Goal: Information Seeking & Learning: Learn about a topic

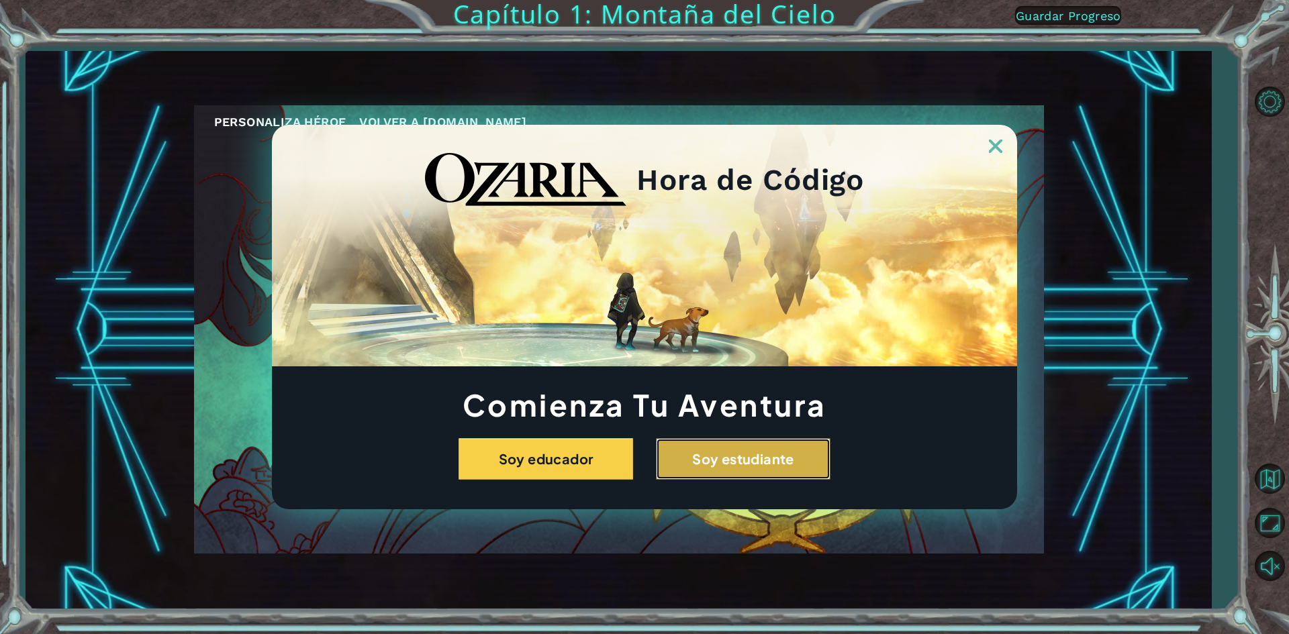
drag, startPoint x: 809, startPoint y: 456, endPoint x: 803, endPoint y: 459, distance: 6.9
click at [803, 459] on button "Soy estudiante" at bounding box center [743, 459] width 175 height 42
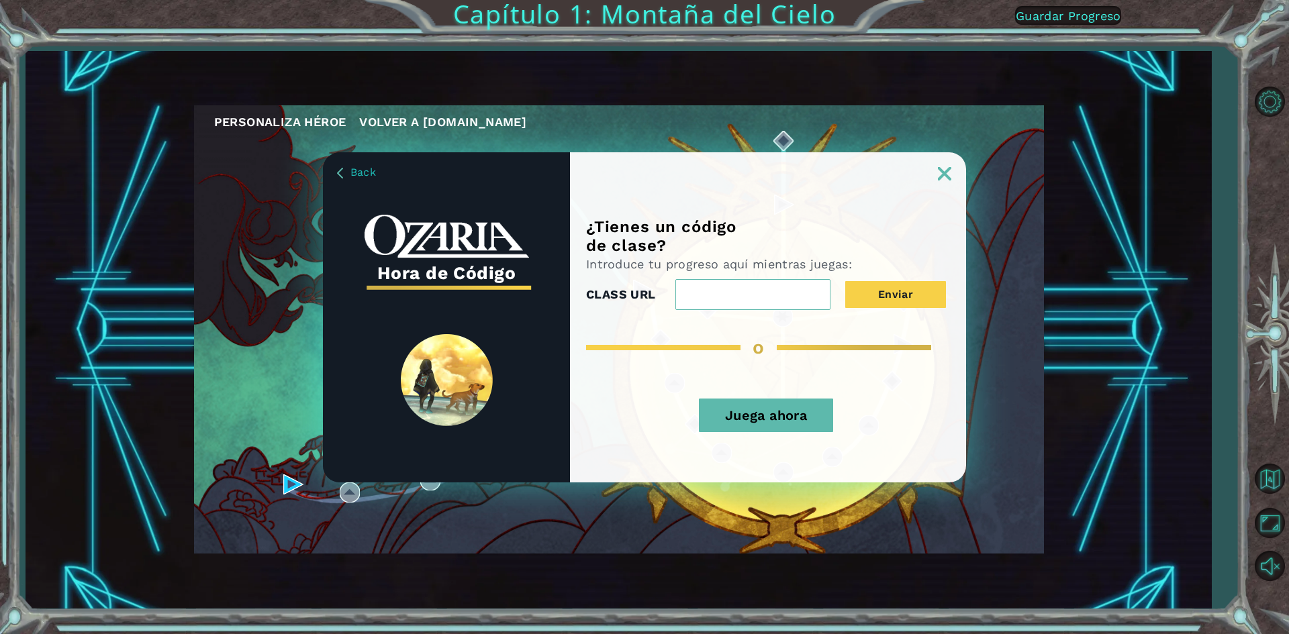
click at [758, 430] on button "Juega ahora" at bounding box center [766, 416] width 134 height 34
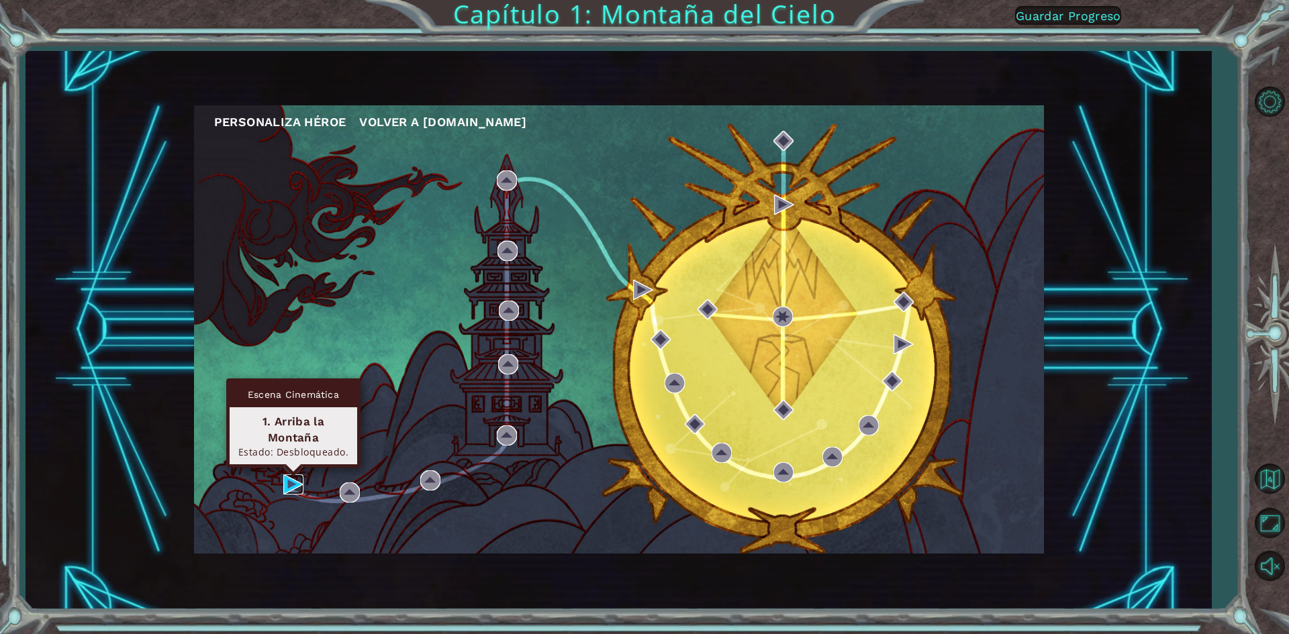
click at [303, 479] on img at bounding box center [293, 485] width 20 height 20
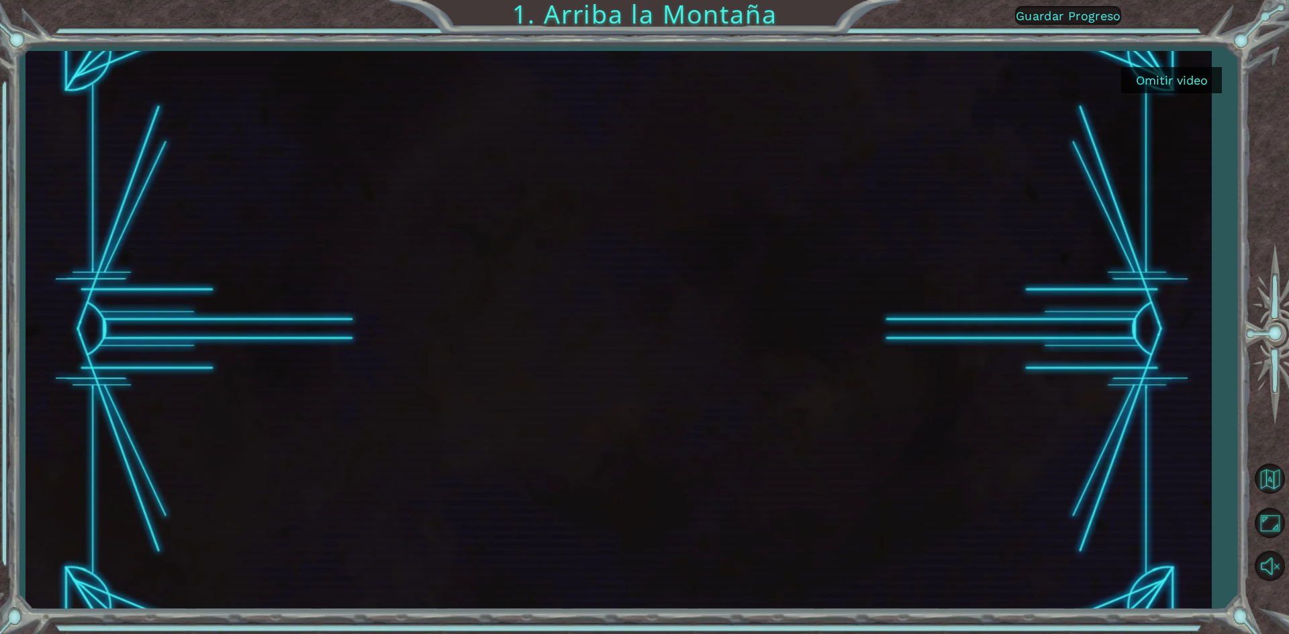
click at [1228, 72] on div "Omitir video 1. Arriba la Montaña Guardar Progreso" at bounding box center [644, 317] width 1289 height 634
drag, startPoint x: 1224, startPoint y: 75, endPoint x: 1216, endPoint y: 79, distance: 9.9
click at [1216, 79] on div "Omitir video 1. Arriba la Montaña Guardar Progreso" at bounding box center [644, 317] width 1289 height 634
click at [1216, 79] on button "Omitir video" at bounding box center [1171, 80] width 101 height 26
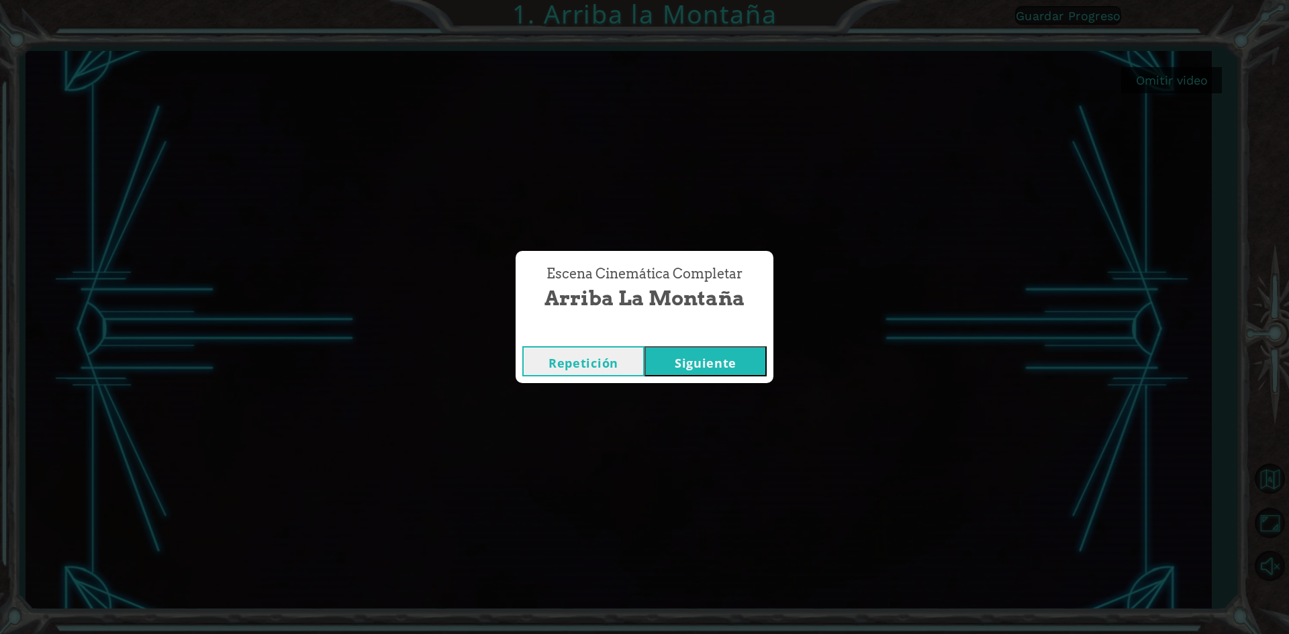
click at [734, 350] on button "Siguiente" at bounding box center [705, 361] width 122 height 30
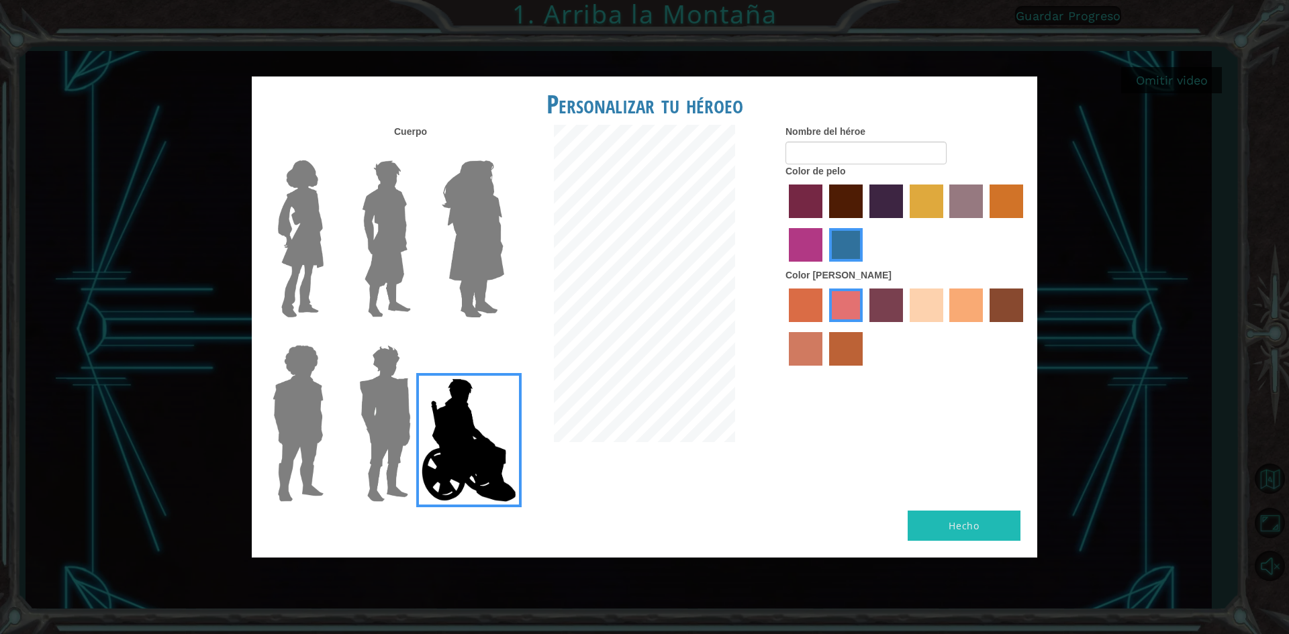
click at [822, 262] on label "medium red violet hair color" at bounding box center [806, 245] width 34 height 34
click at [1025, 223] on input "medium red violet hair color" at bounding box center [1025, 223] width 0 height 0
click at [825, 234] on div at bounding box center [906, 224] width 242 height 87
click at [830, 225] on div at bounding box center [906, 224] width 242 height 87
drag, startPoint x: 825, startPoint y: 296, endPoint x: 811, endPoint y: 304, distance: 16.2
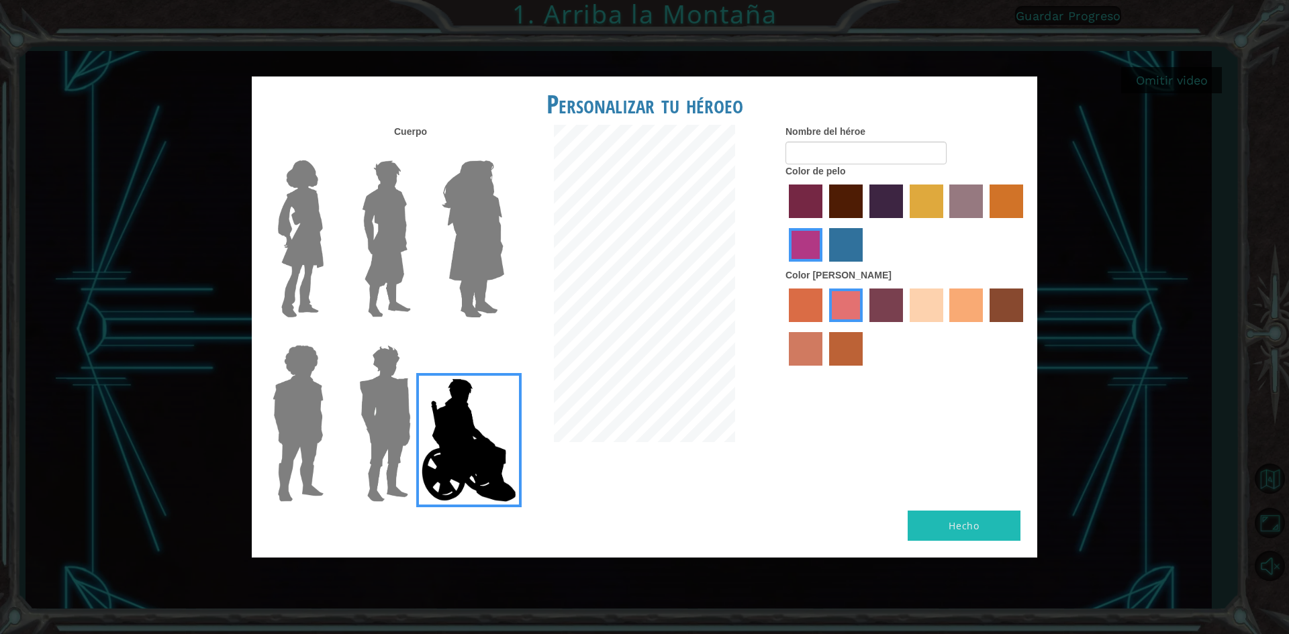
click at [823, 297] on div at bounding box center [906, 328] width 242 height 87
click at [969, 304] on label "tacao skin color" at bounding box center [966, 306] width 34 height 34
click at [945, 327] on input "tacao skin color" at bounding box center [945, 327] width 0 height 0
click at [301, 229] on img at bounding box center [301, 239] width 56 height 168
click at [329, 152] on input "Hero Connie" at bounding box center [329, 152] width 0 height 0
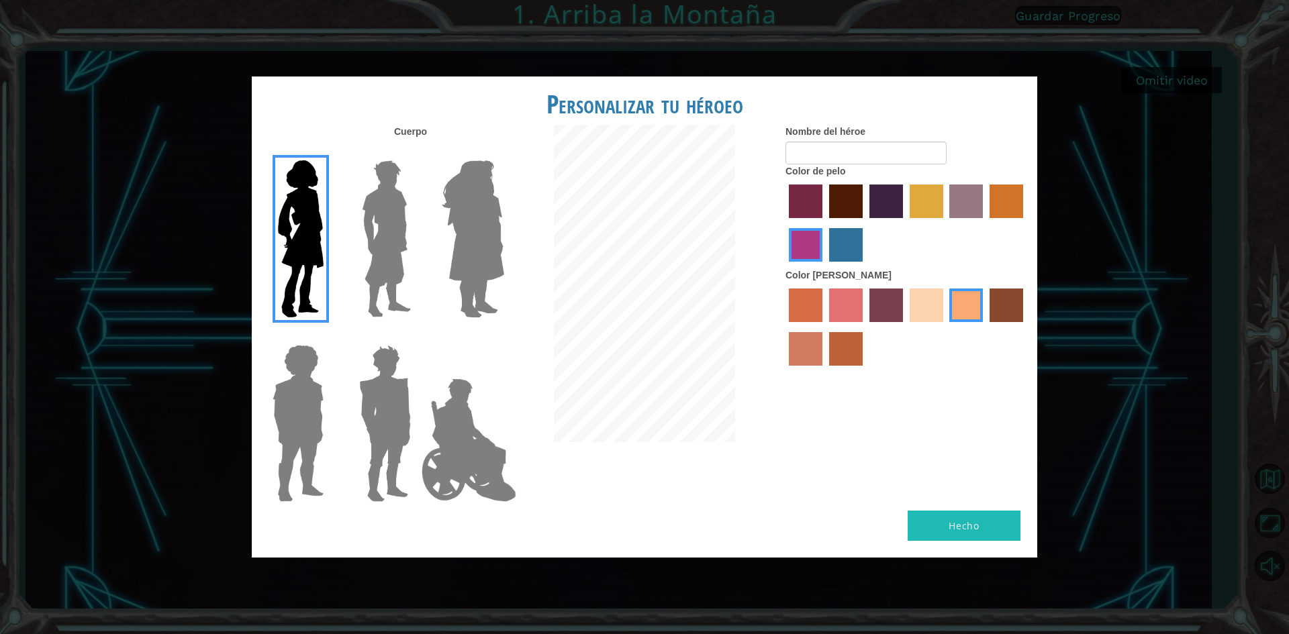
click at [382, 224] on img at bounding box center [386, 239] width 60 height 168
click at [416, 152] on input "Hero Lars" at bounding box center [416, 152] width 0 height 0
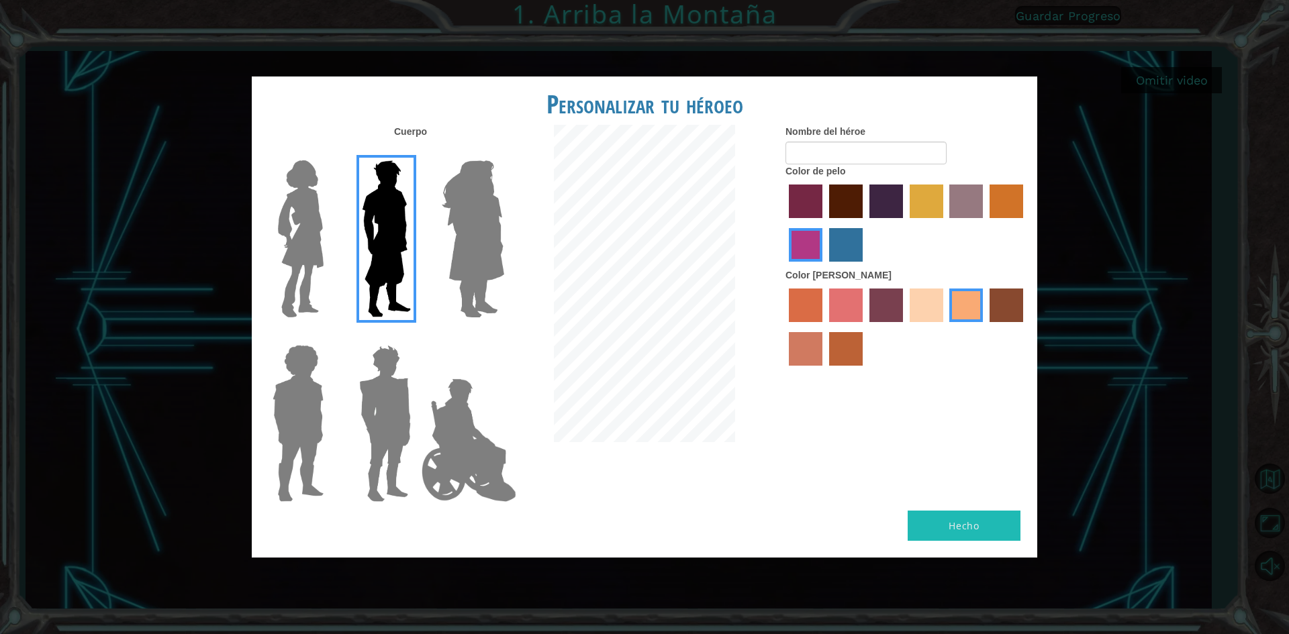
click at [391, 391] on img at bounding box center [385, 424] width 62 height 168
click at [416, 336] on input "Hero Garnet" at bounding box center [416, 336] width 0 height 0
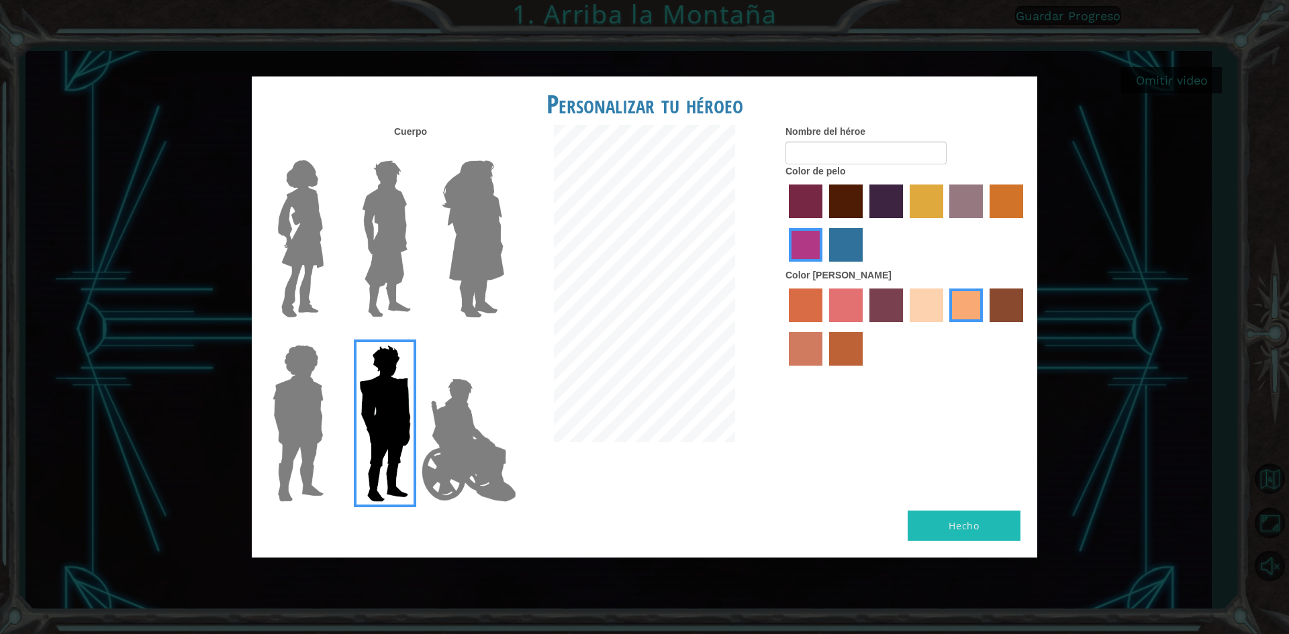
click at [462, 234] on img at bounding box center [472, 239] width 73 height 168
click at [503, 152] on input "Hero Amethyst" at bounding box center [503, 152] width 0 height 0
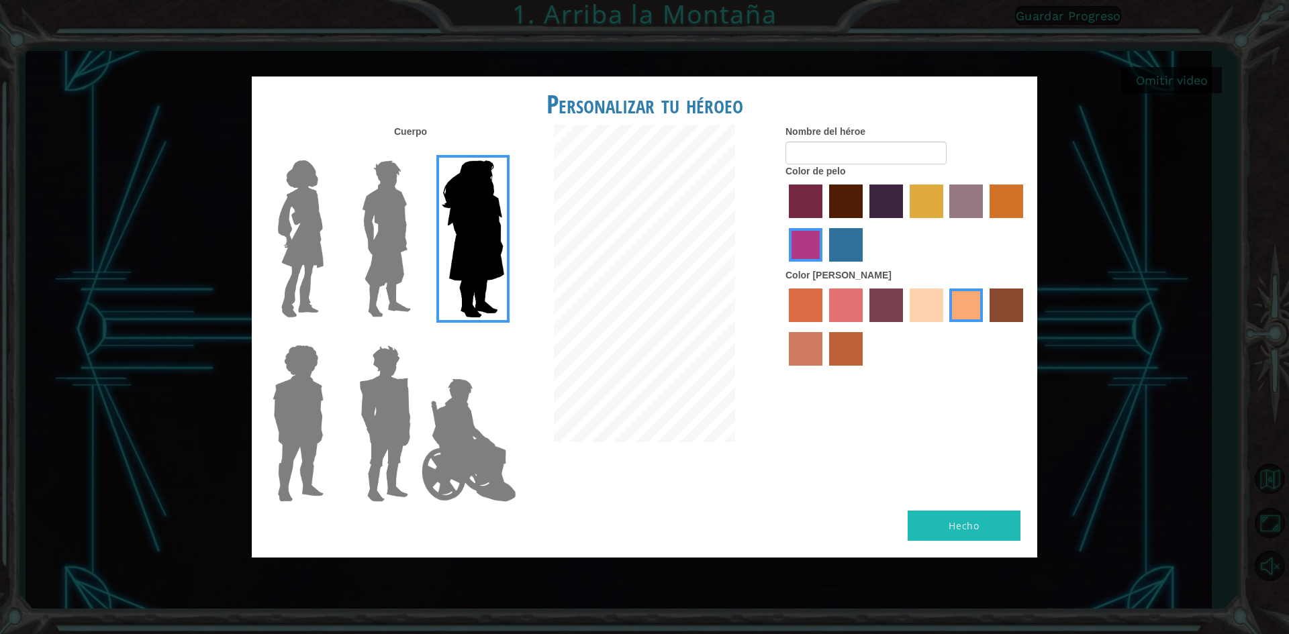
click at [333, 402] on div at bounding box center [295, 418] width 87 height 185
drag, startPoint x: 316, startPoint y: 479, endPoint x: 308, endPoint y: 481, distance: 8.3
click at [417, 404] on img at bounding box center [468, 440] width 105 height 134
click at [503, 336] on input "Hero Jamie" at bounding box center [503, 336] width 0 height 0
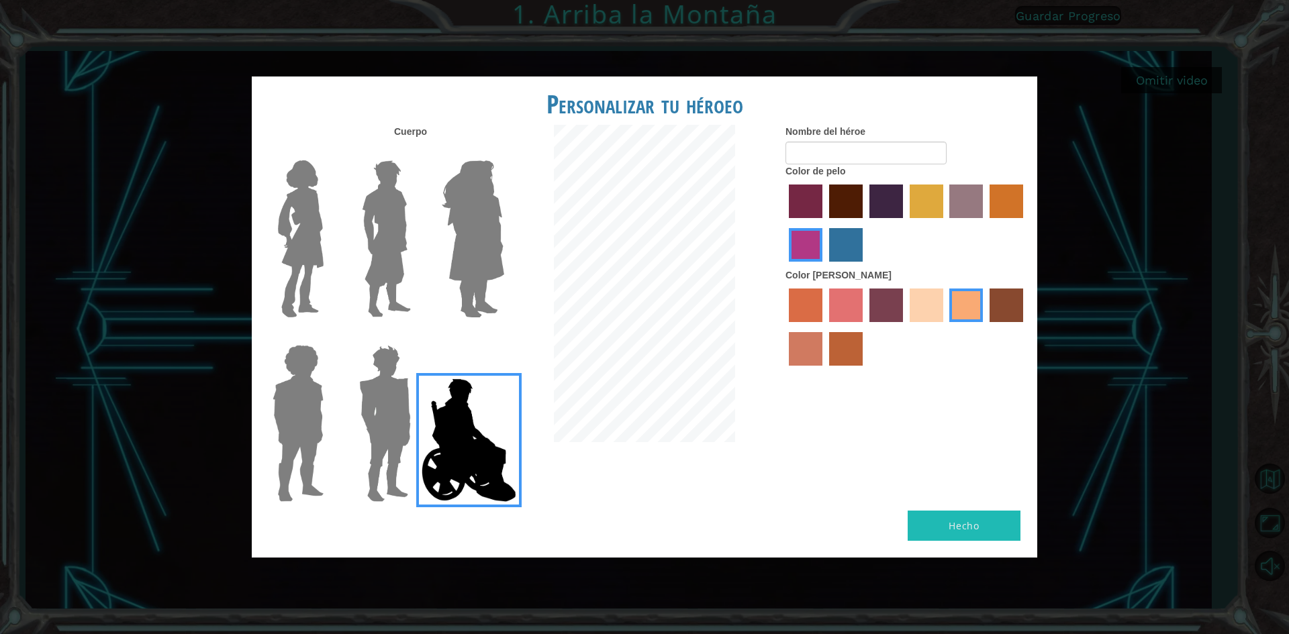
click at [399, 410] on img at bounding box center [385, 424] width 62 height 168
click at [416, 336] on input "Hero Garnet" at bounding box center [416, 336] width 0 height 0
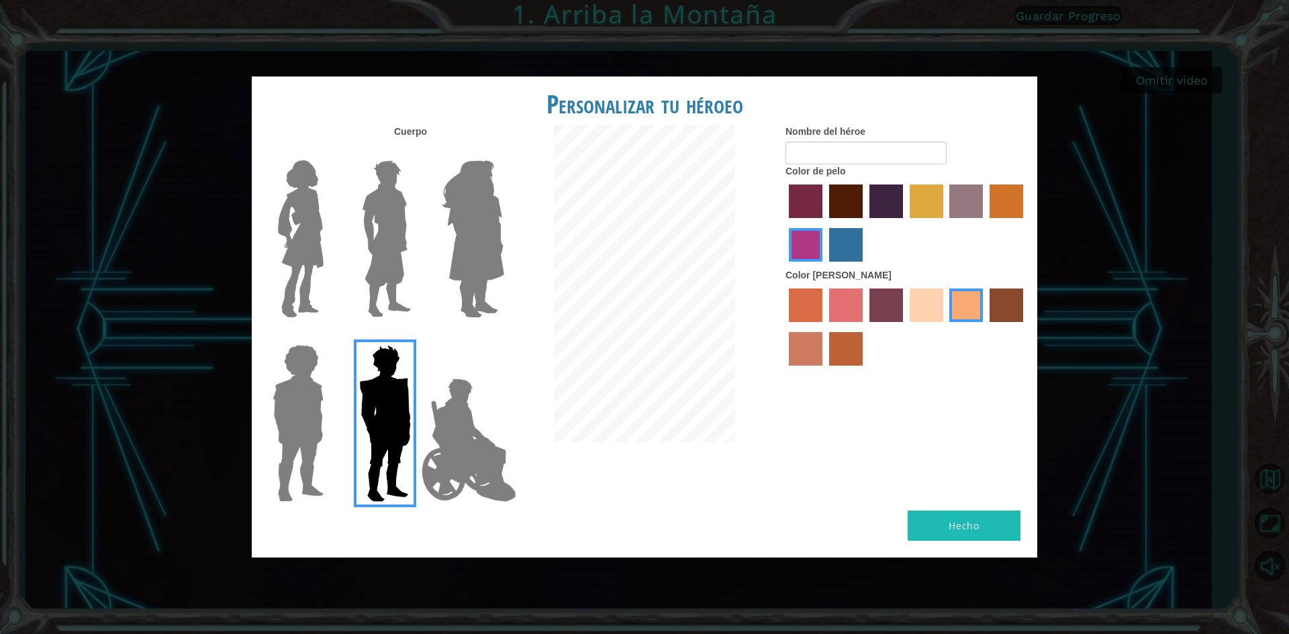
drag, startPoint x: 234, startPoint y: 236, endPoint x: 263, endPoint y: 237, distance: 28.9
click at [236, 237] on div "Personalizar tu héroeo Cuerpo Nombre del héroe Color de pelo Color de piel Hecho" at bounding box center [644, 317] width 1289 height 634
click at [309, 226] on img at bounding box center [301, 239] width 56 height 168
click at [329, 152] on input "Hero Connie" at bounding box center [329, 152] width 0 height 0
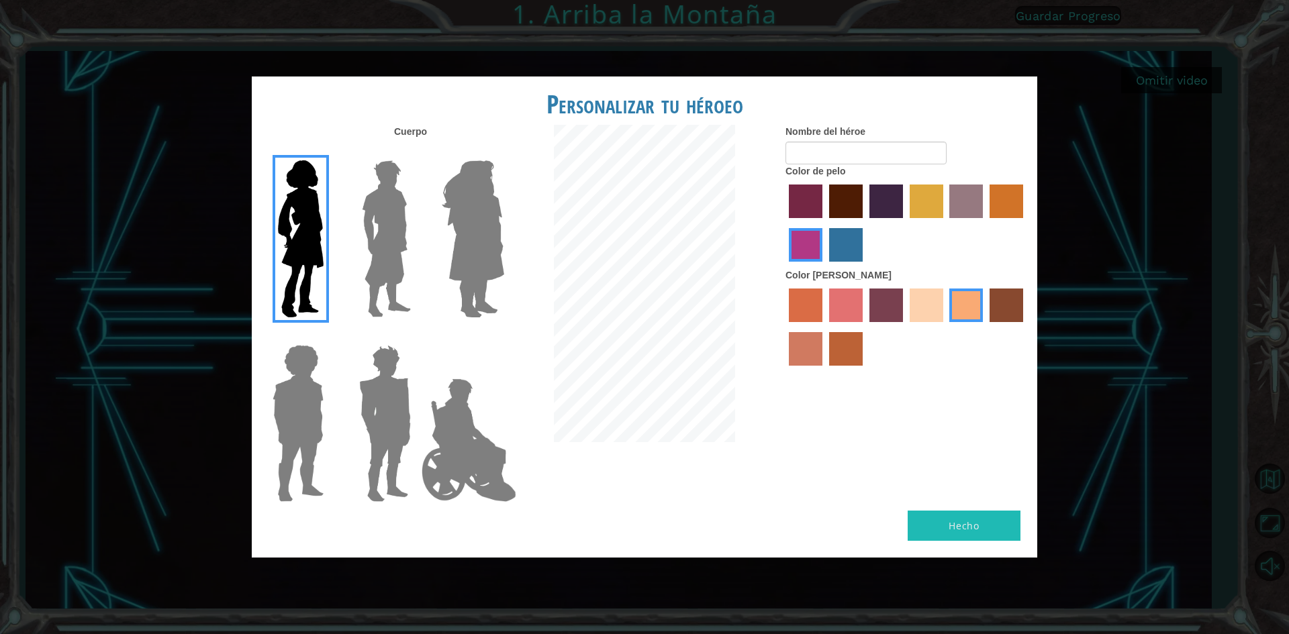
click at [846, 200] on label "maroon hair color" at bounding box center [846, 202] width 34 height 34
click at [824, 223] on input "maroon hair color" at bounding box center [824, 223] width 0 height 0
click at [919, 313] on label "sandy beach skin color" at bounding box center [926, 306] width 34 height 34
click at [905, 327] on input "sandy beach skin color" at bounding box center [905, 327] width 0 height 0
click at [962, 517] on button "Hecho" at bounding box center [963, 526] width 113 height 30
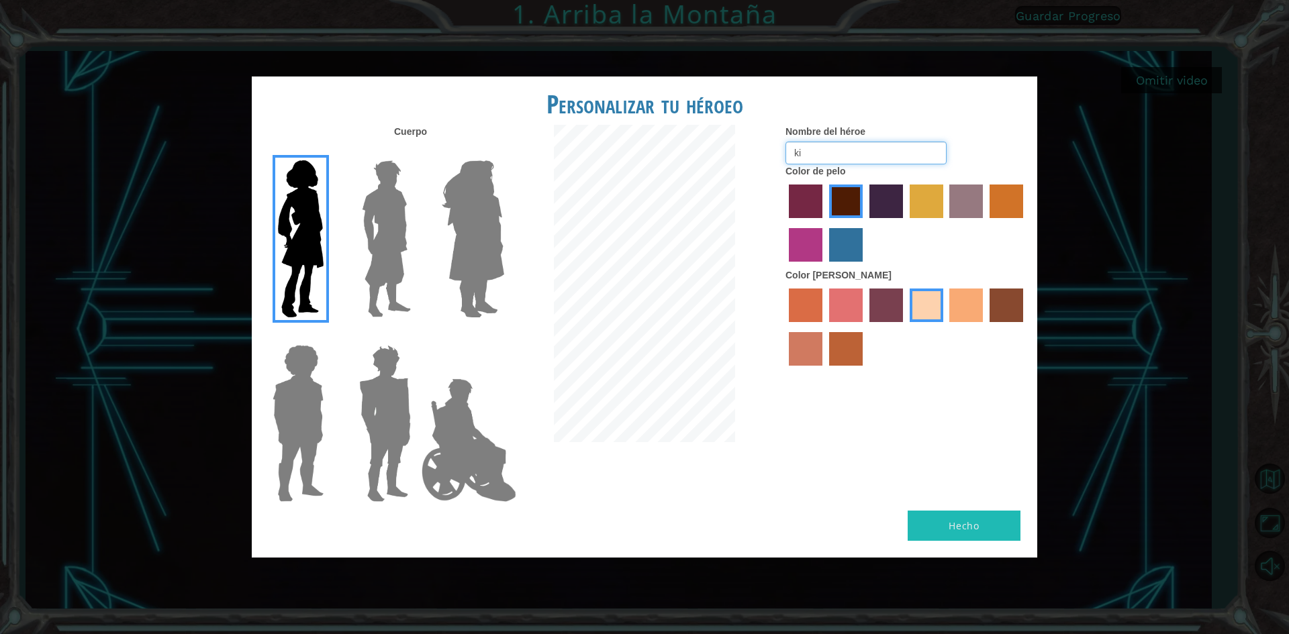
type input "k"
type input "s"
type input "chamarra"
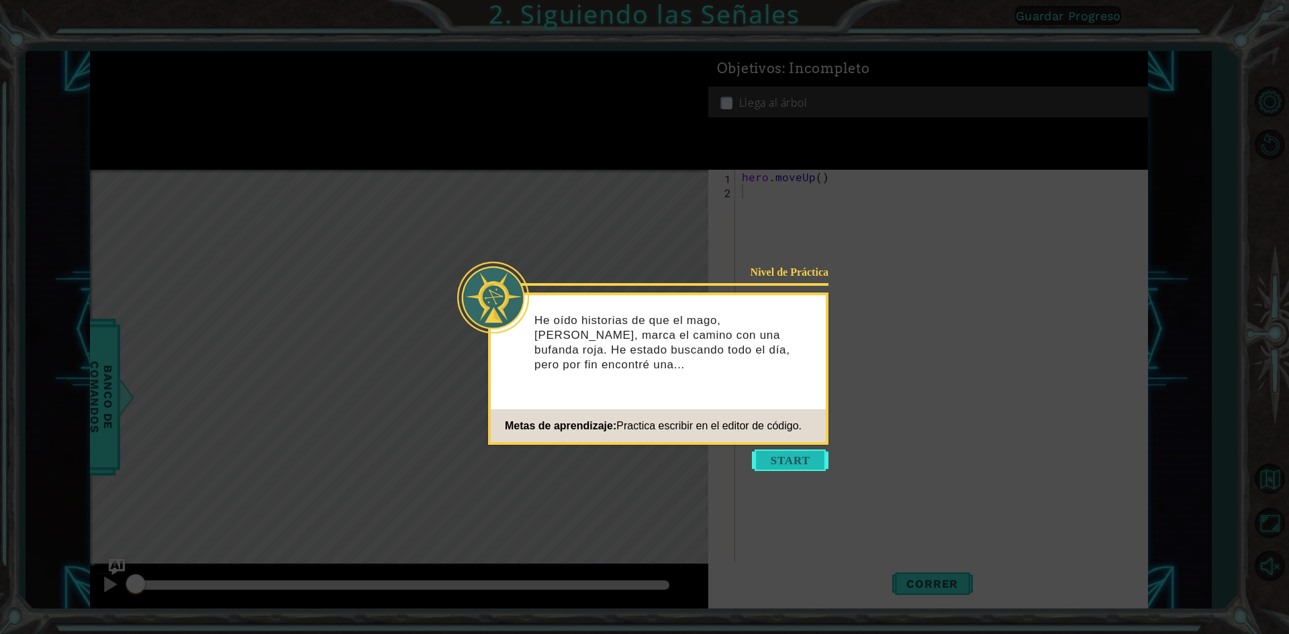
click at [764, 464] on button "Start" at bounding box center [790, 460] width 77 height 21
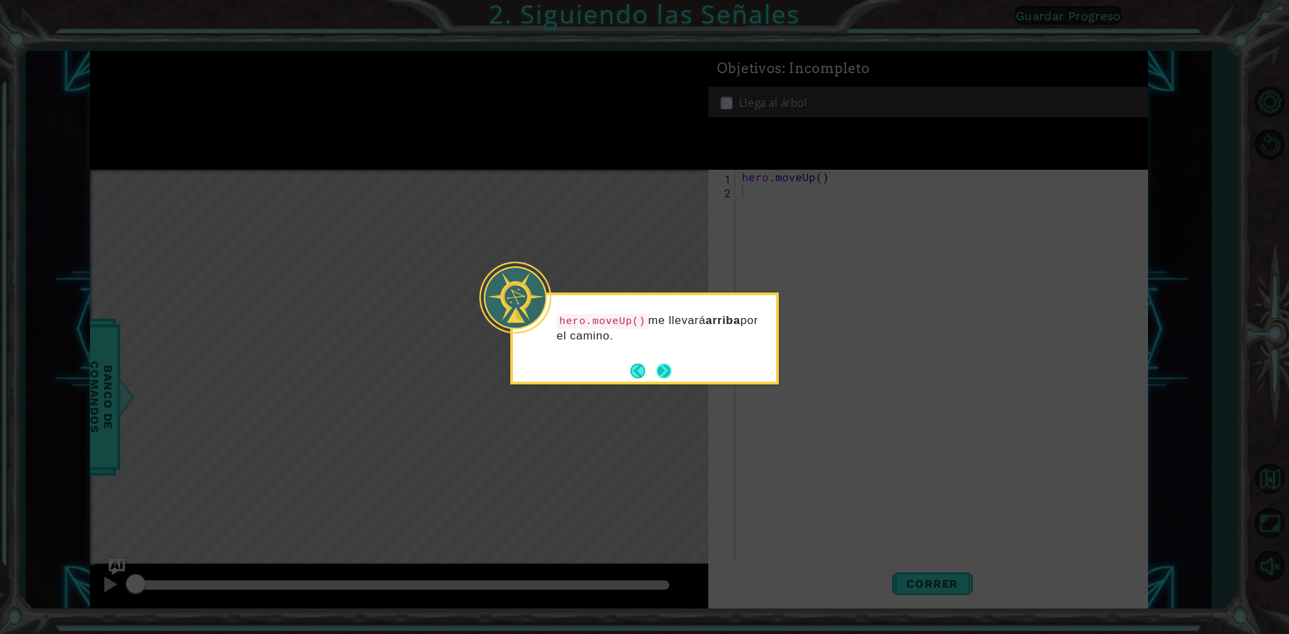
click at [658, 377] on button "Next" at bounding box center [663, 371] width 15 height 15
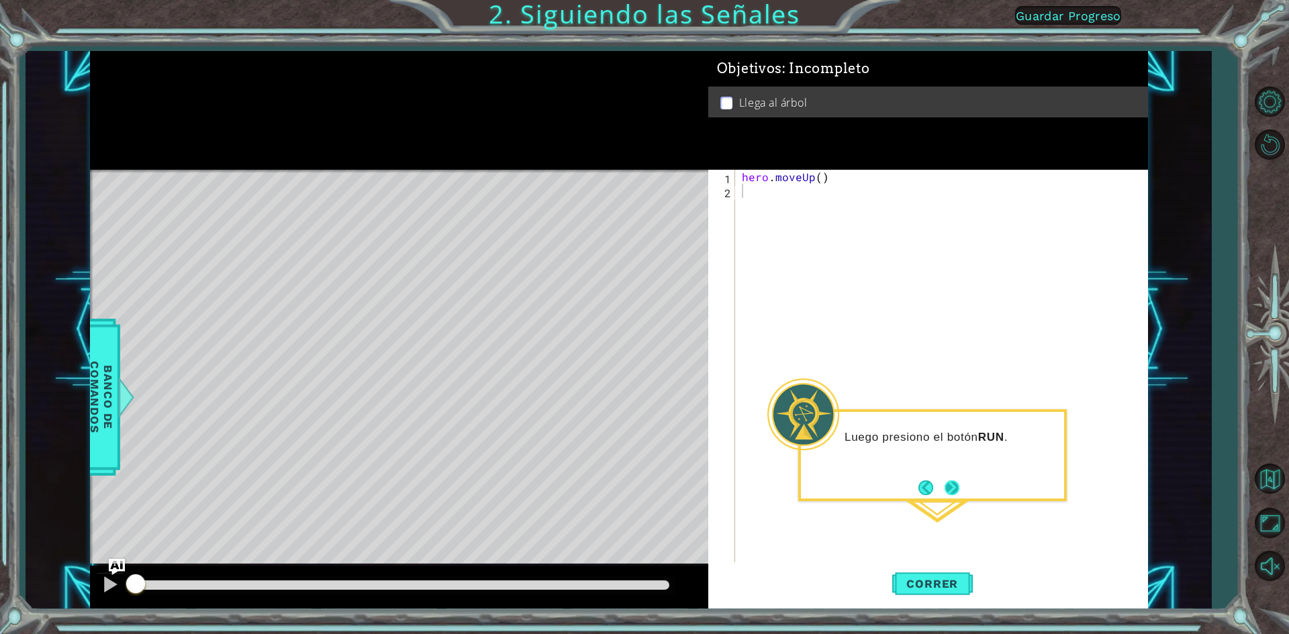
click at [955, 491] on button "Next" at bounding box center [951, 488] width 15 height 15
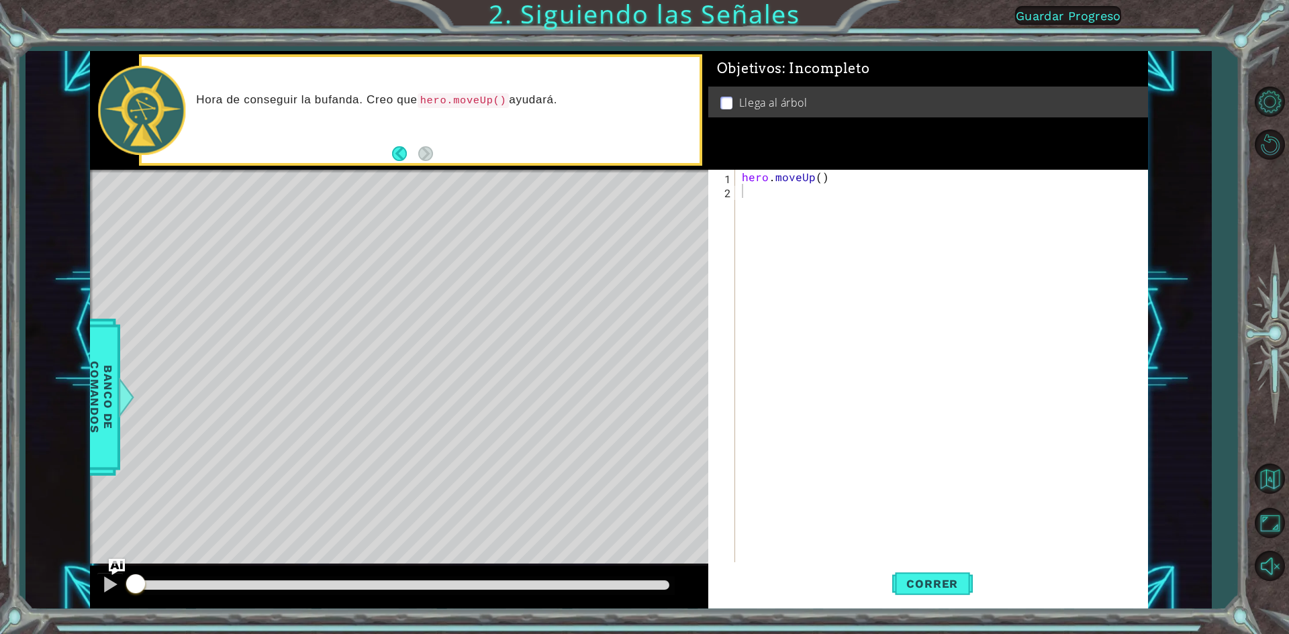
click at [401, 285] on div "Level Map" at bounding box center [400, 367] width 620 height 395
drag, startPoint x: 793, startPoint y: 187, endPoint x: 648, endPoint y: 189, distance: 145.0
click at [711, 189] on div "1 2 hero . moveUp ( ) ההההההההההההההההההההההההההההההההההההההההההההההההההההההההה…" at bounding box center [925, 367] width 435 height 395
drag, startPoint x: 939, startPoint y: 554, endPoint x: 946, endPoint y: 585, distance: 31.6
click at [944, 579] on div "1 2 hero . moveUp ( ) ההההההההההההההההההההההההההההההההההההההההההההההההההההההההה…" at bounding box center [928, 389] width 440 height 439
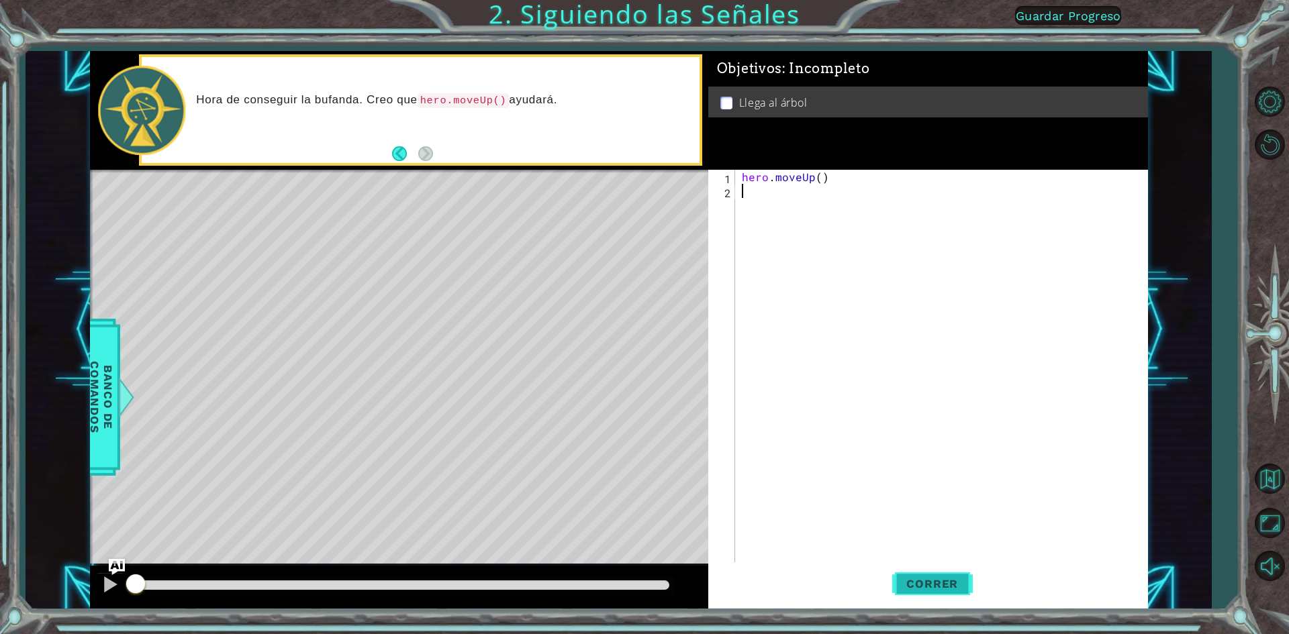
click at [946, 585] on span "Correr" at bounding box center [932, 583] width 79 height 13
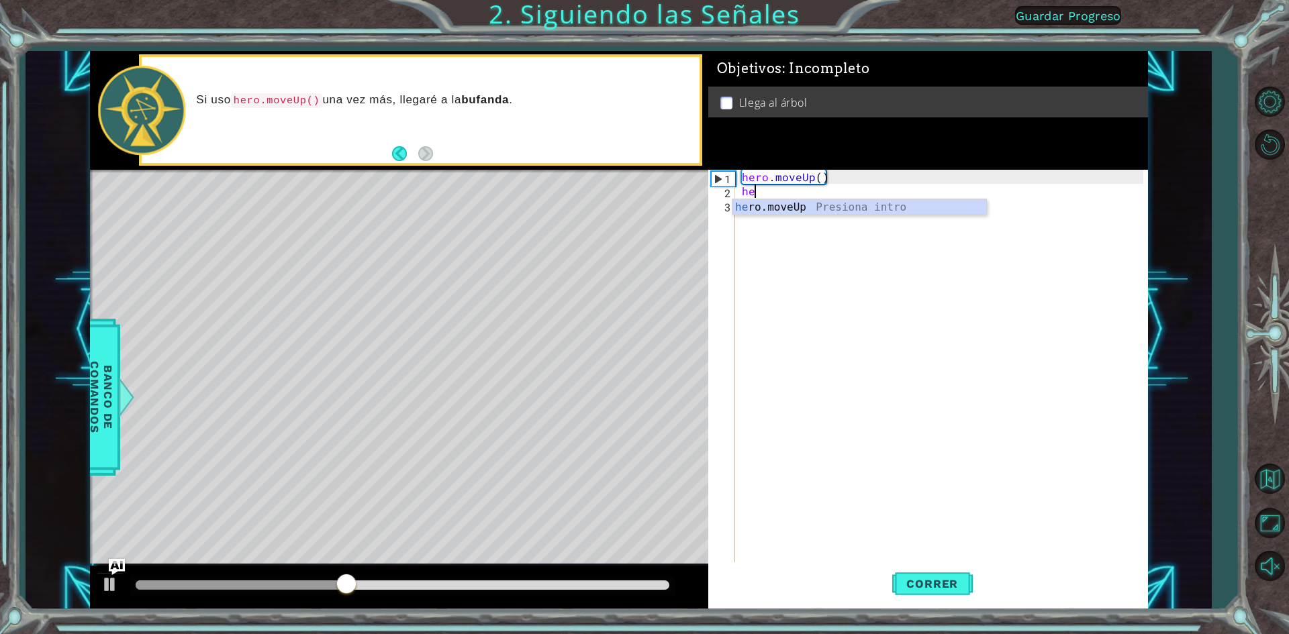
type textarea "her"
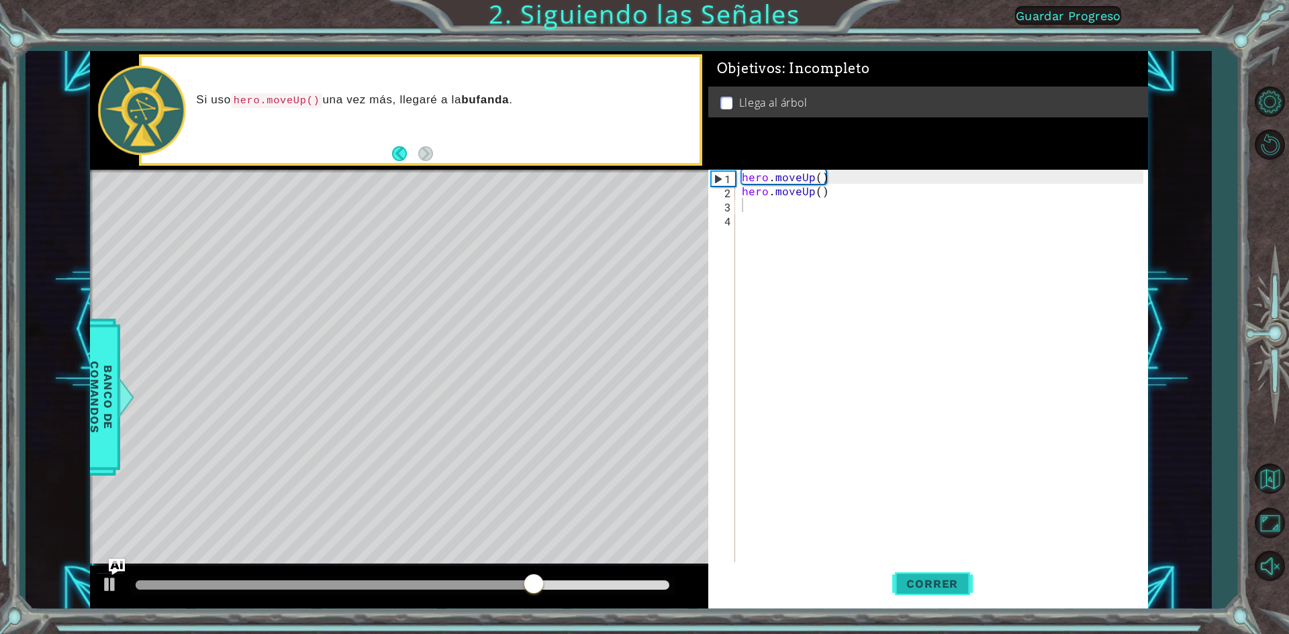
click at [947, 577] on span "Correr" at bounding box center [932, 583] width 79 height 13
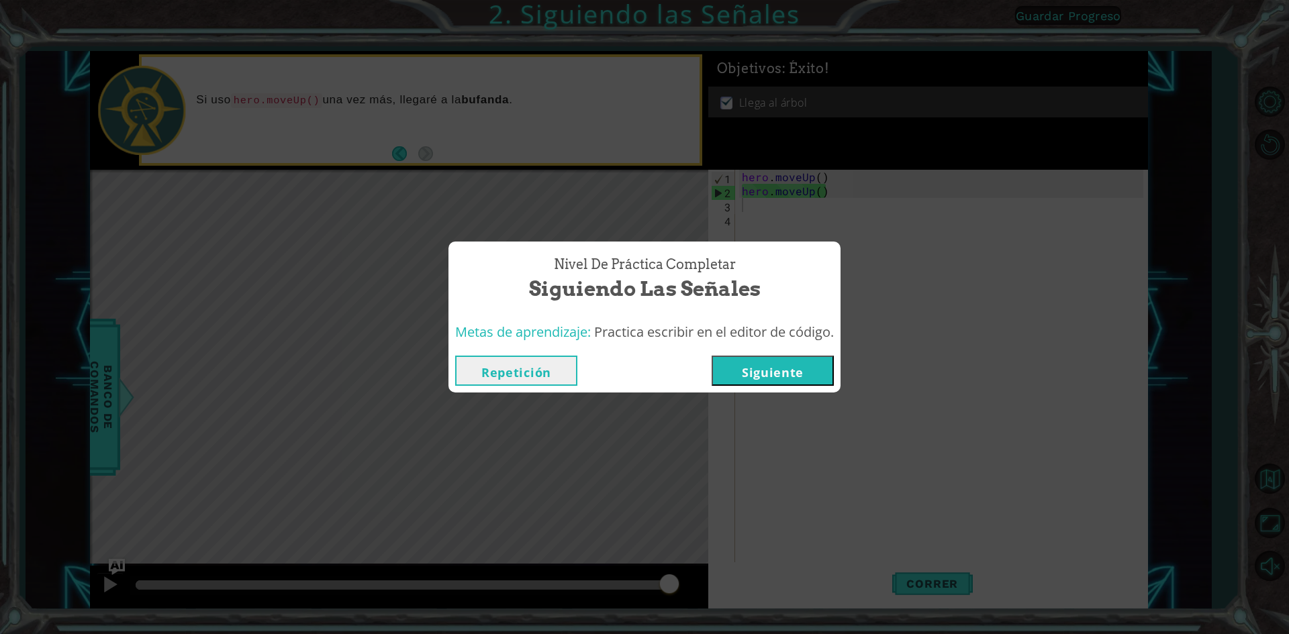
click at [746, 379] on button "Siguiente" at bounding box center [772, 371] width 122 height 30
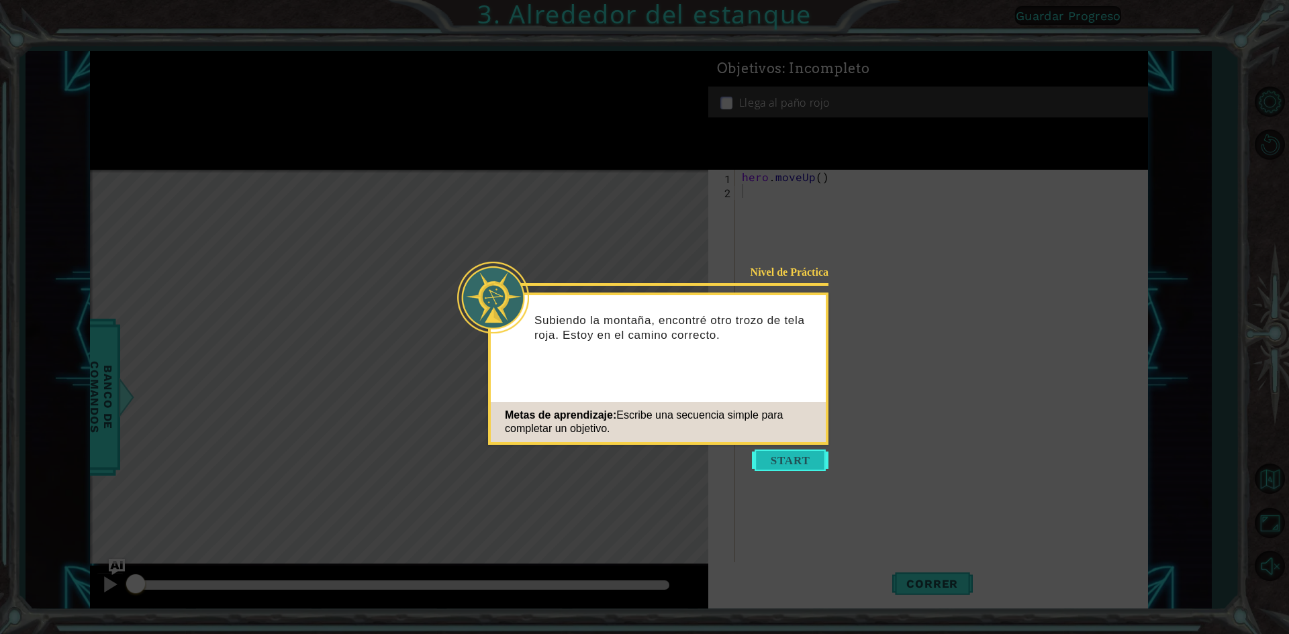
click at [778, 464] on button "Start" at bounding box center [790, 460] width 77 height 21
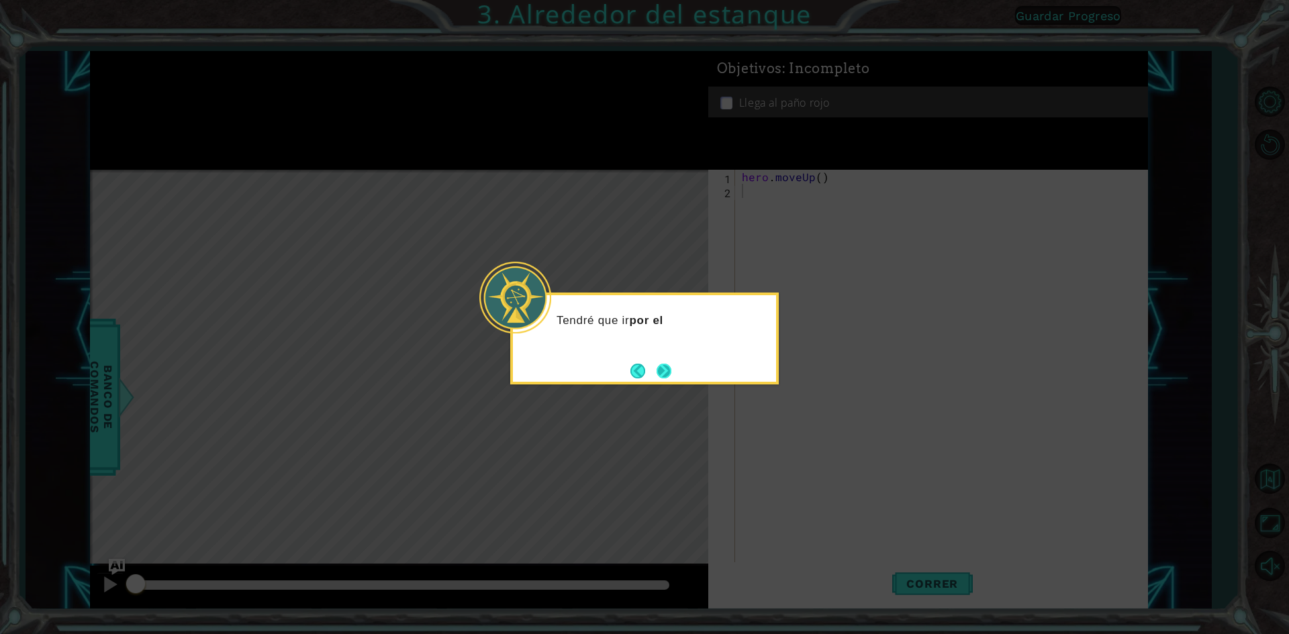
click at [666, 379] on button "Next" at bounding box center [663, 371] width 15 height 15
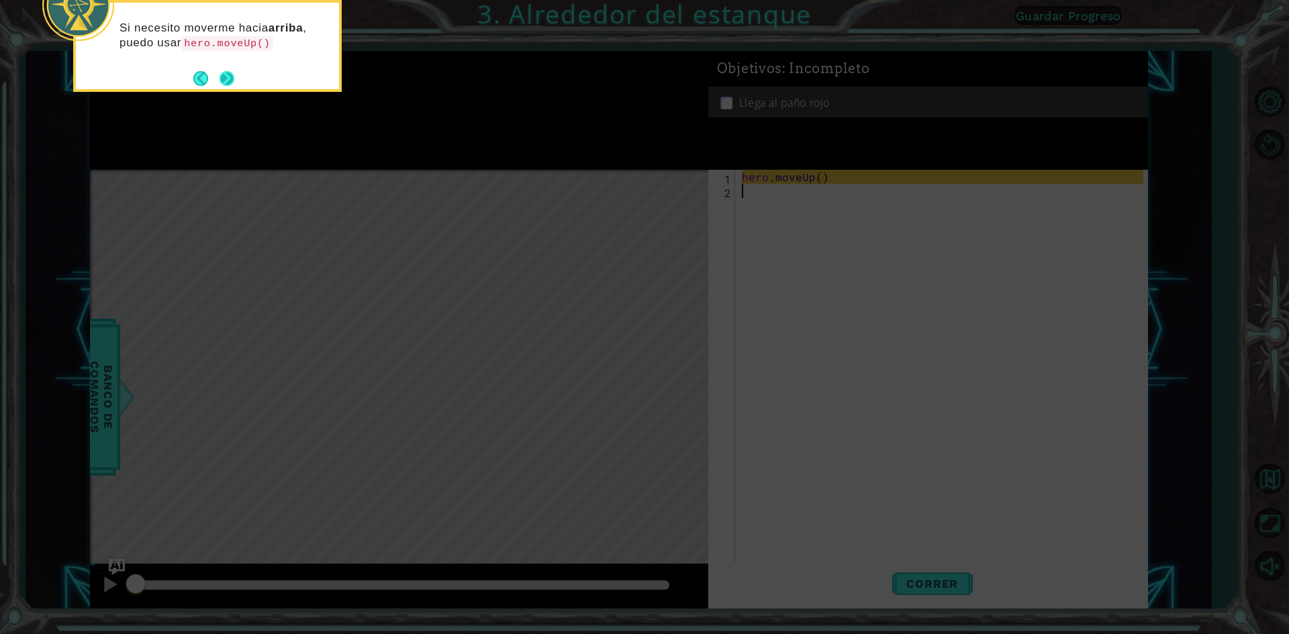
click at [230, 83] on button "Next" at bounding box center [226, 78] width 15 height 15
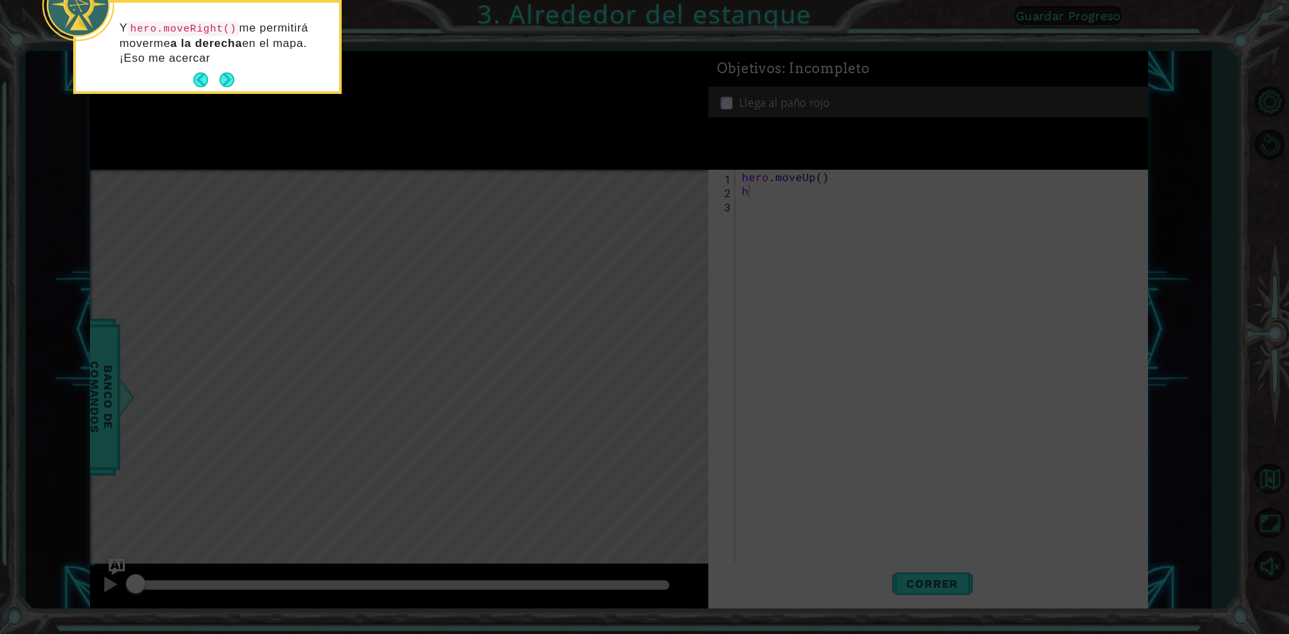
drag, startPoint x: 258, startPoint y: 304, endPoint x: 252, endPoint y: 271, distance: 33.3
click at [252, 271] on icon at bounding box center [644, 95] width 1289 height 1079
click at [242, 79] on div "Y hero.moveRight() me permitirá moverme a la derecha en el mapa. ¡Eso me acerca…" at bounding box center [207, 49] width 263 height 83
click at [220, 85] on button "Next" at bounding box center [226, 79] width 15 height 15
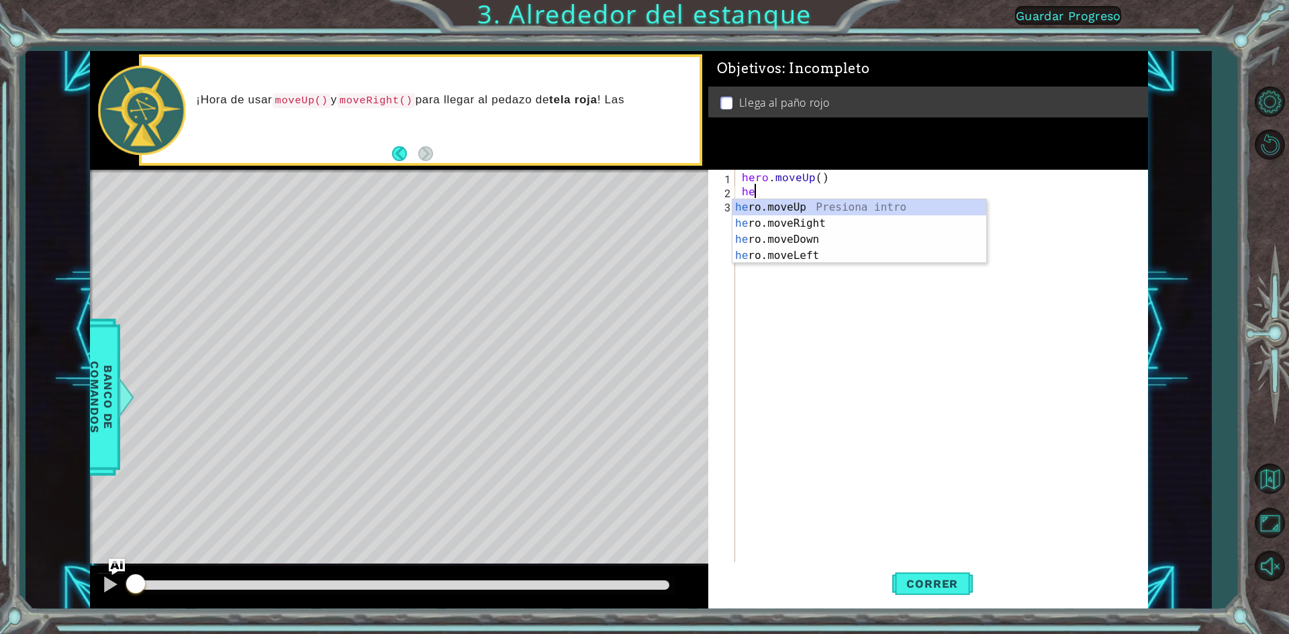
type textarea "her"
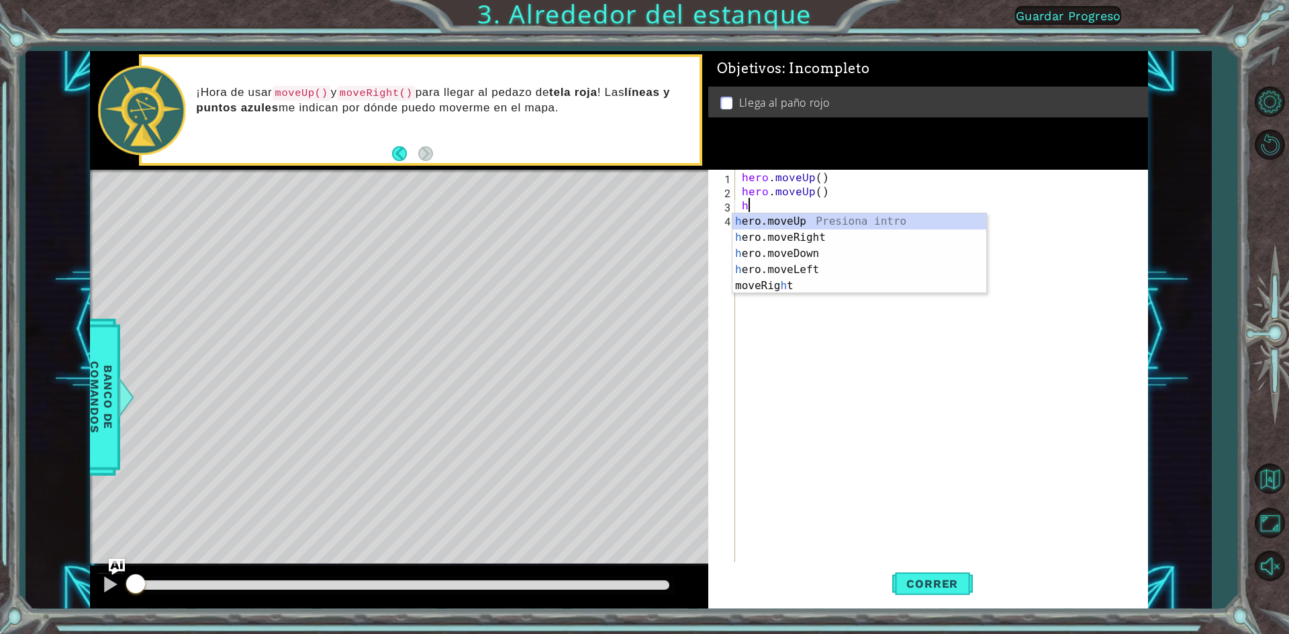
type textarea "hrt"
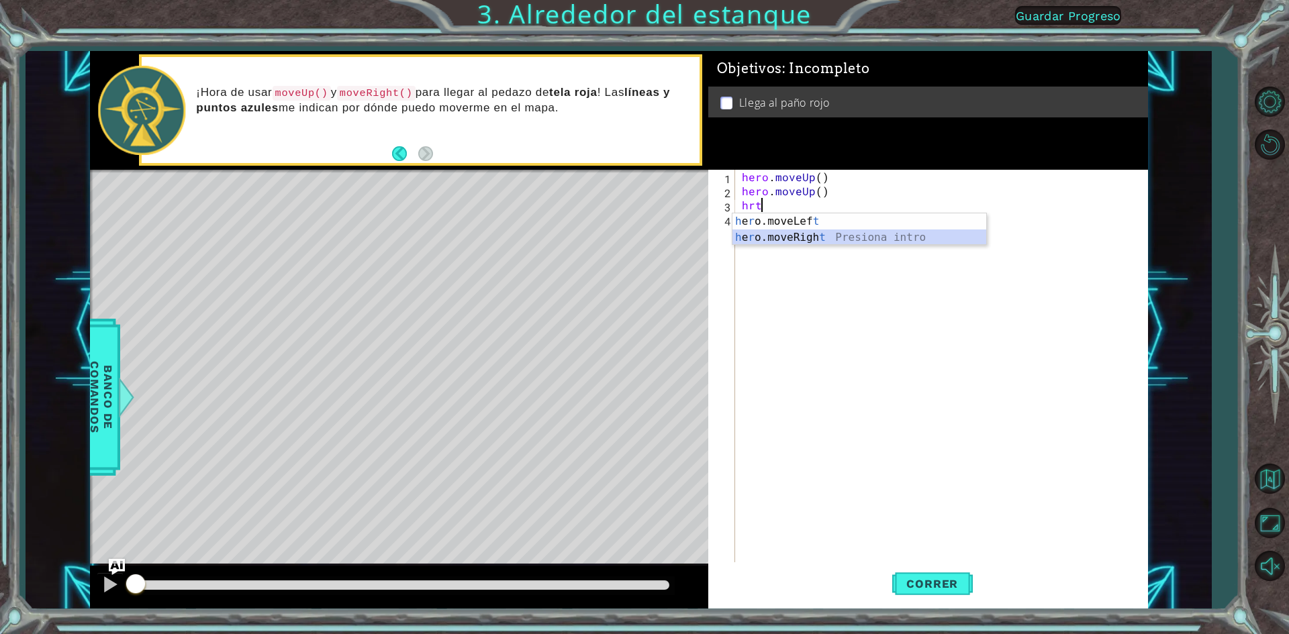
click at [773, 239] on div "h e r o.moveLef t Presiona intro h e r o.moveRigh t Presiona intro" at bounding box center [859, 245] width 254 height 64
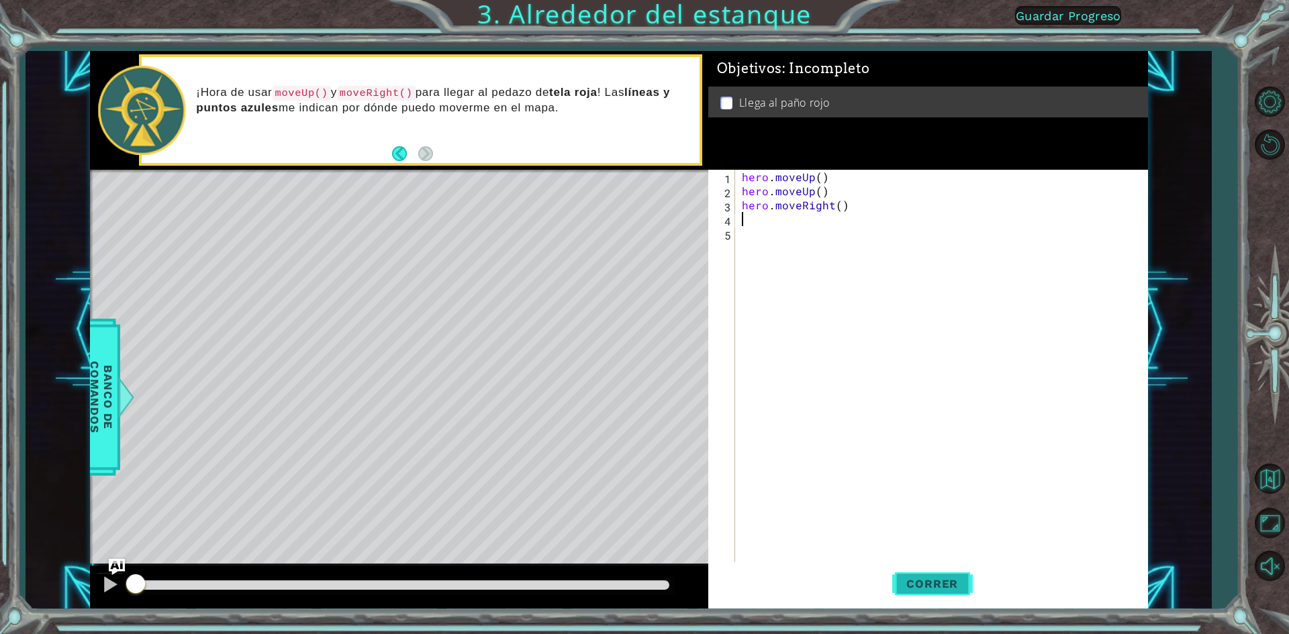
click at [940, 588] on span "Correr" at bounding box center [932, 583] width 79 height 13
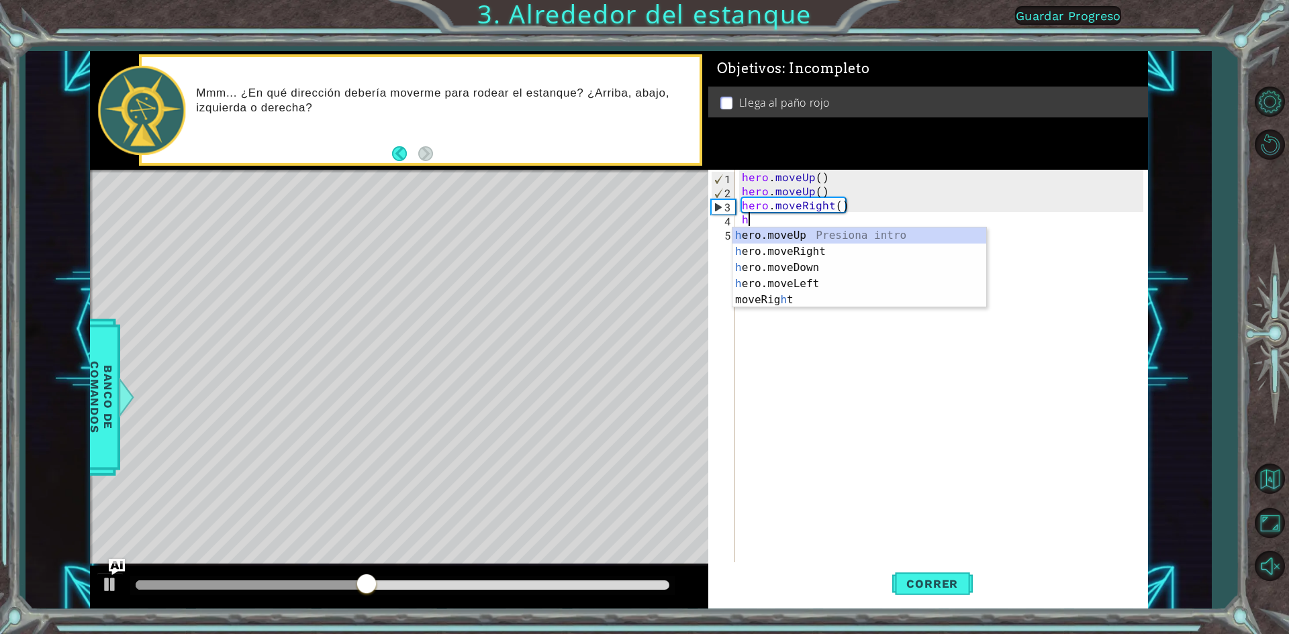
type textarea "he"
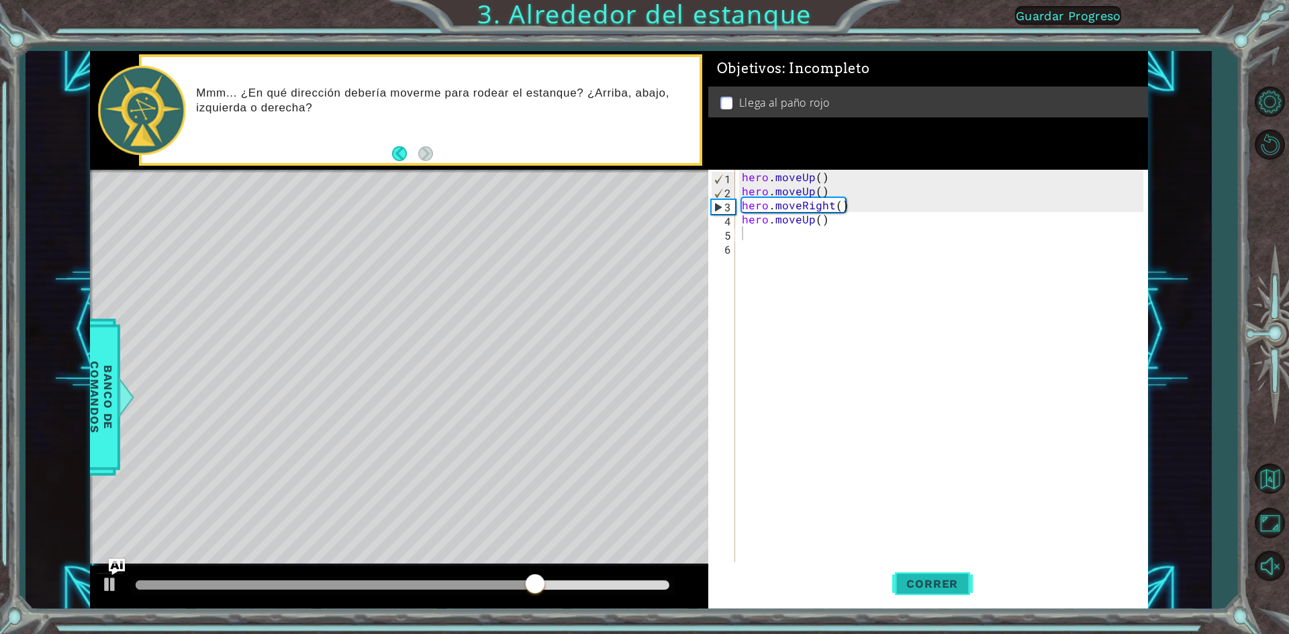
click at [941, 581] on span "Correr" at bounding box center [932, 583] width 79 height 13
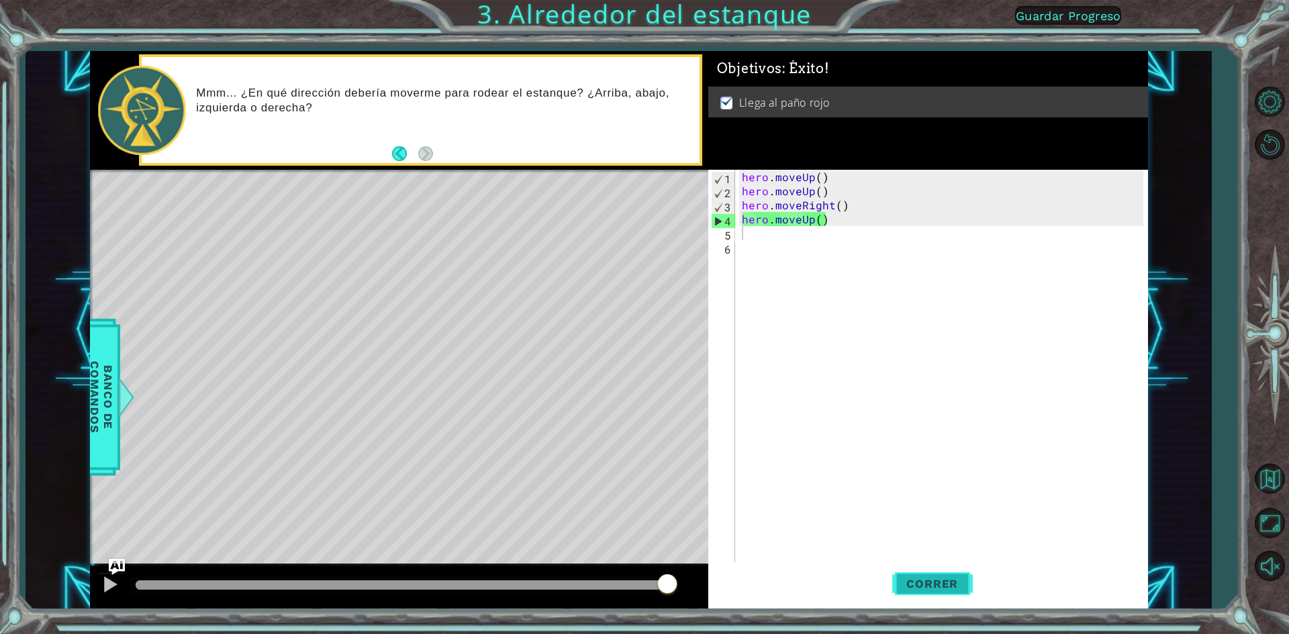
click at [920, 584] on body "1 ההההההההההההההההההההההההההההההההההההההההההההההההההההההההההההההההההההההההההההה…" at bounding box center [644, 317] width 1289 height 634
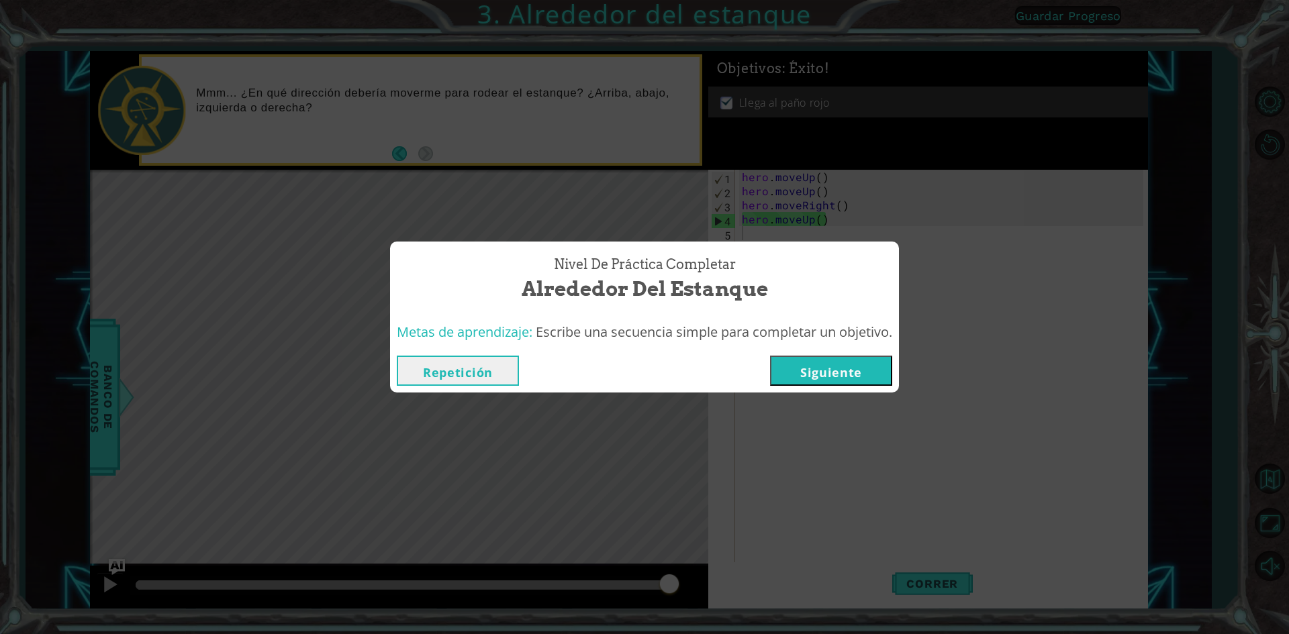
click at [834, 354] on div "Repetición Siguiente" at bounding box center [644, 371] width 509 height 44
click at [853, 384] on button "Siguiente" at bounding box center [831, 371] width 122 height 30
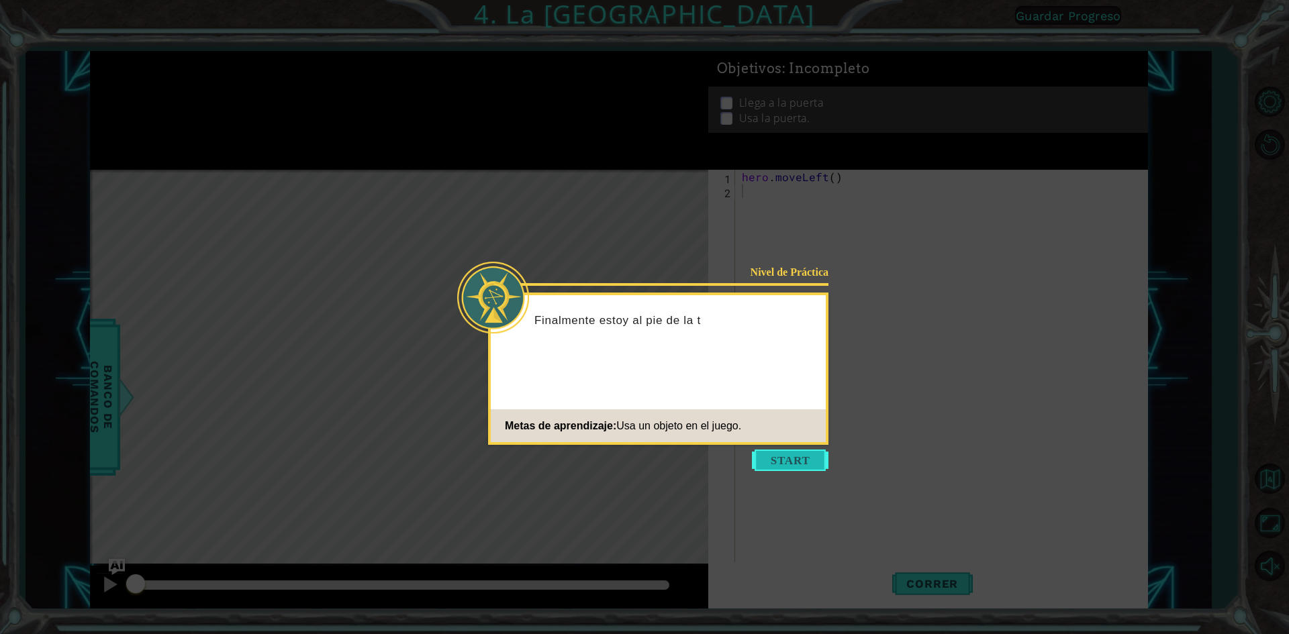
click at [790, 454] on button "Start" at bounding box center [790, 460] width 77 height 21
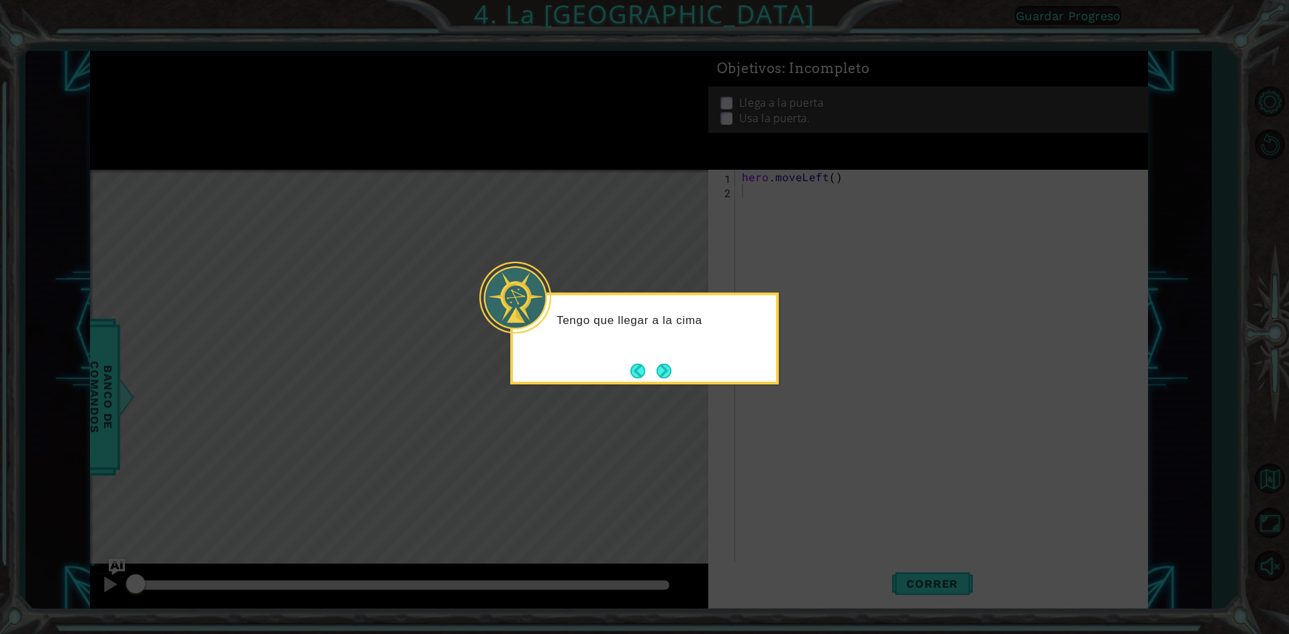
click at [671, 373] on button "Next" at bounding box center [663, 371] width 15 height 15
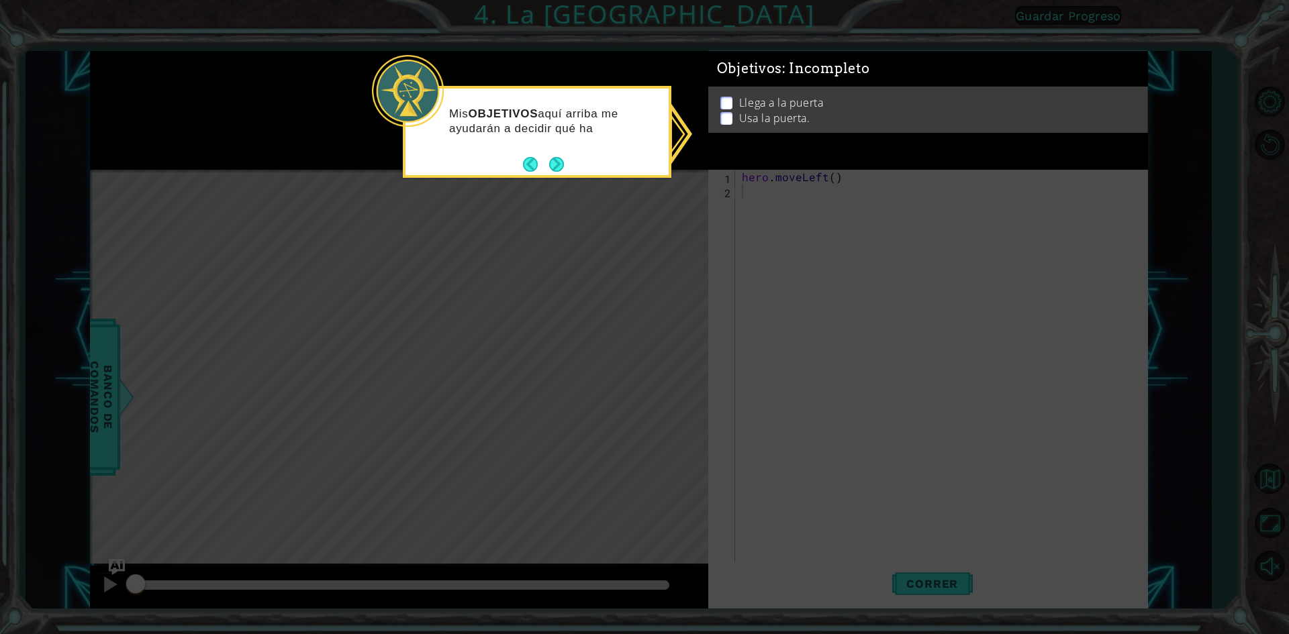
drag, startPoint x: 738, startPoint y: 109, endPoint x: 761, endPoint y: 181, distance: 76.2
click at [738, 111] on li "Usa la puerta." at bounding box center [929, 118] width 419 height 15
drag, startPoint x: 535, startPoint y: 157, endPoint x: 565, endPoint y: 178, distance: 36.7
click at [564, 177] on div "Mis OBJETIVOS aquí arriba me ayudarán a decidir qué hacer a continuación." at bounding box center [537, 132] width 268 height 93
click at [553, 152] on div "Mis OBJETIVOS aquí arriba me ayudarán a decidir qué hacer a continuación." at bounding box center [536, 135] width 263 height 83
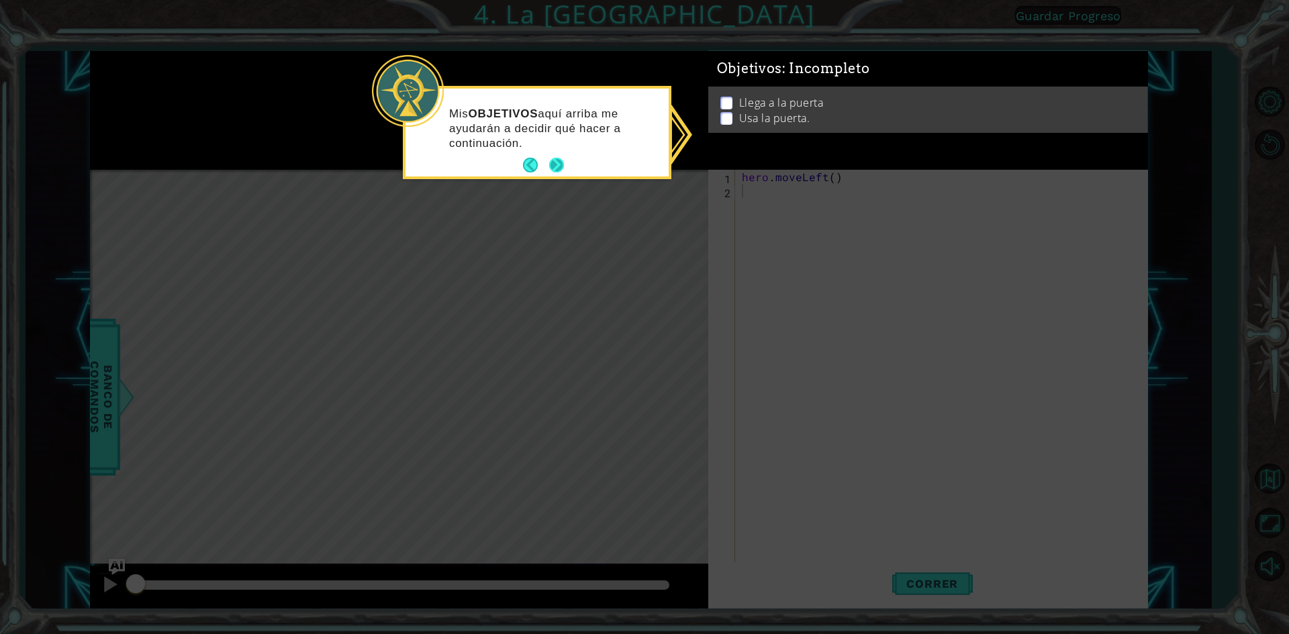
click at [554, 158] on button "Next" at bounding box center [556, 165] width 15 height 15
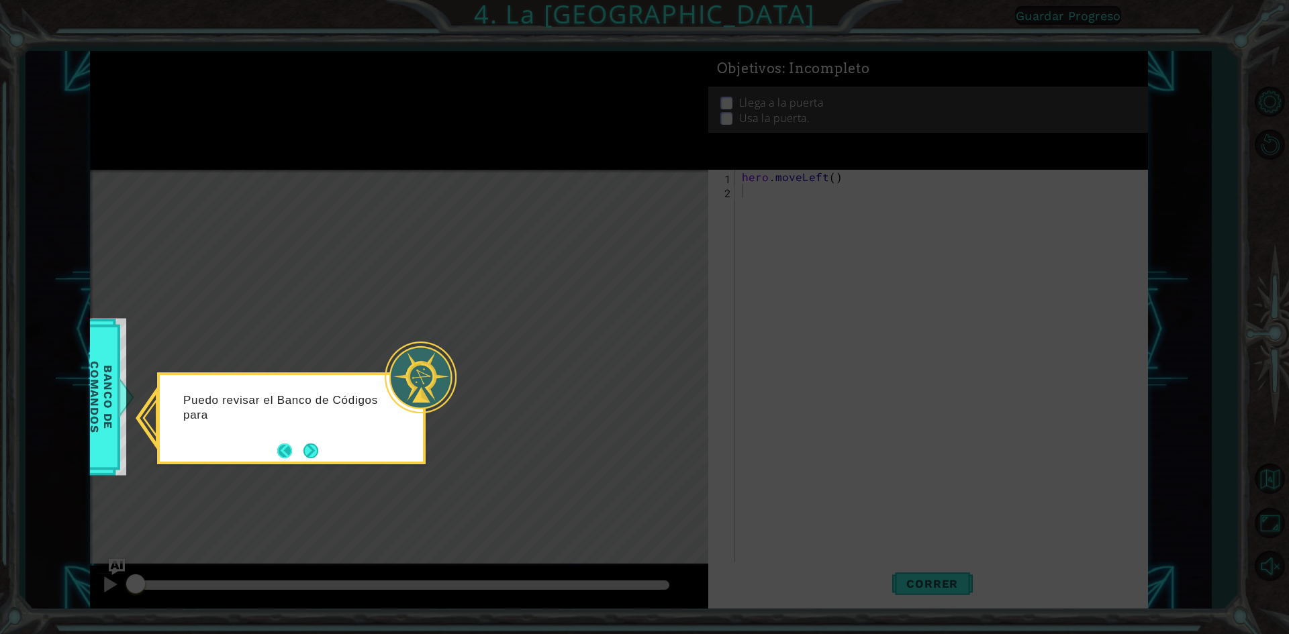
click at [295, 448] on button "Back" at bounding box center [290, 451] width 26 height 15
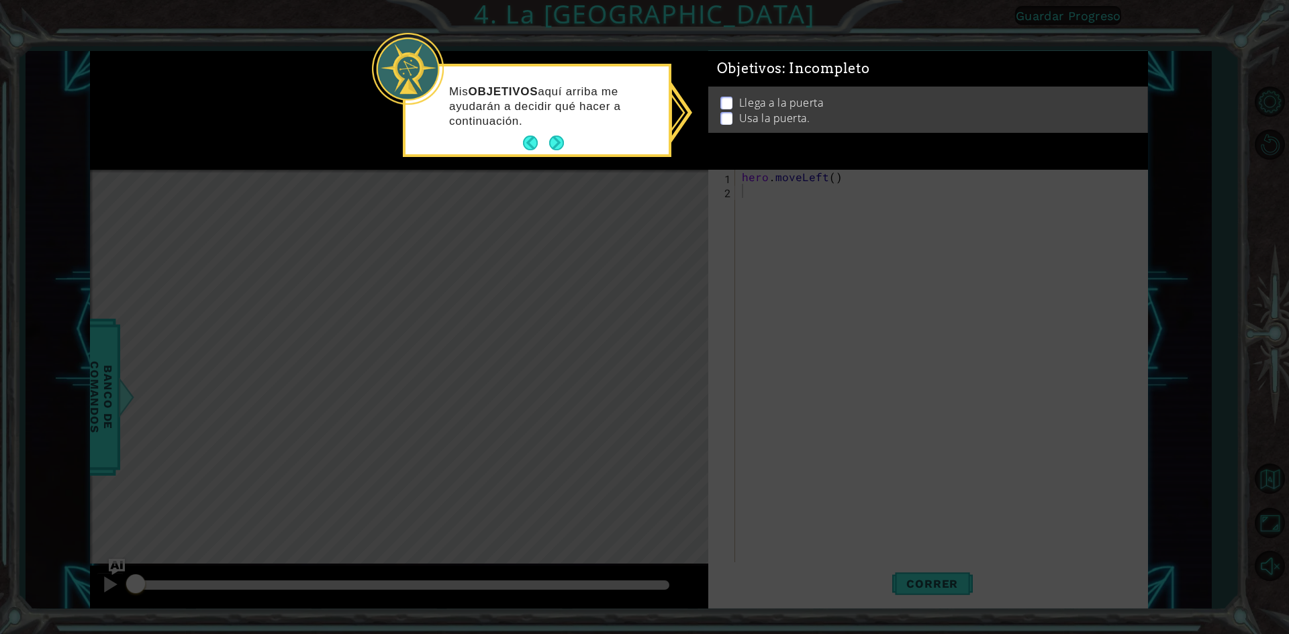
click at [738, 177] on icon at bounding box center [644, 317] width 1289 height 634
drag, startPoint x: 738, startPoint y: 177, endPoint x: 577, endPoint y: 176, distance: 160.4
click at [728, 178] on body "1 ההההההההההההההההההההההההההההההההההההההההההההההההההההההההההההההההההההההההההההה…" at bounding box center [644, 317] width 1289 height 634
click at [550, 150] on button "Next" at bounding box center [556, 143] width 15 height 15
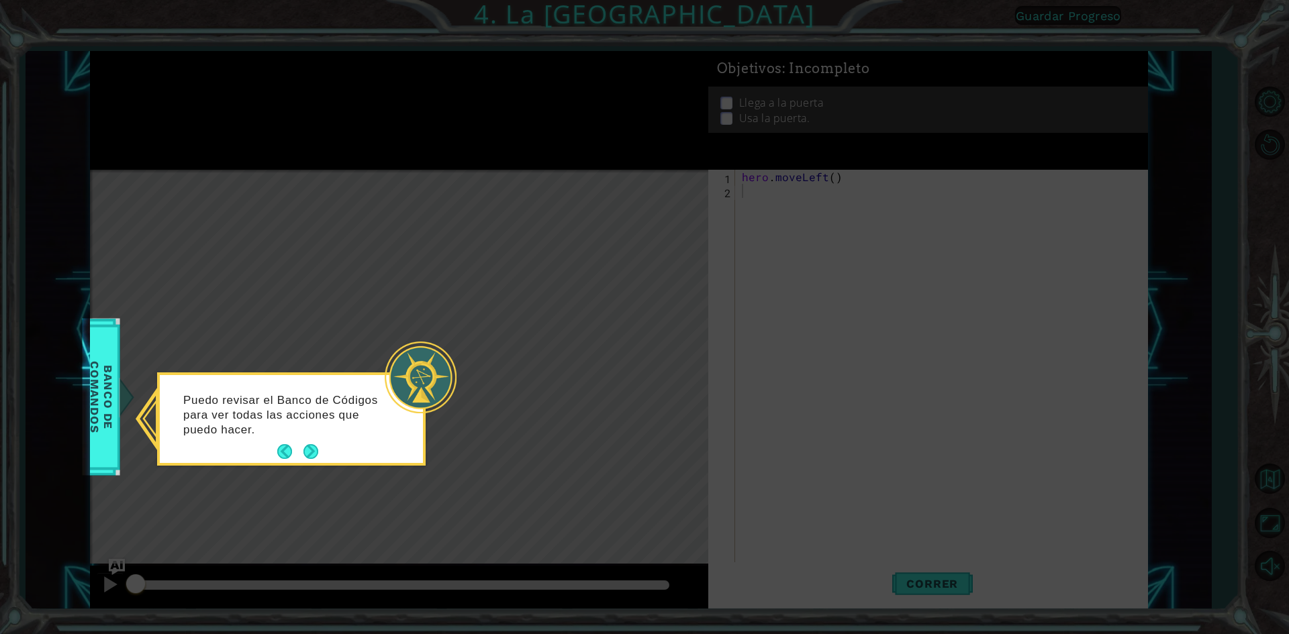
click at [318, 468] on icon at bounding box center [644, 317] width 1289 height 634
click at [316, 466] on icon at bounding box center [644, 317] width 1289 height 634
click at [314, 454] on button "Next" at bounding box center [310, 451] width 15 height 15
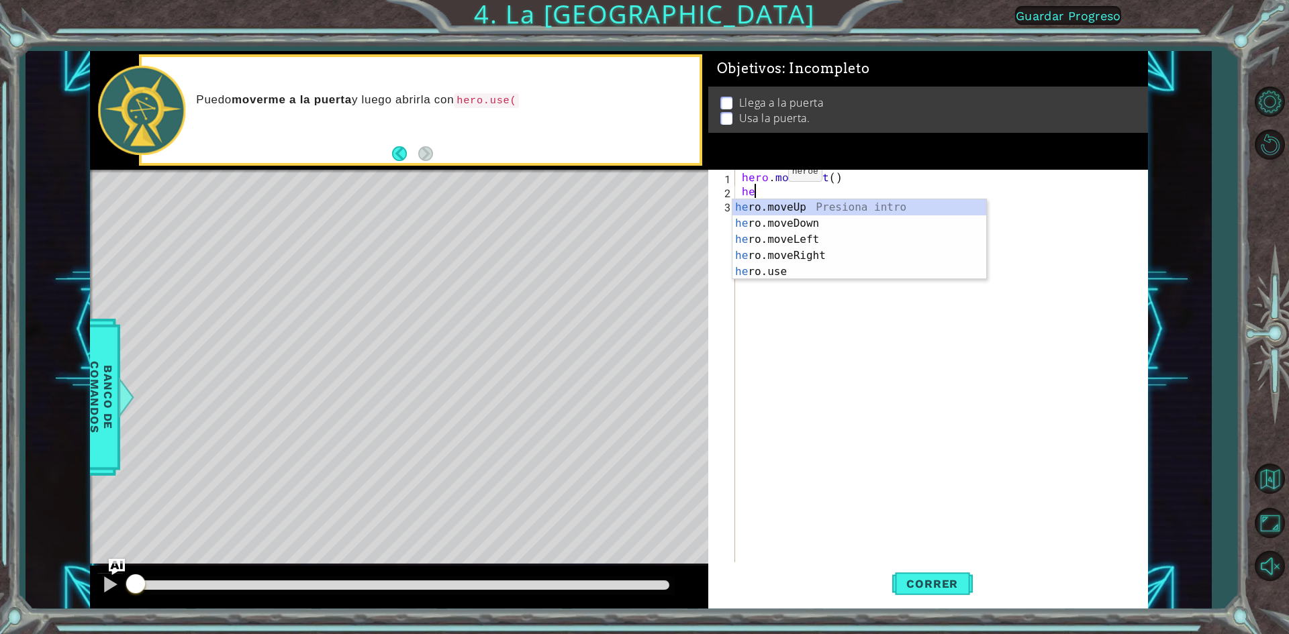
type textarea "her"
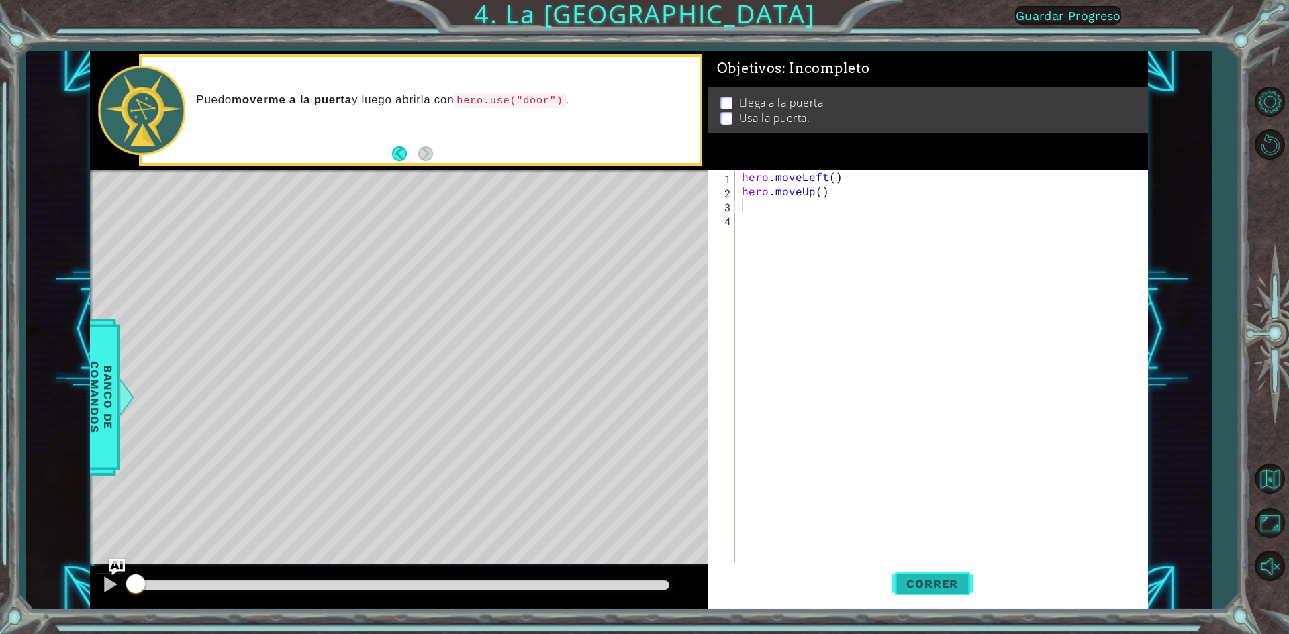
click at [948, 578] on span "Correr" at bounding box center [932, 583] width 79 height 13
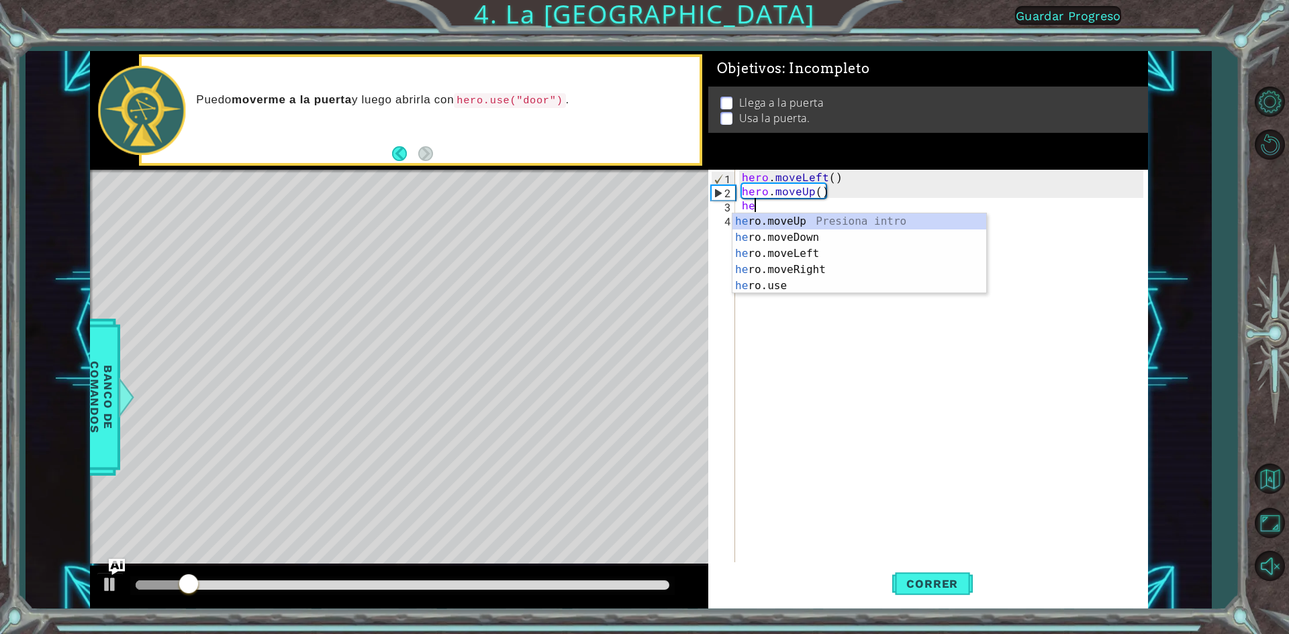
type textarea "her"
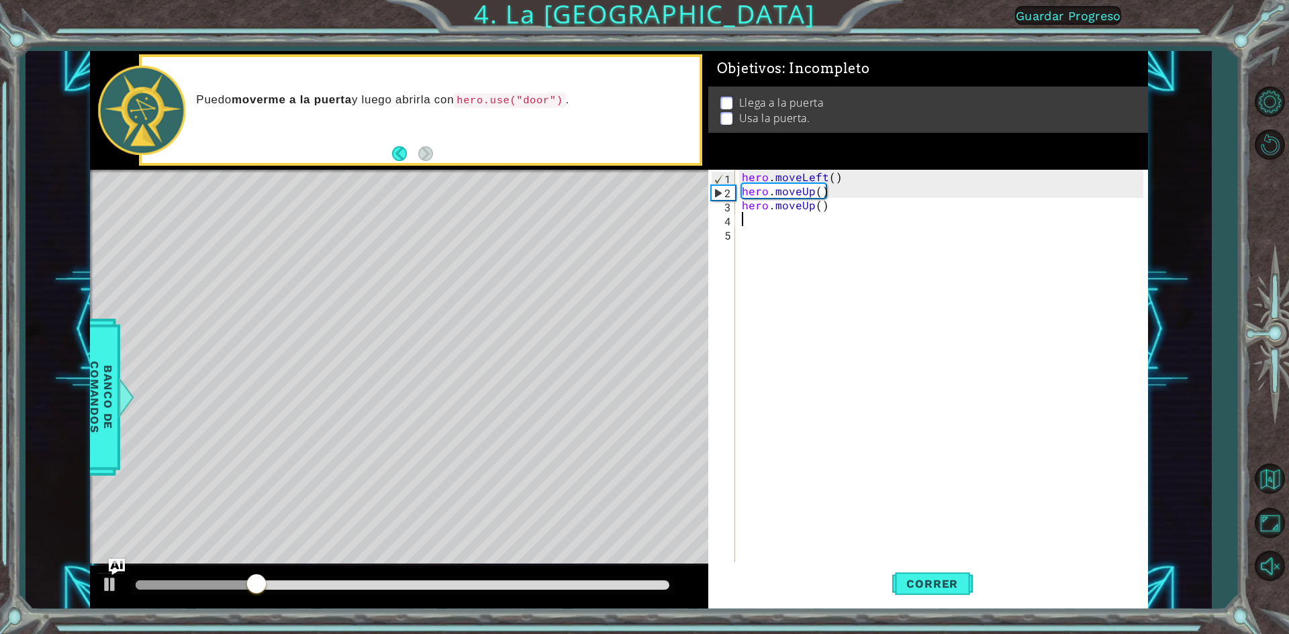
type textarea "hr"
type textarea "h"
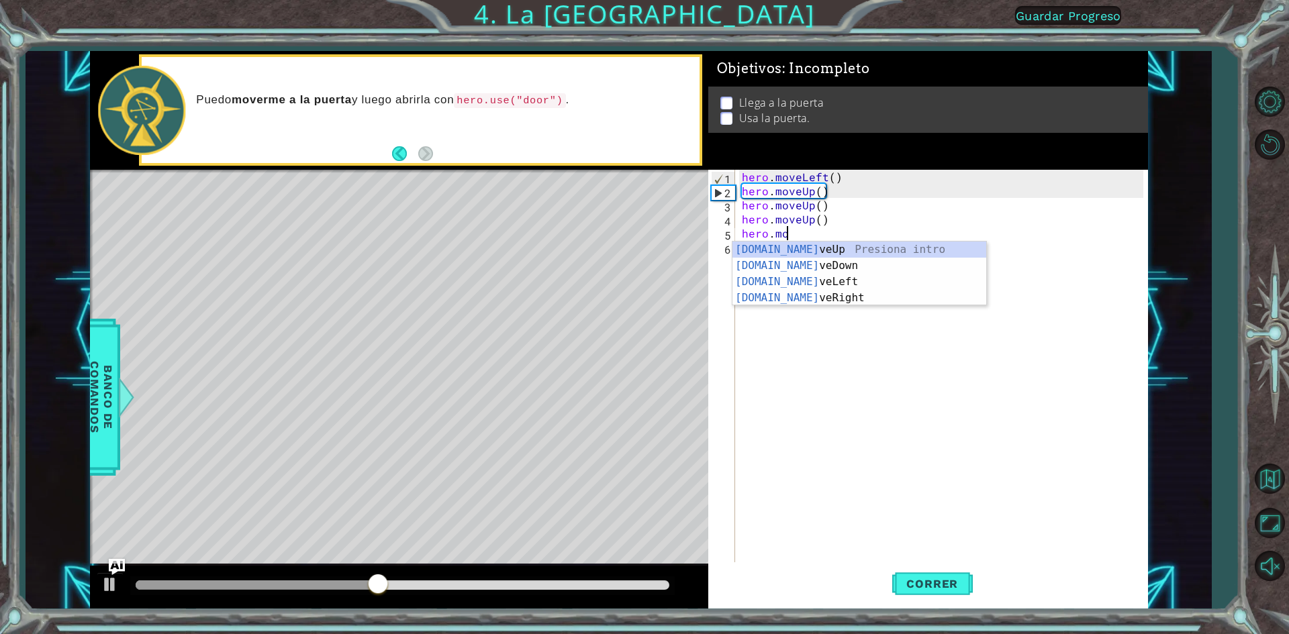
type textarea "h"
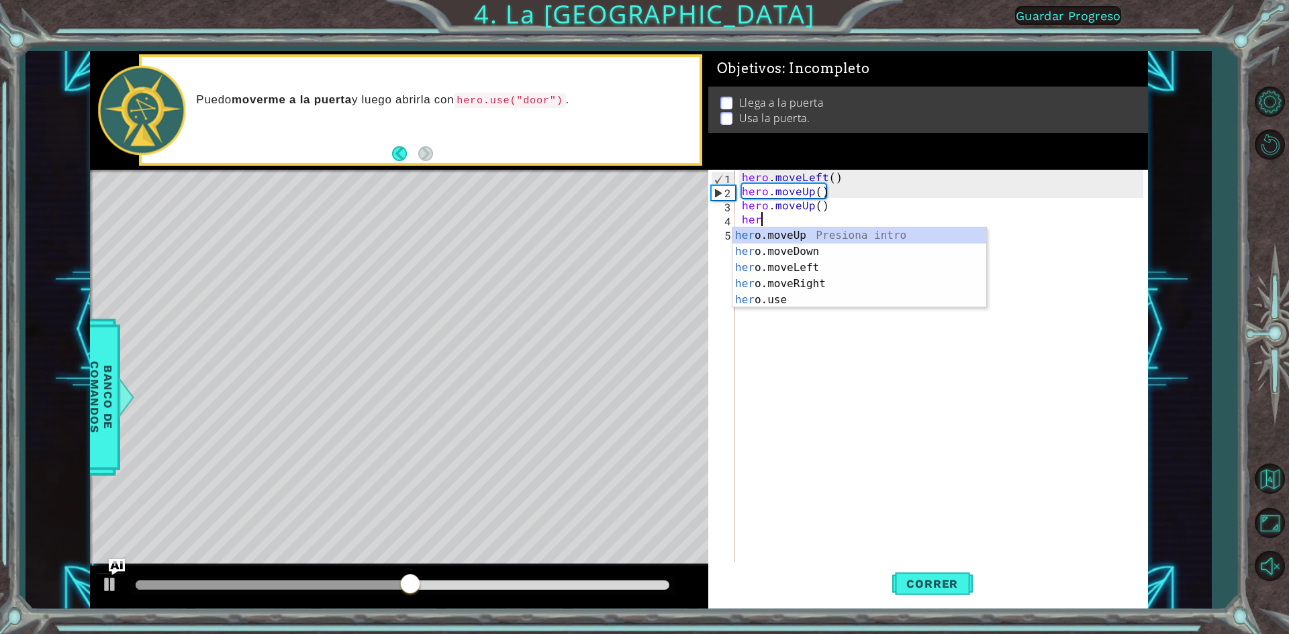
type textarea "h"
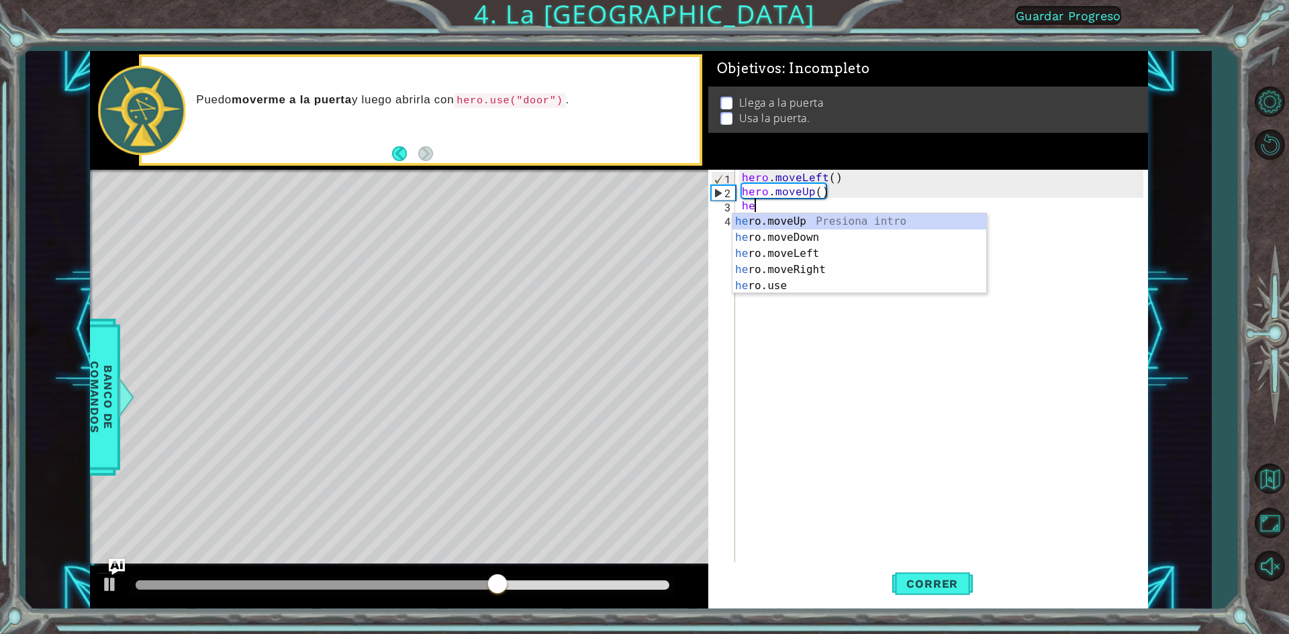
type textarea "h"
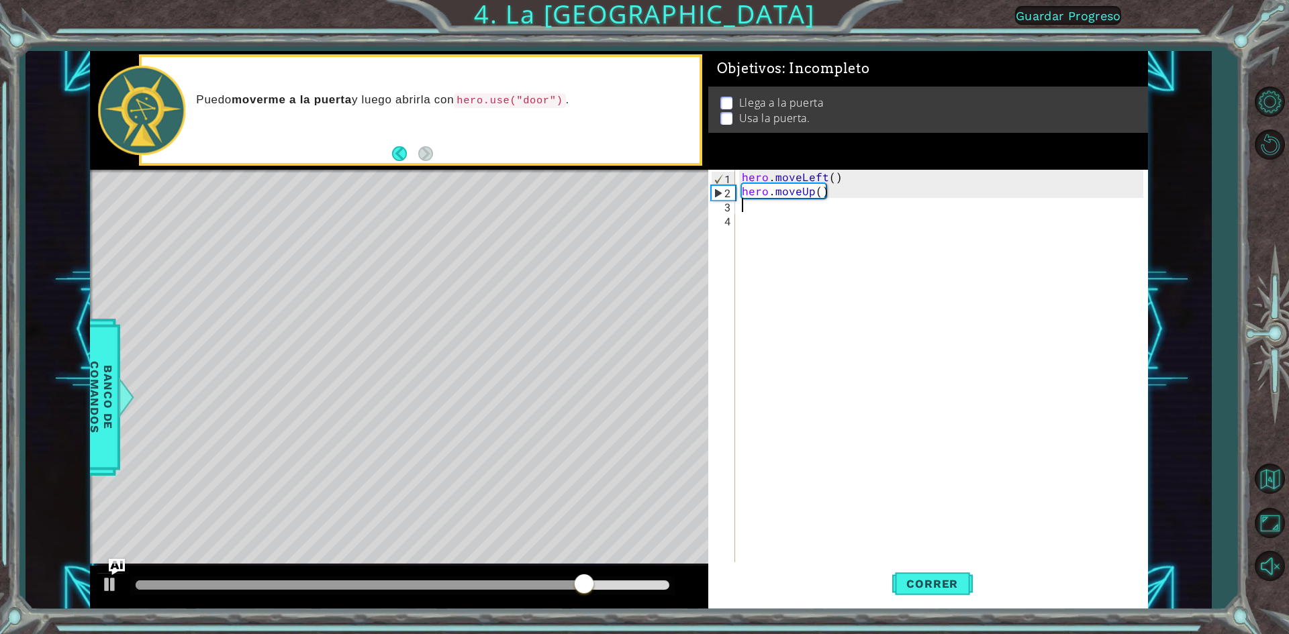
drag, startPoint x: 973, startPoint y: 599, endPoint x: 973, endPoint y: 586, distance: 13.4
click at [973, 594] on div "Correr" at bounding box center [932, 584] width 440 height 44
click at [974, 575] on div "Correr" at bounding box center [932, 584] width 440 height 44
click at [971, 575] on div "Correr" at bounding box center [932, 584] width 440 height 44
click at [969, 576] on button "Correr" at bounding box center [932, 584] width 81 height 44
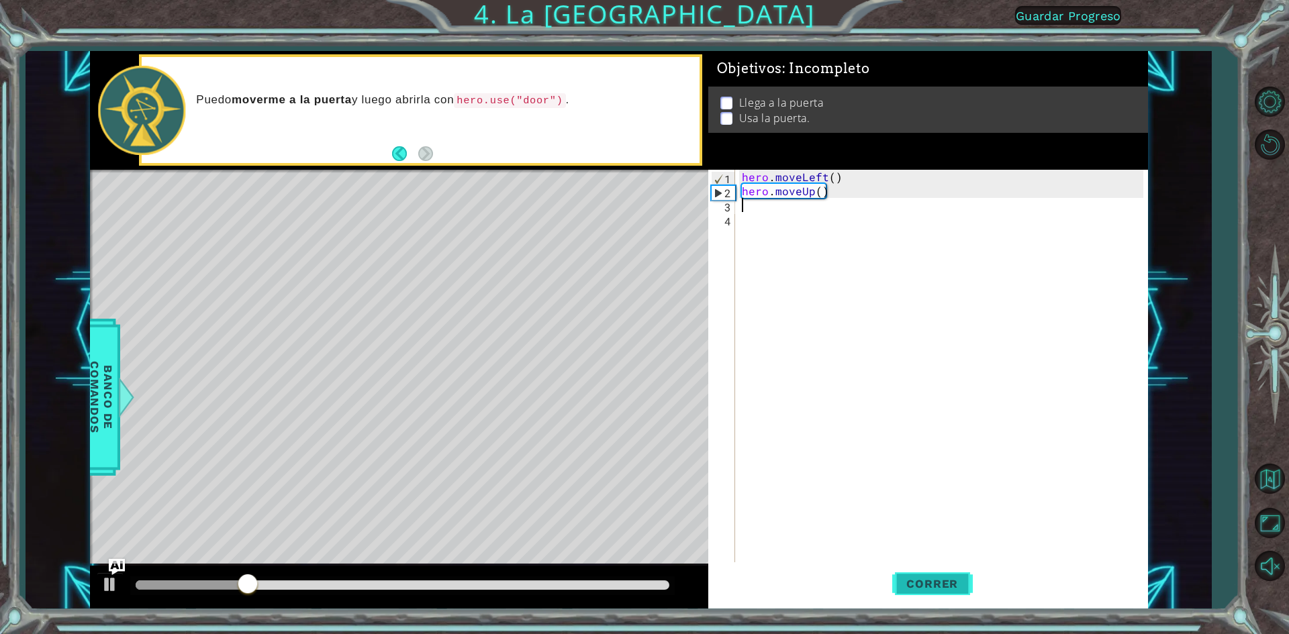
click at [937, 575] on button "Correr" at bounding box center [932, 584] width 81 height 44
click at [775, 208] on div "hero . moveLeft ( ) hero . moveUp ( )" at bounding box center [944, 381] width 411 height 423
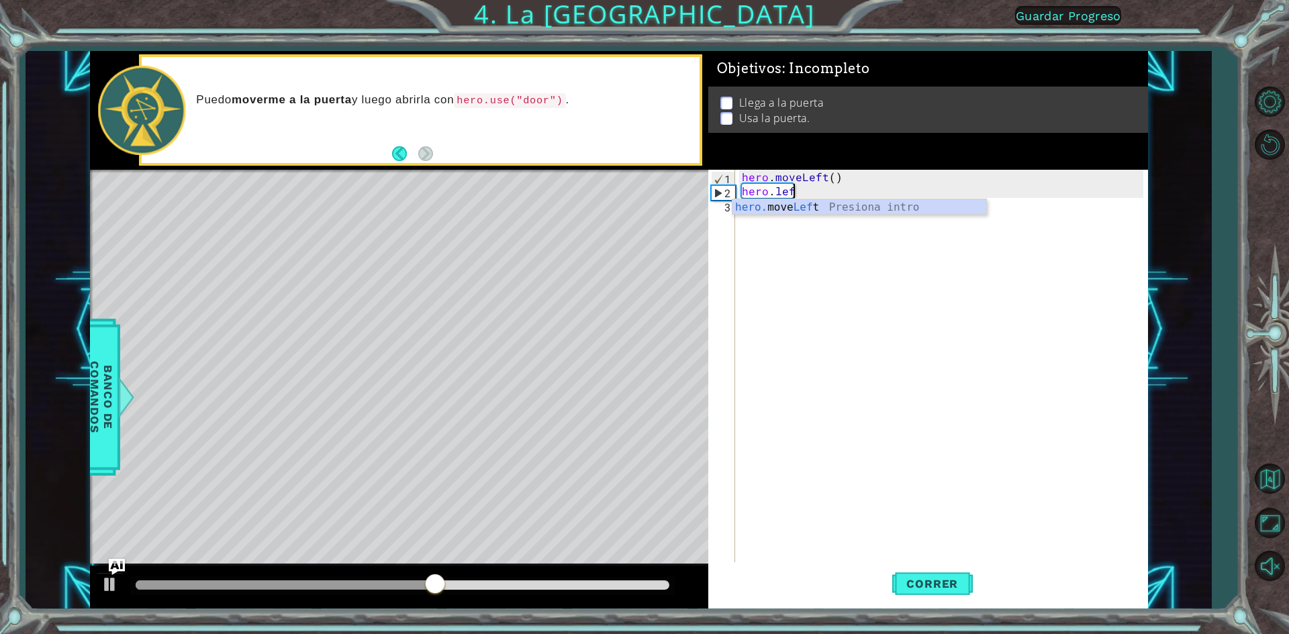
scroll to position [0, 3]
type textarea "hero.lef"
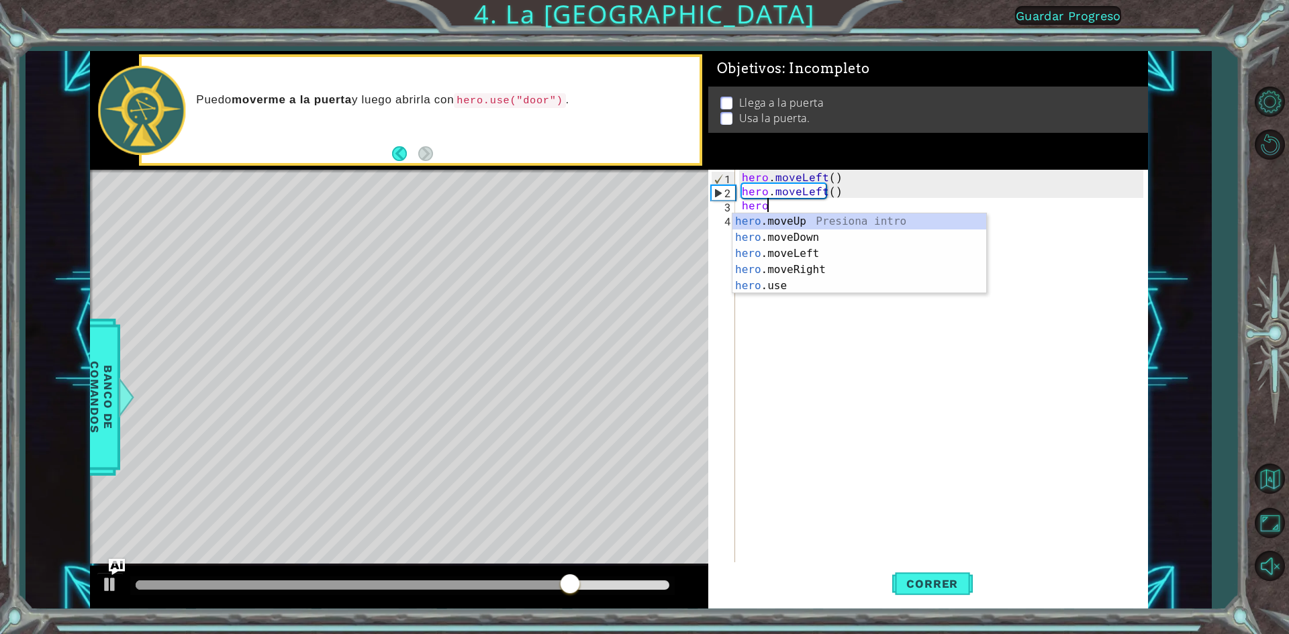
scroll to position [0, 1]
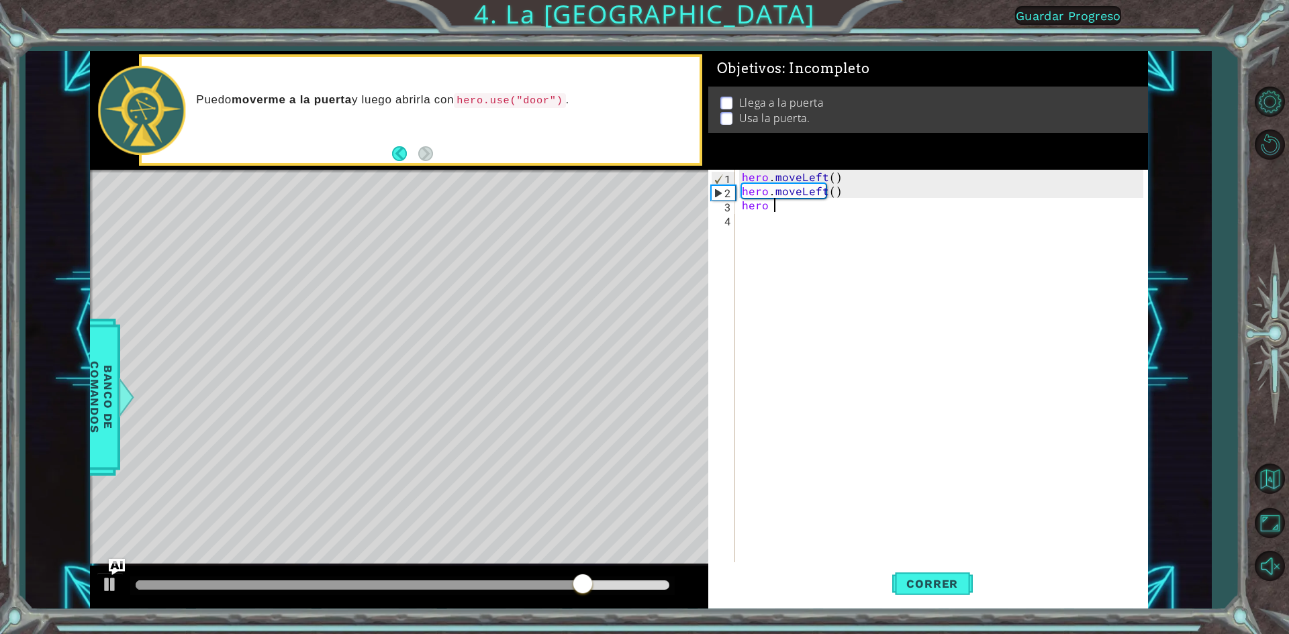
type textarea "hero"
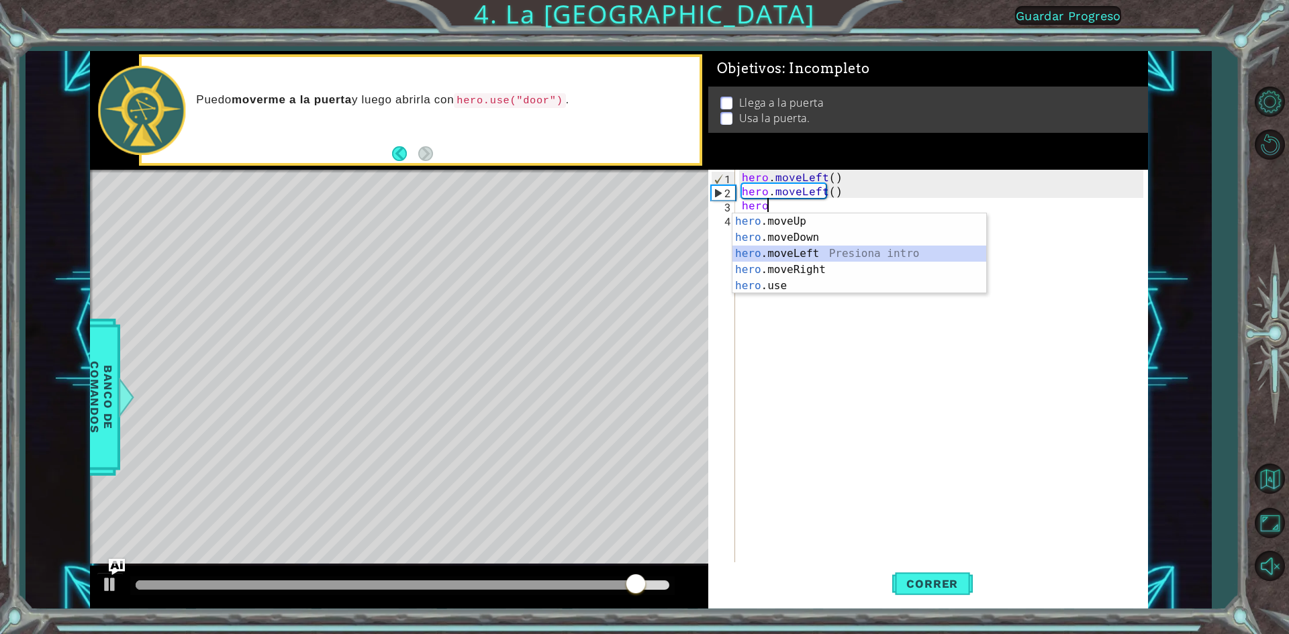
drag, startPoint x: 848, startPoint y: 248, endPoint x: 840, endPoint y: 254, distance: 9.5
click at [840, 253] on div "hero .moveUp Presiona intro hero .moveDown Presiona intro hero .moveLeft Presio…" at bounding box center [859, 269] width 254 height 113
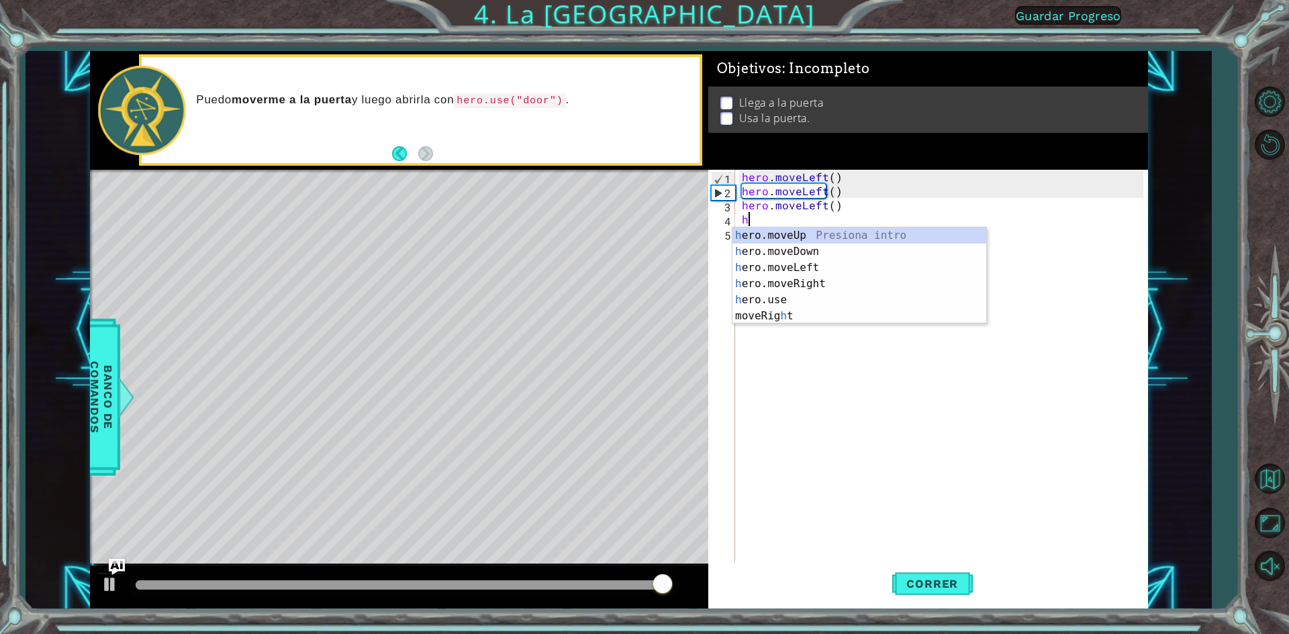
type textarea "her"
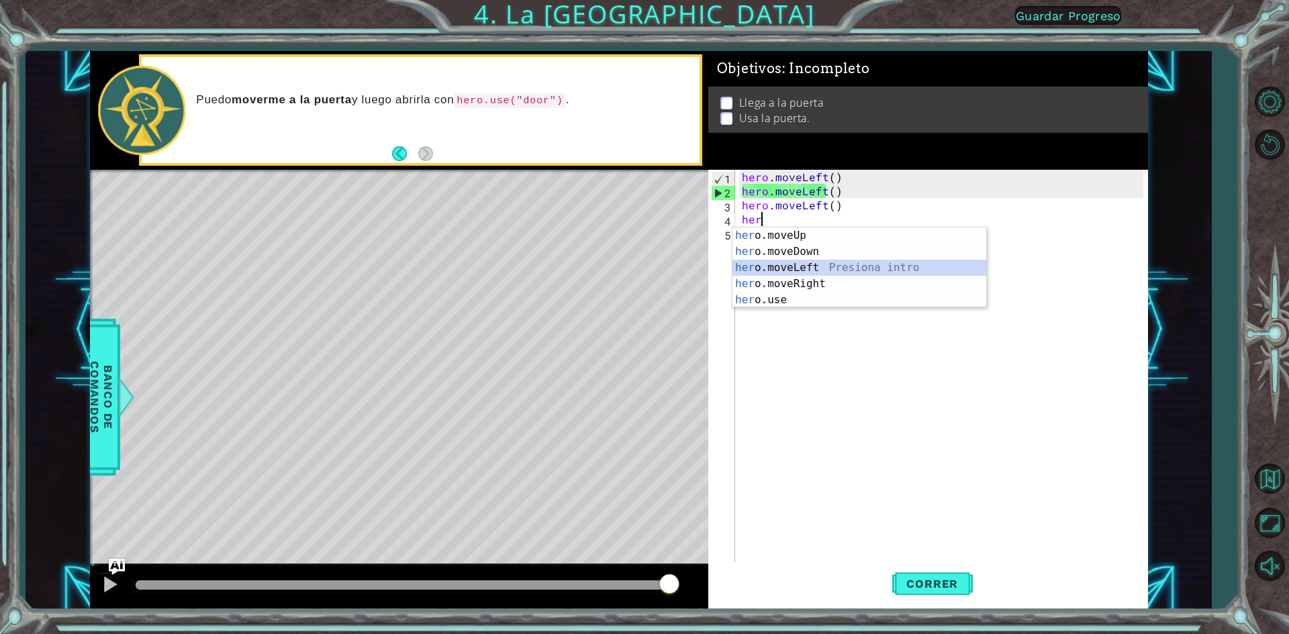
click at [830, 262] on div "her o.moveUp Presiona intro her o.moveDown Presiona intro her o.moveLeft Presio…" at bounding box center [859, 284] width 254 height 113
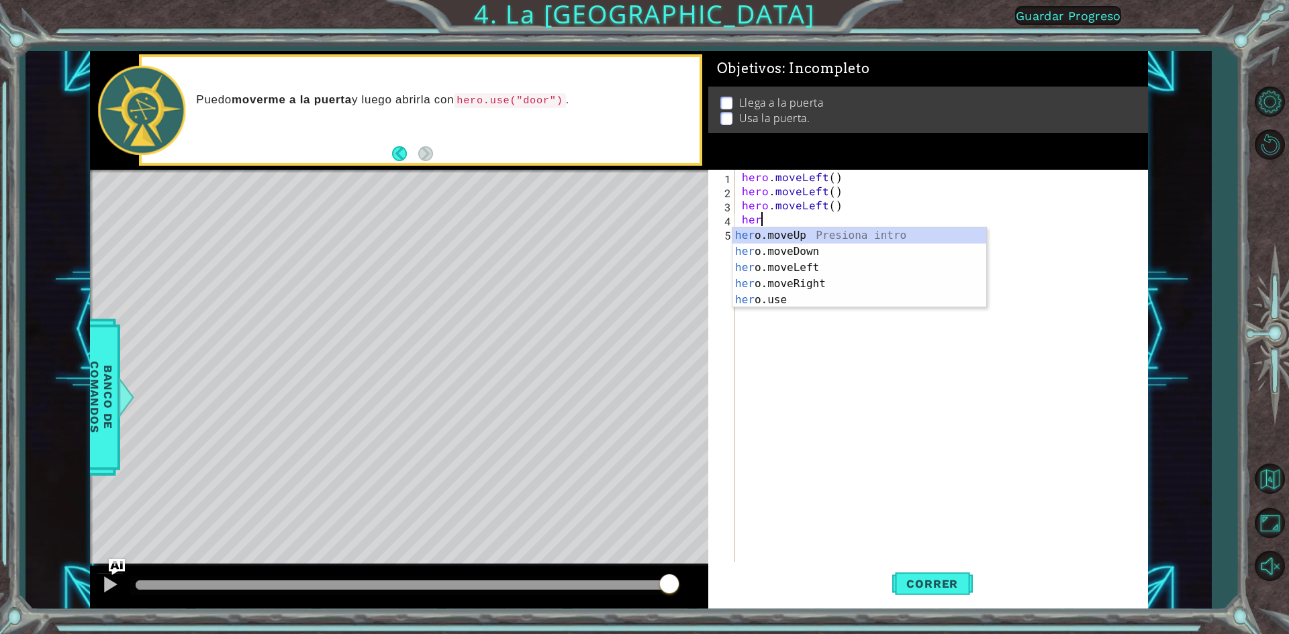
type textarea "h"
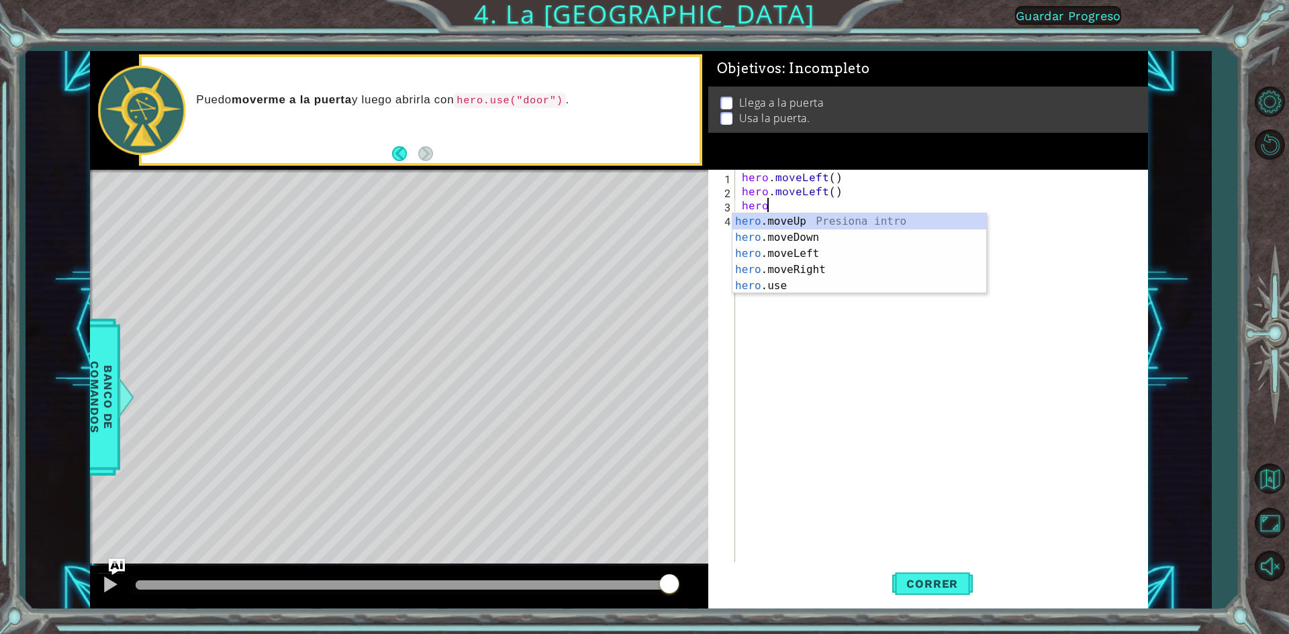
type textarea "h"
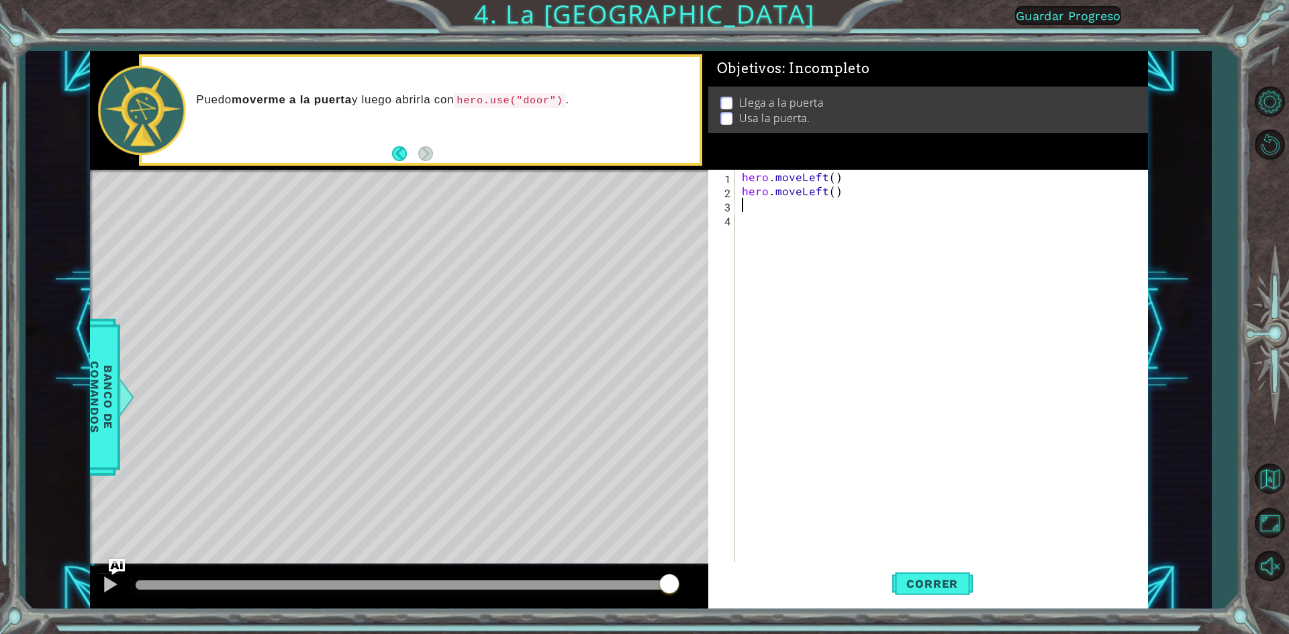
click at [979, 587] on div "Correr" at bounding box center [932, 584] width 440 height 44
click at [977, 588] on div "Correr" at bounding box center [932, 584] width 440 height 44
click at [974, 589] on div "Correr" at bounding box center [932, 584] width 440 height 44
drag, startPoint x: 973, startPoint y: 589, endPoint x: 966, endPoint y: 590, distance: 6.7
click at [970, 590] on div "Correr" at bounding box center [932, 584] width 440 height 44
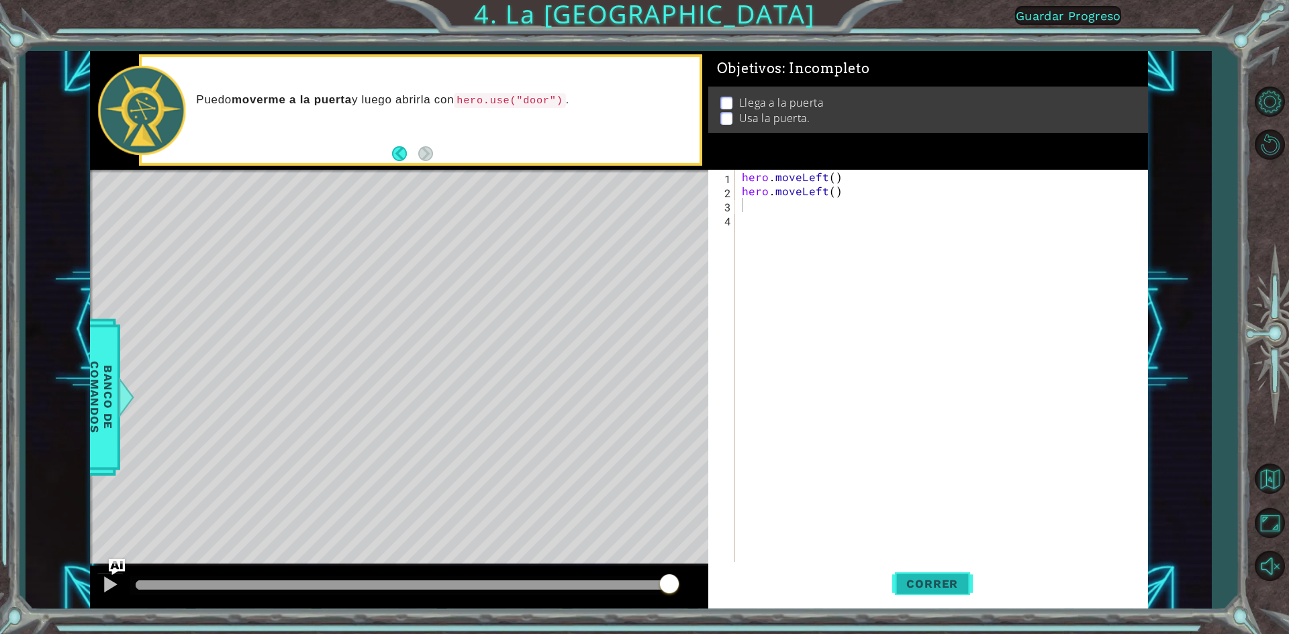
click at [966, 590] on span "Correr" at bounding box center [932, 583] width 79 height 13
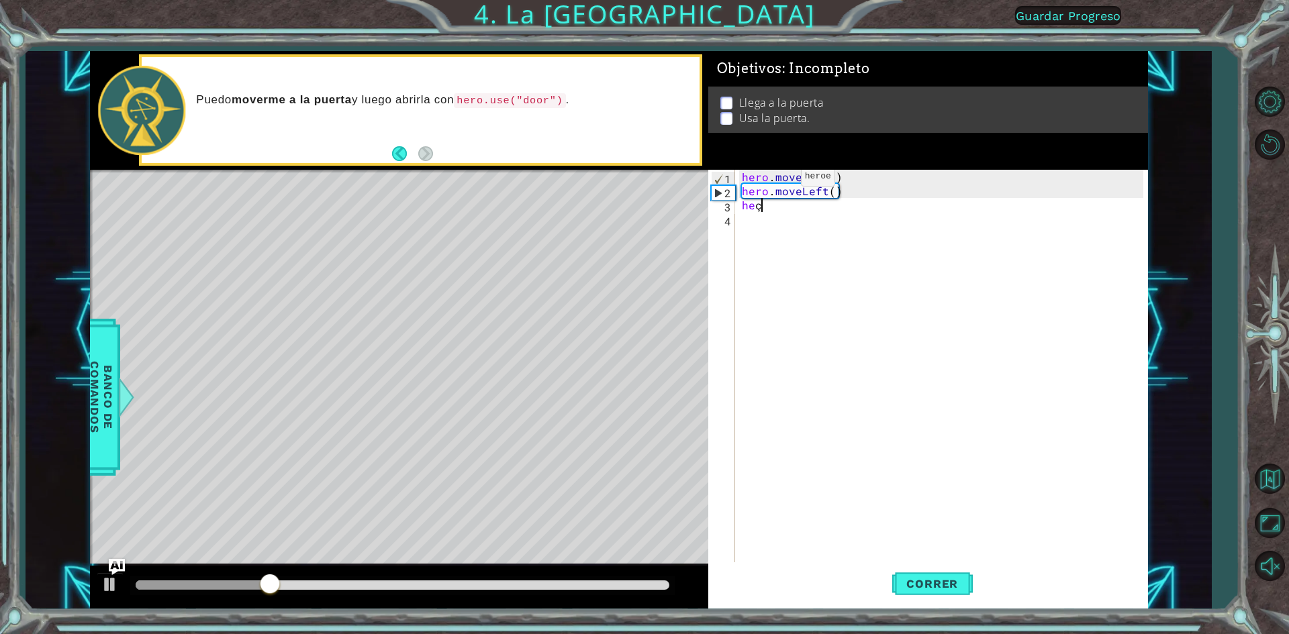
type textarea "he"
click at [911, 579] on span "Correr" at bounding box center [932, 583] width 79 height 13
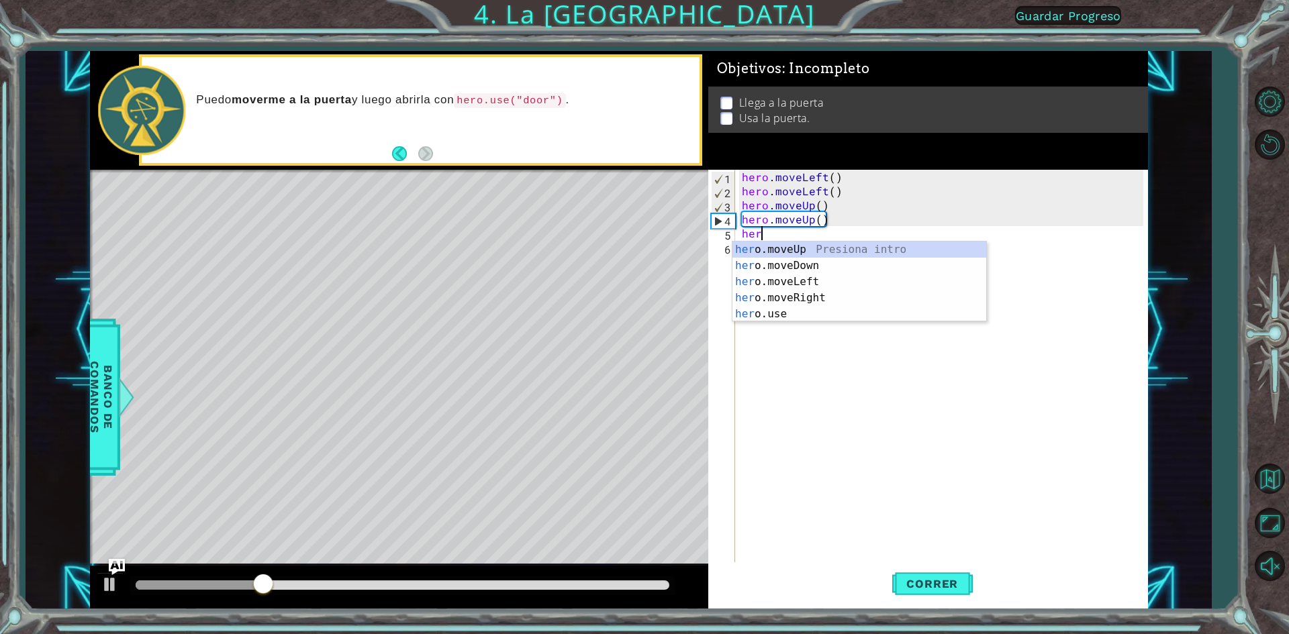
type textarea "hero"
click at [811, 297] on div "hero .moveUp Presiona intro hero .moveDown Presiona intro hero .moveLeft Presio…" at bounding box center [859, 298] width 254 height 113
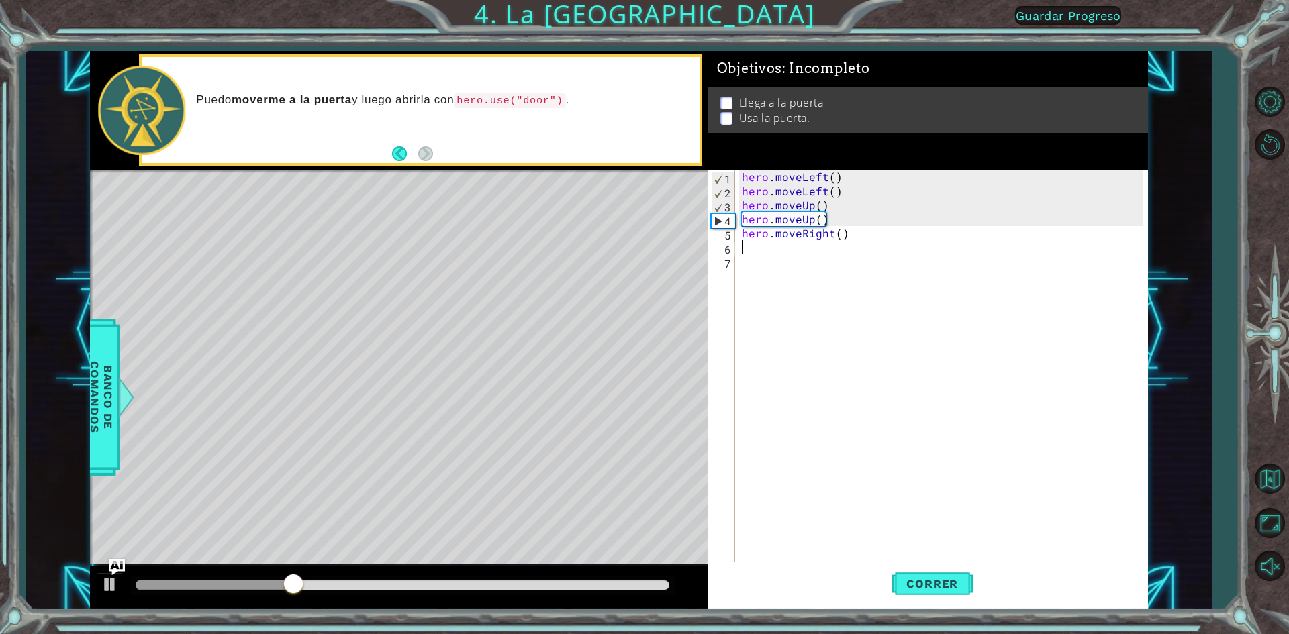
scroll to position [0, 0]
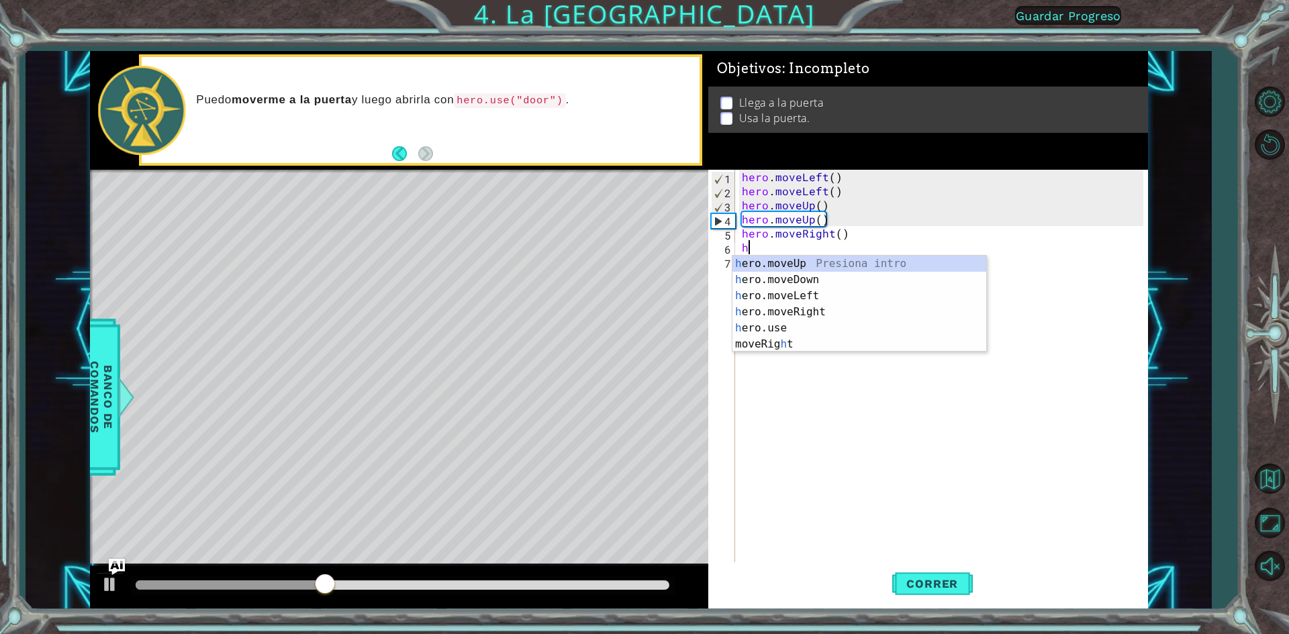
type textarea "her"
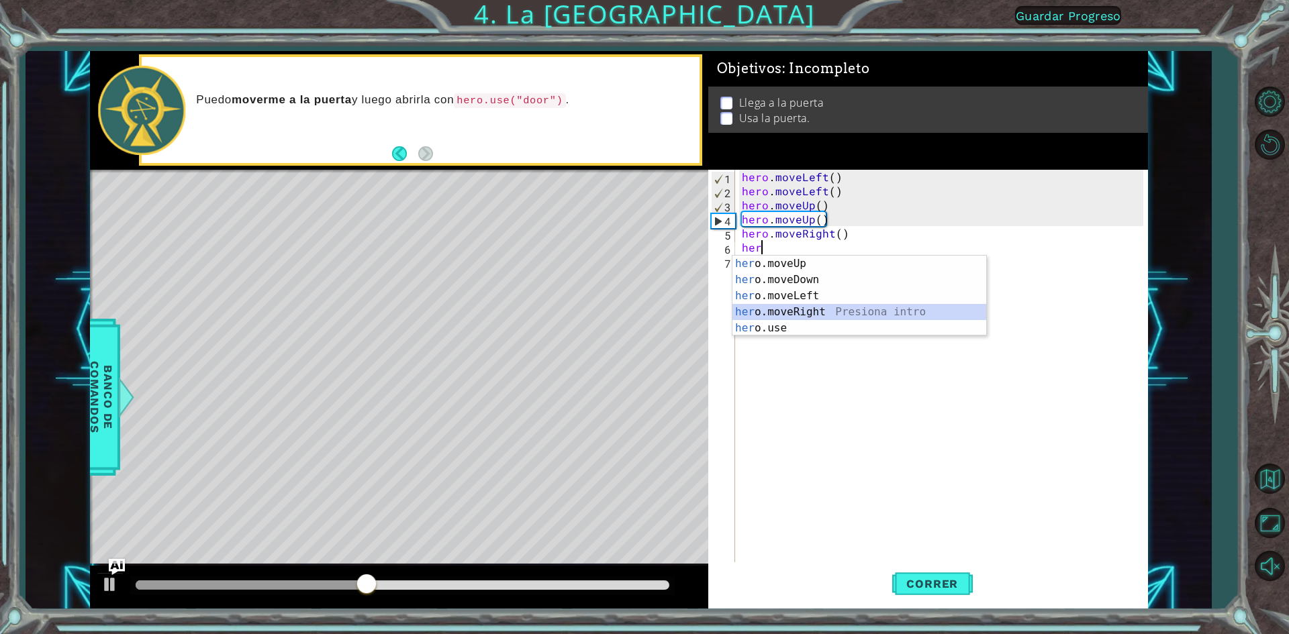
click at [837, 310] on div "her o.moveUp Presiona intro her o.moveDown Presiona intro her o.moveLeft Presio…" at bounding box center [859, 312] width 254 height 113
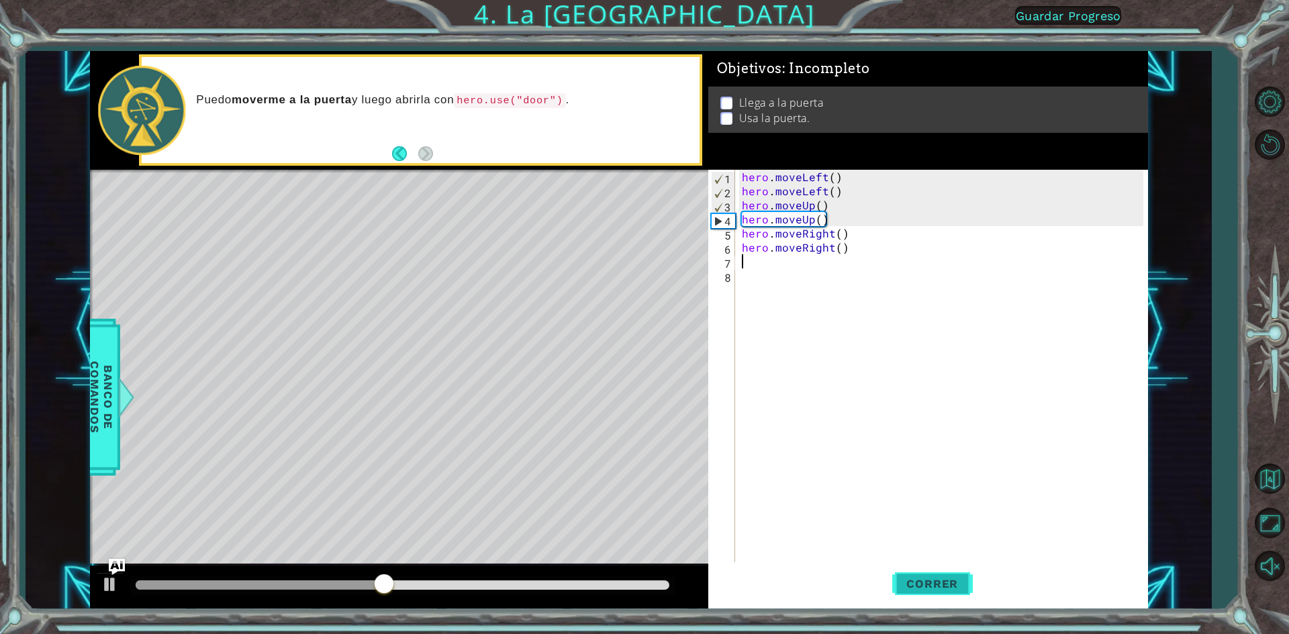
click at [913, 597] on button "Correr" at bounding box center [932, 584] width 81 height 44
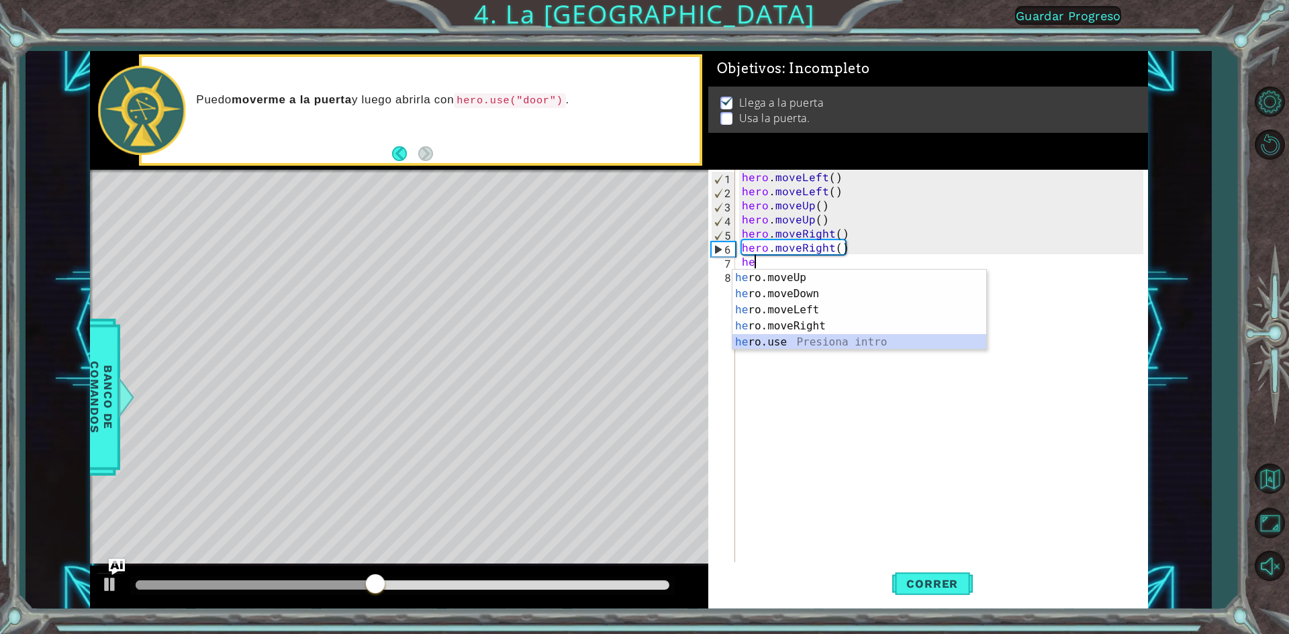
click at [867, 342] on div "he ro.moveUp Presiona intro he ro.moveDown Presiona intro he ro.moveLeft Presio…" at bounding box center [859, 326] width 254 height 113
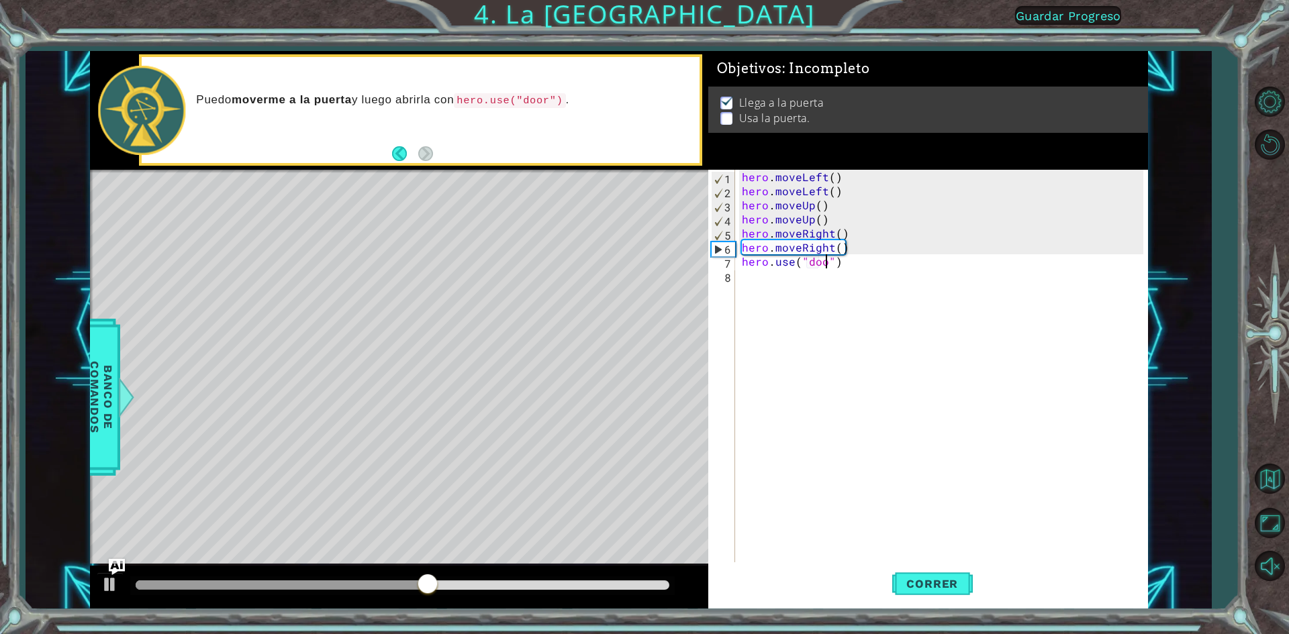
scroll to position [0, 6]
type textarea "hero.use("door")"
click at [934, 587] on span "Correr" at bounding box center [932, 583] width 79 height 13
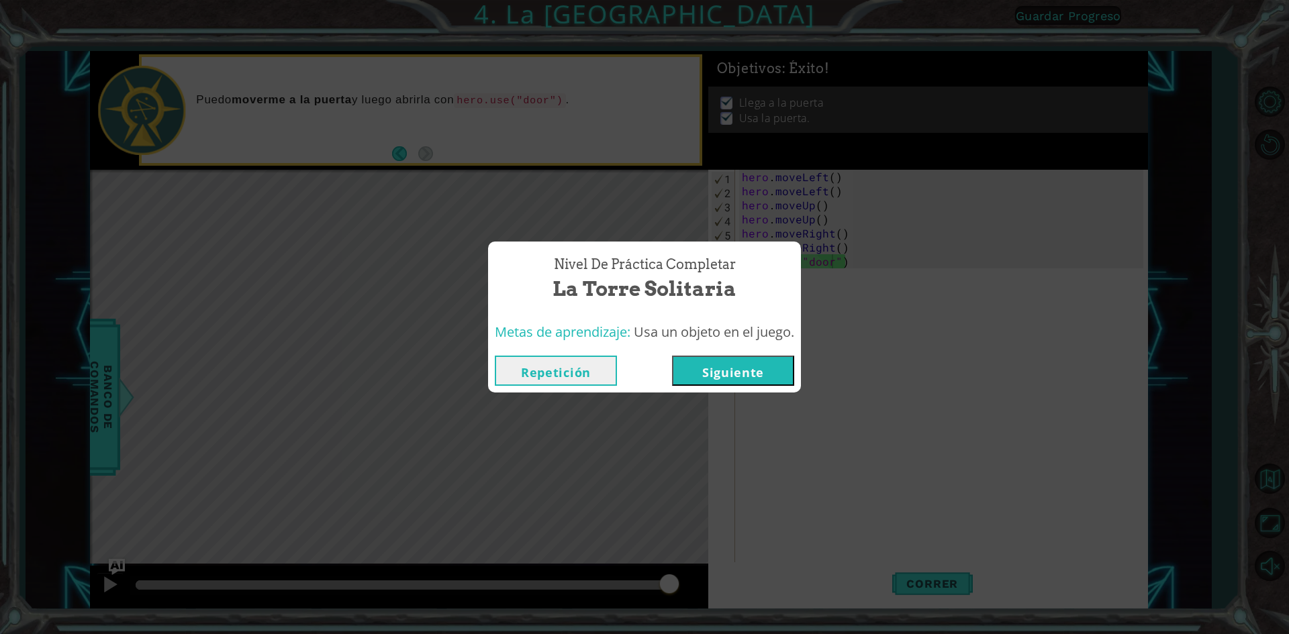
click at [760, 372] on button "Siguiente" at bounding box center [733, 371] width 122 height 30
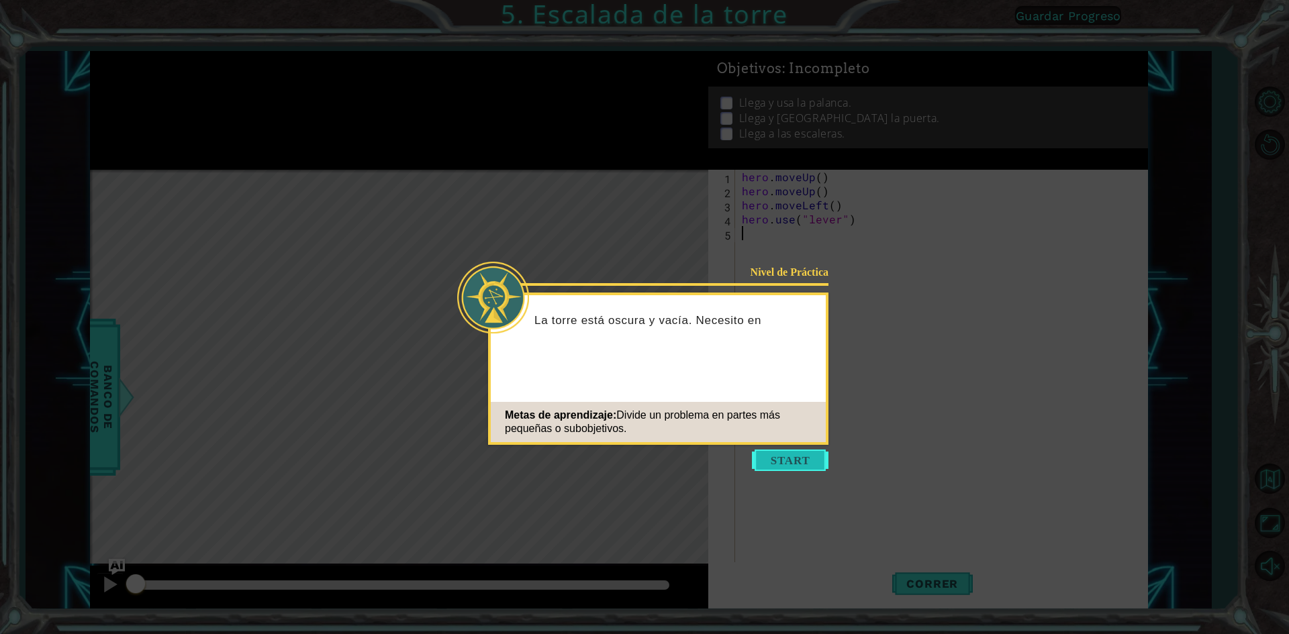
click at [805, 460] on button "Start" at bounding box center [790, 460] width 77 height 21
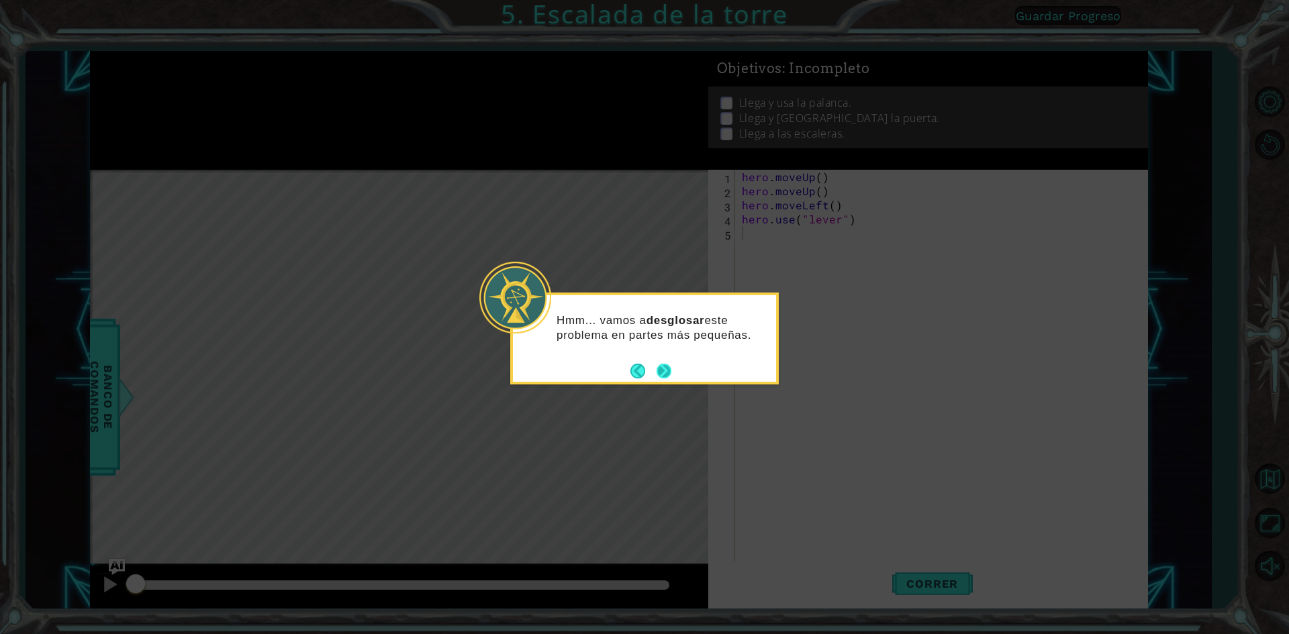
click at [662, 381] on div "Hmm... vamos a desglosar este problema en partes más pequeñas." at bounding box center [644, 339] width 268 height 92
click at [666, 371] on button "Next" at bounding box center [663, 371] width 15 height 15
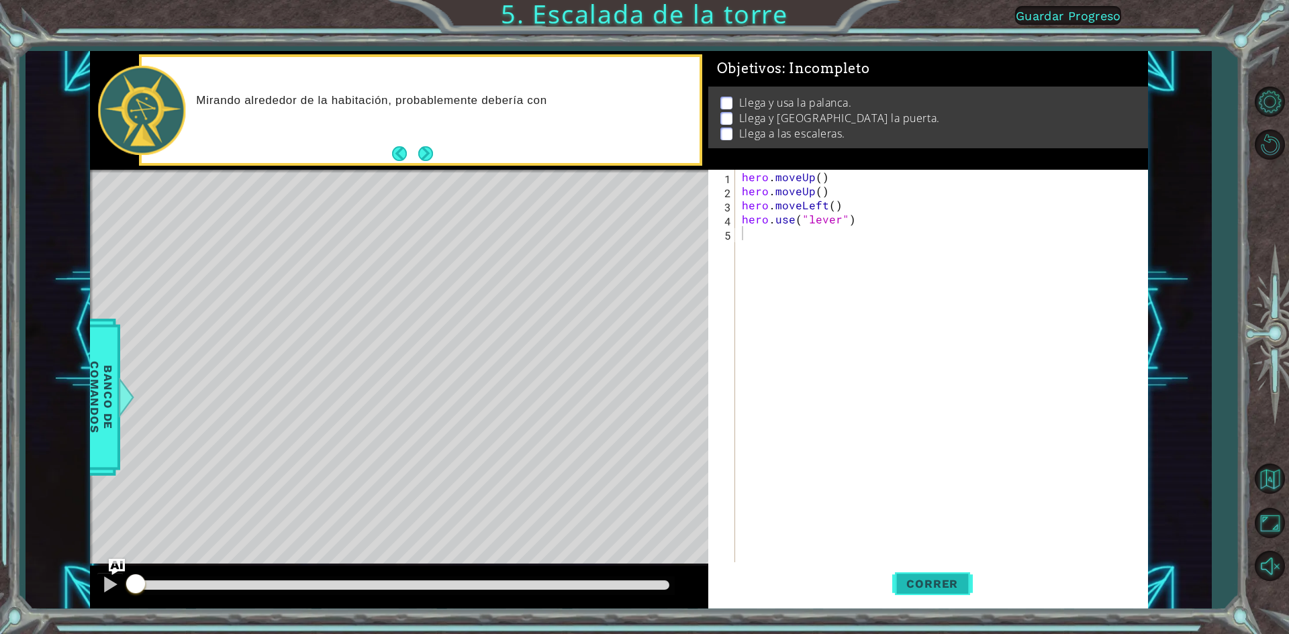
click at [895, 574] on button "Correr" at bounding box center [932, 584] width 81 height 44
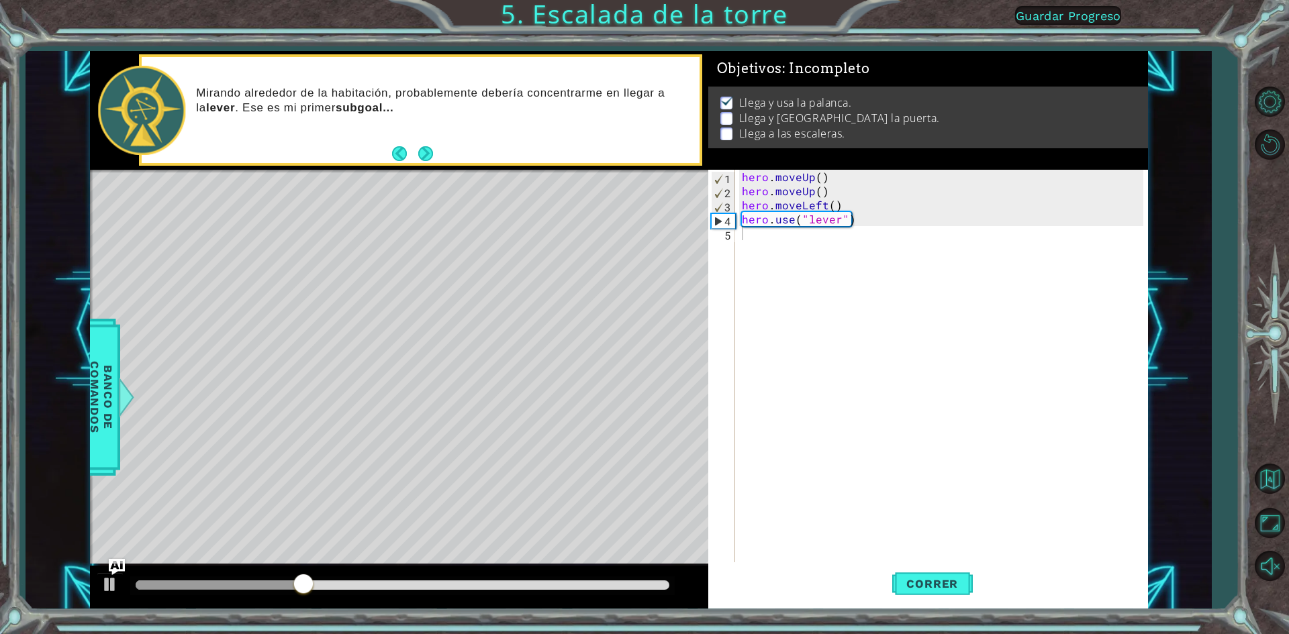
click at [429, 161] on button "Next" at bounding box center [425, 153] width 15 height 15
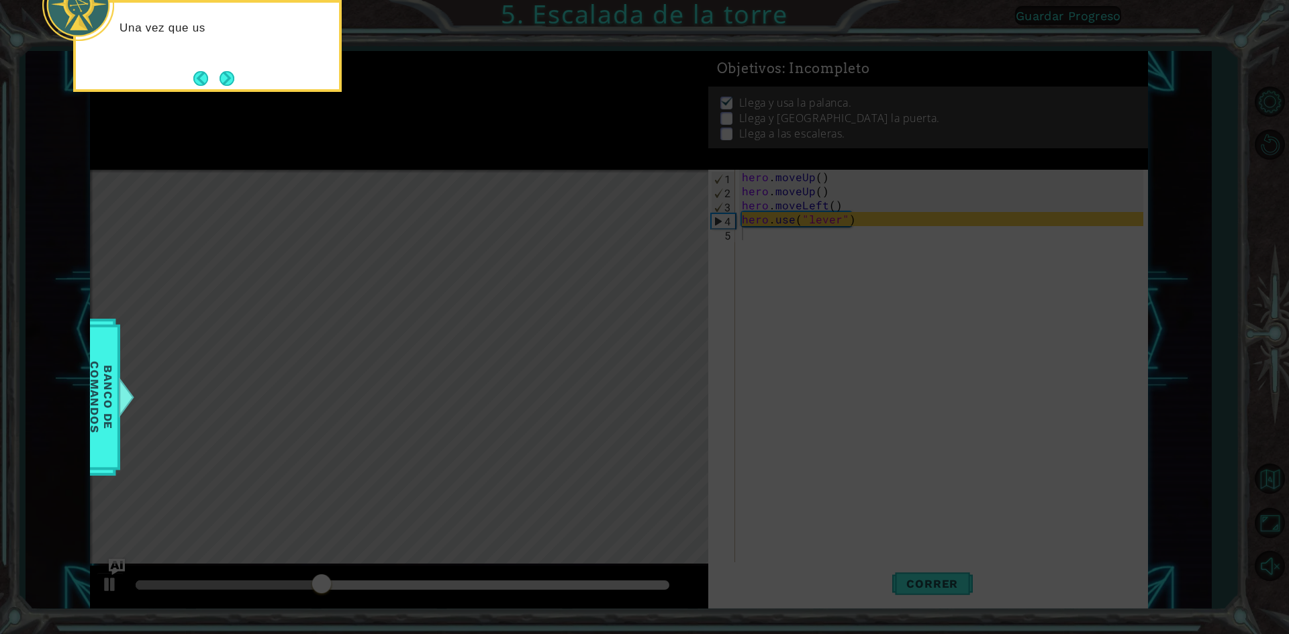
click at [463, 196] on icon at bounding box center [644, 95] width 1289 height 1079
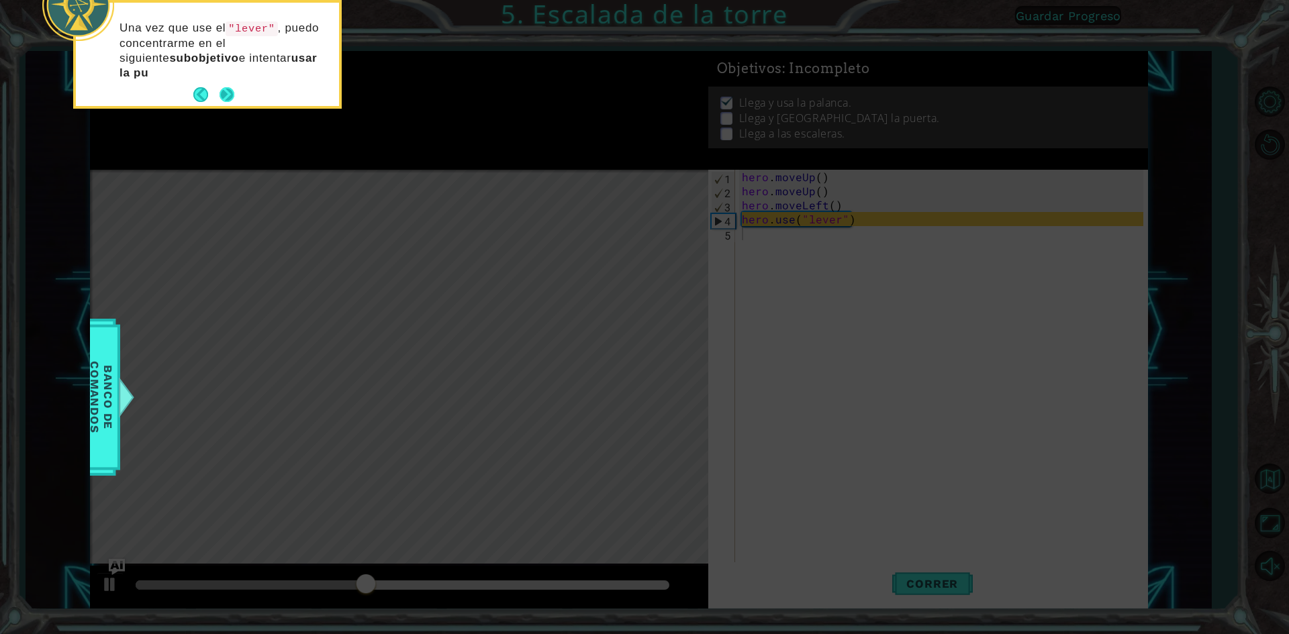
click at [224, 87] on button "Next" at bounding box center [226, 94] width 15 height 15
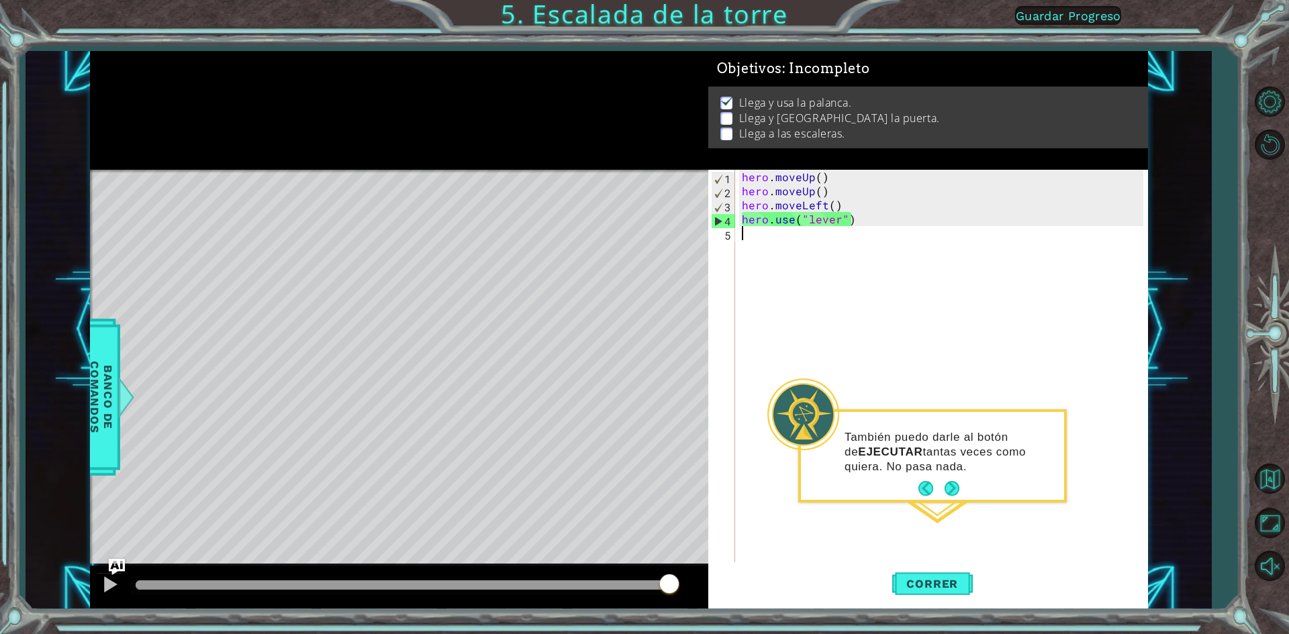
click at [954, 503] on div "hero . moveUp ( ) hero . moveUp ( ) hero . moveLeft ( ) hero . use ( "lever" )" at bounding box center [944, 381] width 411 height 423
click at [954, 489] on button "Next" at bounding box center [951, 488] width 15 height 15
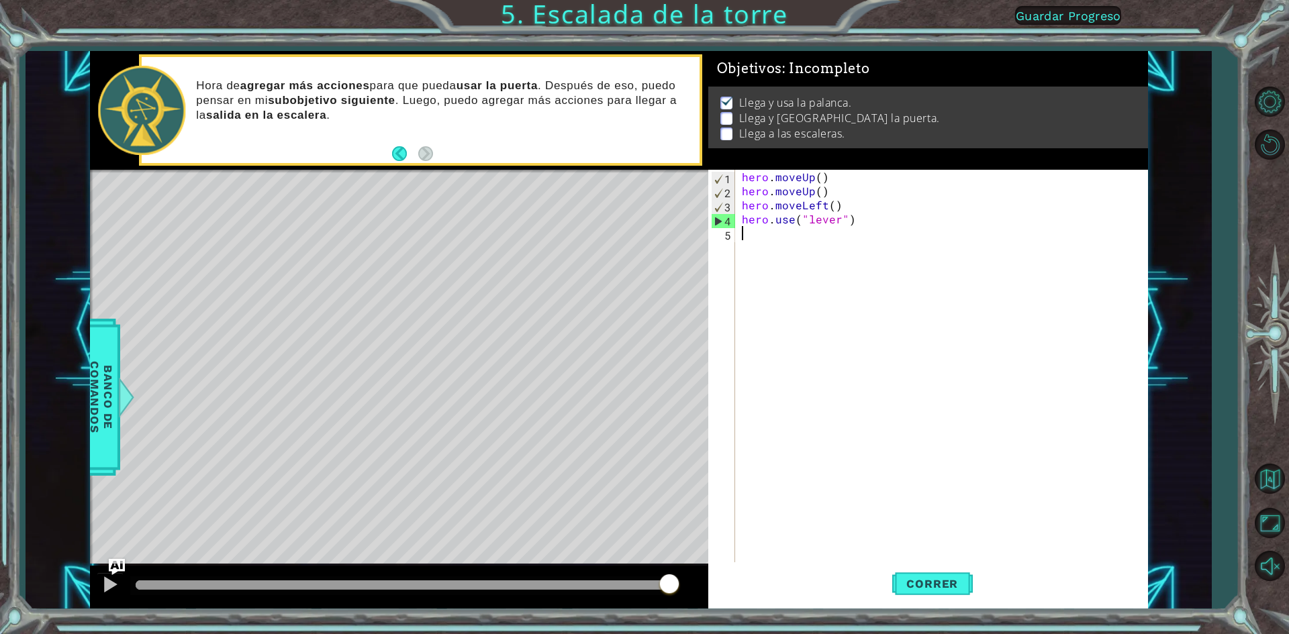
click at [829, 253] on div "hero . moveUp ( ) hero . moveUp ( ) hero . moveLeft ( ) hero . use ( "lever" )" at bounding box center [944, 381] width 411 height 423
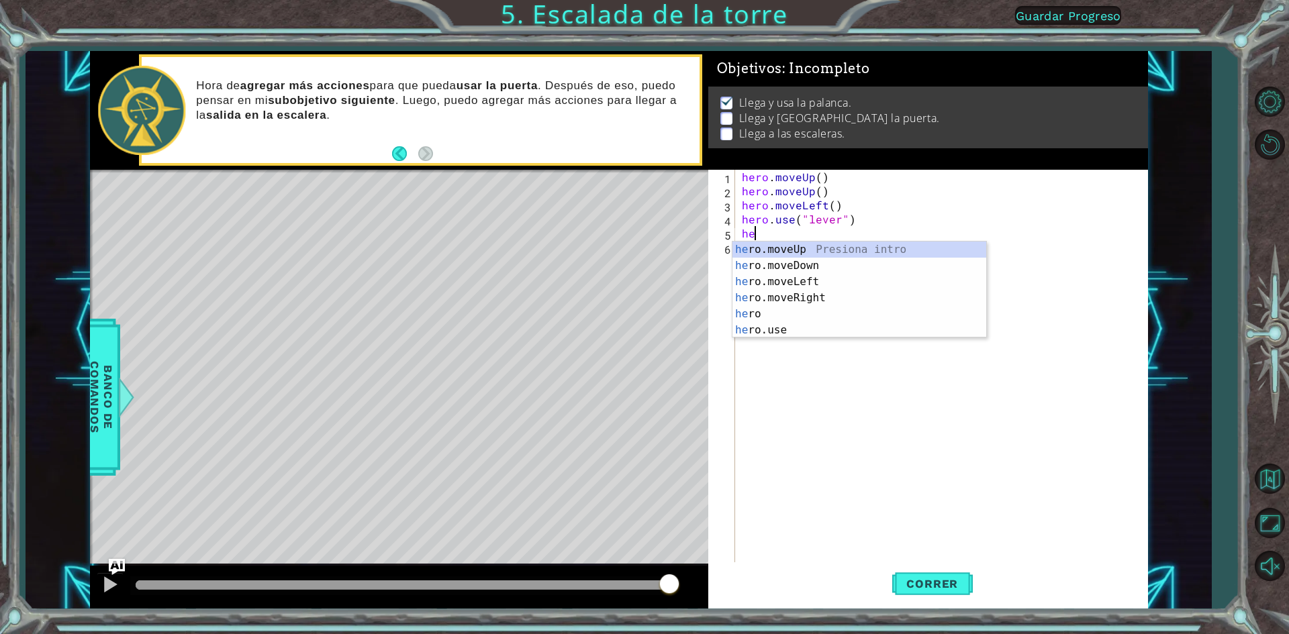
type textarea "heo"
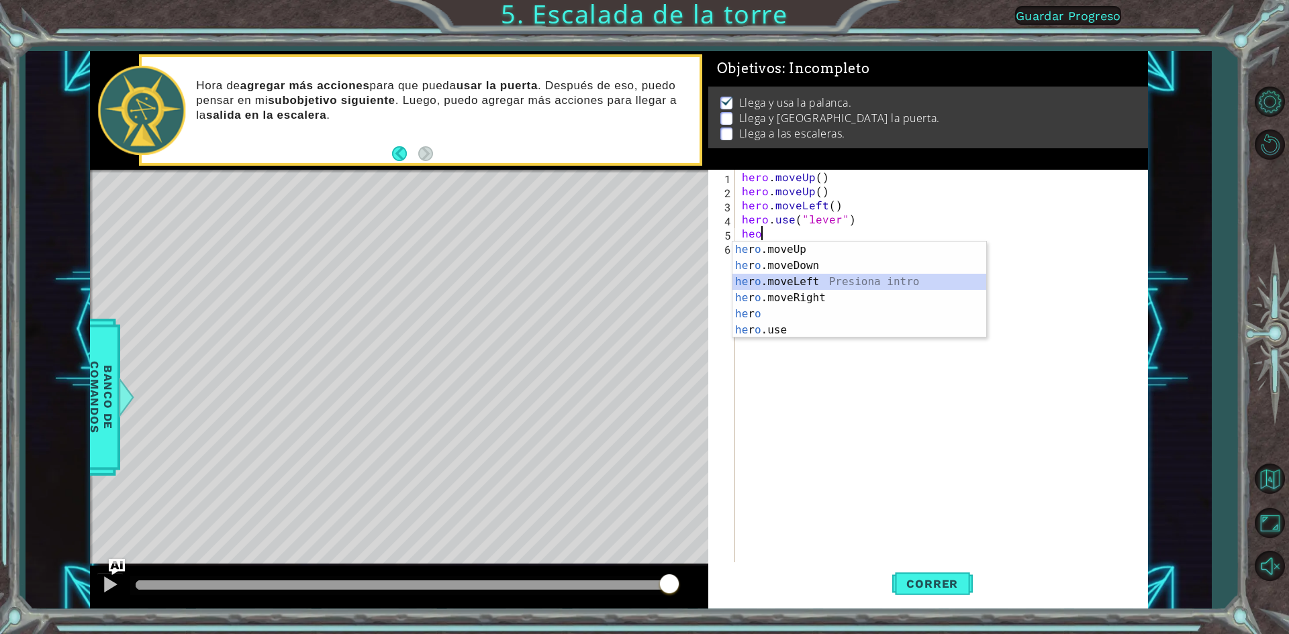
click at [865, 279] on div "he r o .moveUp Presiona intro he r o .moveDown Presiona intro he r o .moveLeft …" at bounding box center [859, 306] width 254 height 129
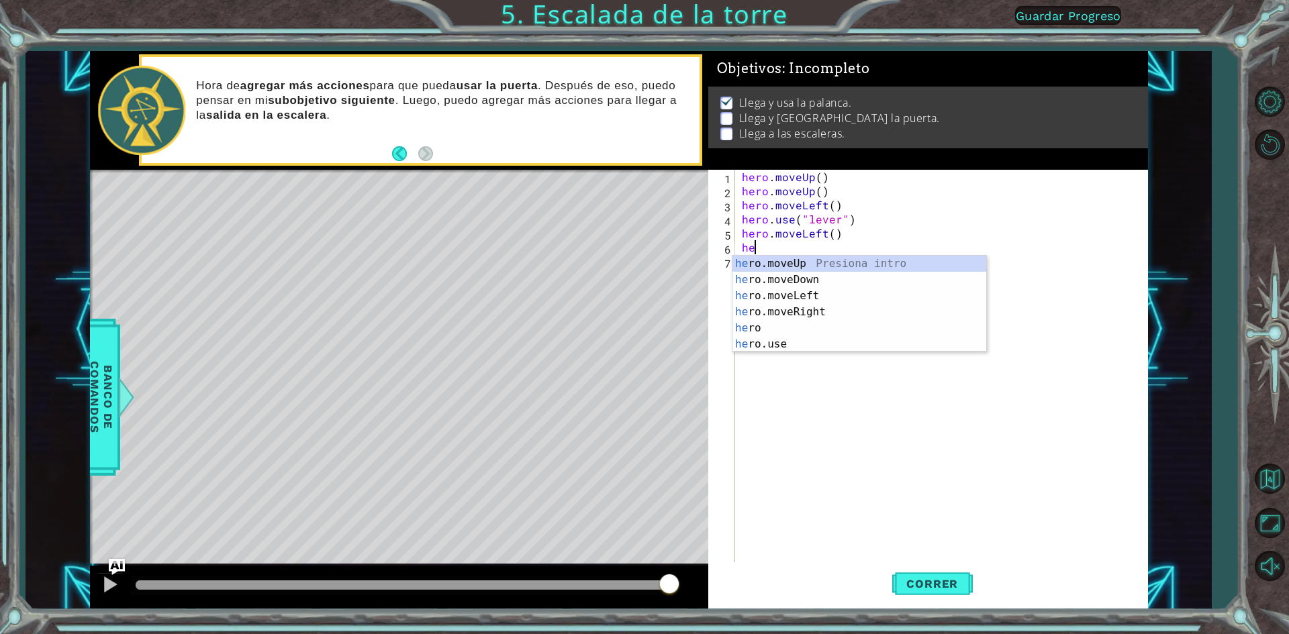
type textarea "her"
click at [822, 301] on div "her o.moveUp Presiona intro her o.moveDown Presiona intro her o.moveLeft Presio…" at bounding box center [859, 320] width 254 height 129
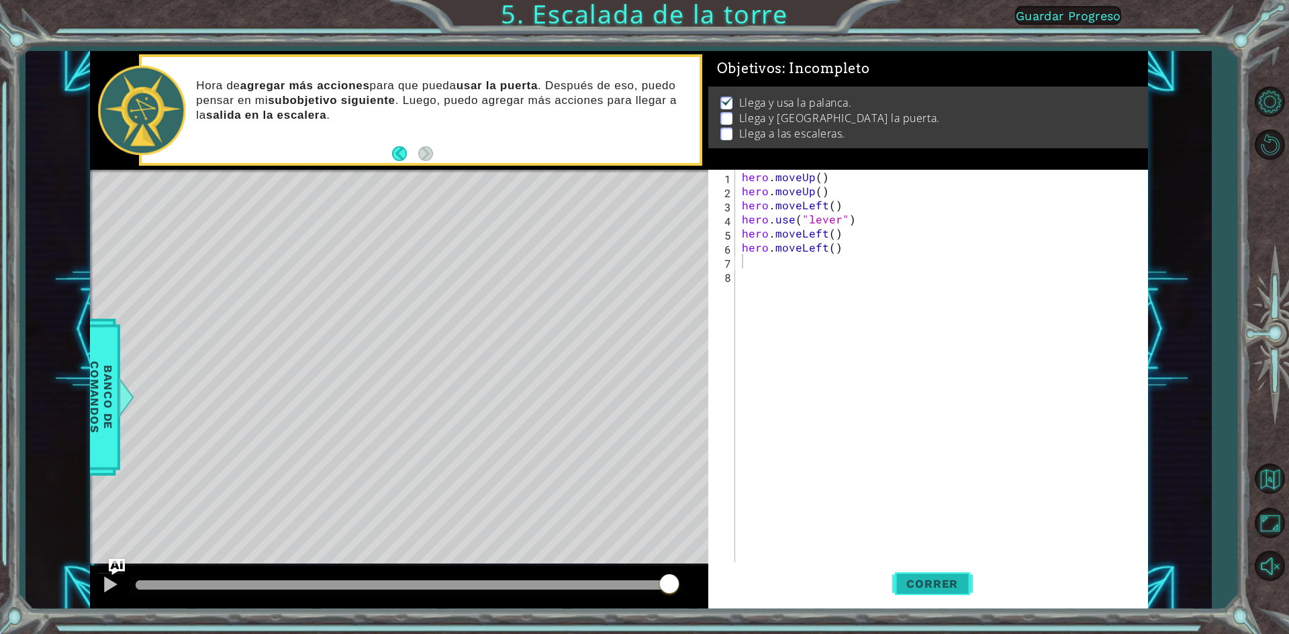
drag, startPoint x: 936, startPoint y: 605, endPoint x: 923, endPoint y: 591, distance: 19.5
click at [924, 592] on button "Correr" at bounding box center [932, 584] width 81 height 44
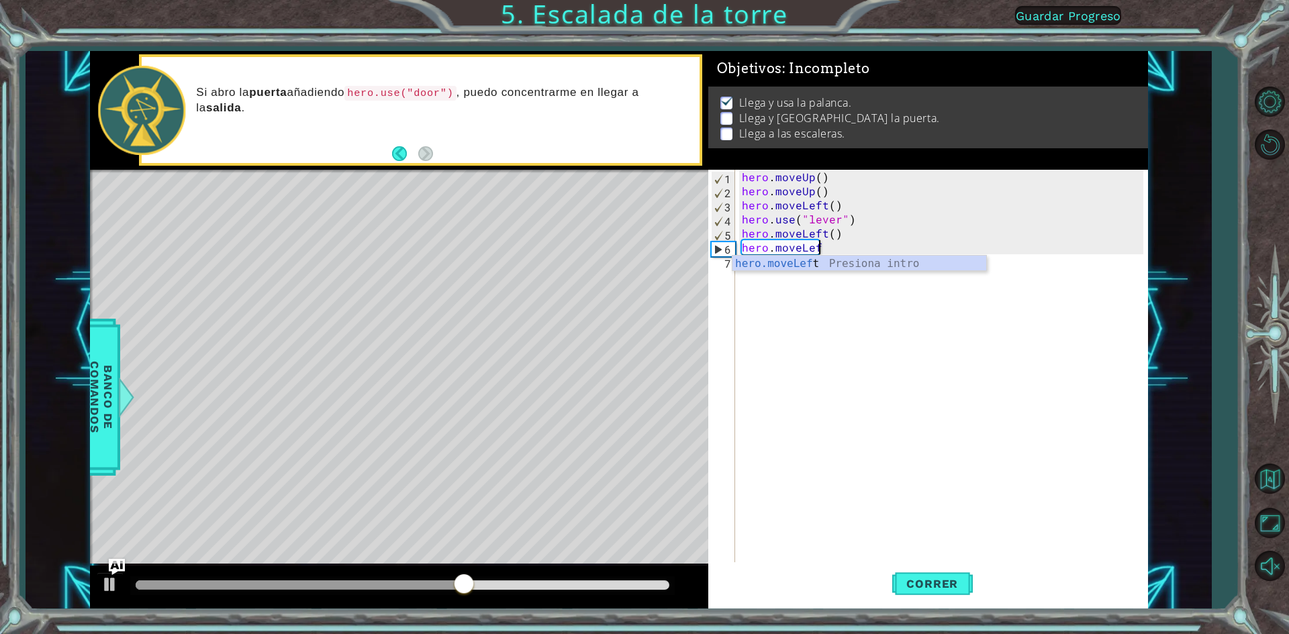
type textarea "hero.moveLe"
type textarea "hero.move"
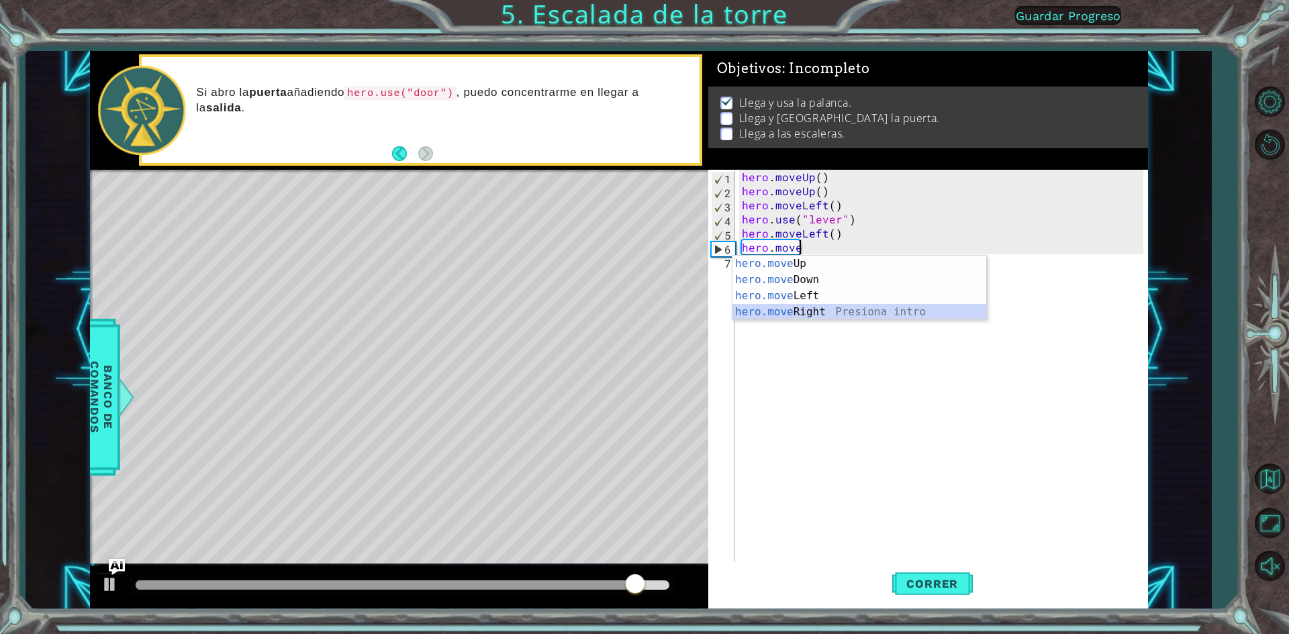
click at [850, 315] on div "hero.move Up Presiona intro hero.move Down Presiona intro hero.move Left Presio…" at bounding box center [859, 304] width 254 height 97
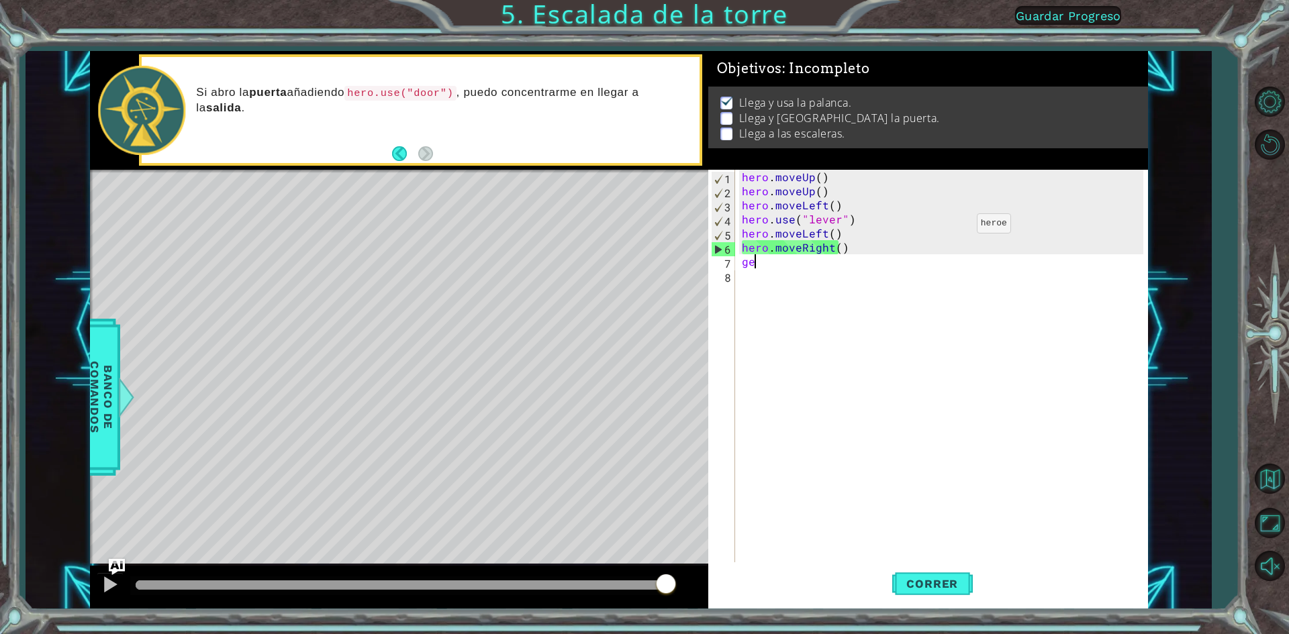
type textarea "g"
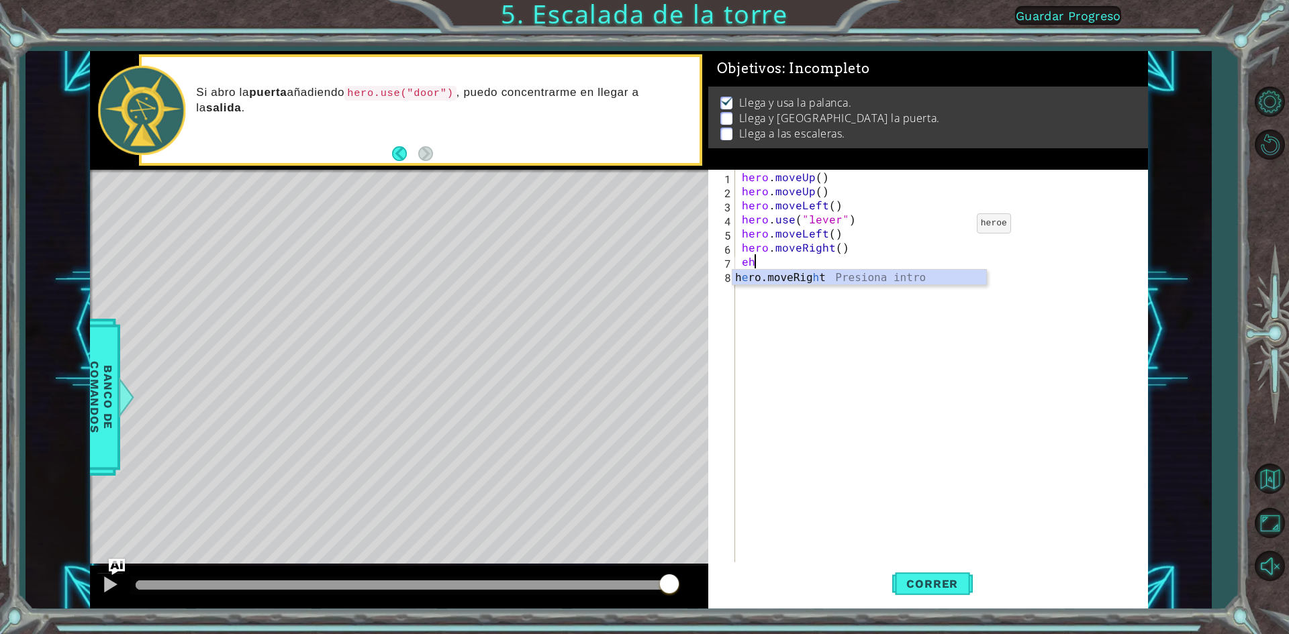
type textarea "e"
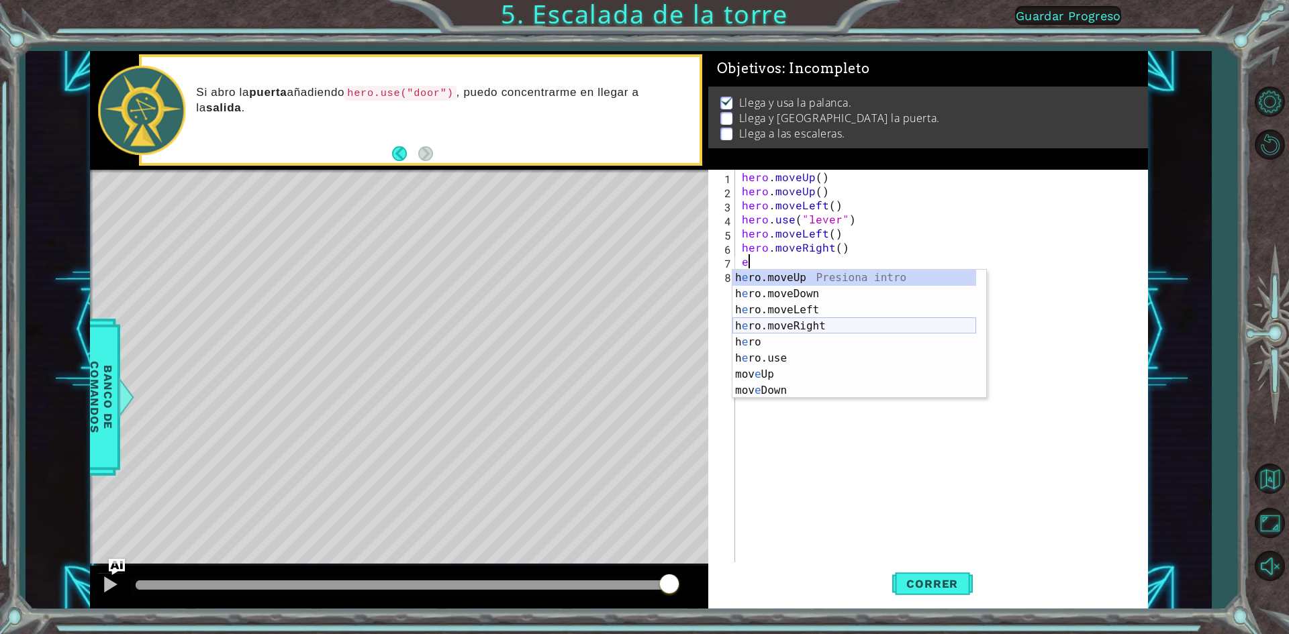
click at [879, 322] on div "h e ro.moveUp Presiona intro h e ro.moveDown Presiona intro h e ro.moveLeft Pre…" at bounding box center [854, 350] width 244 height 161
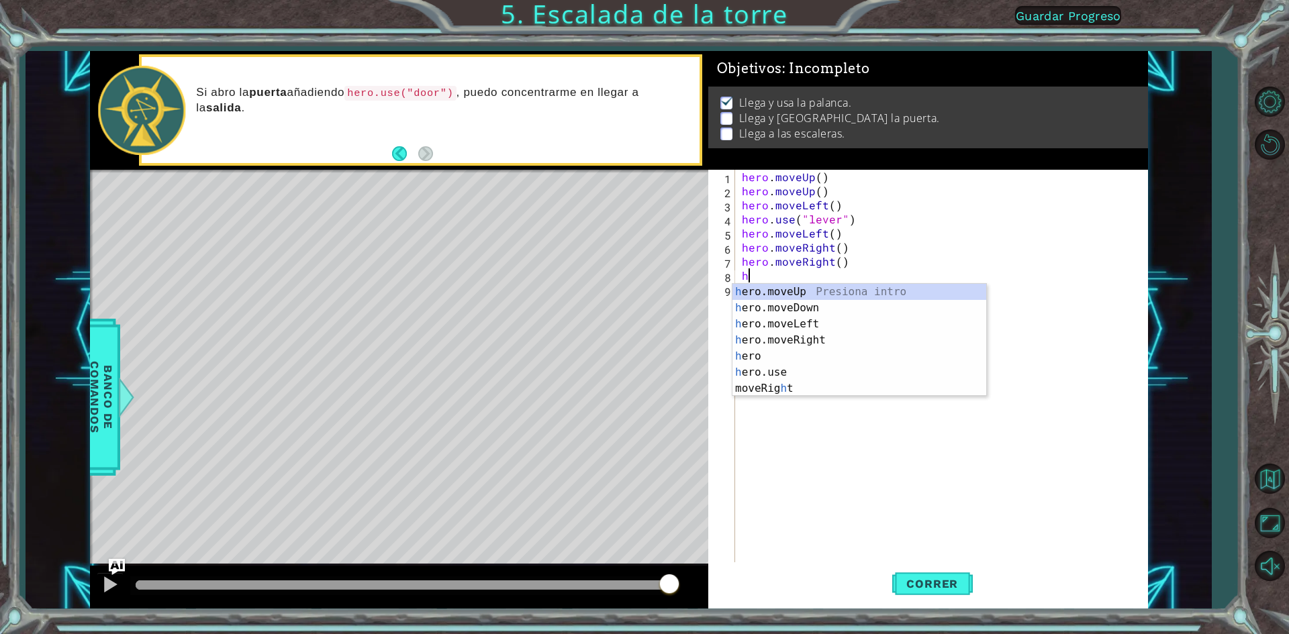
type textarea "hr"
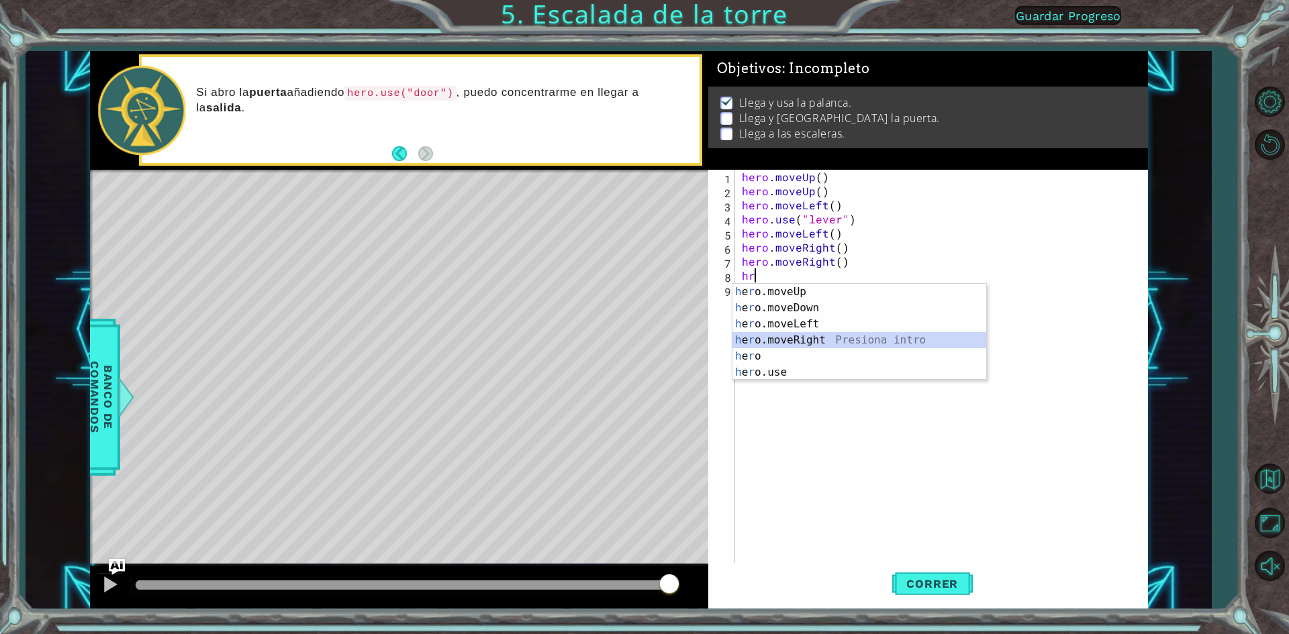
click at [844, 344] on div "h e r o.moveUp Presiona intro h e r o.moveDown Presiona intro h e r o.moveLeft …" at bounding box center [859, 348] width 254 height 129
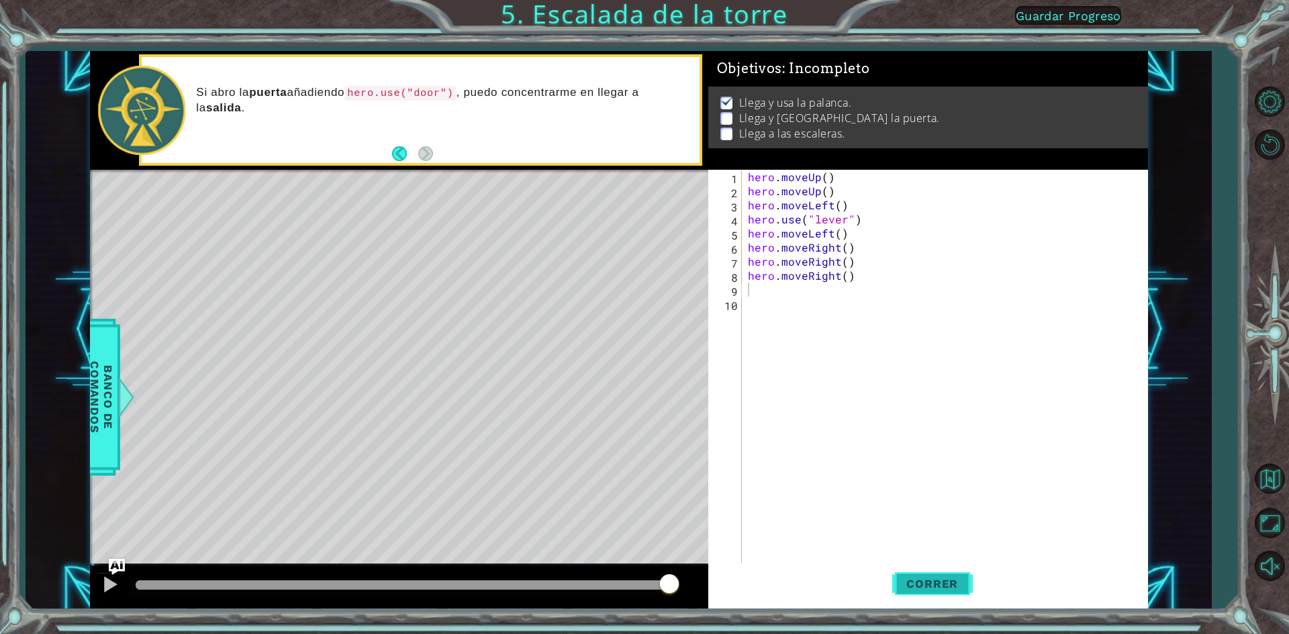
click at [955, 572] on button "Correr" at bounding box center [932, 584] width 81 height 44
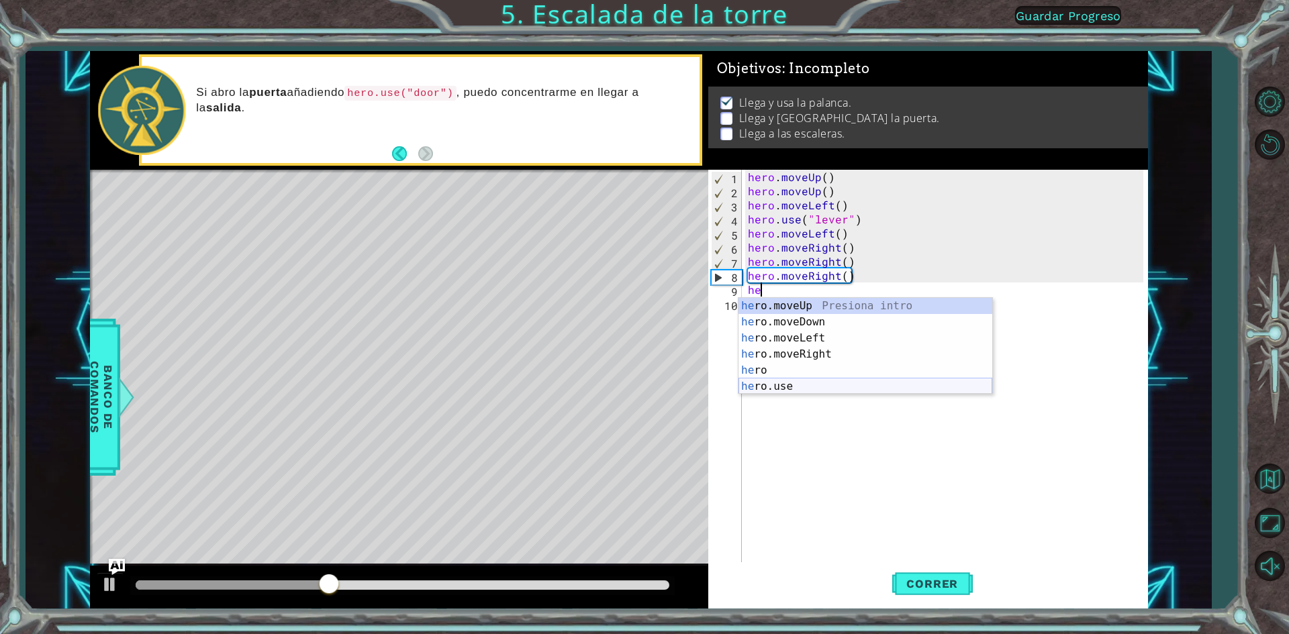
click at [947, 390] on div "he ro.moveUp Presiona intro he ro.moveDown Presiona intro he ro.moveLeft Presio…" at bounding box center [865, 362] width 254 height 129
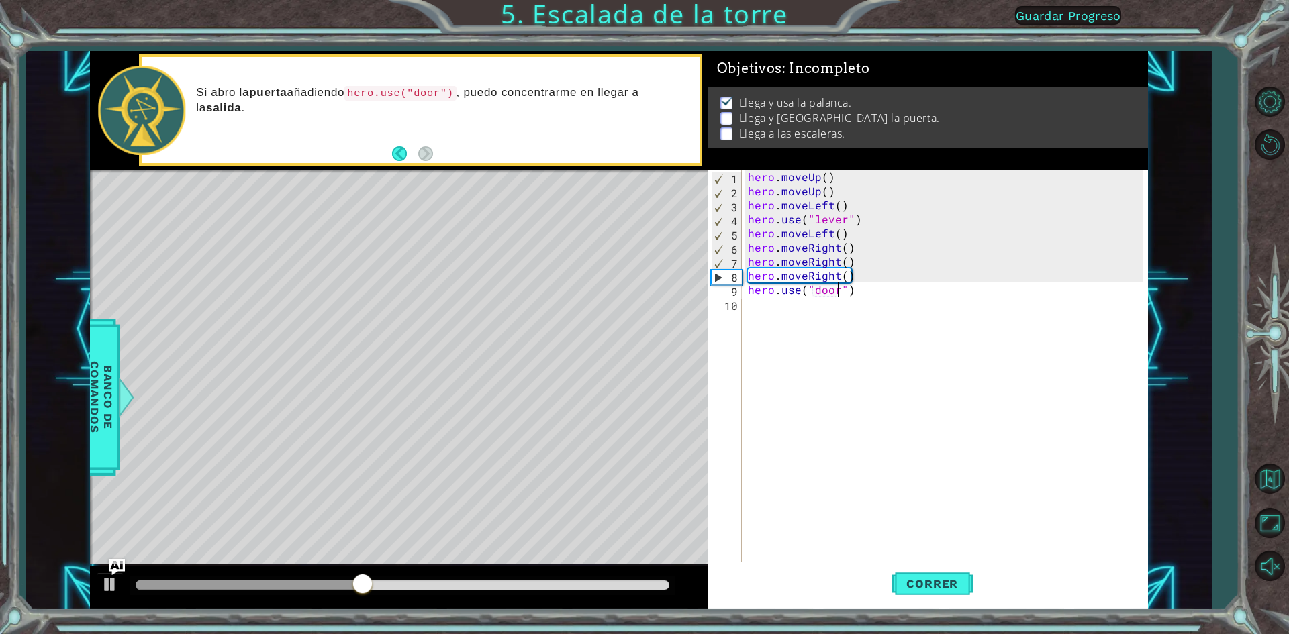
scroll to position [0, 5]
type textarea "hero.use("door")"
click at [946, 587] on span "Correr" at bounding box center [932, 583] width 79 height 13
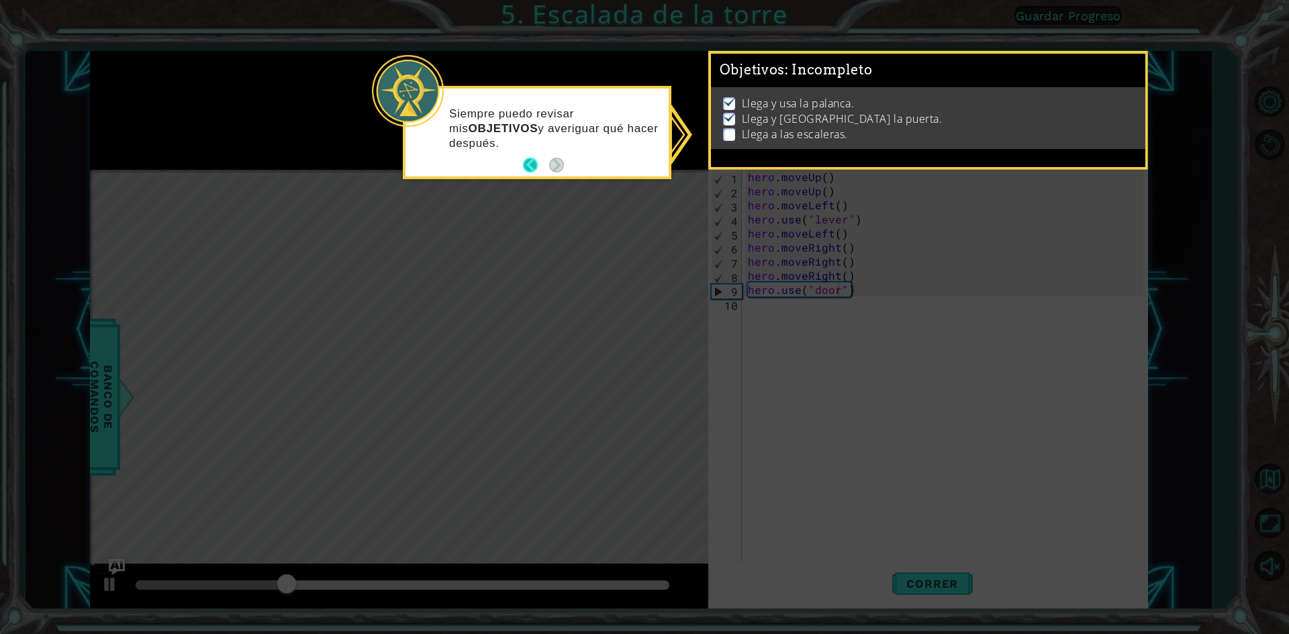
click at [526, 164] on button "Back" at bounding box center [536, 165] width 26 height 15
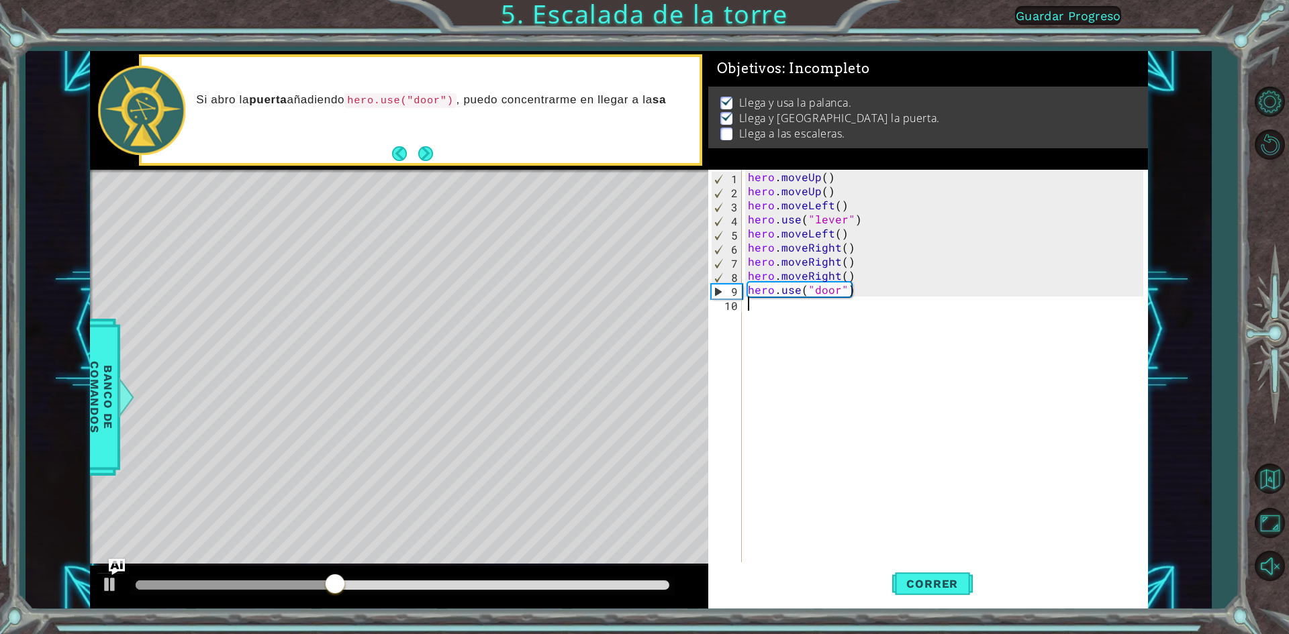
click at [817, 336] on div "hero . moveUp ( ) hero . moveUp ( ) hero . moveLeft ( ) hero . use ( "lever" ) …" at bounding box center [947, 381] width 405 height 423
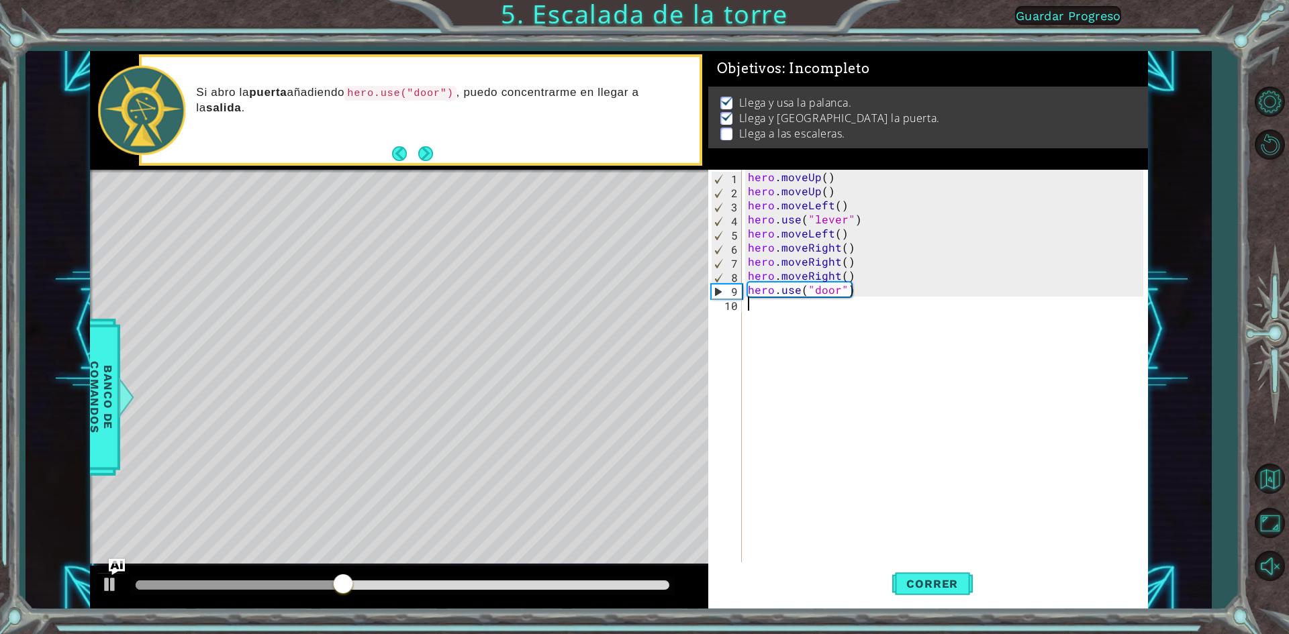
type textarea "g"
type textarea "h"
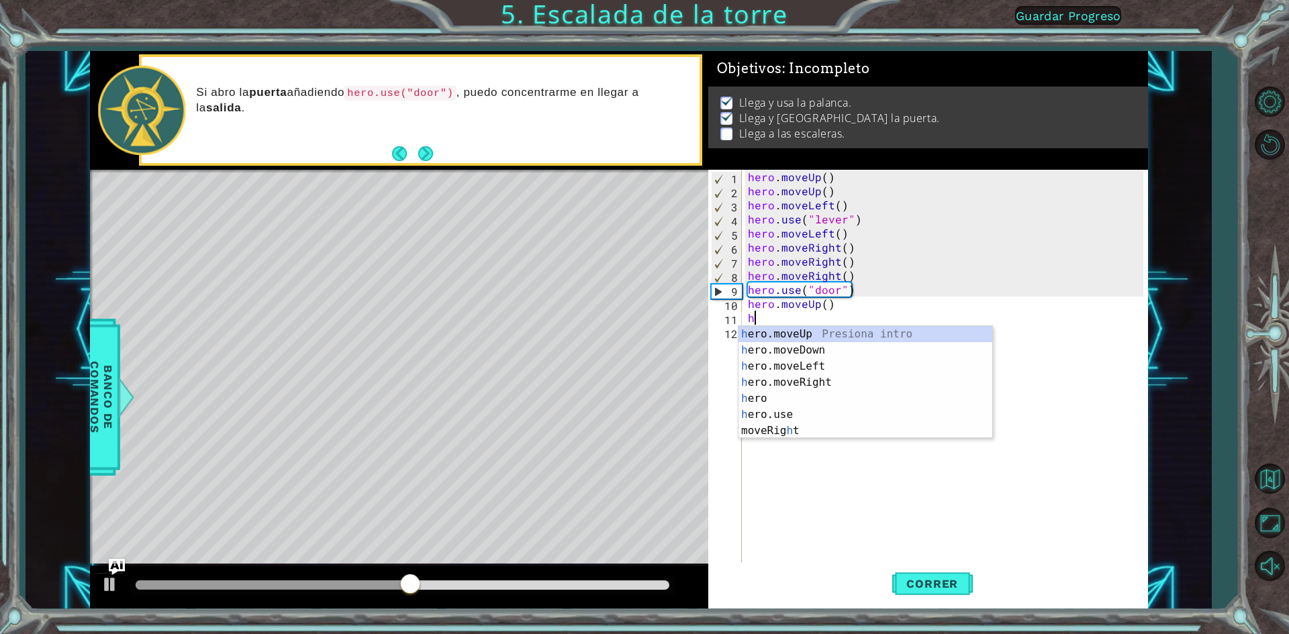
type textarea "he"
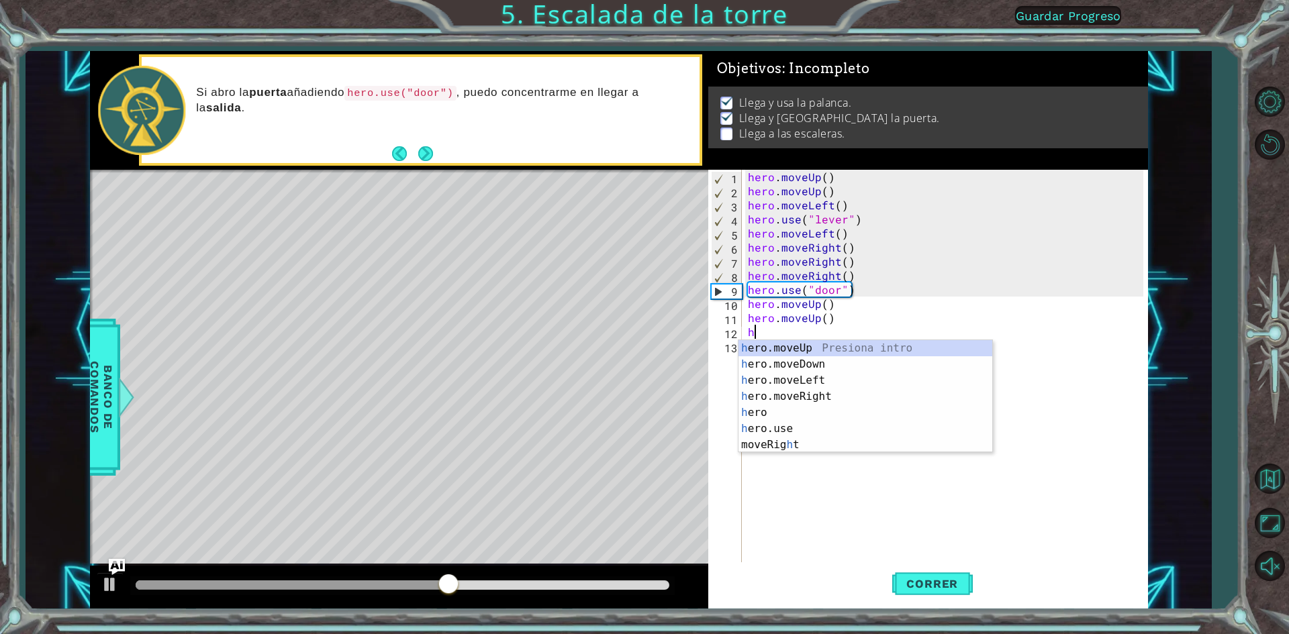
type textarea "he"
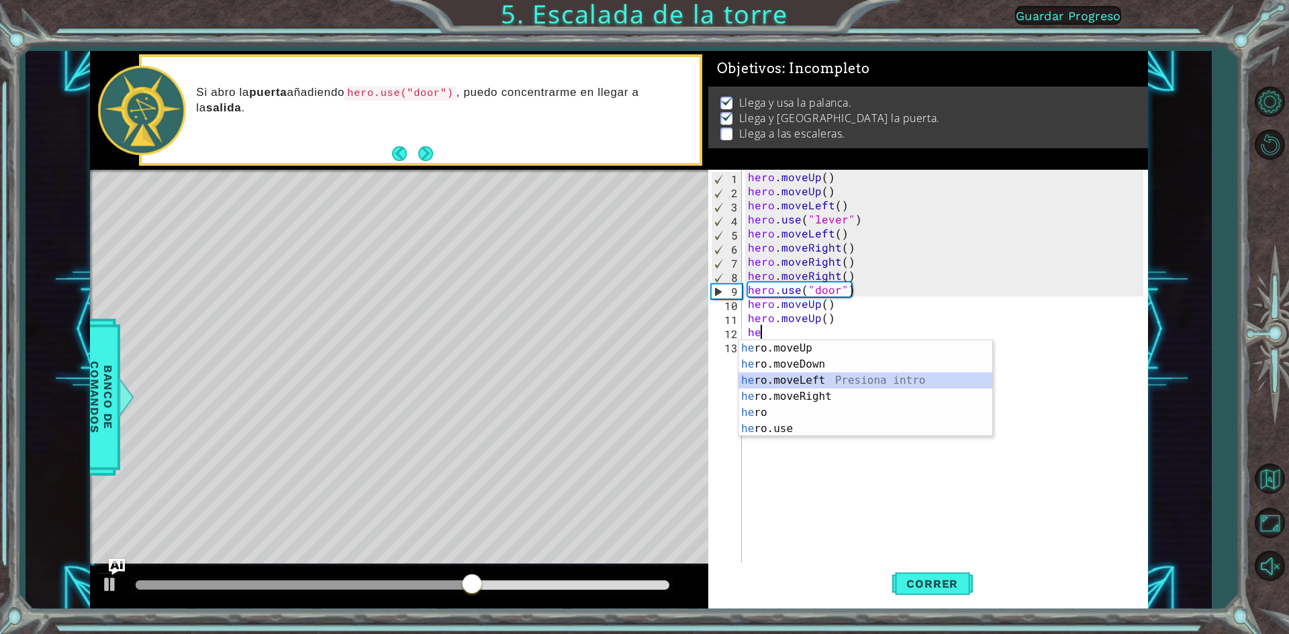
click at [782, 387] on div "he ro.moveUp Presiona intro he ro.moveDown Presiona intro he ro.moveLeft Presio…" at bounding box center [865, 404] width 254 height 129
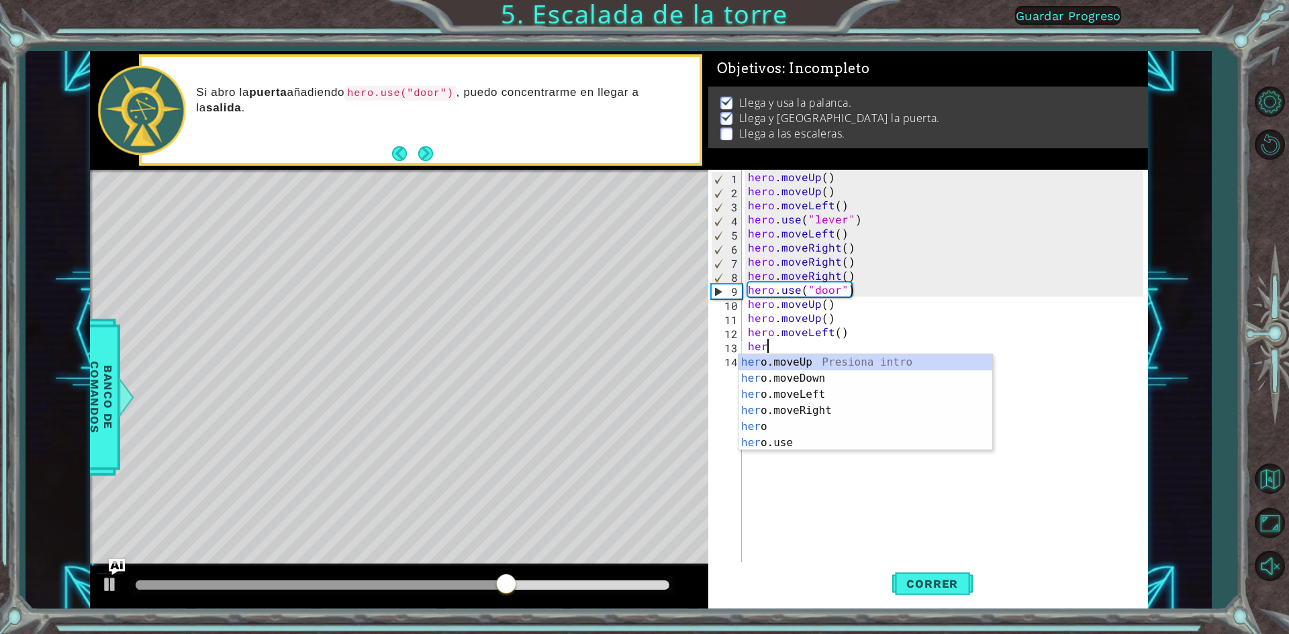
type textarea "hero"
click at [826, 405] on div "hero Presiona intro hero .moveUp Presiona intro hero .moveDown Presiona intro h…" at bounding box center [865, 418] width 254 height 129
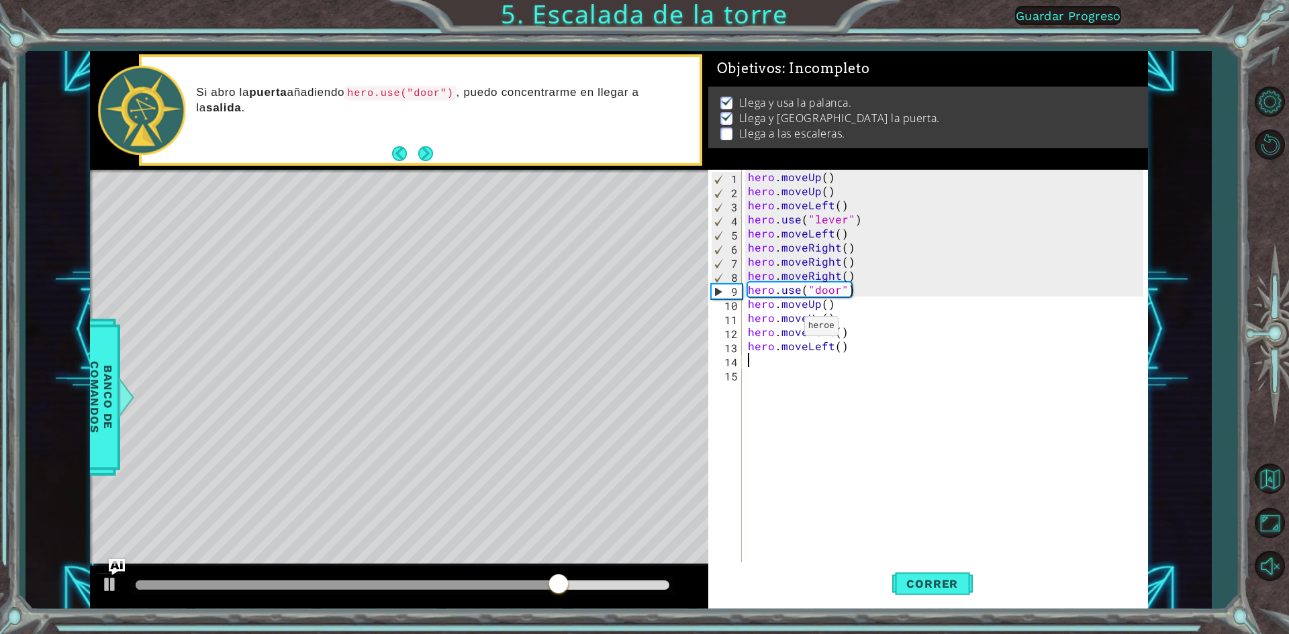
scroll to position [0, 0]
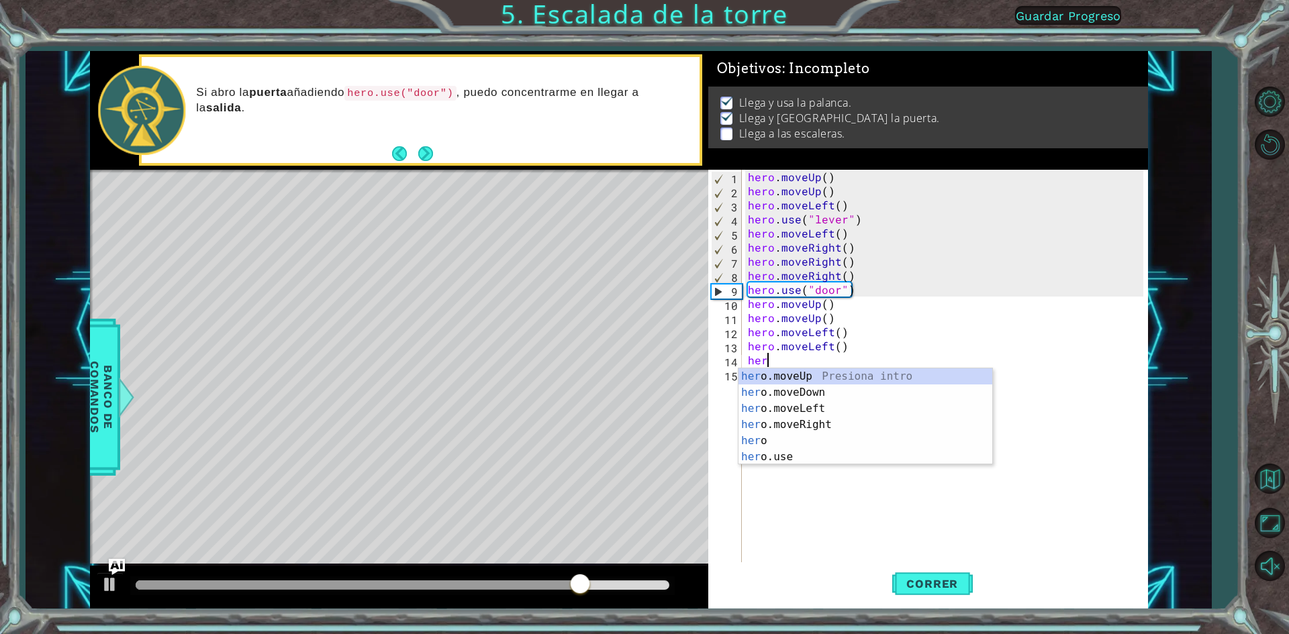
type textarea "hero"
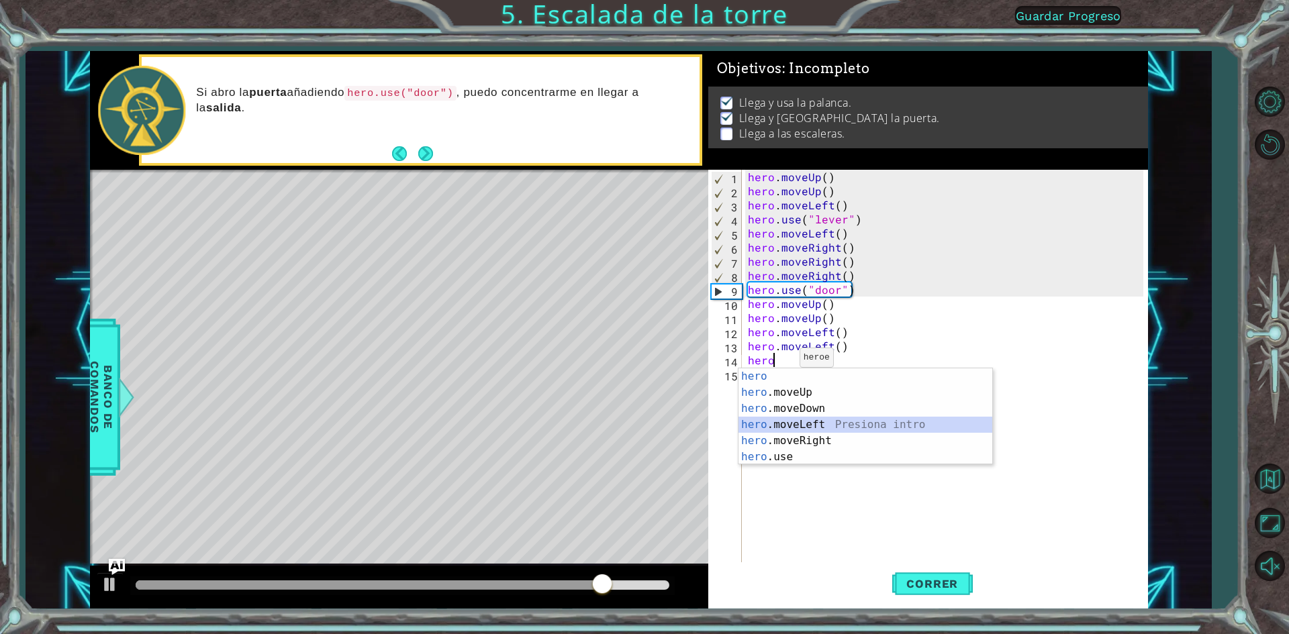
click at [823, 422] on div "hero Presiona intro hero .moveUp Presiona intro hero .moveDown Presiona intro h…" at bounding box center [865, 432] width 254 height 129
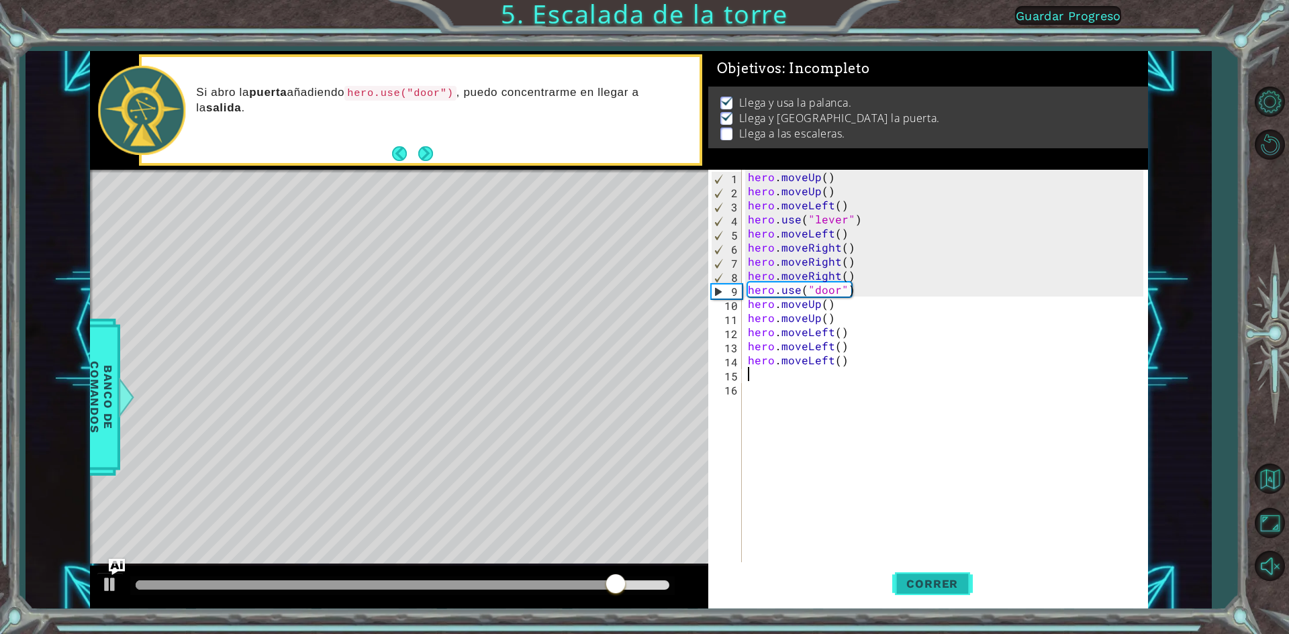
click at [922, 594] on button "Correr" at bounding box center [932, 584] width 81 height 44
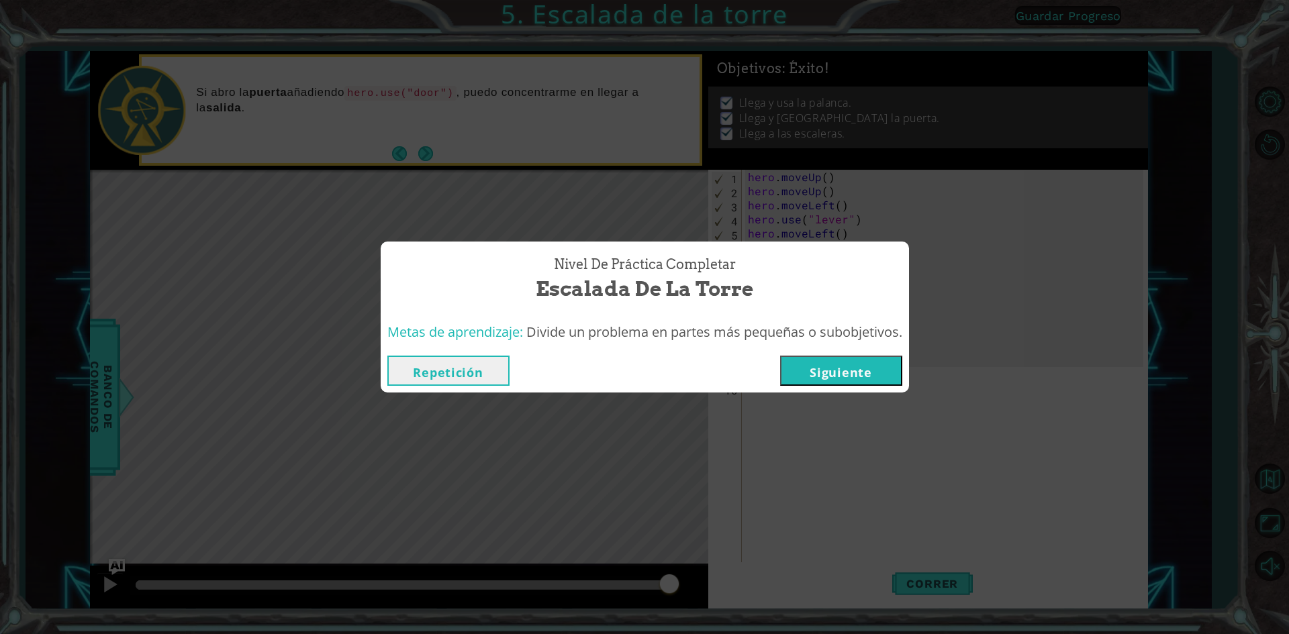
click at [856, 377] on button "Siguiente" at bounding box center [841, 371] width 122 height 30
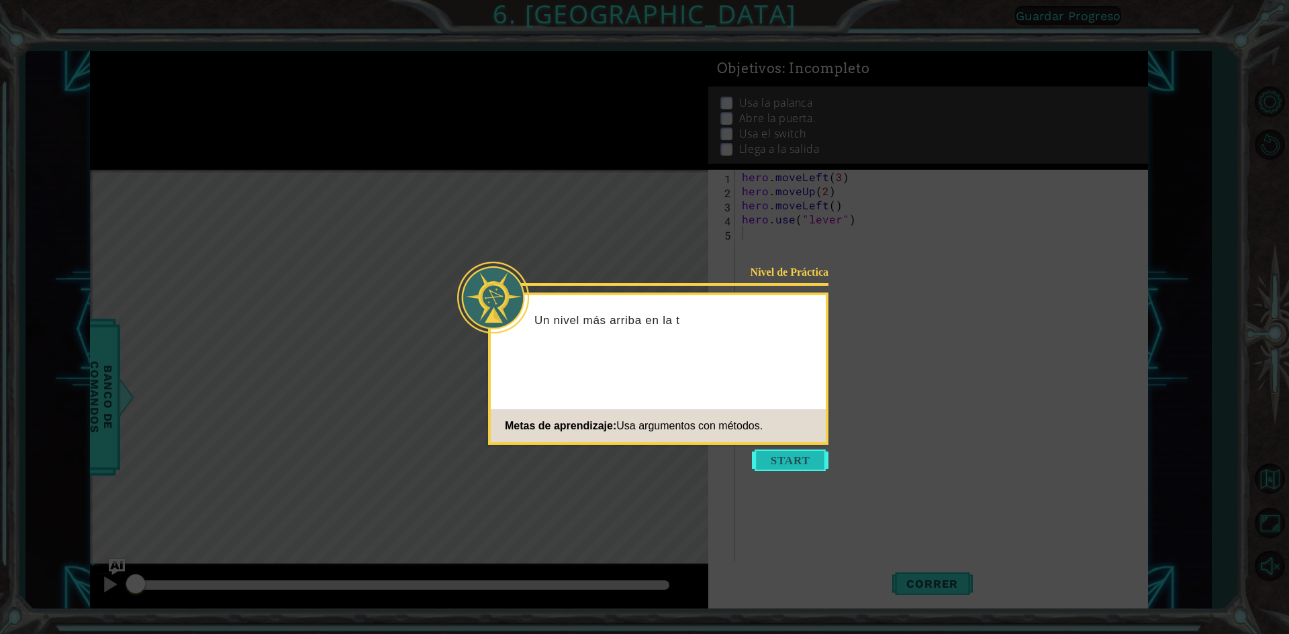
click at [777, 462] on button "Start" at bounding box center [790, 460] width 77 height 21
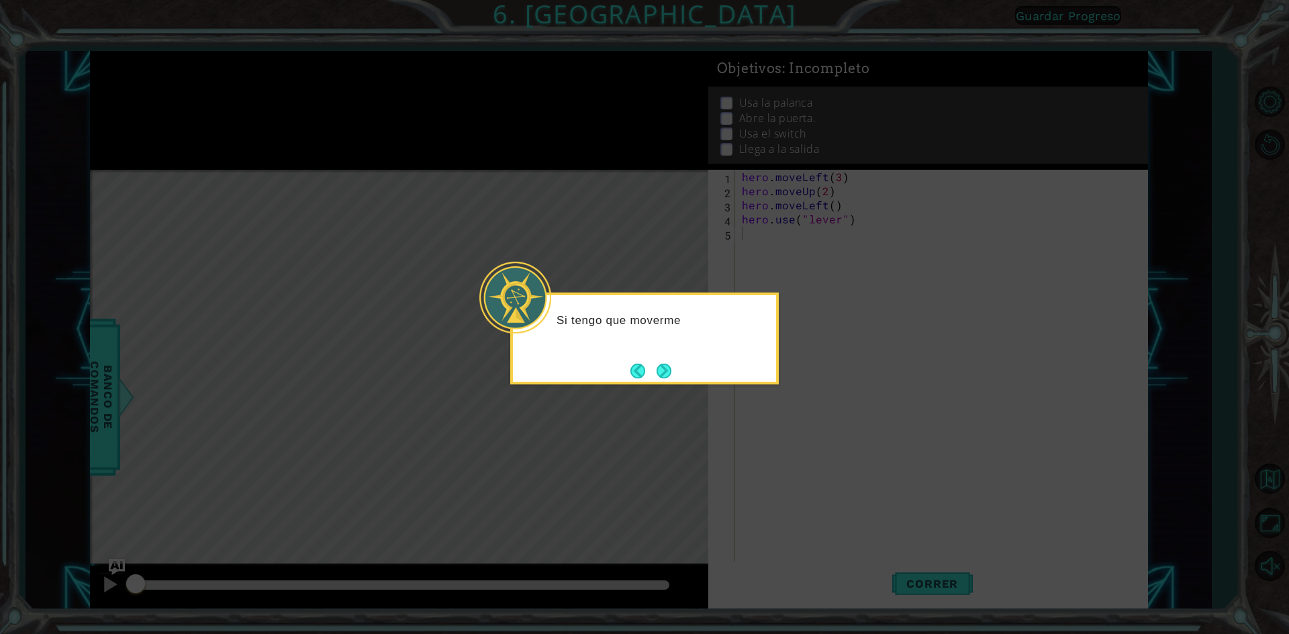
click at [650, 379] on footer at bounding box center [650, 371] width 41 height 20
click at [671, 370] on button "Next" at bounding box center [663, 371] width 15 height 15
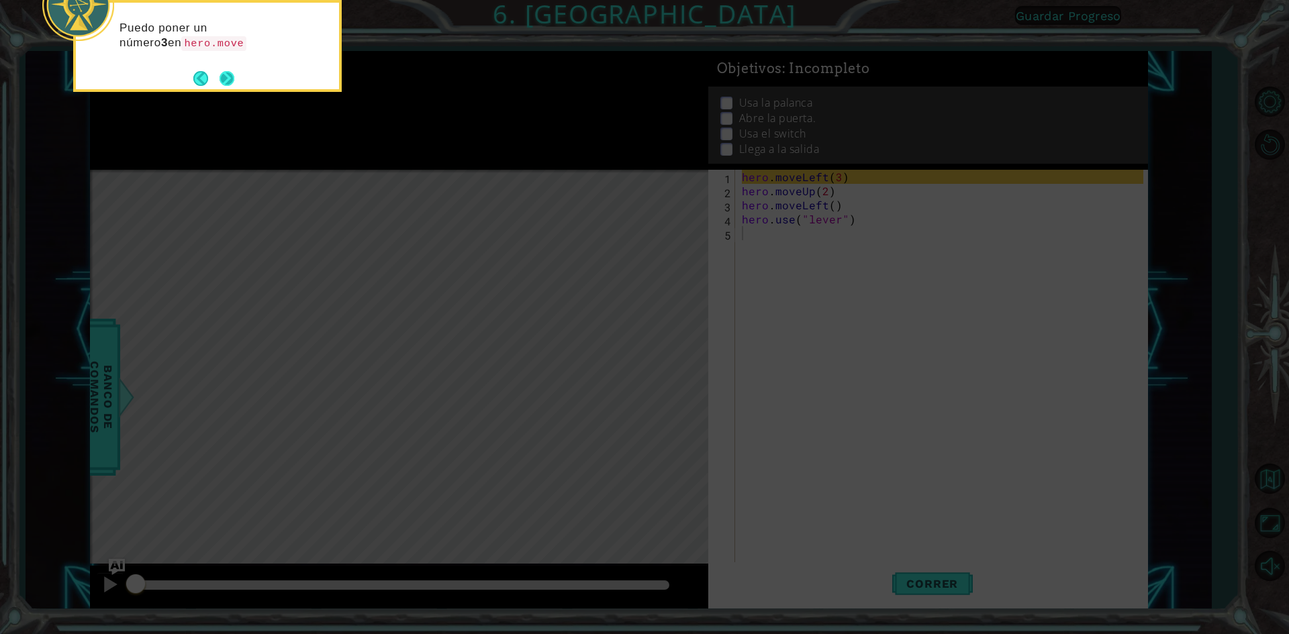
click at [227, 74] on button "Next" at bounding box center [226, 78] width 15 height 15
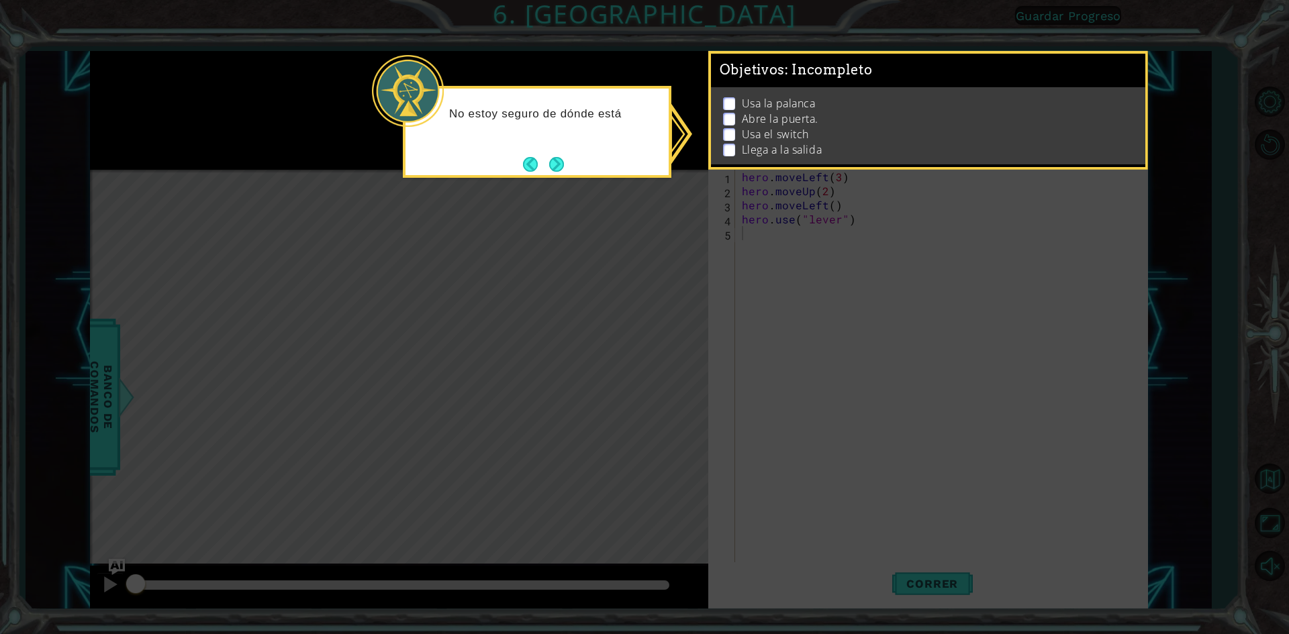
click at [794, 191] on icon at bounding box center [644, 317] width 1289 height 634
click at [554, 175] on footer at bounding box center [543, 164] width 41 height 20
click at [550, 161] on div "No estoy seguro de dónde está la salida, pero puedo revisar mis OBJETIVOS aquí …" at bounding box center [536, 133] width 263 height 88
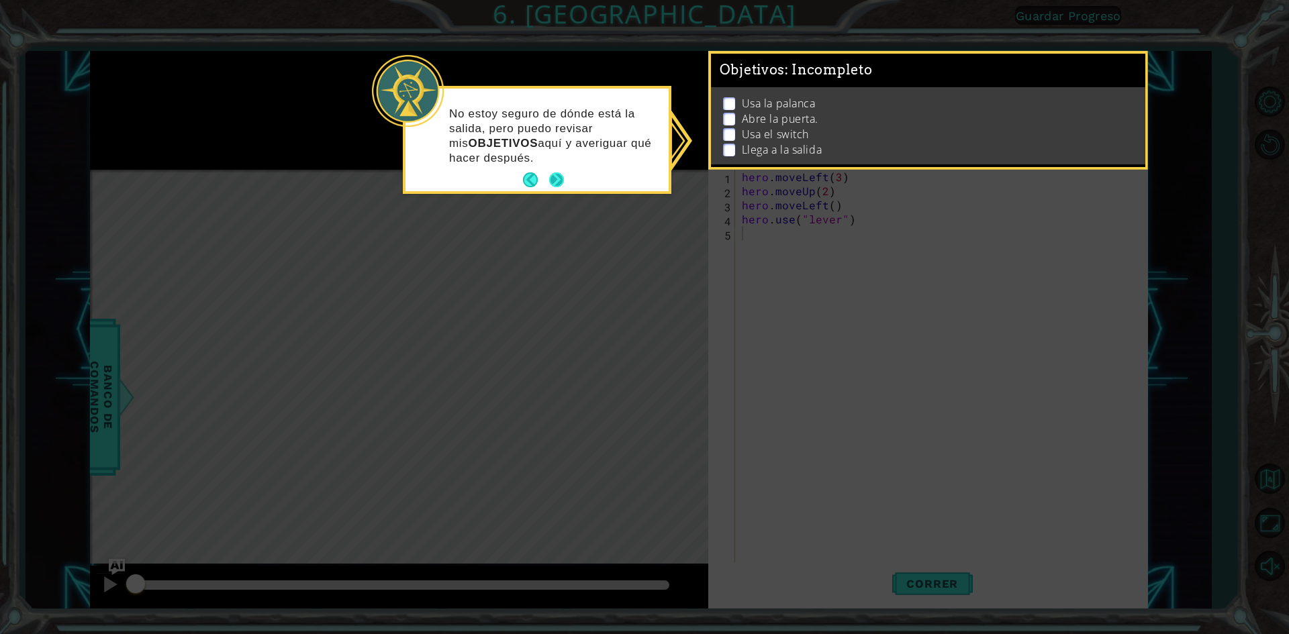
click at [565, 179] on div "No estoy seguro de dónde está la salida, pero puedo revisar mis OBJETIVOS aquí …" at bounding box center [536, 140] width 263 height 103
click at [544, 177] on button "Back" at bounding box center [536, 179] width 26 height 15
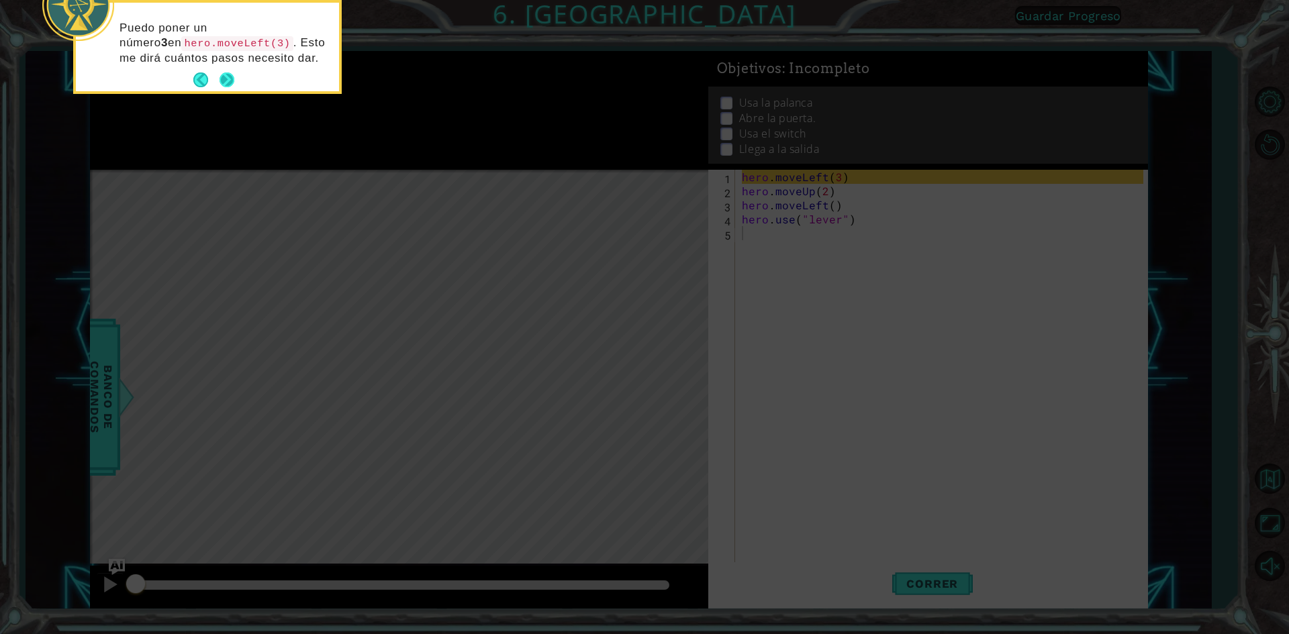
click at [227, 87] on button "Next" at bounding box center [226, 79] width 15 height 15
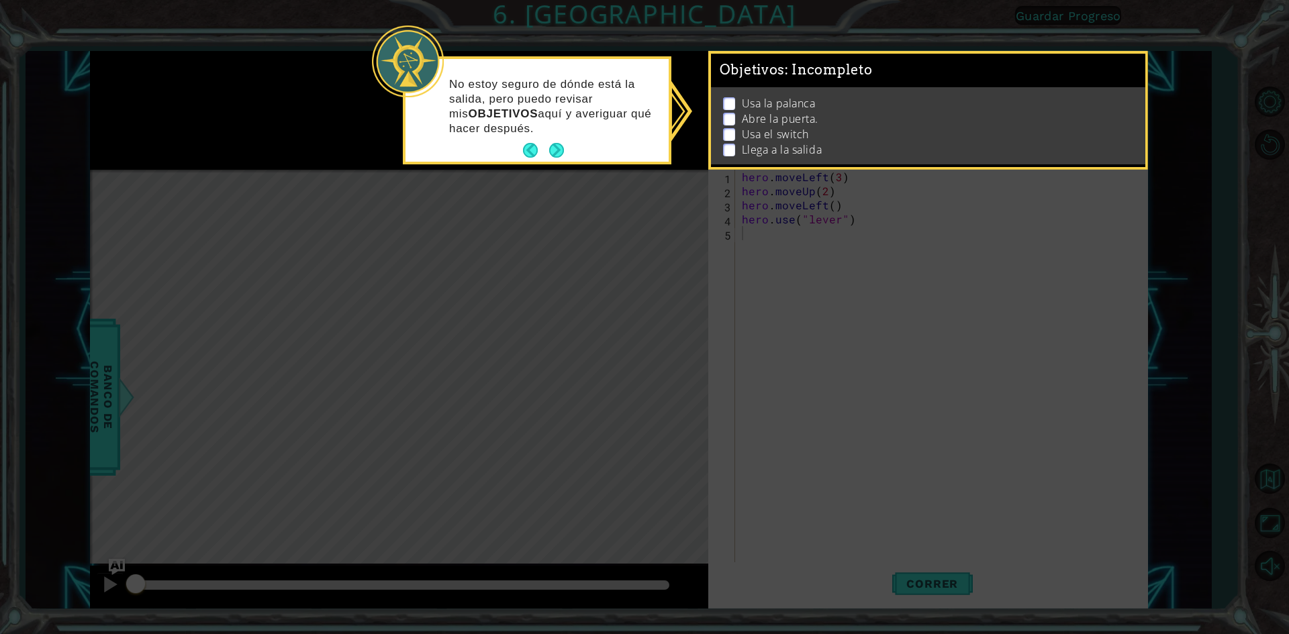
click at [812, 152] on p "Llega a la salida" at bounding box center [782, 149] width 80 height 15
click at [822, 187] on icon at bounding box center [644, 317] width 1289 height 634
click at [819, 224] on icon at bounding box center [644, 317] width 1289 height 634
click at [550, 143] on button "Next" at bounding box center [556, 150] width 15 height 15
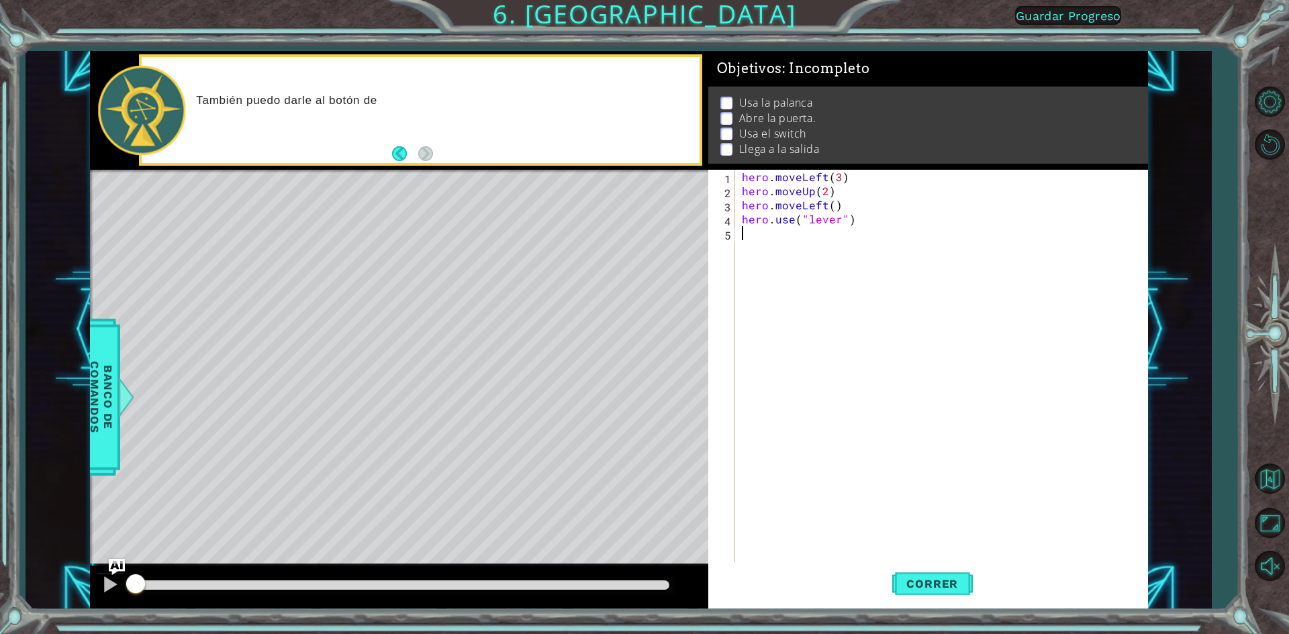
drag, startPoint x: 834, startPoint y: 261, endPoint x: 819, endPoint y: 266, distance: 16.1
click at [828, 262] on div "hero . moveLeft ( 3 ) hero . moveUp ( 2 ) hero . moveLeft ( ) hero . use ( "lev…" at bounding box center [944, 381] width 411 height 423
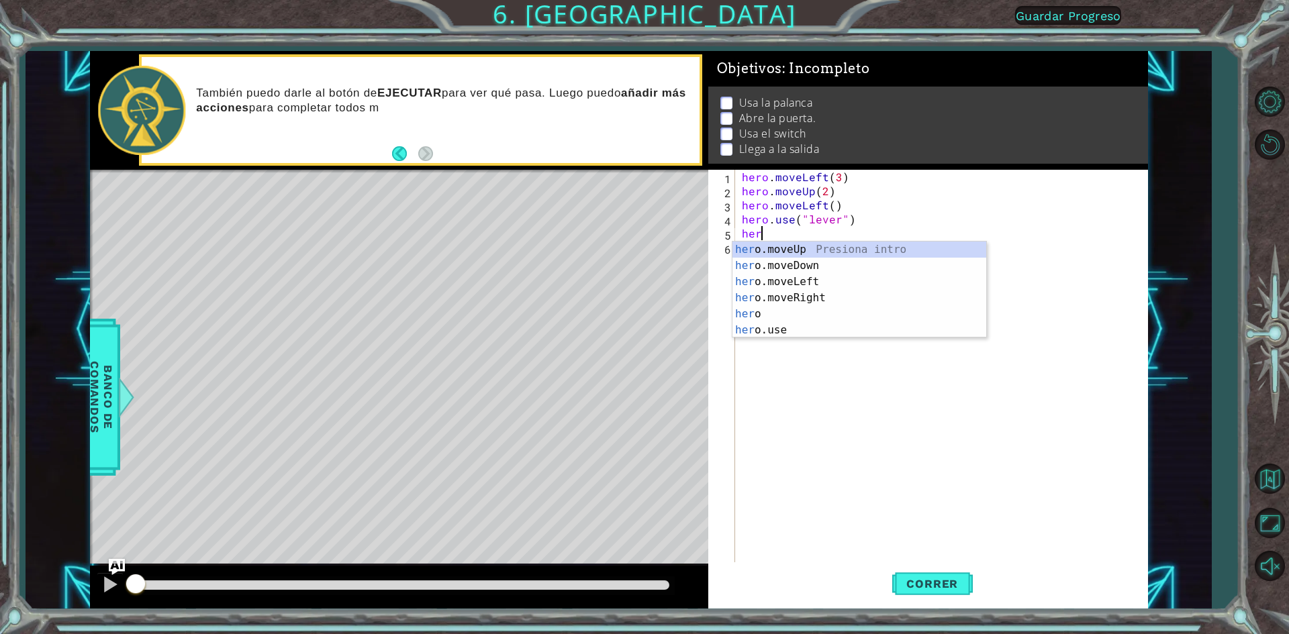
scroll to position [0, 1]
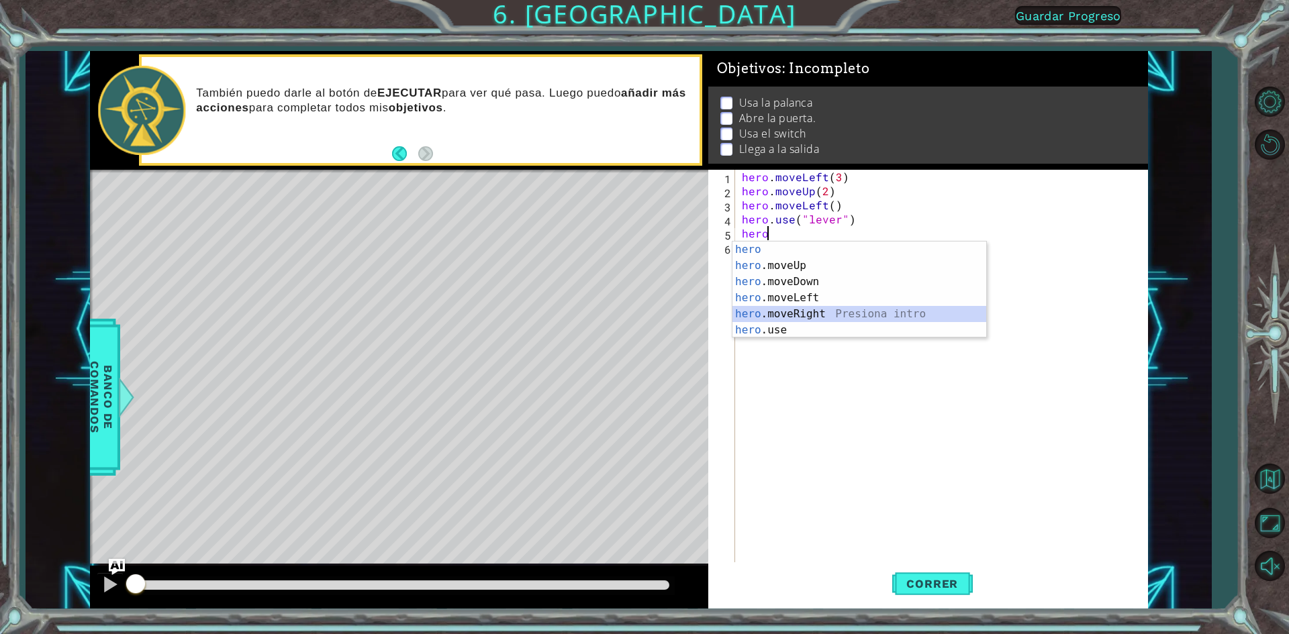
click at [840, 317] on div "hero Presiona intro hero .moveUp Presiona intro hero .moveDown Presiona intro h…" at bounding box center [859, 306] width 254 height 129
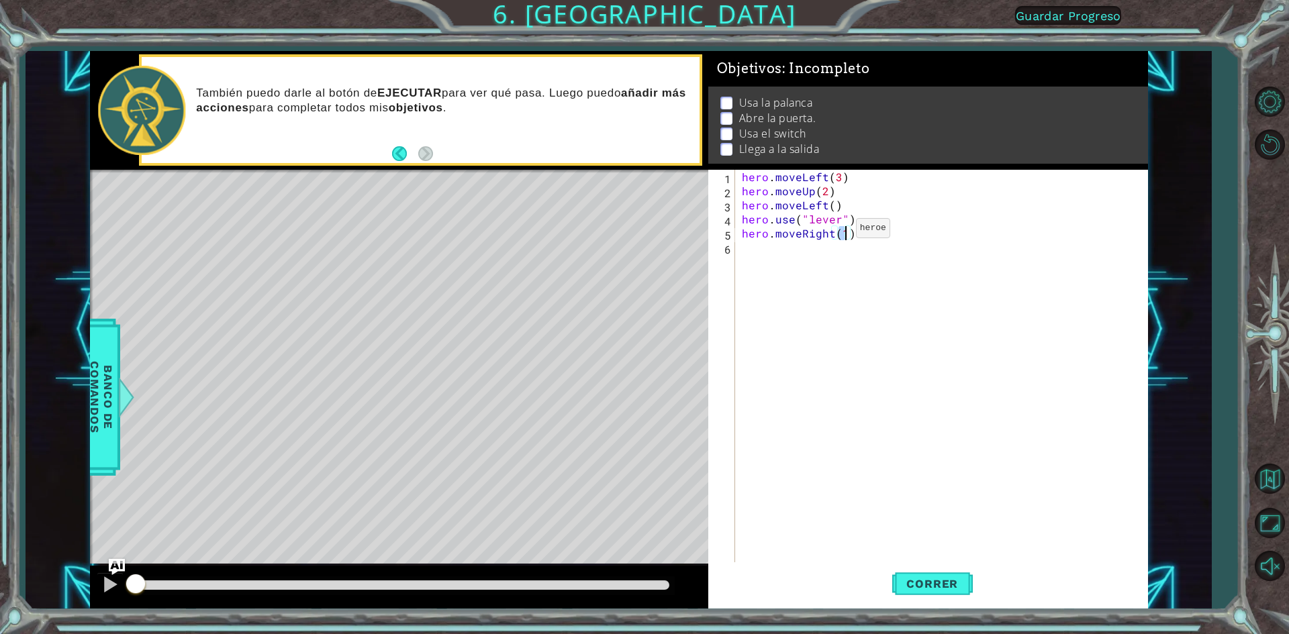
click at [830, 232] on div "hero . moveLeft ( 3 ) hero . moveUp ( 2 ) hero . moveLeft ( ) hero . use ( "lev…" at bounding box center [944, 381] width 411 height 423
click at [803, 254] on div "hero.moveLeft Presiona intro" at bounding box center [859, 266] width 254 height 48
type textarea "hero.moveLeft(1)(1)"
click at [899, 247] on div "hero . moveLeft ( 3 ) hero . moveUp ( 2 ) hero . moveLeft ( ) hero . use ( "lev…" at bounding box center [944, 381] width 411 height 423
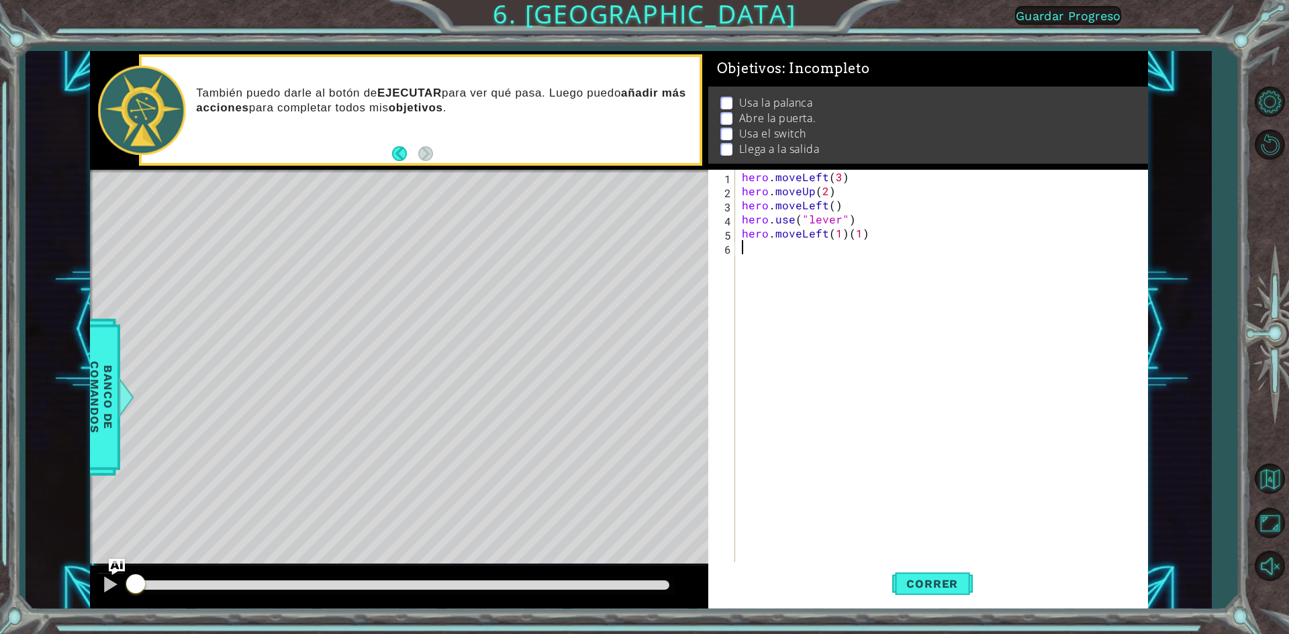
scroll to position [0, 0]
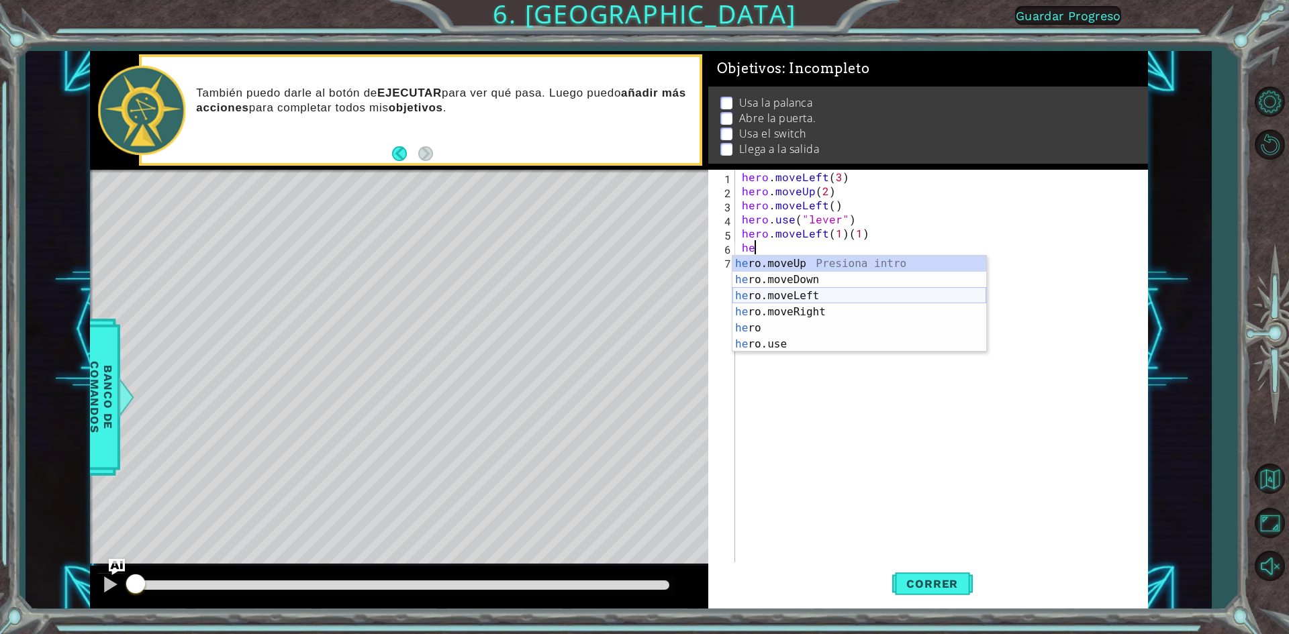
click at [847, 295] on div "he ro.moveUp Presiona intro he ro.moveDown Presiona intro he ro.moveLeft Presio…" at bounding box center [859, 320] width 254 height 129
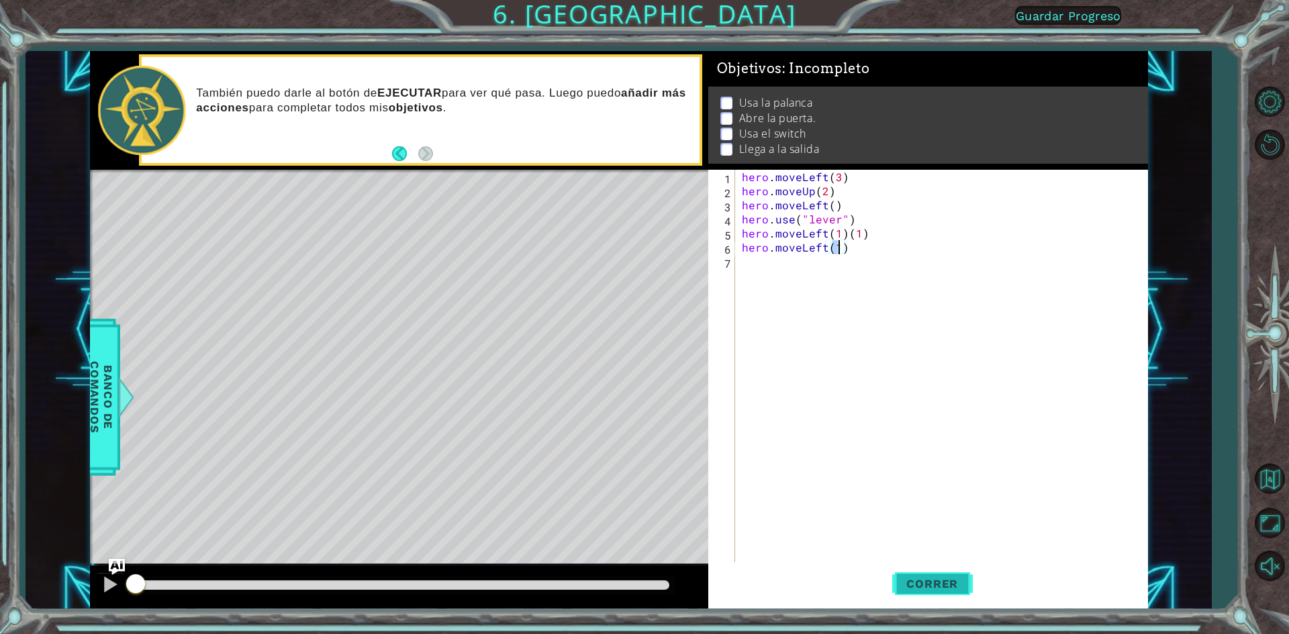
scroll to position [0, 5]
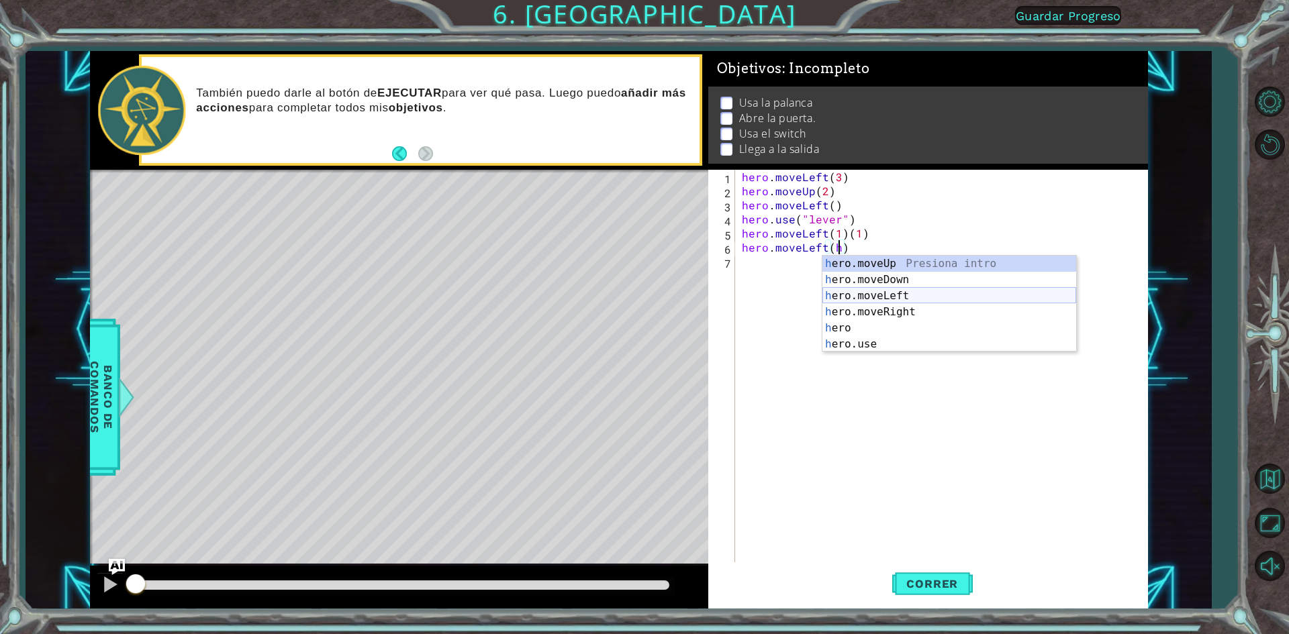
click at [1007, 290] on div "h ero.moveUp Presiona intro h ero.moveDown Presiona intro h ero.moveLeft Presio…" at bounding box center [949, 320] width 254 height 129
type textarea "hero.moveLeft(1)"
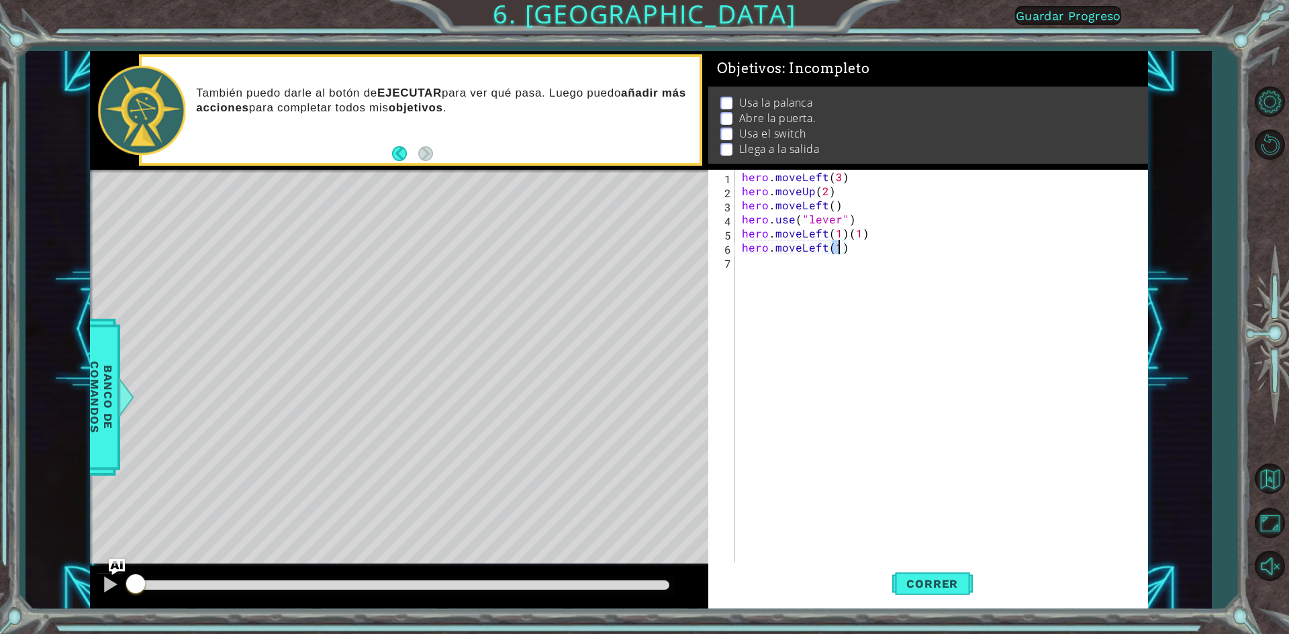
click at [751, 277] on div "hero . moveLeft ( 3 ) hero . moveUp ( 2 ) hero . moveLeft ( ) hero . use ( "lev…" at bounding box center [944, 381] width 411 height 423
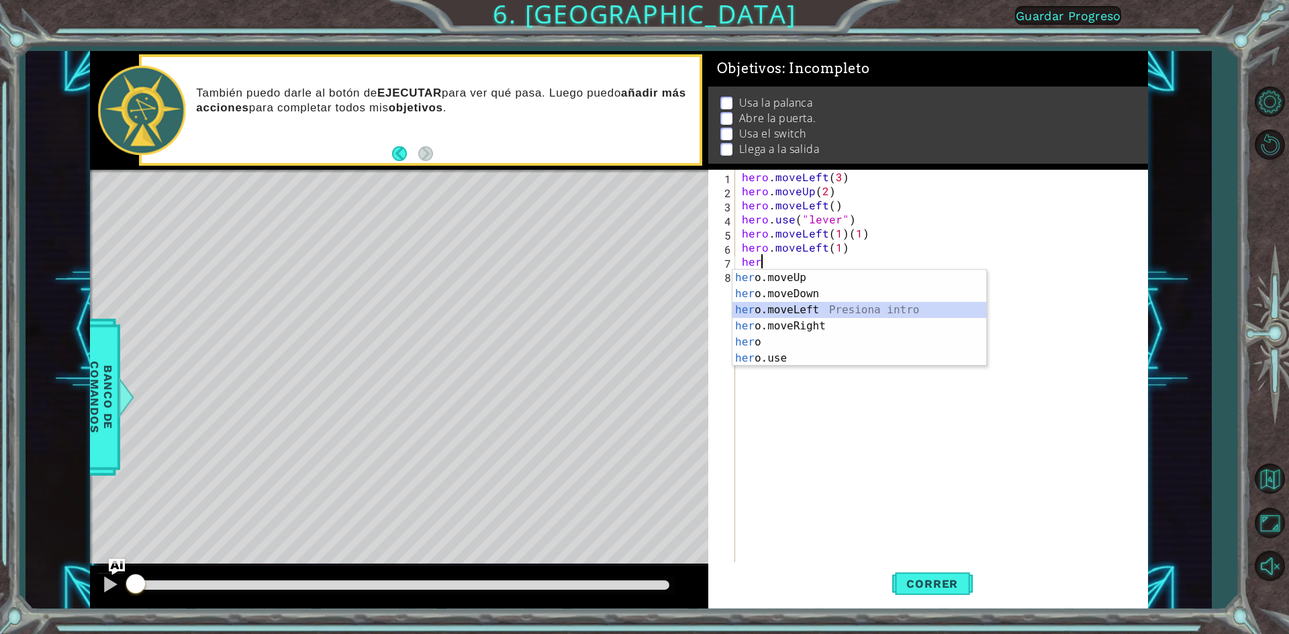
click at [883, 307] on div "her o.moveUp Presiona intro her o.moveDown Presiona intro her o.moveLeft Presio…" at bounding box center [859, 334] width 254 height 129
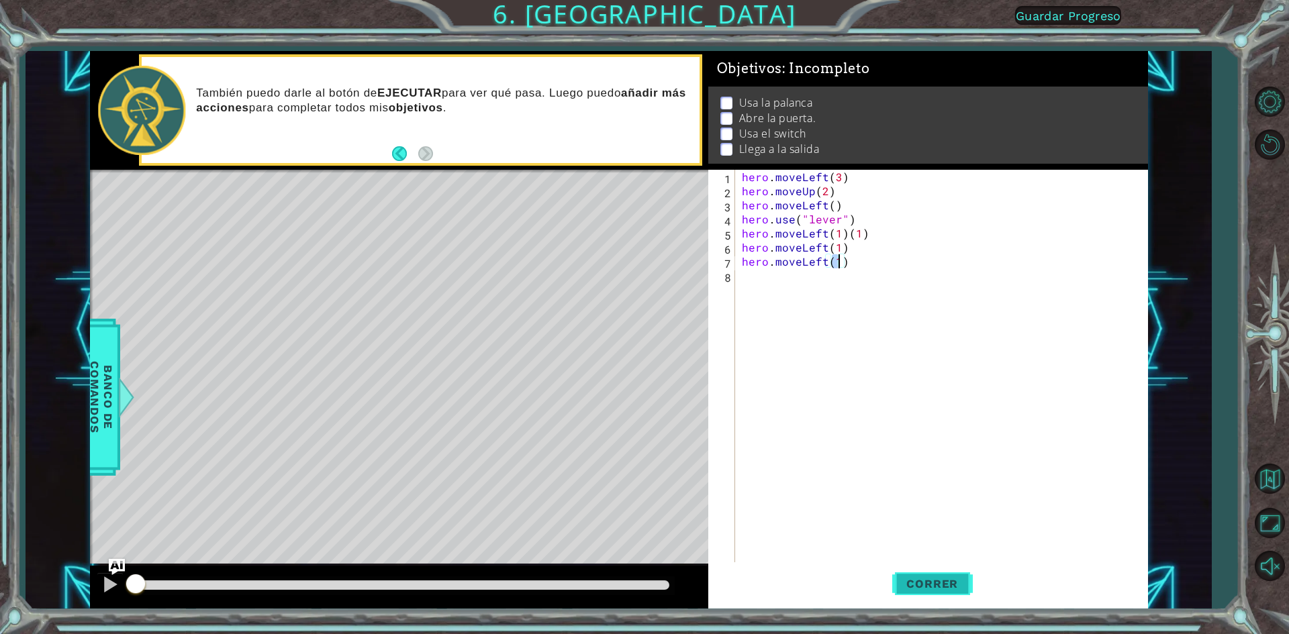
click at [893, 579] on span "Correr" at bounding box center [932, 583] width 79 height 13
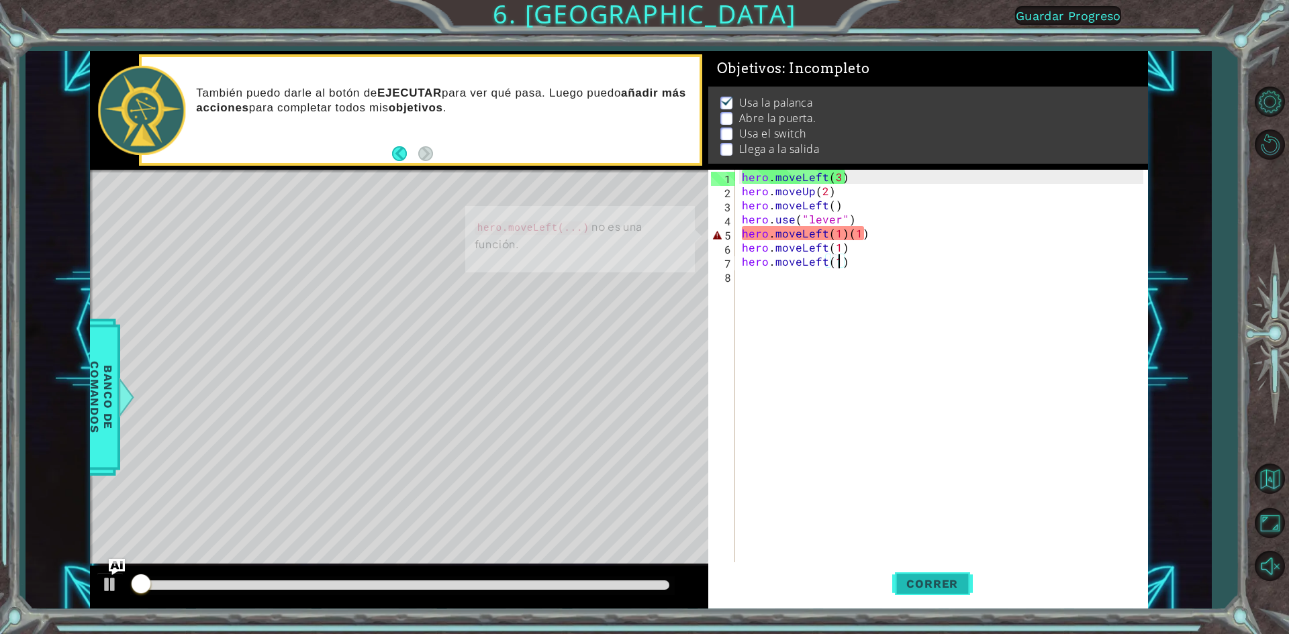
scroll to position [5, 0]
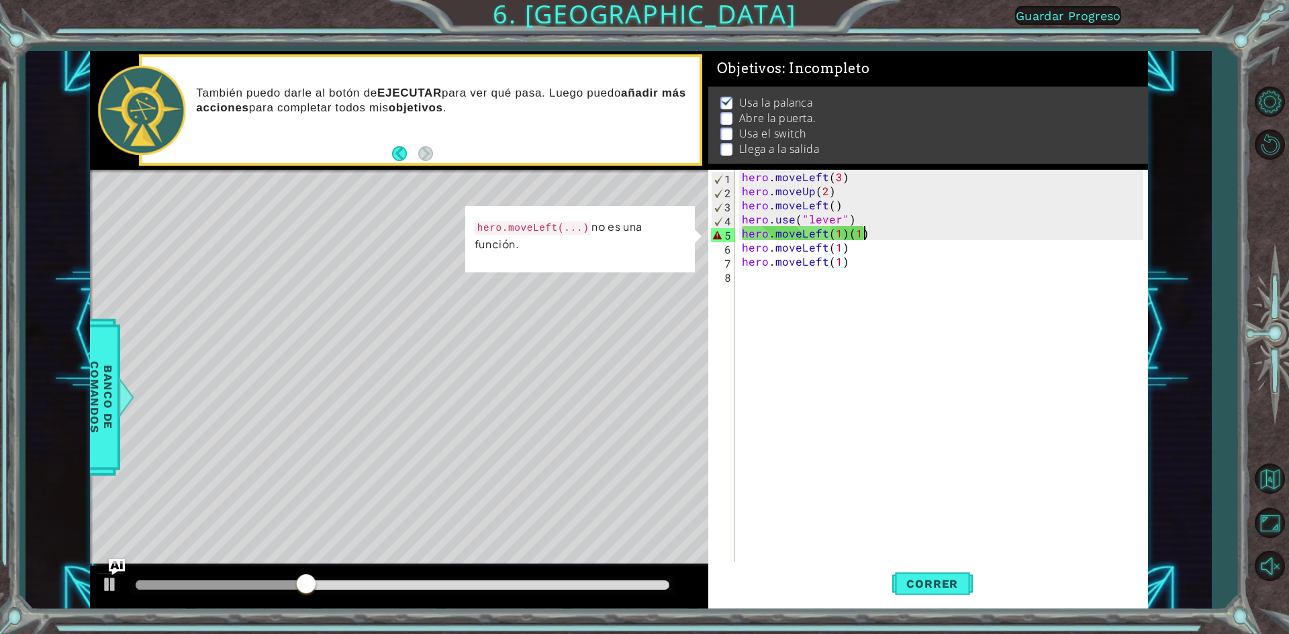
click at [875, 235] on div "hero . moveLeft ( 3 ) hero . moveUp ( 2 ) hero . moveLeft ( ) hero . use ( "lev…" at bounding box center [944, 381] width 411 height 423
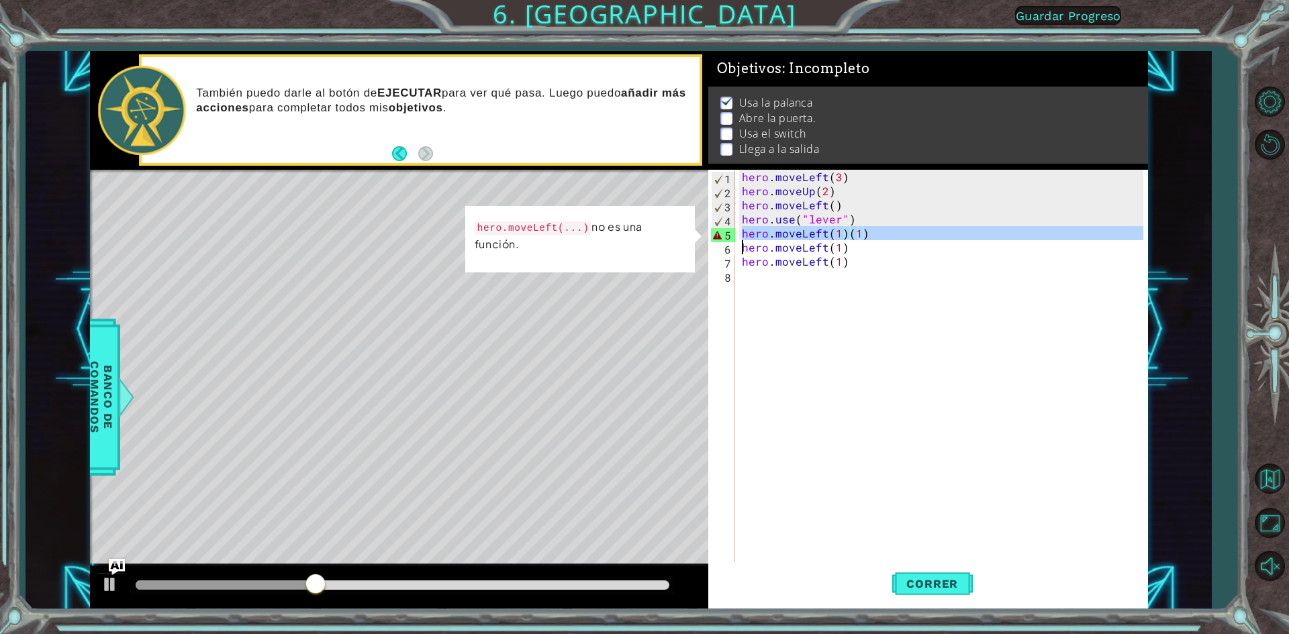
click at [875, 235] on div "hero . moveLeft ( 3 ) hero . moveUp ( 2 ) hero . moveLeft ( ) hero . use ( "lev…" at bounding box center [944, 381] width 411 height 423
click at [875, 235] on div "hero . moveLeft ( 3 ) hero . moveUp ( 2 ) hero . moveLeft ( ) hero . use ( "lev…" at bounding box center [941, 367] width 404 height 395
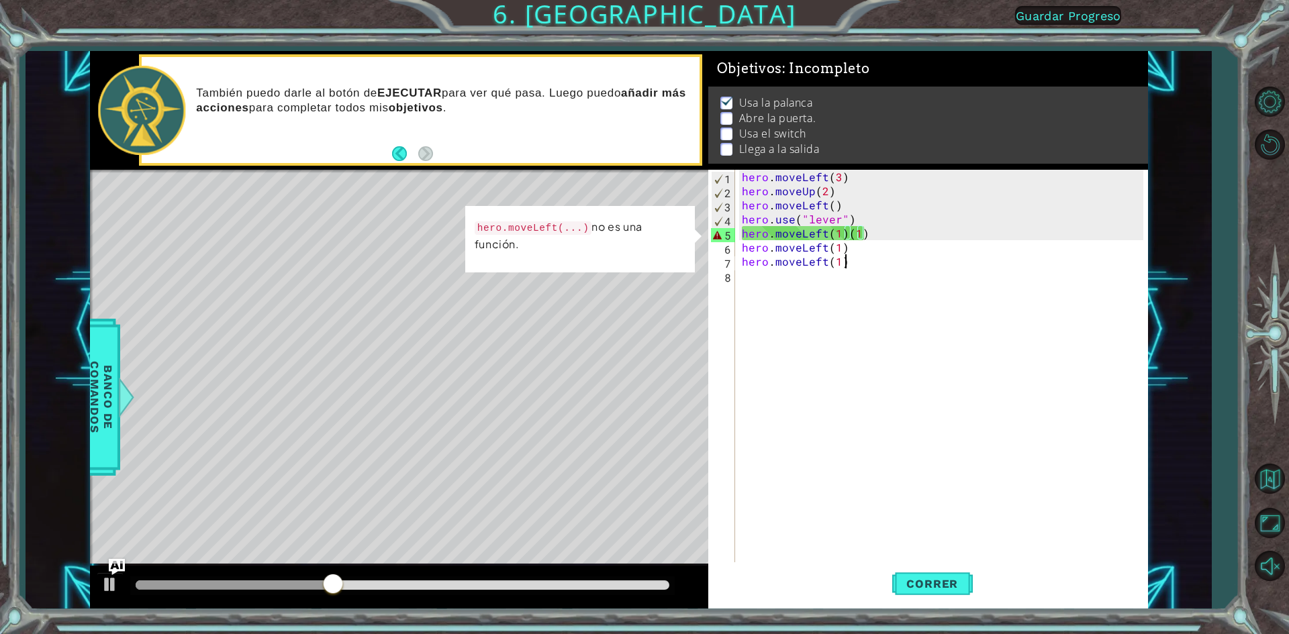
click at [862, 266] on div "hero . moveLeft ( 3 ) hero . moveUp ( 2 ) hero . moveLeft ( ) hero . use ( "lev…" at bounding box center [944, 381] width 411 height 423
click at [899, 236] on div "hero . moveLeft ( 3 ) hero . moveUp ( 2 ) hero . moveLeft ( ) hero . use ( "lev…" at bounding box center [944, 381] width 411 height 423
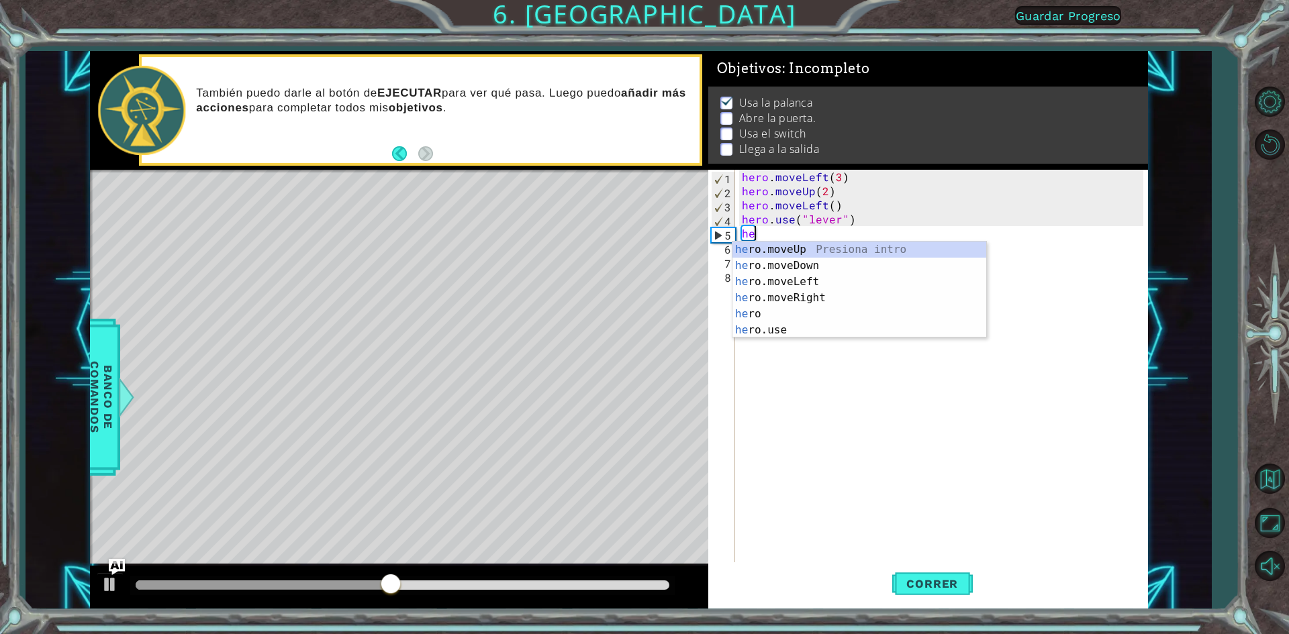
type textarea "h"
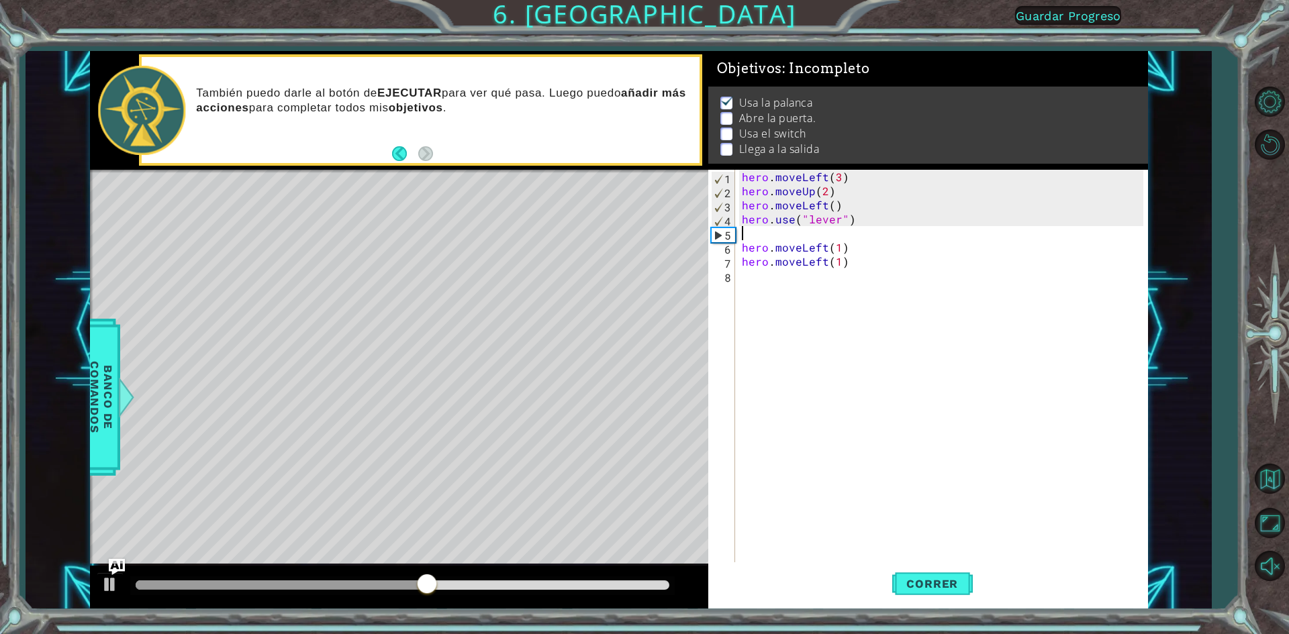
click at [867, 243] on div "hero . moveLeft ( 3 ) hero . moveUp ( 2 ) hero . moveLeft ( ) hero . use ( "lev…" at bounding box center [944, 381] width 411 height 423
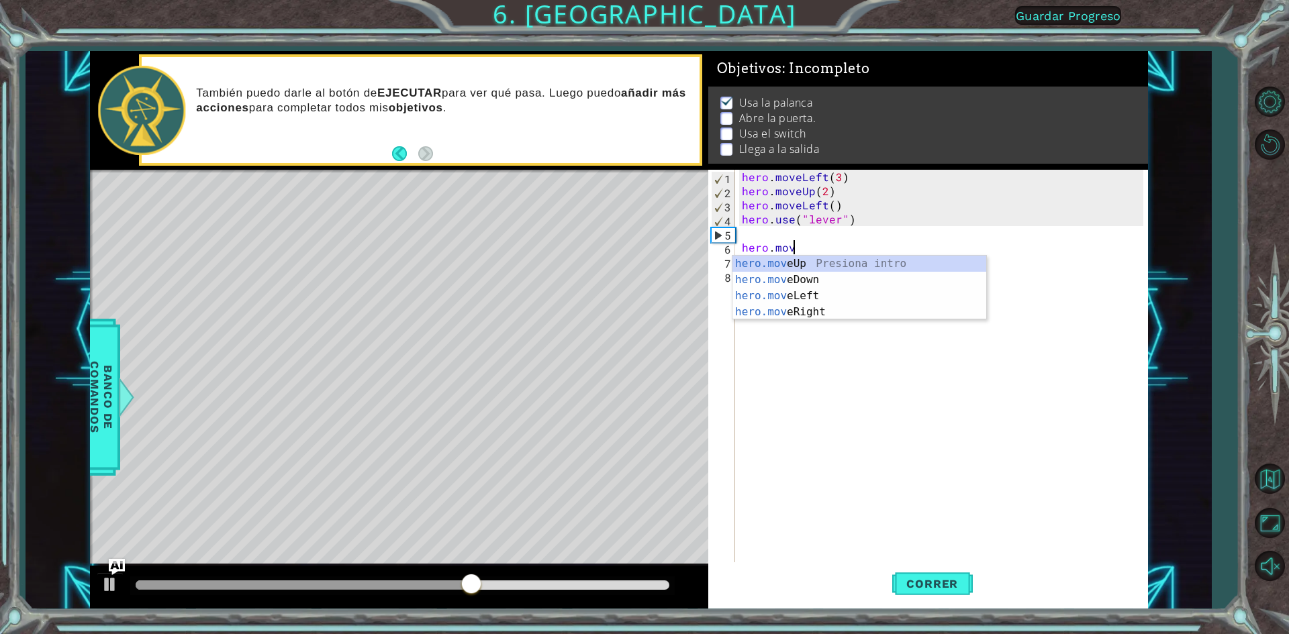
scroll to position [0, 1]
type textarea "h"
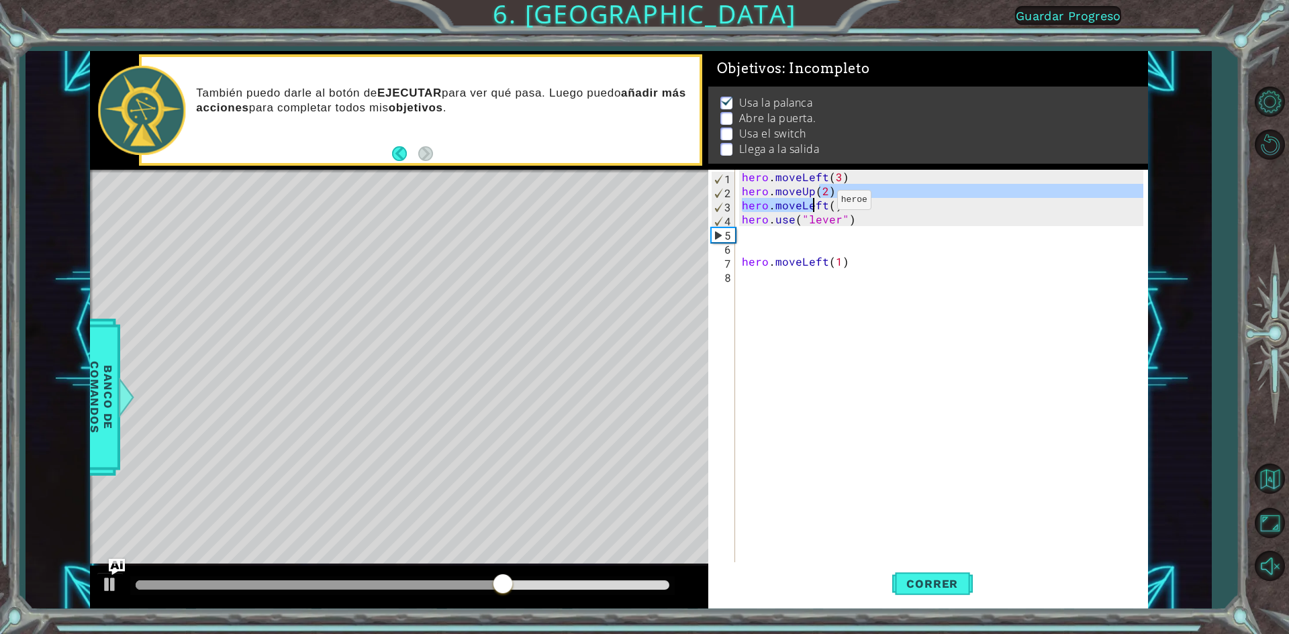
drag, startPoint x: 811, startPoint y: 217, endPoint x: 797, endPoint y: 285, distance: 69.1
click at [801, 250] on div "hero . moveLeft ( 3 ) hero . moveUp ( 2 ) hero . moveLeft ( ) hero . use ( "lev…" at bounding box center [944, 381] width 411 height 423
click at [797, 285] on div "hero . moveLeft ( 3 ) hero . moveUp ( 2 ) hero . moveLeft ( ) hero . use ( "lev…" at bounding box center [944, 381] width 411 height 423
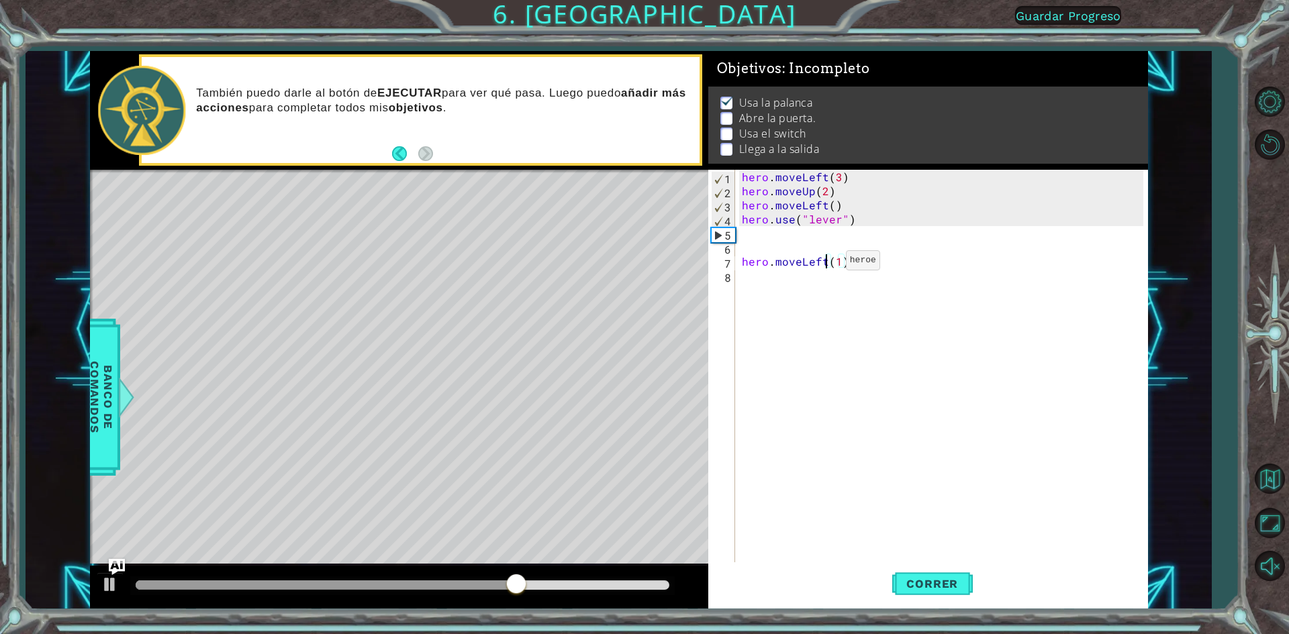
click at [823, 264] on div "hero . moveLeft ( 3 ) hero . moveUp ( 2 ) hero . moveLeft ( ) hero . use ( "lev…" at bounding box center [944, 381] width 411 height 423
type textarea "hero.moveLeft(1)"
drag, startPoint x: 823, startPoint y: 264, endPoint x: 740, endPoint y: 264, distance: 83.2
click at [740, 264] on div "hero . moveLeft ( 3 ) hero . moveUp ( 2 ) hero . moveLeft ( ) hero . use ( "lev…" at bounding box center [944, 381] width 411 height 423
click at [758, 225] on div "hero . moveLeft ( 3 ) hero . moveUp ( 2 ) hero . moveLeft ( ) hero . use ( "lev…" at bounding box center [944, 381] width 411 height 423
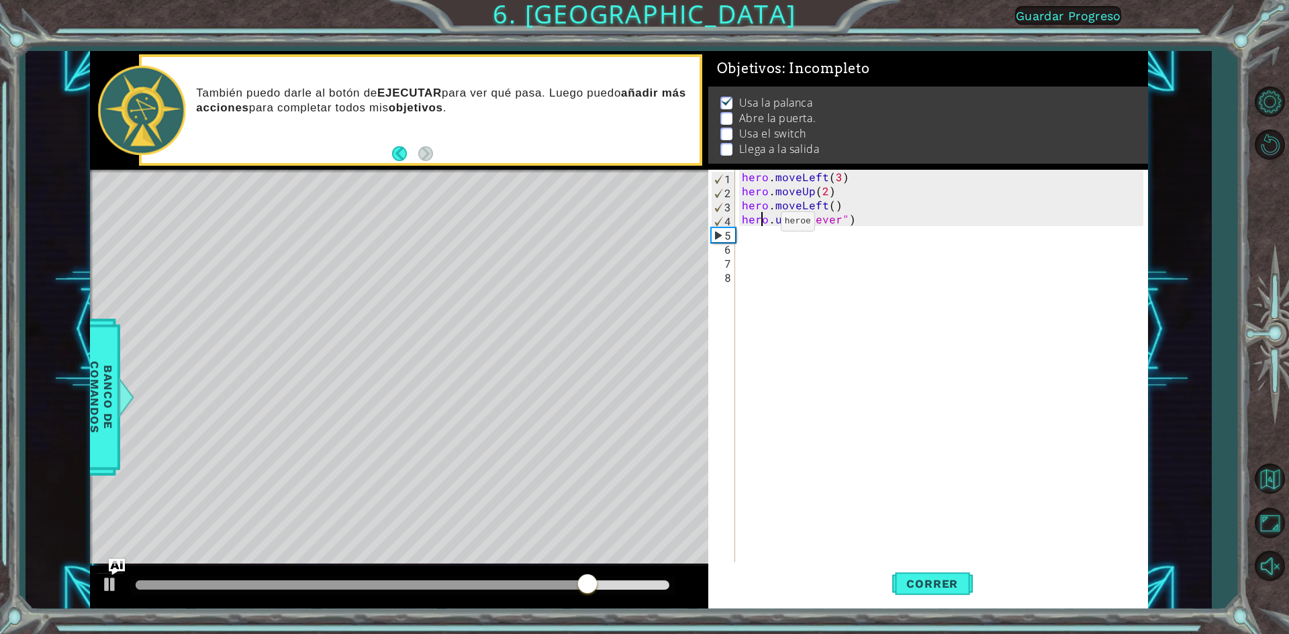
type textarea "hero.use("lever")"
click at [771, 246] on div "hero . moveLeft ( 3 ) hero . moveUp ( 2 ) hero . moveLeft ( ) hero . use ( "lev…" at bounding box center [944, 381] width 411 height 423
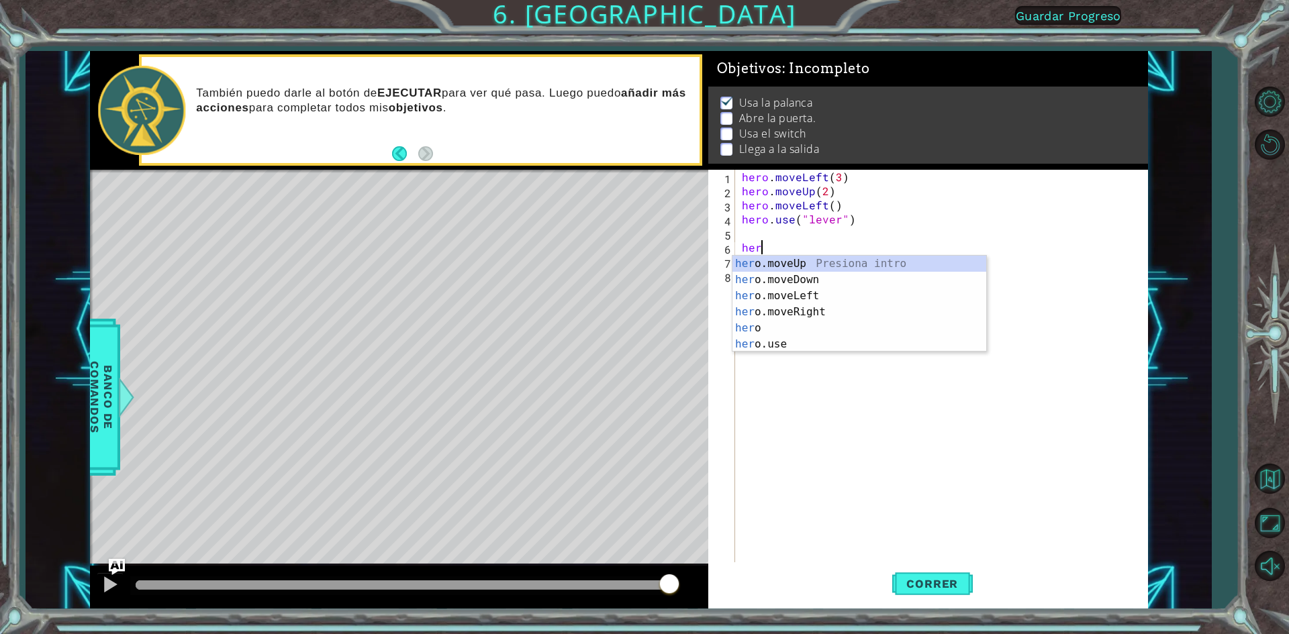
scroll to position [0, 1]
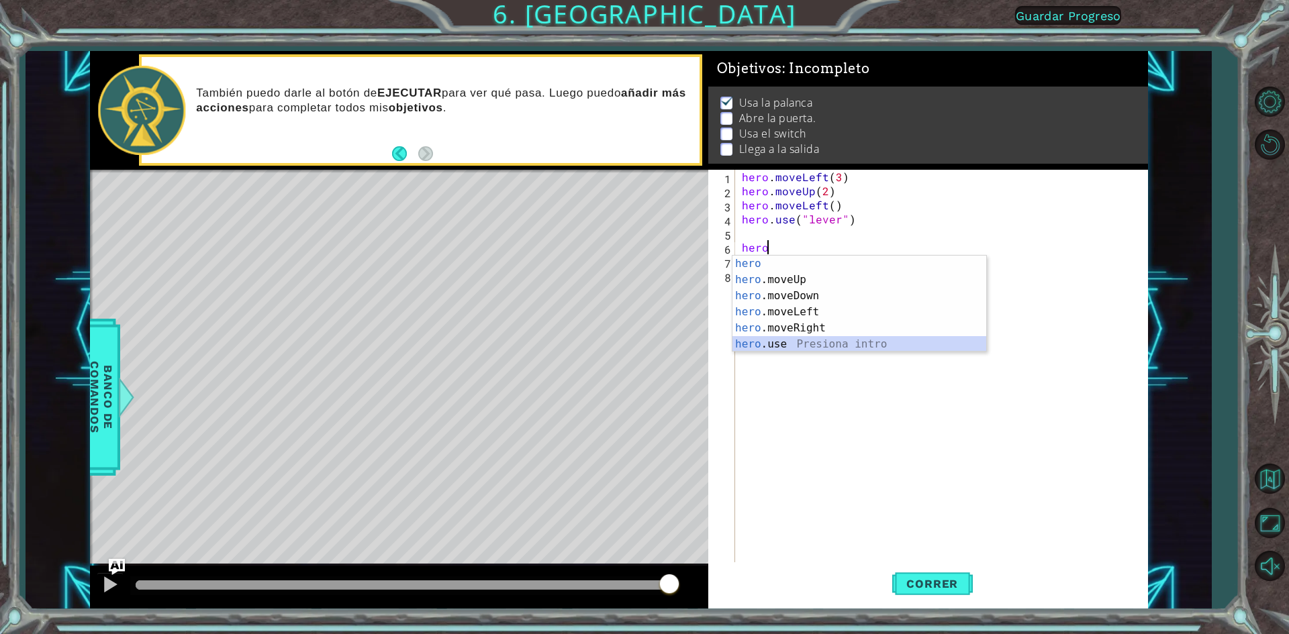
click at [802, 350] on div "hero Presiona intro hero .moveUp Presiona intro hero .moveDown Presiona intro h…" at bounding box center [859, 320] width 254 height 129
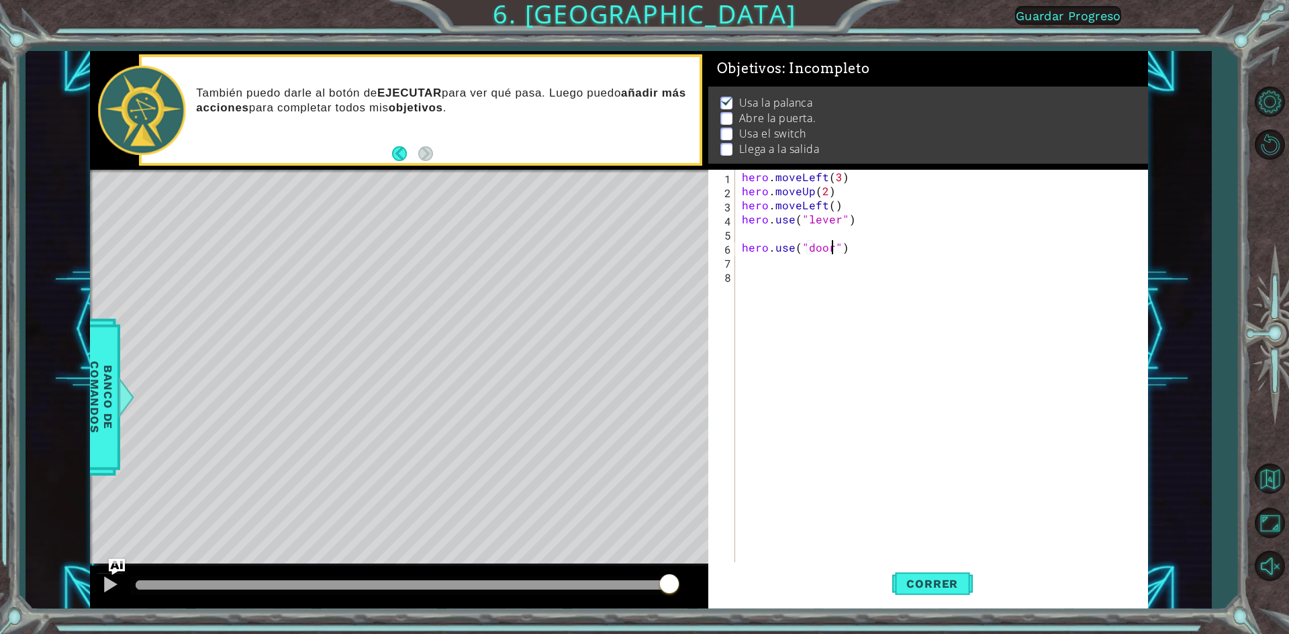
scroll to position [0, 5]
click at [769, 244] on div "hero . moveLeft ( 3 ) hero . moveUp ( 2 ) hero . moveLeft ( ) hero . use ( "lev…" at bounding box center [944, 381] width 411 height 423
type textarea "hero.use("door")"
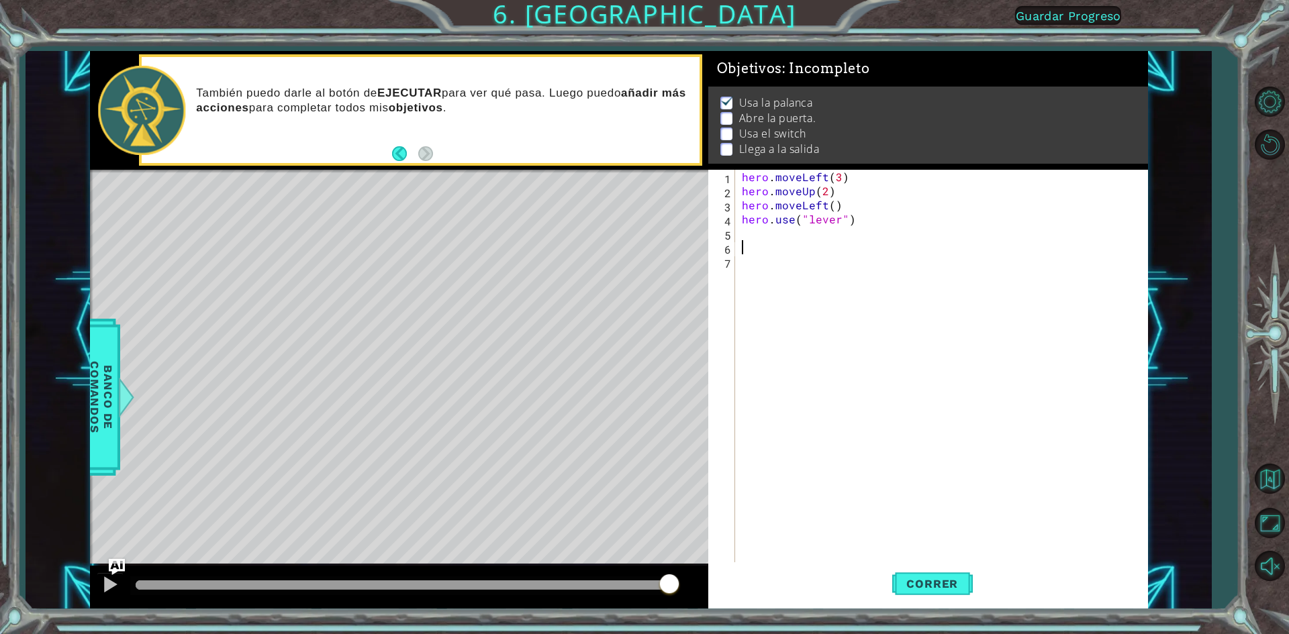
scroll to position [0, 0]
click at [795, 236] on div "hero . moveLeft ( 3 ) hero . moveUp ( 2 ) hero . moveLeft ( ) hero . use ( "lev…" at bounding box center [944, 381] width 411 height 423
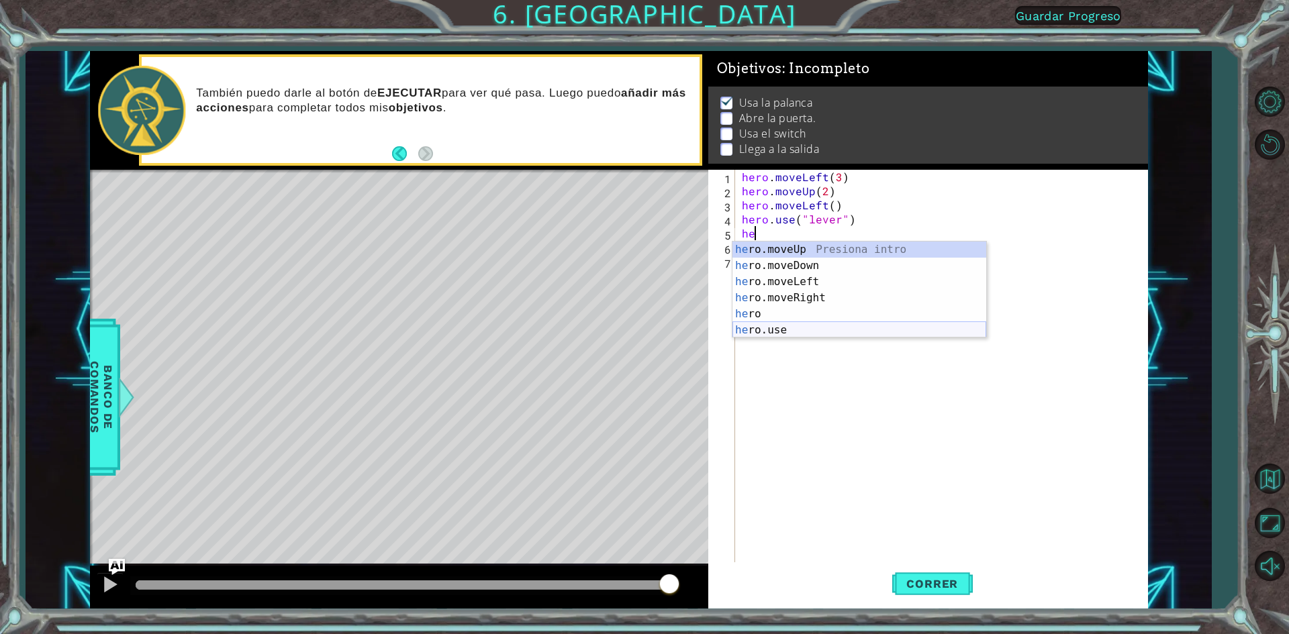
click at [809, 324] on div "he ro.moveUp Presiona intro he ro.moveDown Presiona intro he ro.moveLeft Presio…" at bounding box center [859, 306] width 254 height 129
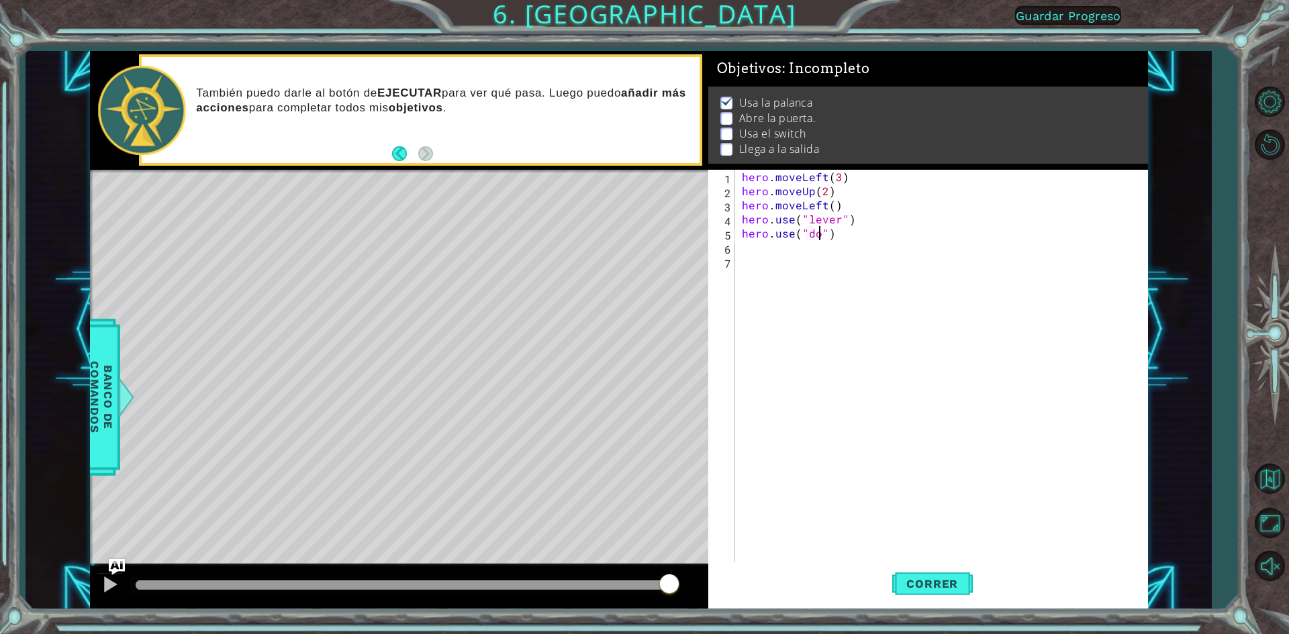
type textarea "hero.use("door")"
click at [815, 260] on div "hero . moveLeft ( 3 ) hero . moveUp ( 2 ) hero . moveLeft ( ) hero . use ( "lev…" at bounding box center [944, 381] width 411 height 423
click at [785, 256] on div "hero . moveLeft ( 3 ) hero . moveUp ( 2 ) hero . moveLeft ( ) hero . use ( "lev…" at bounding box center [944, 381] width 411 height 423
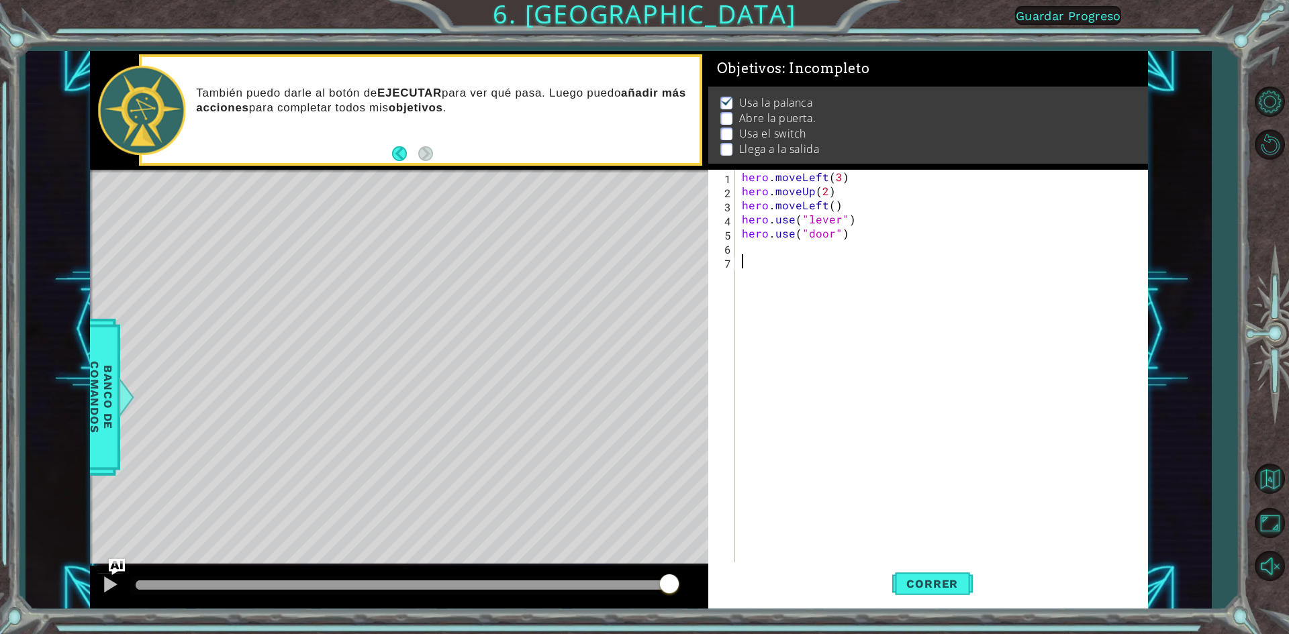
click at [783, 257] on div "hero . moveLeft ( 3 ) hero . moveUp ( 2 ) hero . moveLeft ( ) hero . use ( "lev…" at bounding box center [944, 381] width 411 height 423
click at [783, 248] on div "hero . moveLeft ( 3 ) hero . moveUp ( 2 ) hero . moveLeft ( ) hero . use ( "lev…" at bounding box center [944, 381] width 411 height 423
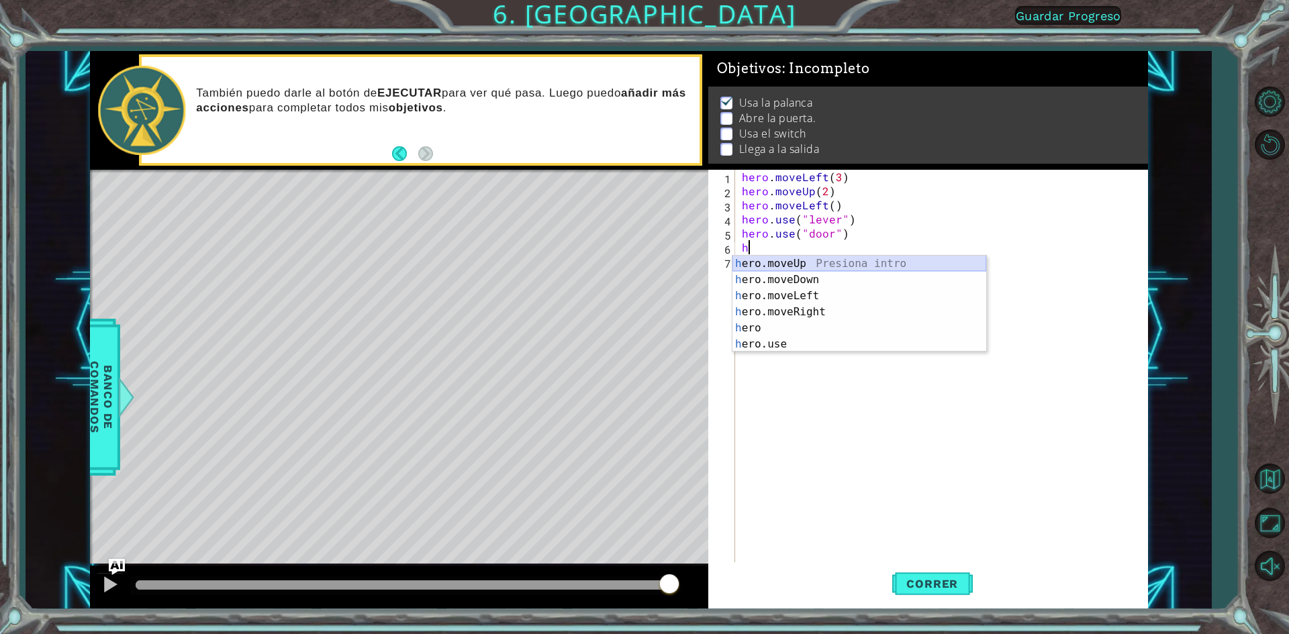
click at [817, 266] on div "h ero.moveUp Presiona intro h ero.moveDown Presiona intro h ero.moveLeft Presio…" at bounding box center [859, 320] width 254 height 129
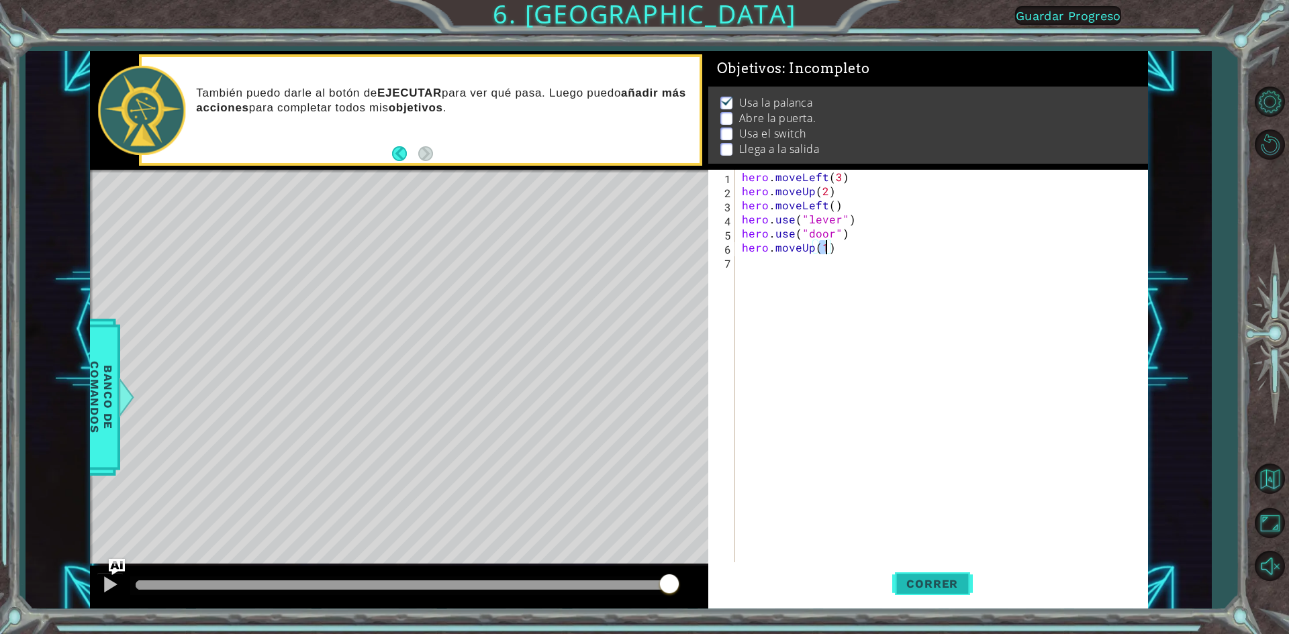
click at [946, 592] on button "Correr" at bounding box center [932, 584] width 81 height 44
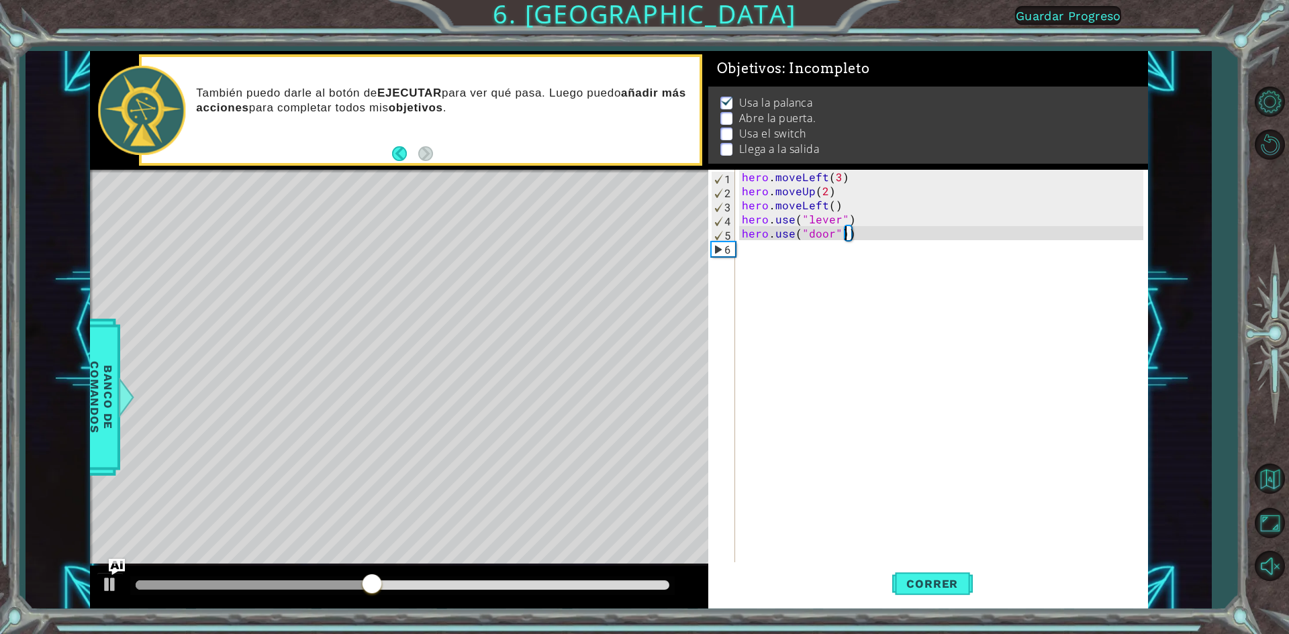
type textarea "hero.use("door")"
click at [885, 273] on div "hero . moveLeft ( 3 ) hero . moveUp ( 2 ) hero . moveLeft ( ) hero . use ( "lev…" at bounding box center [944, 381] width 411 height 423
click at [844, 240] on div "hero . moveLeft ( 3 ) hero . moveUp ( 2 ) hero . moveLeft ( ) hero . use ( "lev…" at bounding box center [944, 381] width 411 height 423
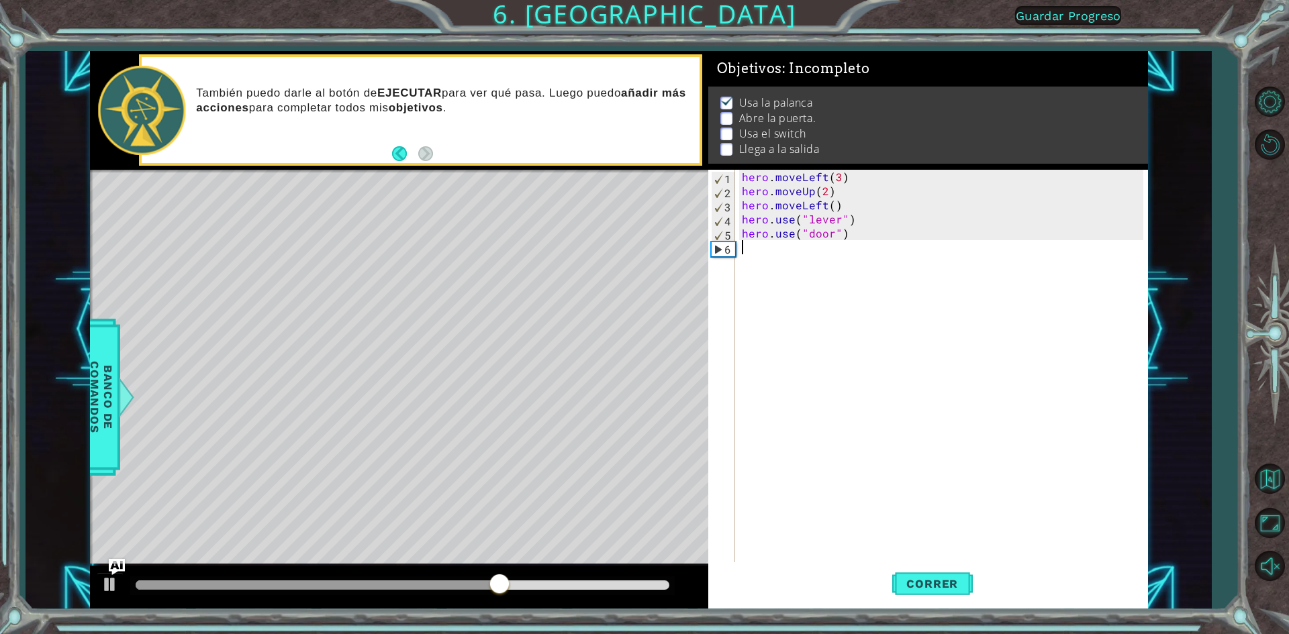
click at [856, 238] on div "hero . moveLeft ( 3 ) hero . moveUp ( 2 ) hero . moveLeft ( ) hero . use ( "lev…" at bounding box center [944, 381] width 411 height 423
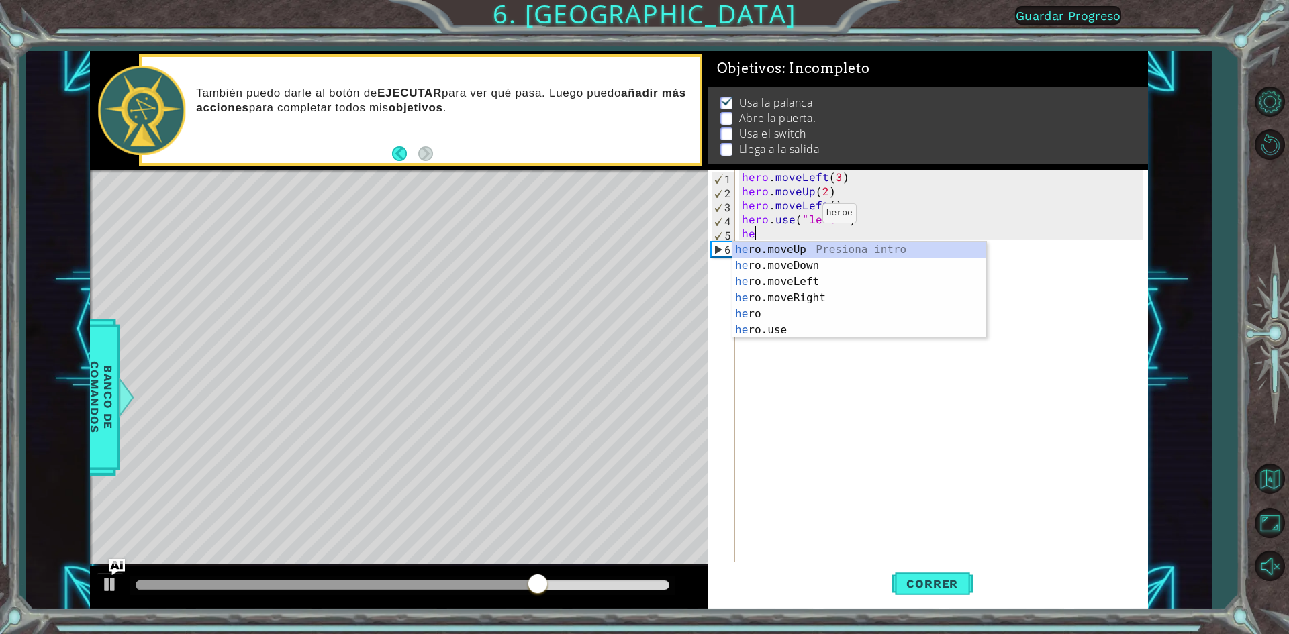
type textarea "h"
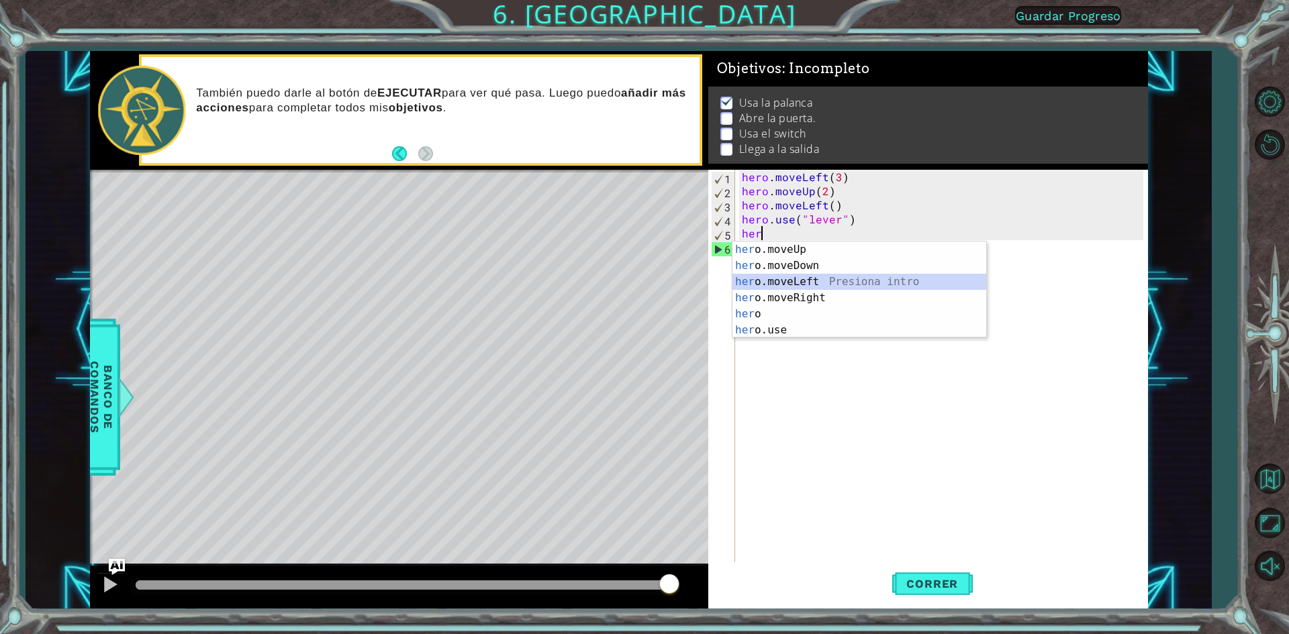
click at [783, 281] on div "her o.moveUp Presiona intro her o.moveDown Presiona intro her o.moveLeft Presio…" at bounding box center [859, 306] width 254 height 129
type textarea "hero.moveLeft(1)"
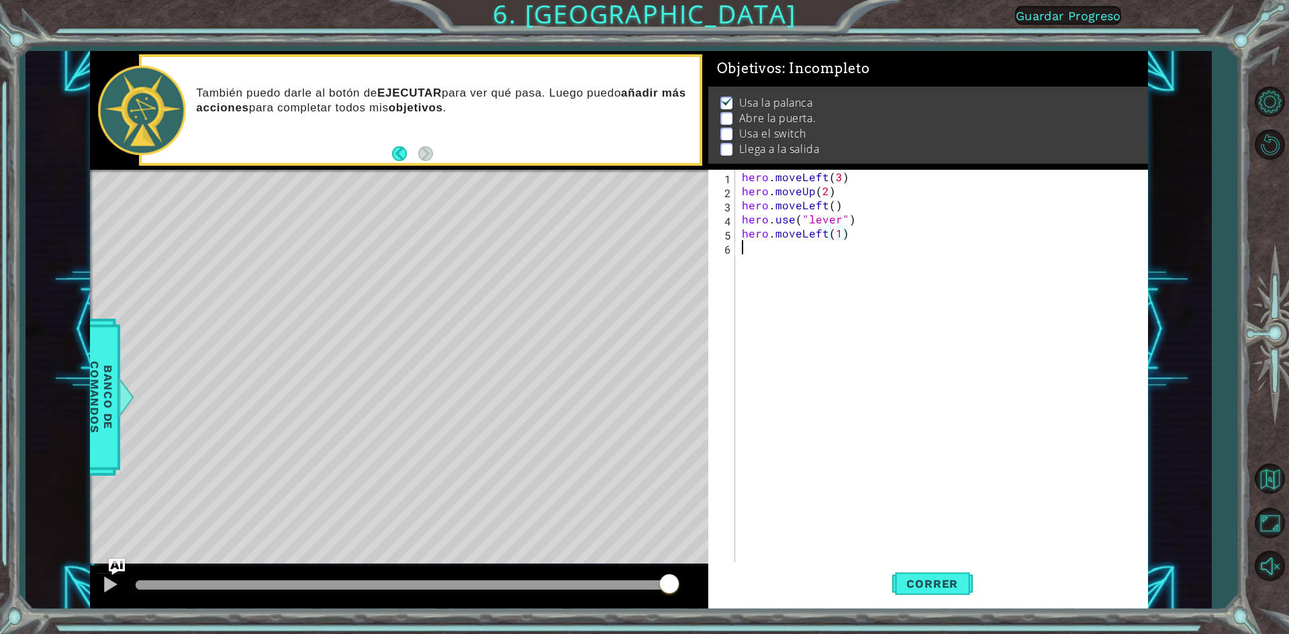
click at [834, 285] on div "hero . moveLeft ( 3 ) hero . moveUp ( 2 ) hero . moveLeft ( ) hero . use ( "lev…" at bounding box center [944, 381] width 411 height 423
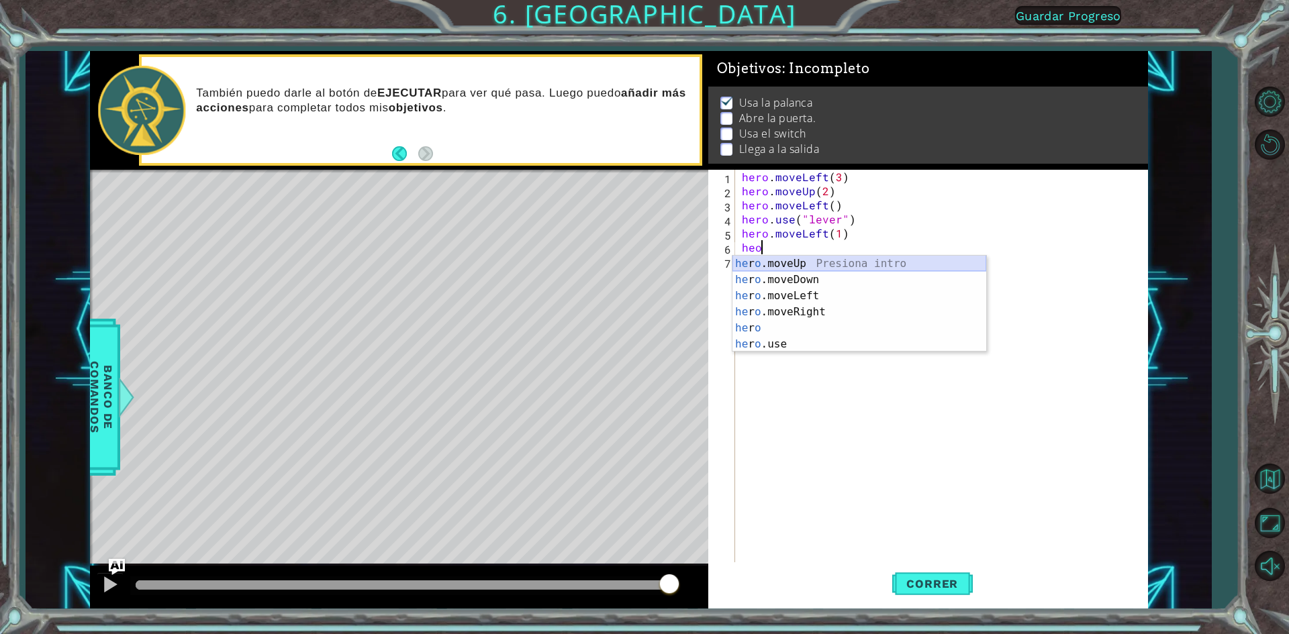
click at [846, 265] on div "he r o .moveUp Presiona intro he r o .moveDown Presiona intro he r o .moveLeft …" at bounding box center [859, 320] width 254 height 129
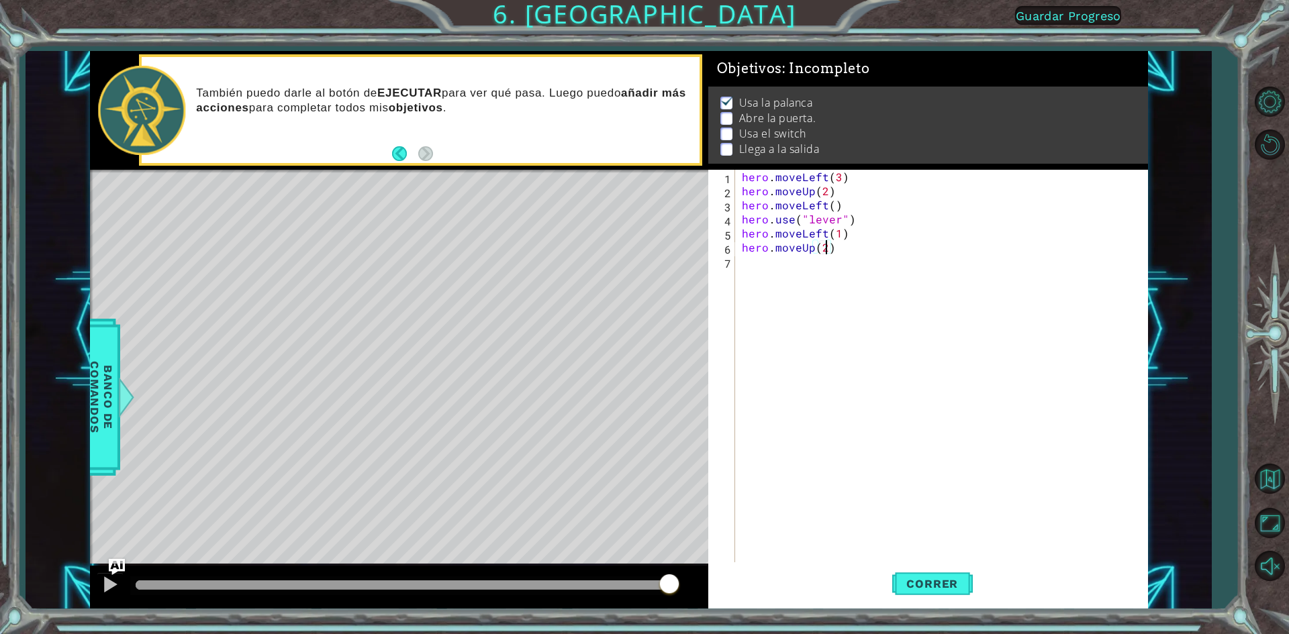
scroll to position [0, 5]
click at [909, 585] on span "Correr" at bounding box center [932, 583] width 79 height 13
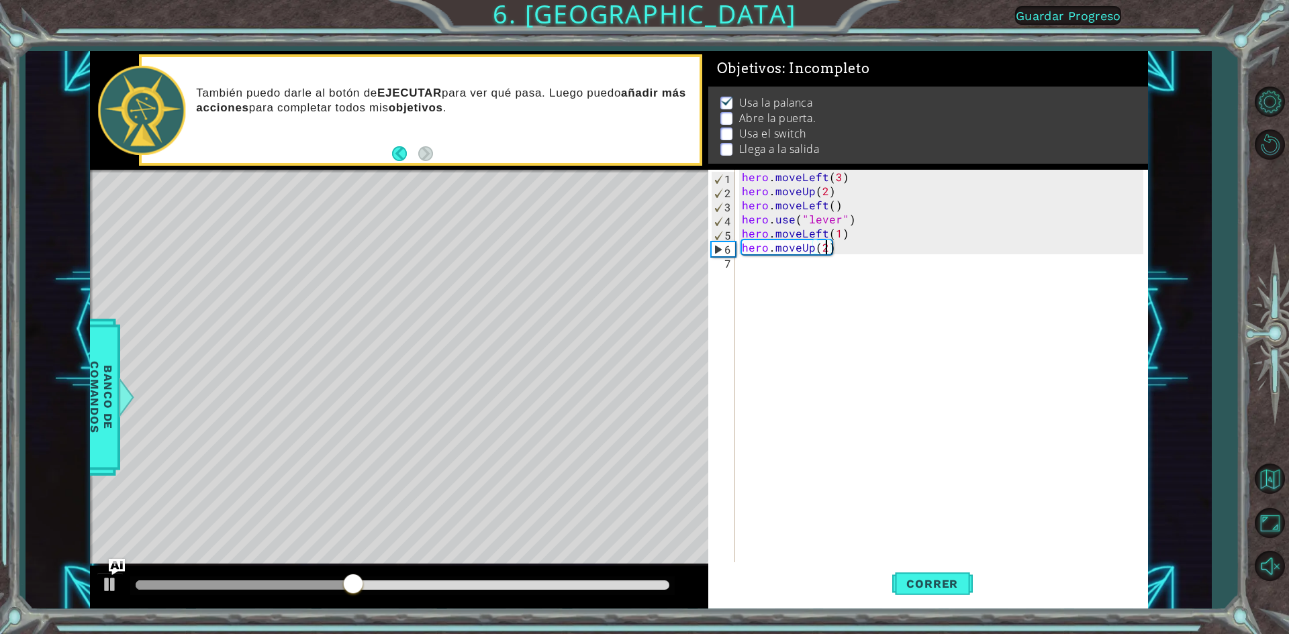
click at [860, 230] on div "hero . moveLeft ( 3 ) hero . moveUp ( 2 ) hero . moveLeft ( ) hero . use ( "lev…" at bounding box center [944, 381] width 411 height 423
type textarea "hero.moveLeft(1)"
click at [858, 254] on div "hero . moveLeft ( 3 ) hero . moveUp ( 2 ) hero . moveLeft ( ) hero . use ( "lev…" at bounding box center [944, 381] width 411 height 423
click at [856, 244] on div "hero . moveLeft ( 3 ) hero . moveUp ( 2 ) hero . moveLeft ( ) hero . use ( "lev…" at bounding box center [944, 381] width 411 height 423
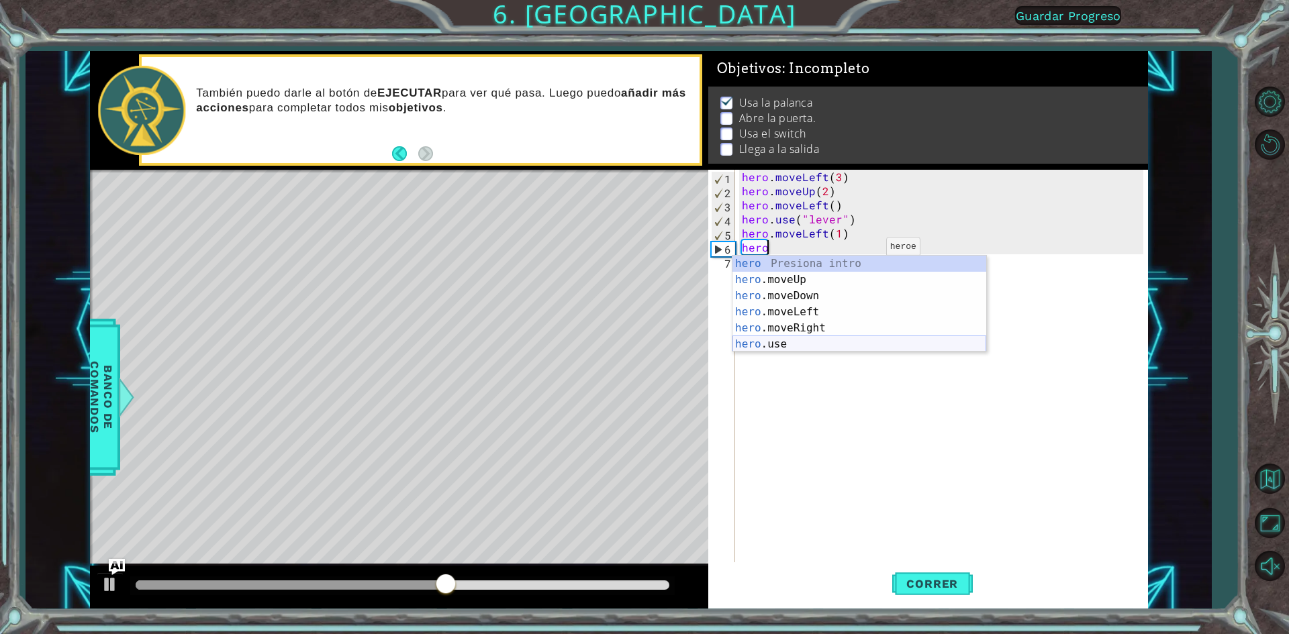
click at [856, 337] on div "hero Presiona intro hero .moveUp Presiona intro hero .moveDown Presiona intro h…" at bounding box center [859, 320] width 254 height 129
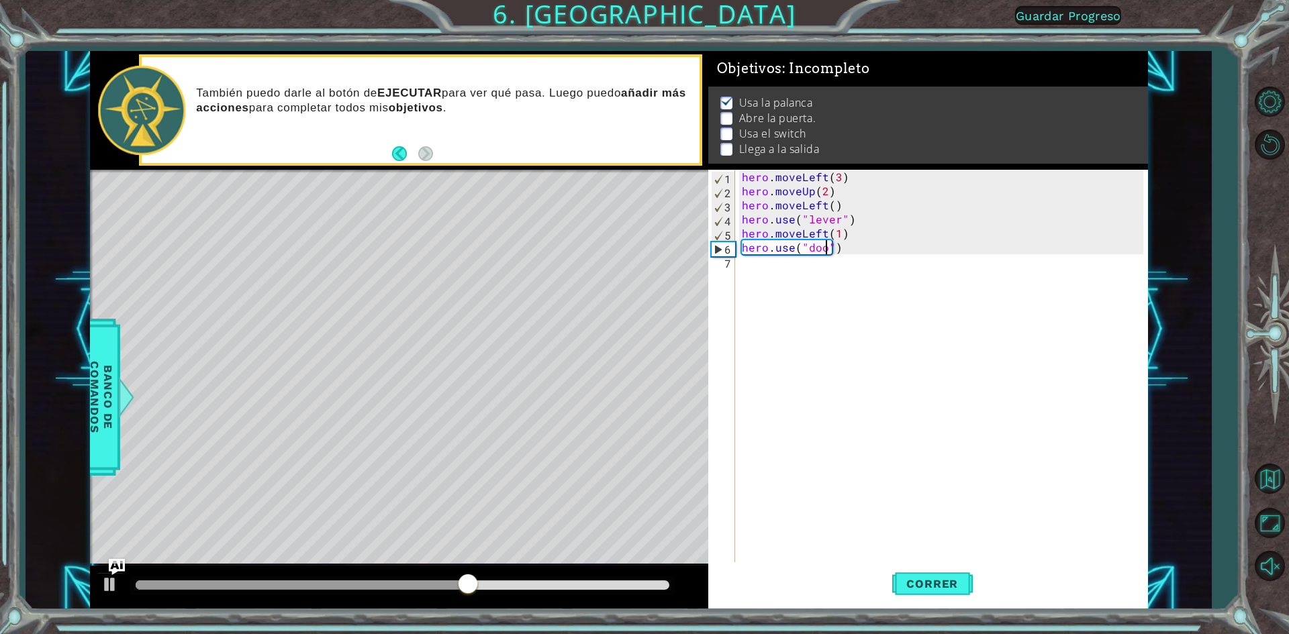
type textarea "hero.use("door")"
click at [801, 290] on div "hero . moveLeft ( 3 ) hero . moveUp ( 2 ) hero . moveLeft ( ) hero . use ( "lev…" at bounding box center [944, 381] width 411 height 423
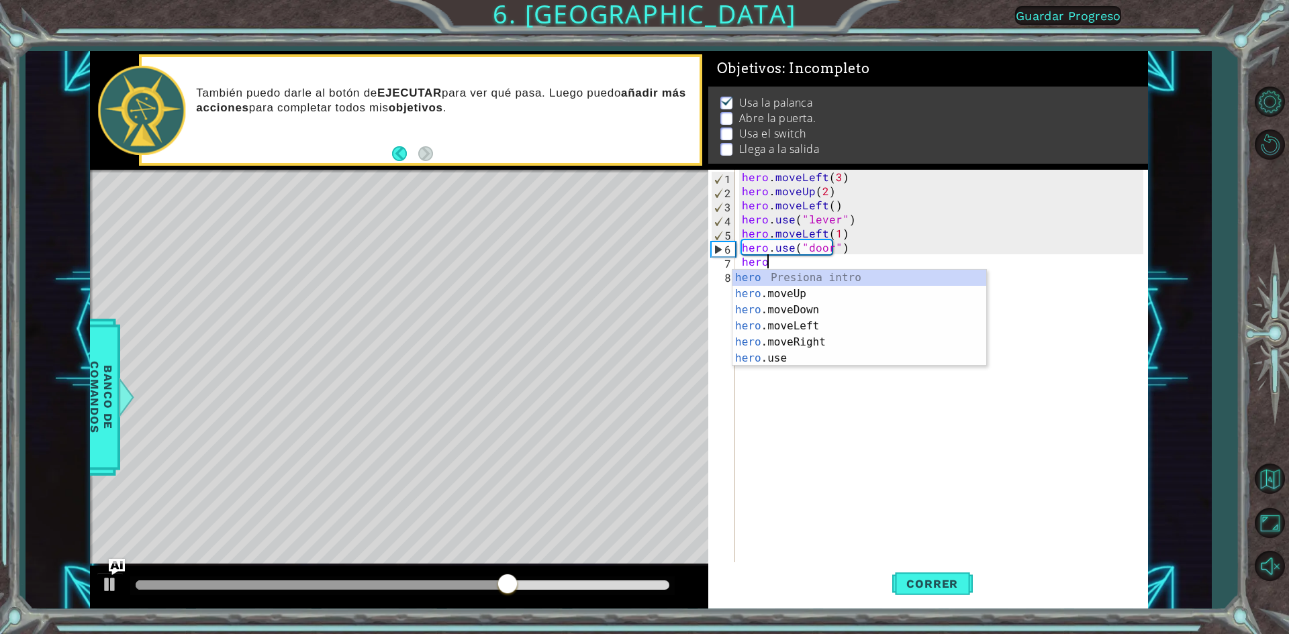
scroll to position [0, 1]
click at [801, 288] on div "hero Presiona intro hero .moveUp Presiona intro hero .moveDown Presiona intro h…" at bounding box center [859, 334] width 254 height 129
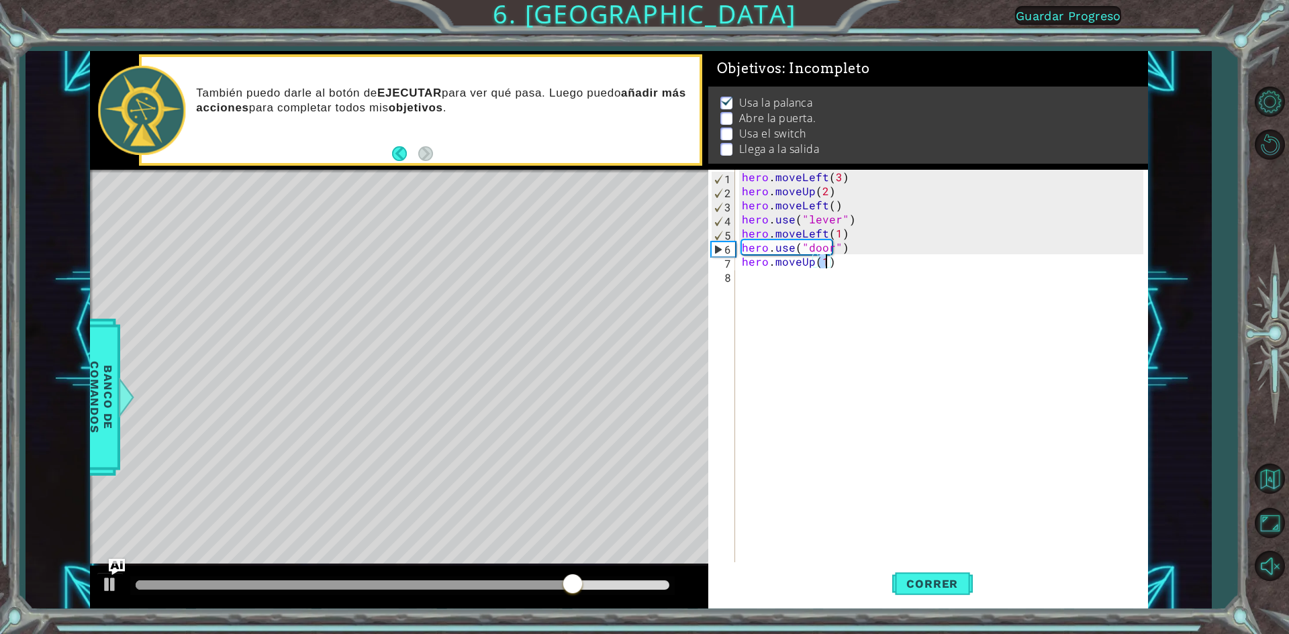
scroll to position [0, 5]
type textarea "hero.moveUp(2)"
click at [938, 582] on span "Correr" at bounding box center [932, 583] width 79 height 13
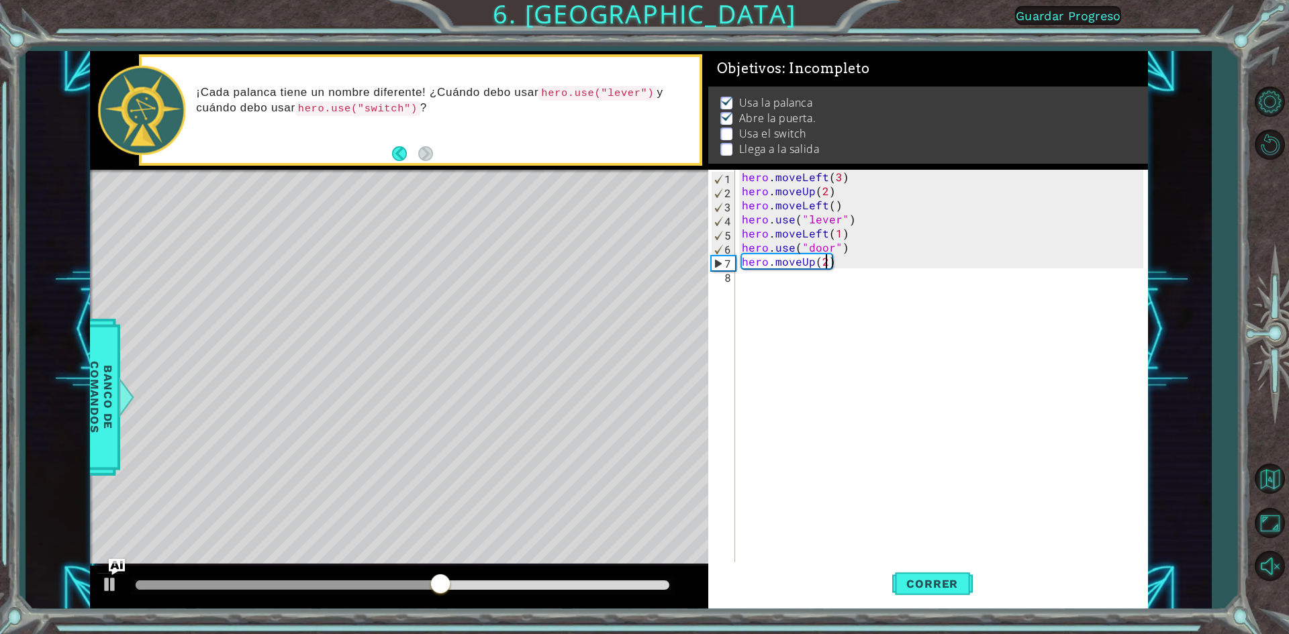
click at [855, 341] on div "hero . moveLeft ( 3 ) hero . moveUp ( 2 ) hero . moveLeft ( ) hero . use ( "lev…" at bounding box center [944, 381] width 411 height 423
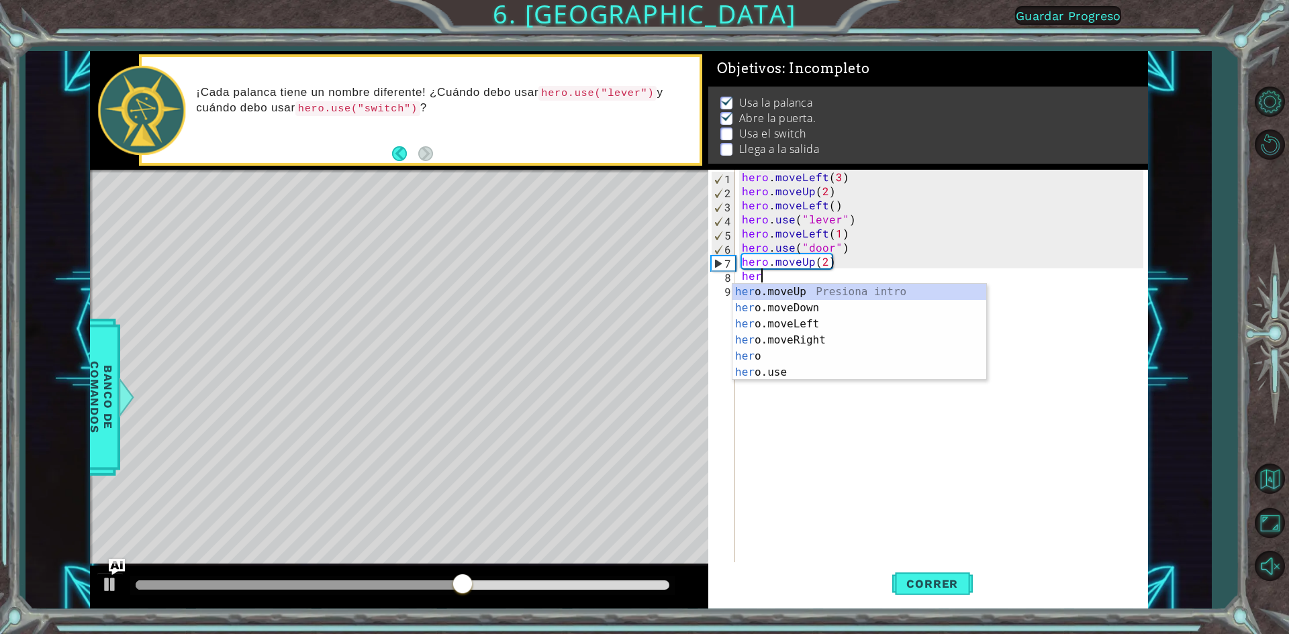
scroll to position [0, 1]
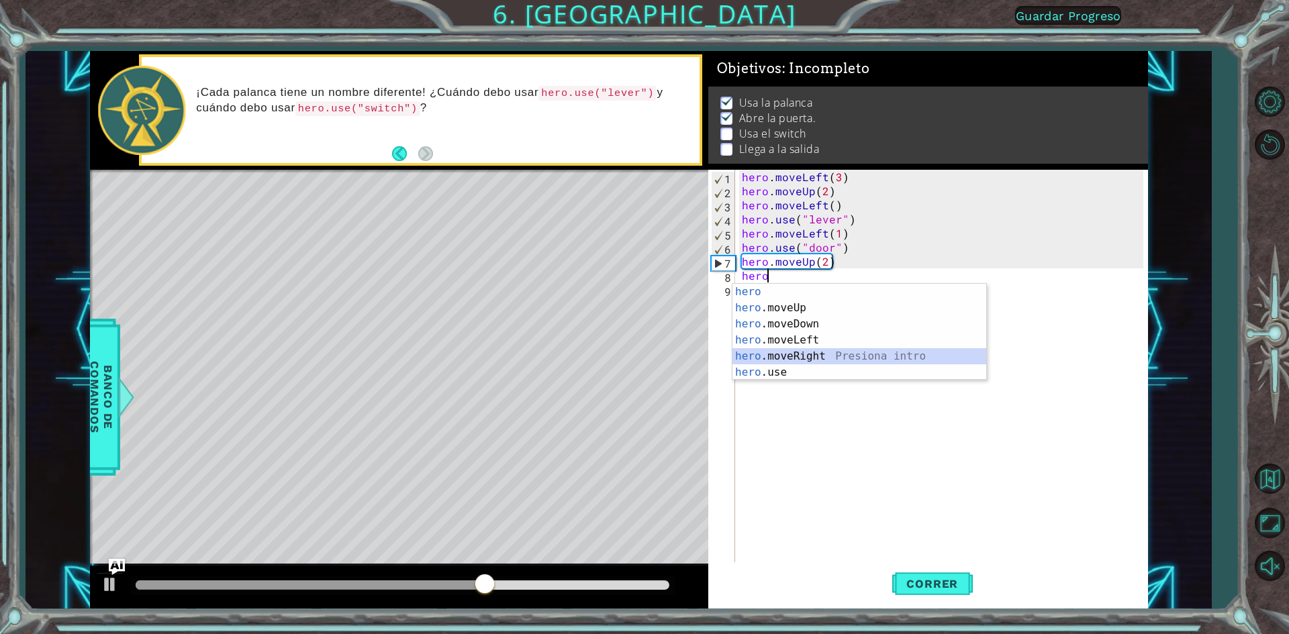
click at [821, 361] on div "hero Presiona intro hero .moveUp Presiona intro hero .moveDown Presiona intro h…" at bounding box center [859, 348] width 254 height 129
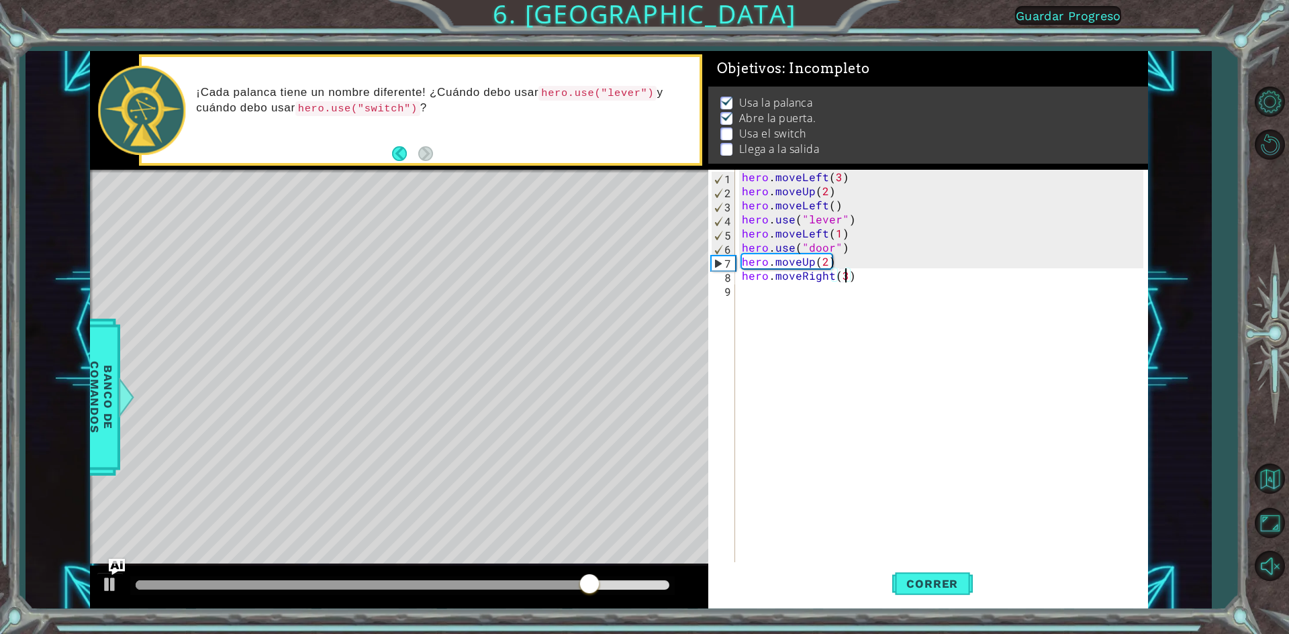
scroll to position [0, 6]
type textarea "hero.moveRight(2)"
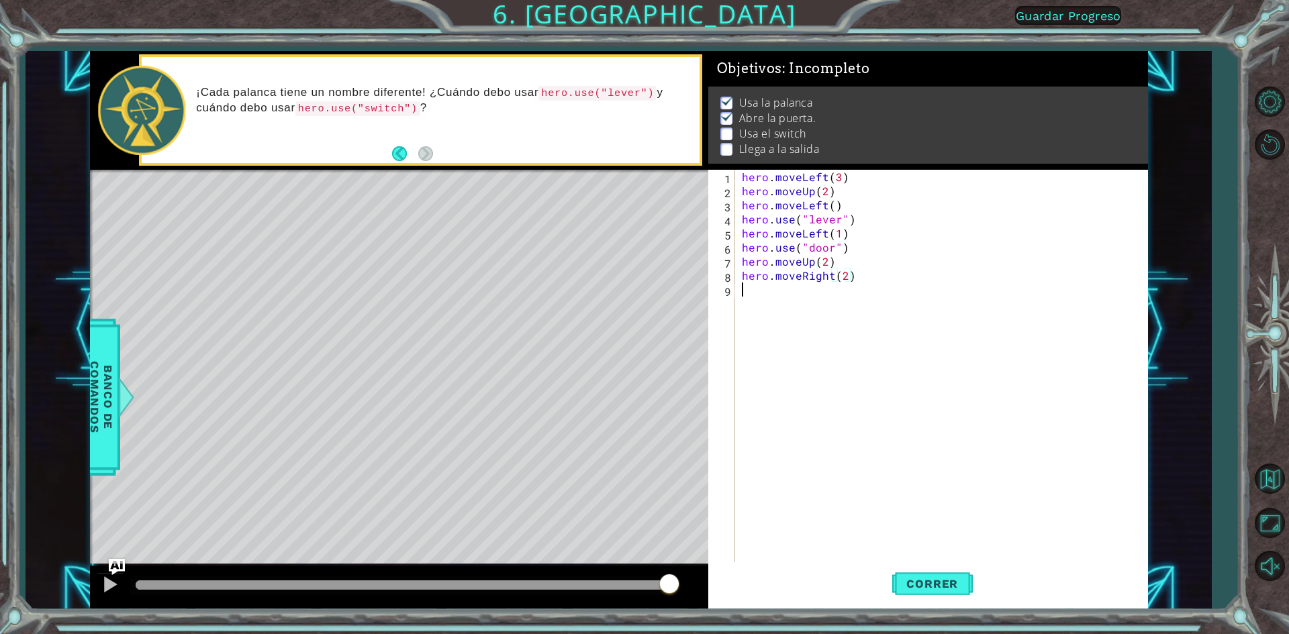
click at [835, 295] on div "hero . moveLeft ( 3 ) hero . moveUp ( 2 ) hero . moveLeft ( ) hero . use ( "lev…" at bounding box center [944, 381] width 411 height 423
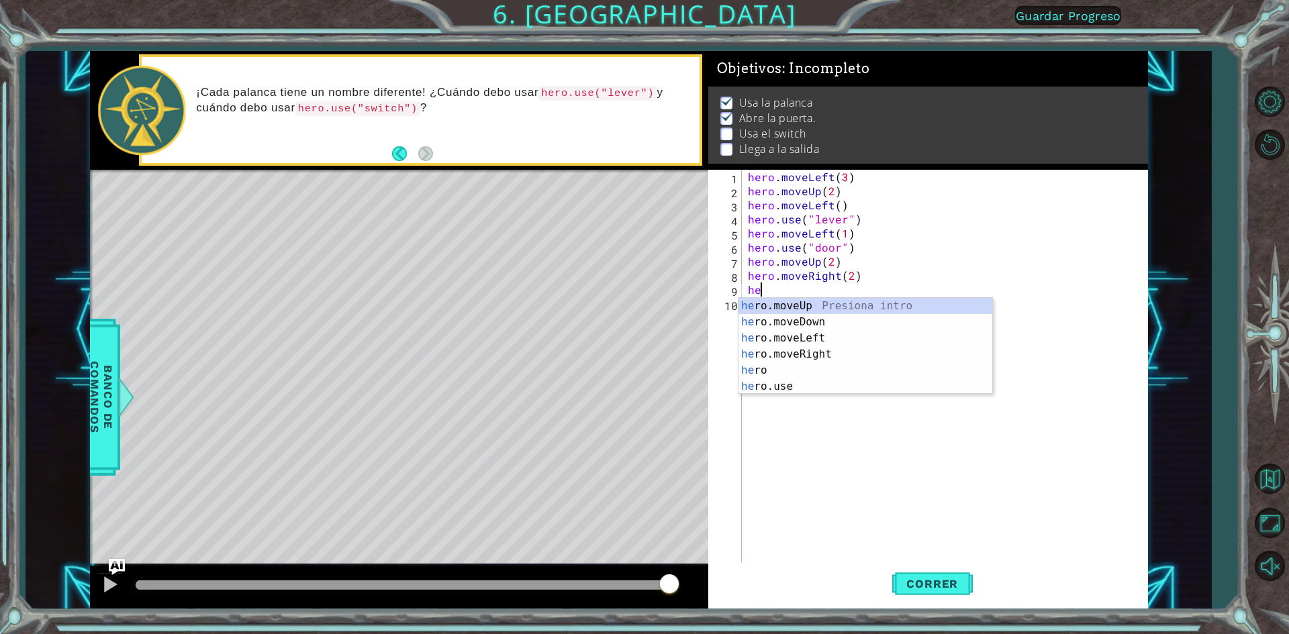
scroll to position [0, 1]
click at [859, 358] on div "her o.mov e Up Presiona intro her o.mov e Down Presiona intro her o.mov e Left …" at bounding box center [865, 354] width 254 height 113
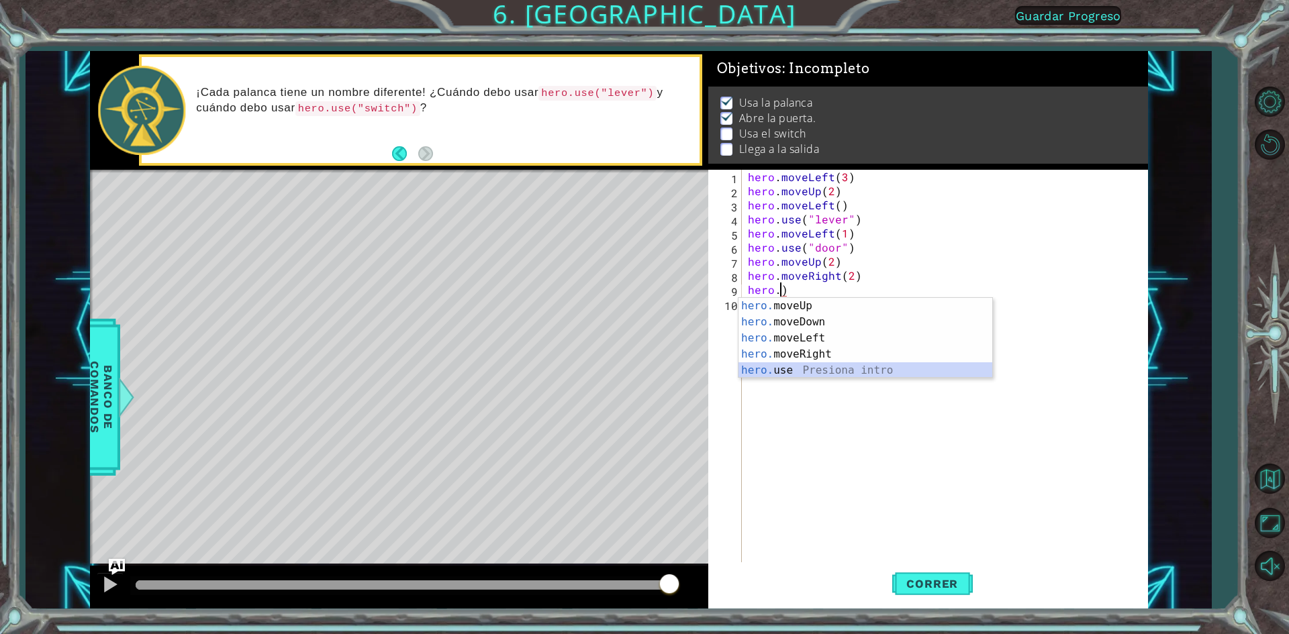
click at [884, 372] on div "hero. moveUp Presiona intro hero. moveDown Presiona intro hero. moveLeft Presio…" at bounding box center [865, 354] width 254 height 113
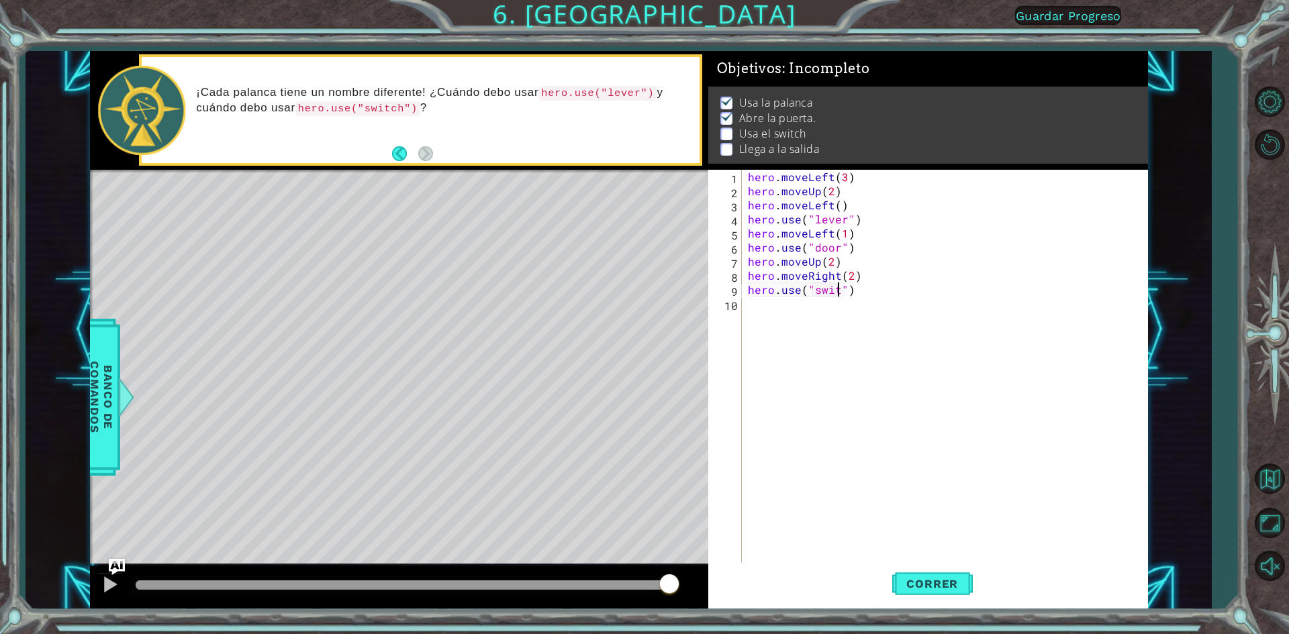
scroll to position [0, 6]
click at [921, 590] on span "Correr" at bounding box center [932, 583] width 79 height 13
type textarea "hero.use("lever")"
click at [826, 309] on div "hero . moveLeft ( 3 ) hero . moveUp ( 2 ) hero . moveLeft ( ) hero . use ( "lev…" at bounding box center [947, 381] width 405 height 423
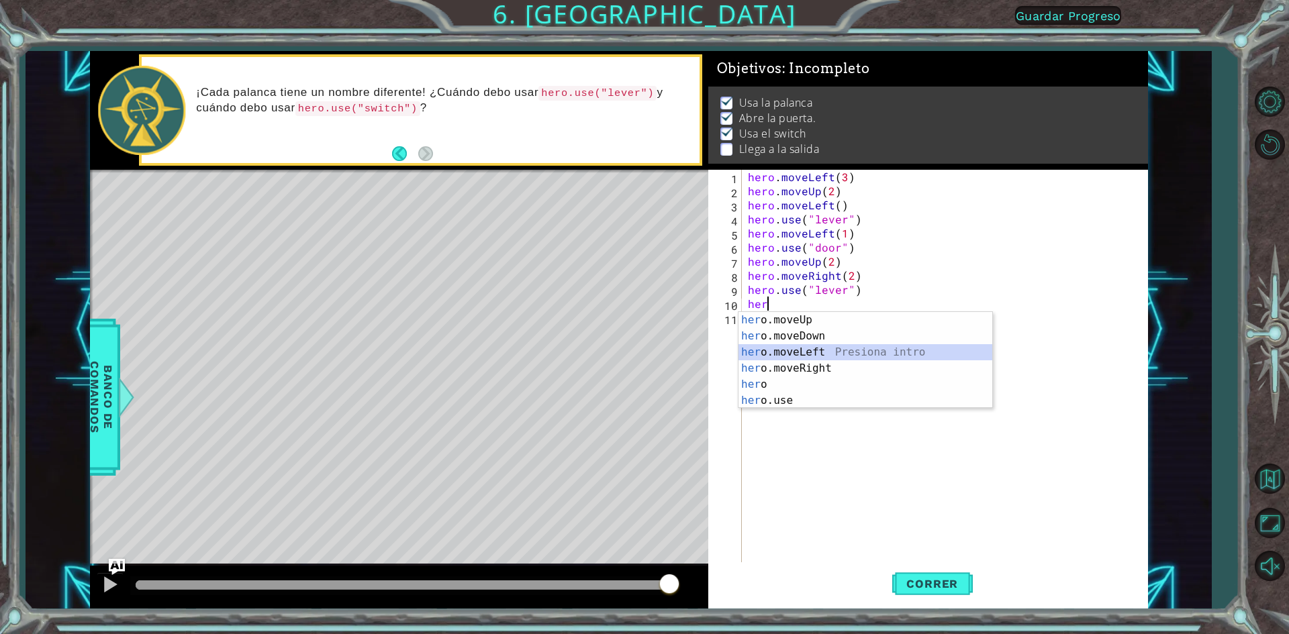
click at [801, 360] on div "her o.moveUp Presiona intro her o.moveDown Presiona intro her o.moveLeft Presio…" at bounding box center [865, 376] width 254 height 129
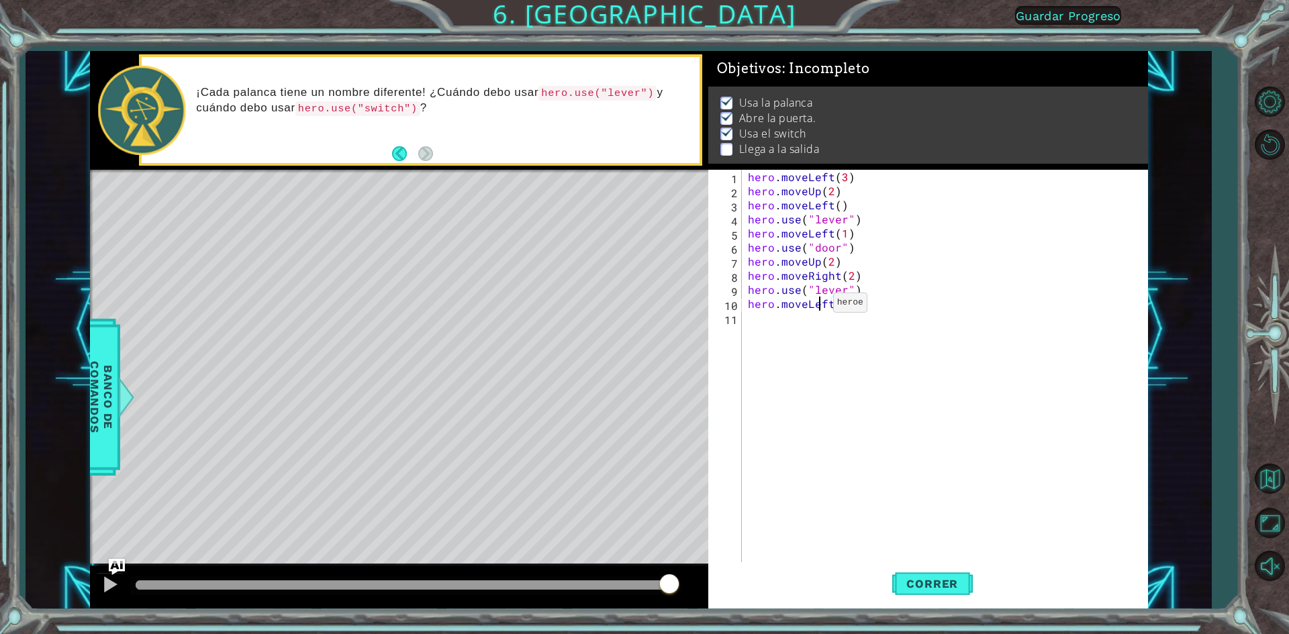
click at [816, 306] on div "hero . moveLeft ( 3 ) hero . moveUp ( 2 ) hero . moveLeft ( ) hero . use ( "lev…" at bounding box center [947, 381] width 405 height 423
click at [821, 306] on div "hero . moveLeft ( 3 ) hero . moveUp ( 2 ) hero . moveLeft ( ) hero . use ( "lev…" at bounding box center [947, 381] width 405 height 423
click at [828, 306] on div "hero . moveLeft ( 3 ) hero . moveUp ( 2 ) hero . moveLeft ( ) hero . use ( "lev…" at bounding box center [947, 381] width 405 height 423
click at [833, 301] on div "hero . moveLeft ( 3 ) hero . moveUp ( 2 ) hero . moveLeft ( ) hero . use ( "lev…" at bounding box center [947, 381] width 405 height 423
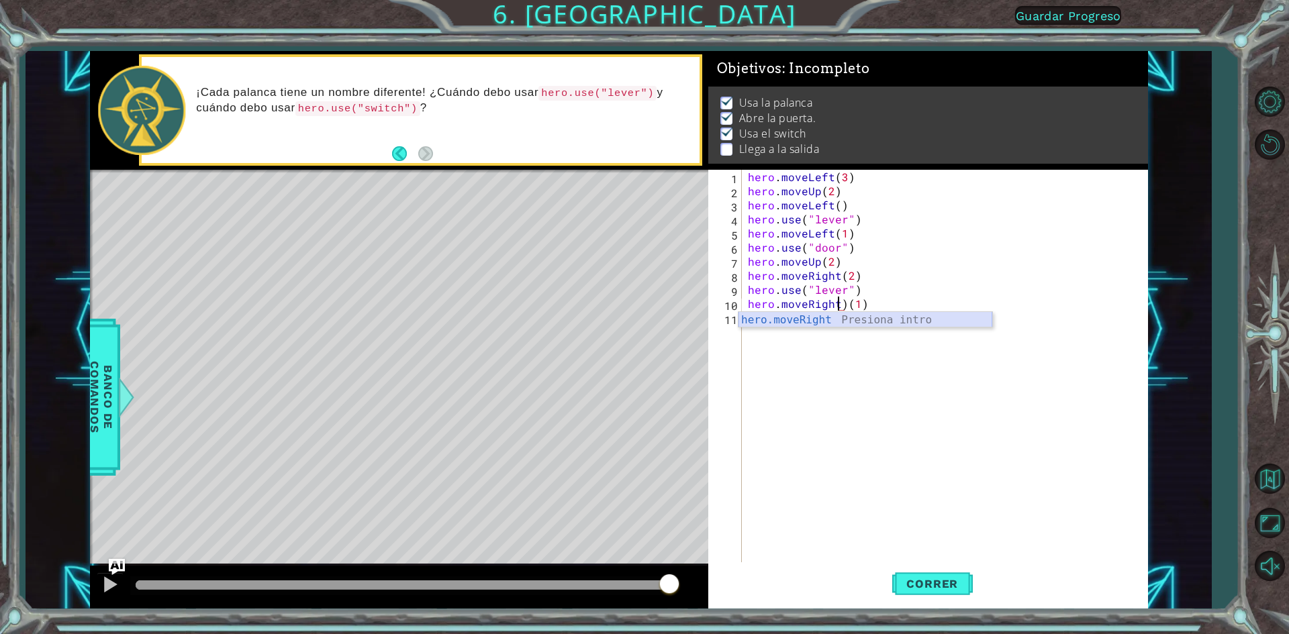
click at [848, 324] on div "hero.moveRight Presiona intro" at bounding box center [865, 336] width 254 height 48
click at [902, 296] on div "hero . moveLeft ( 3 ) hero . moveUp ( 2 ) hero . moveLeft ( ) hero . use ( "lev…" at bounding box center [947, 381] width 405 height 423
type textarea "hero.use("lever")"
click at [910, 312] on div "hero . moveLeft ( 3 ) hero . moveUp ( 2 ) hero . moveLeft ( ) hero . use ( "lev…" at bounding box center [947, 381] width 405 height 423
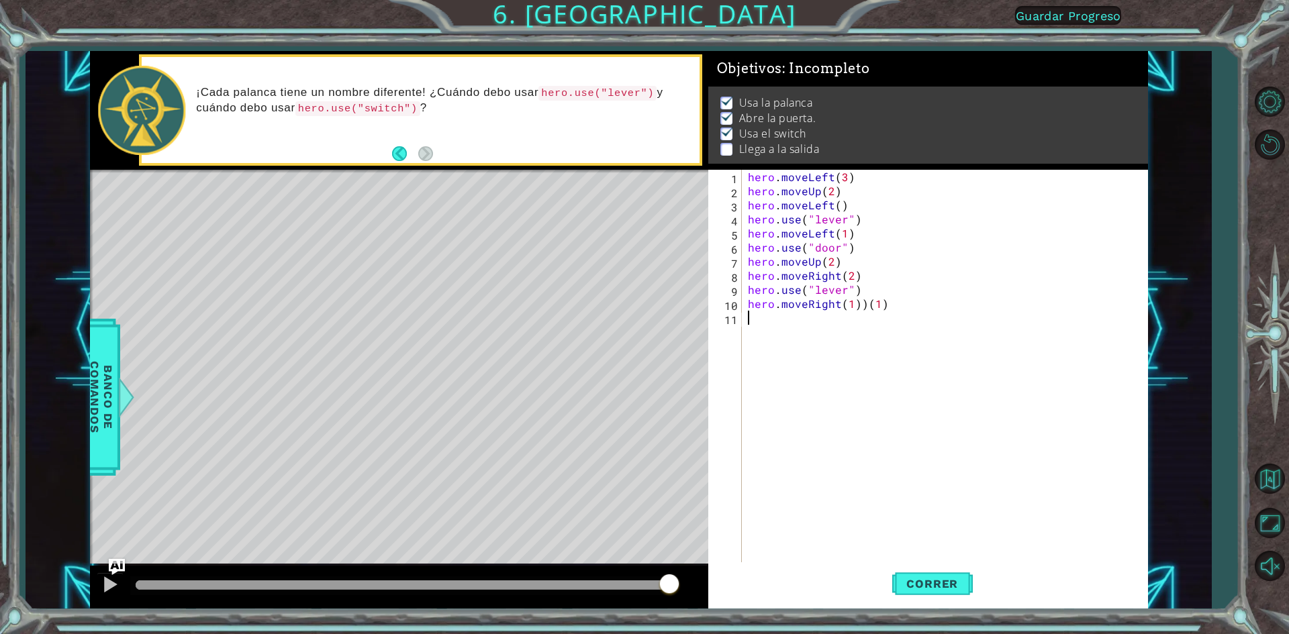
click at [911, 310] on div "hero . moveLeft ( 3 ) hero . moveUp ( 2 ) hero . moveLeft ( ) hero . use ( "lev…" at bounding box center [947, 381] width 405 height 423
click at [966, 591] on button "Correr" at bounding box center [932, 584] width 81 height 44
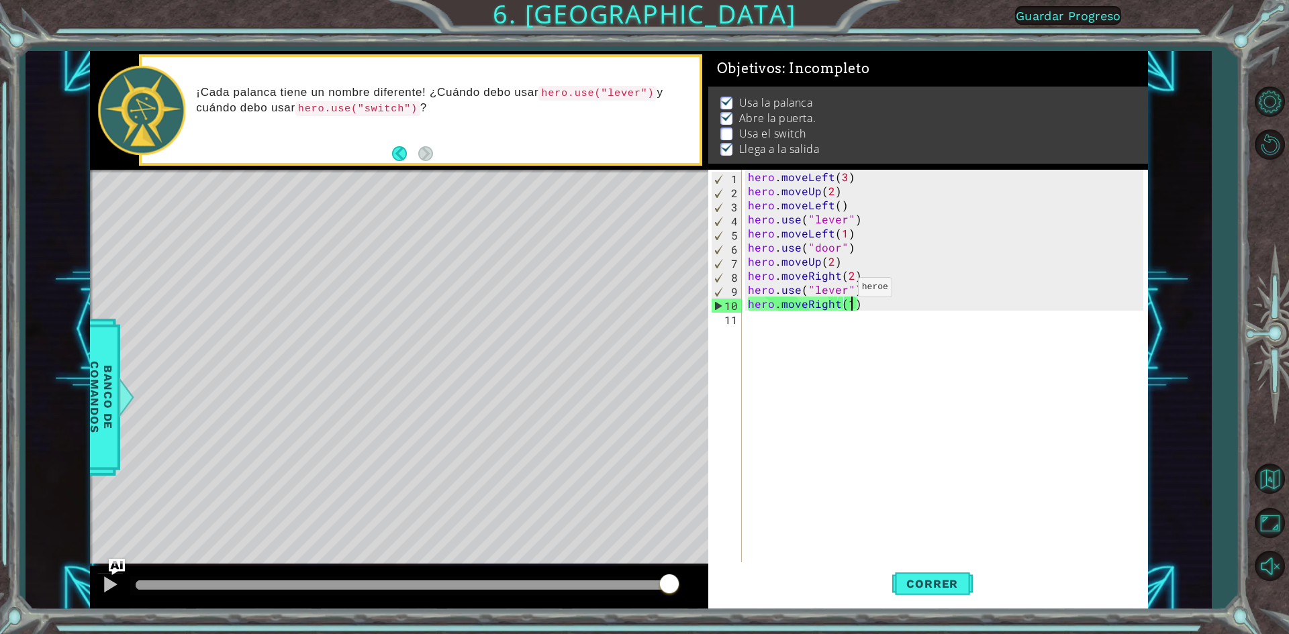
click at [841, 291] on div "hero . moveLeft ( 3 ) hero . moveUp ( 2 ) hero . moveLeft ( ) hero . use ( "lev…" at bounding box center [947, 381] width 405 height 423
click at [844, 290] on div "hero . moveLeft ( 3 ) hero . moveUp ( 2 ) hero . moveLeft ( ) hero . use ( "lev…" at bounding box center [947, 381] width 405 height 423
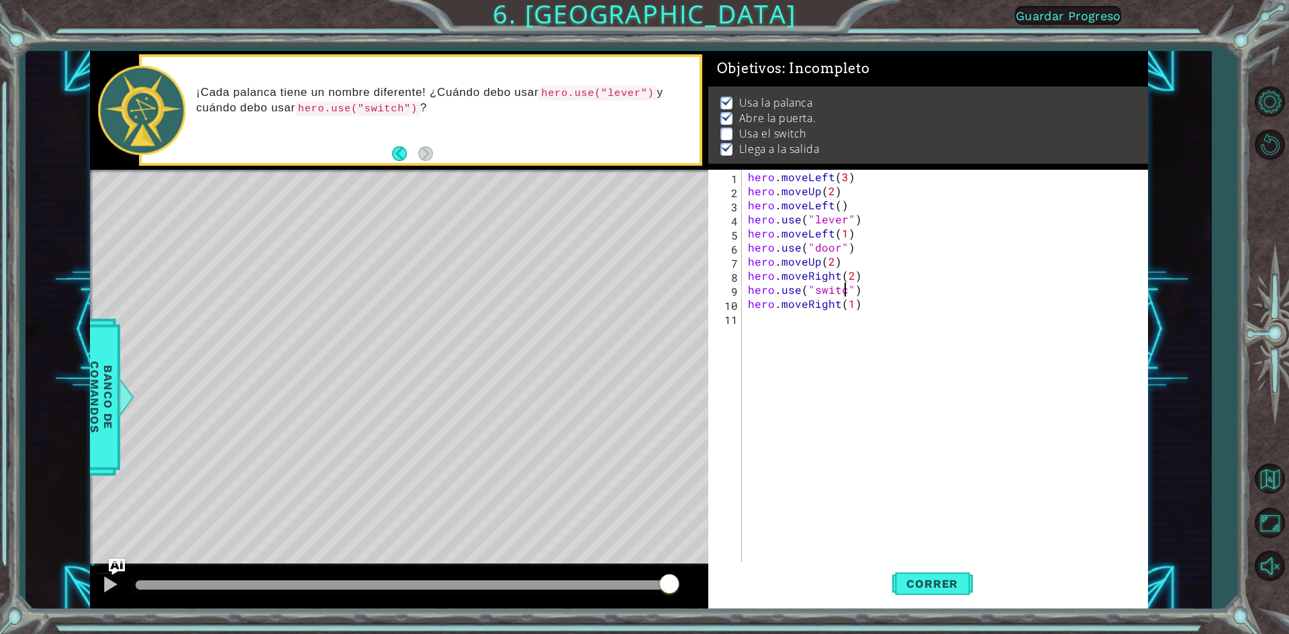
scroll to position [0, 6]
type textarea "hero.use("switch")"
click at [920, 594] on button "Correr" at bounding box center [932, 584] width 81 height 44
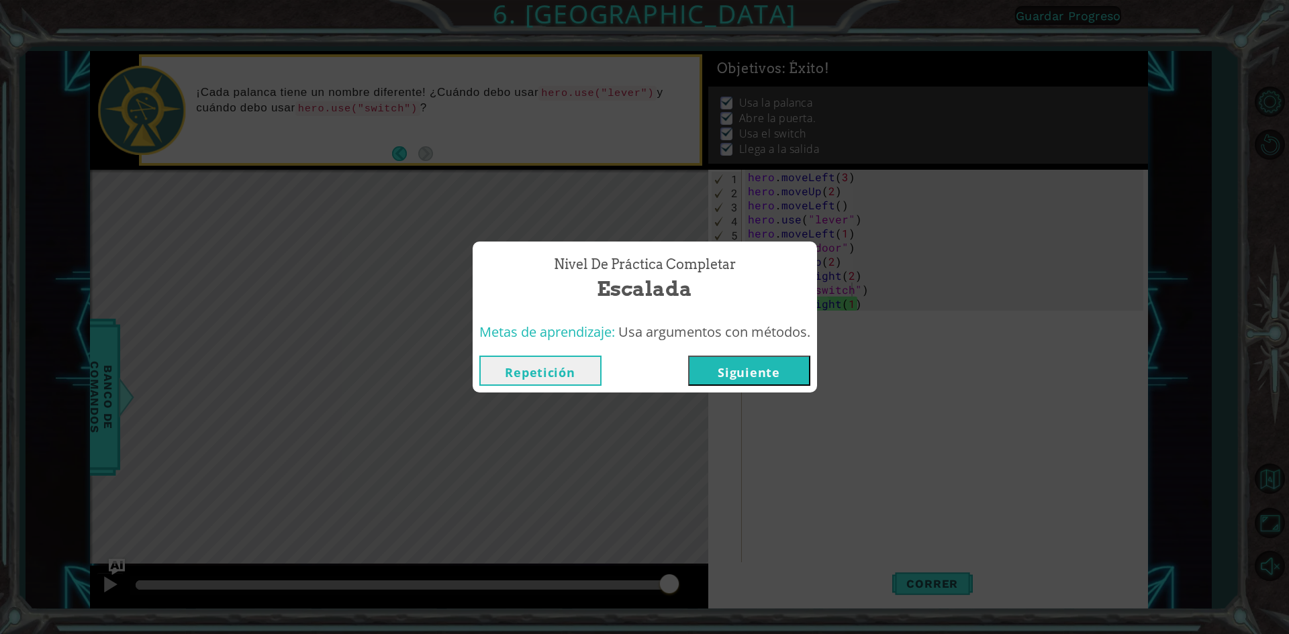
click at [737, 375] on button "Siguiente" at bounding box center [749, 371] width 122 height 30
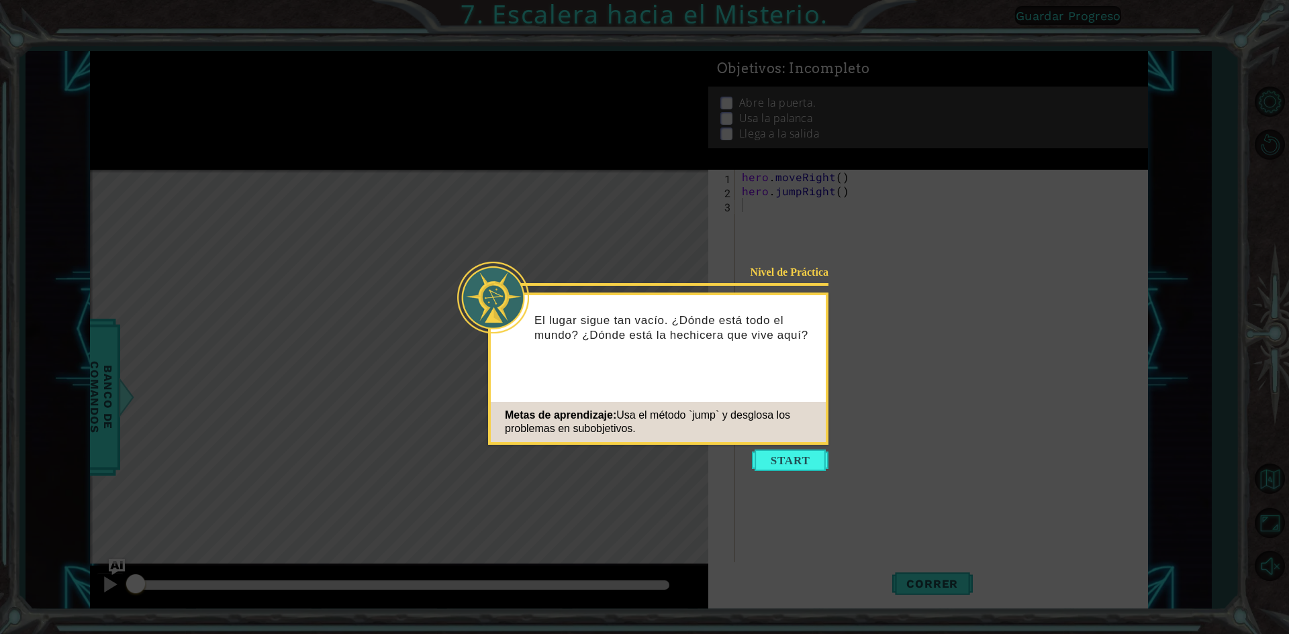
click at [781, 475] on icon at bounding box center [644, 317] width 1289 height 634
click at [781, 470] on button "Start" at bounding box center [790, 460] width 77 height 21
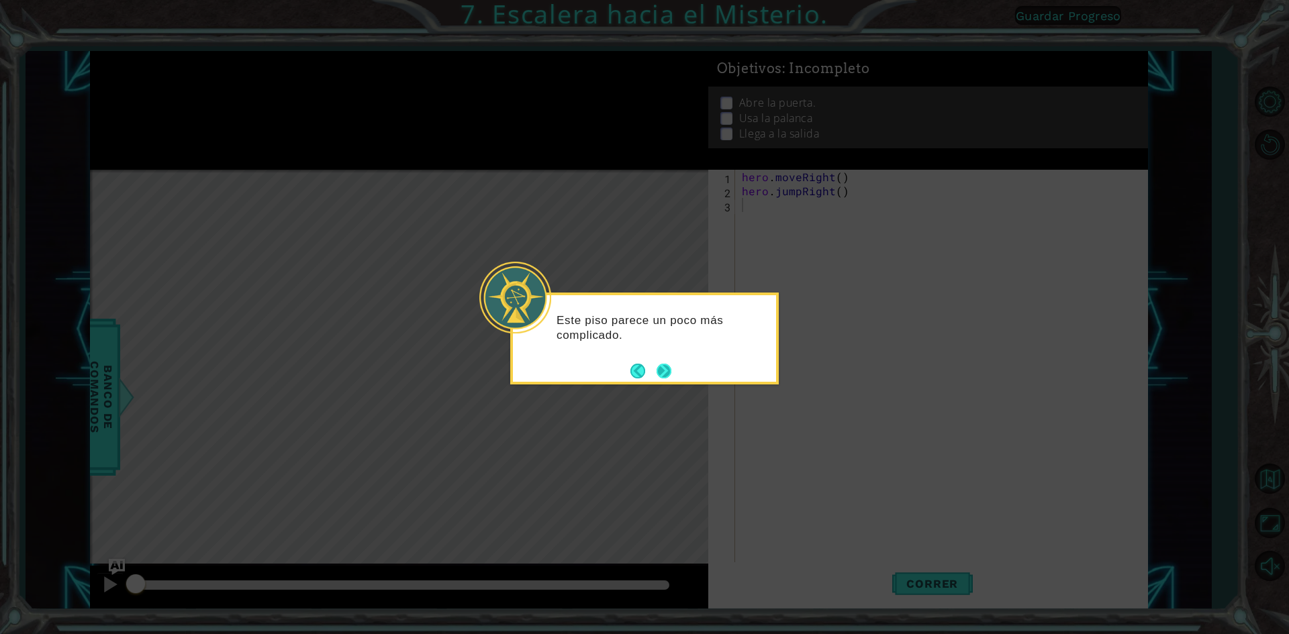
click at [669, 381] on footer at bounding box center [650, 371] width 41 height 20
click at [666, 360] on div "Este piso parece un poco más complicado." at bounding box center [644, 331] width 263 height 73
click at [665, 364] on button "Next" at bounding box center [663, 371] width 15 height 15
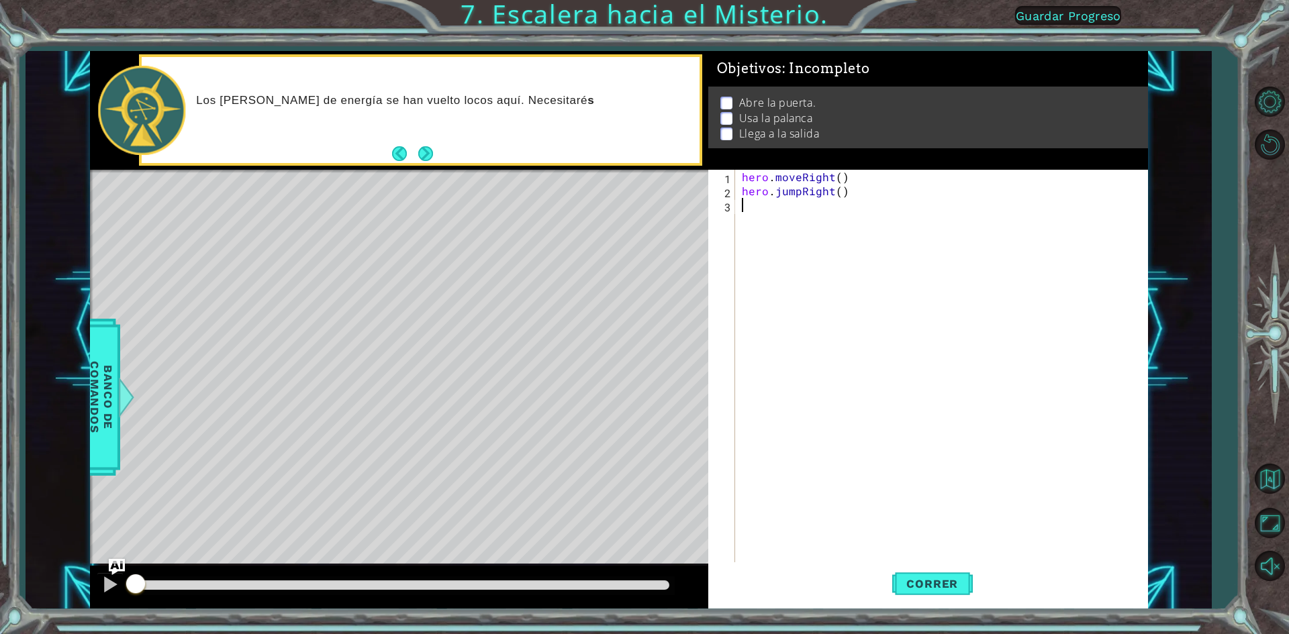
type textarea "he"
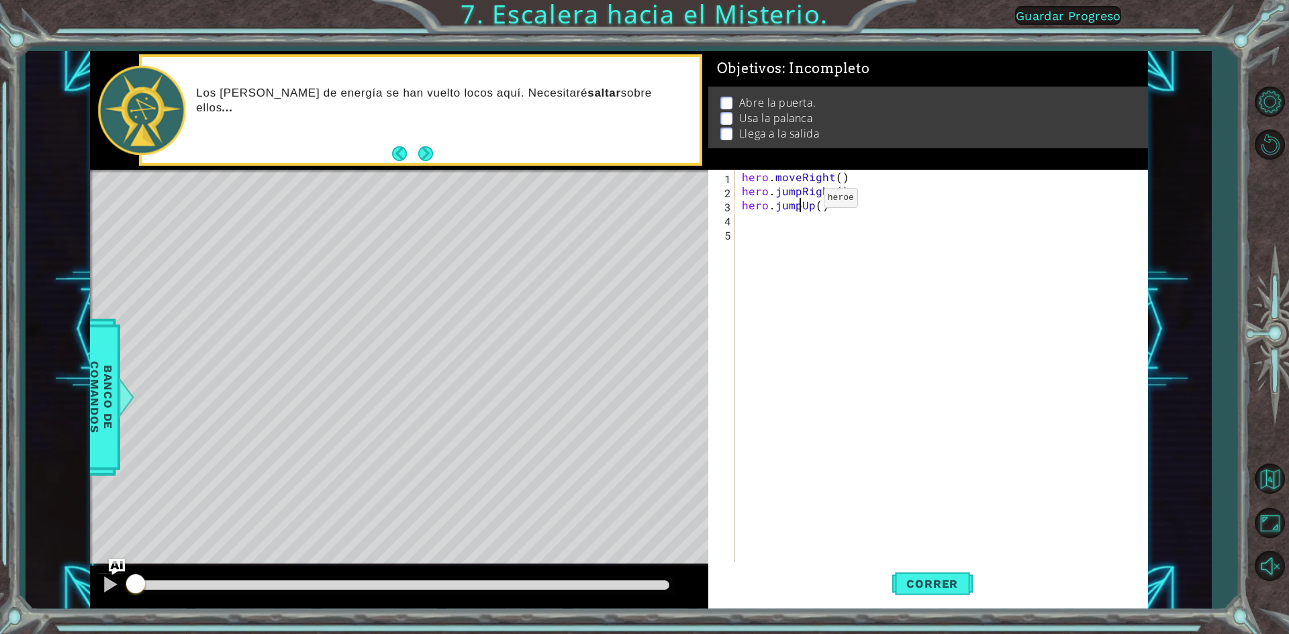
click at [801, 201] on div "hero . moveRight ( ) hero . jumpRight ( ) hero . jumpUp ( )" at bounding box center [944, 381] width 411 height 423
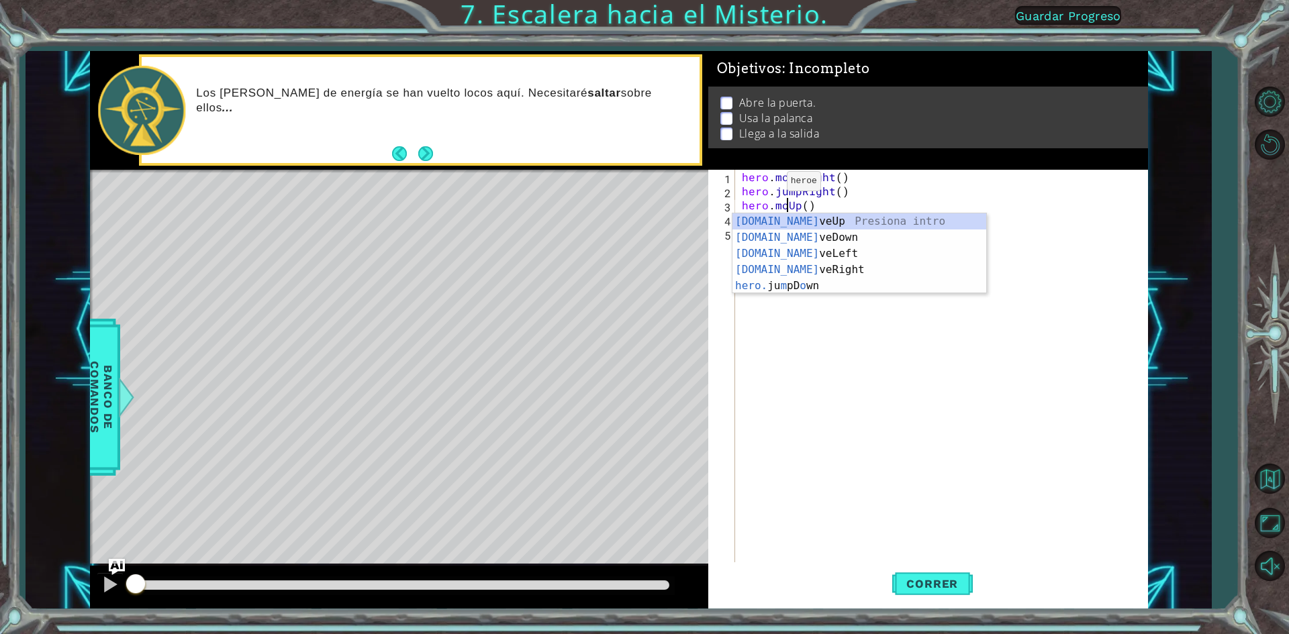
scroll to position [0, 3]
type textarea "hero.moveUp(1)"
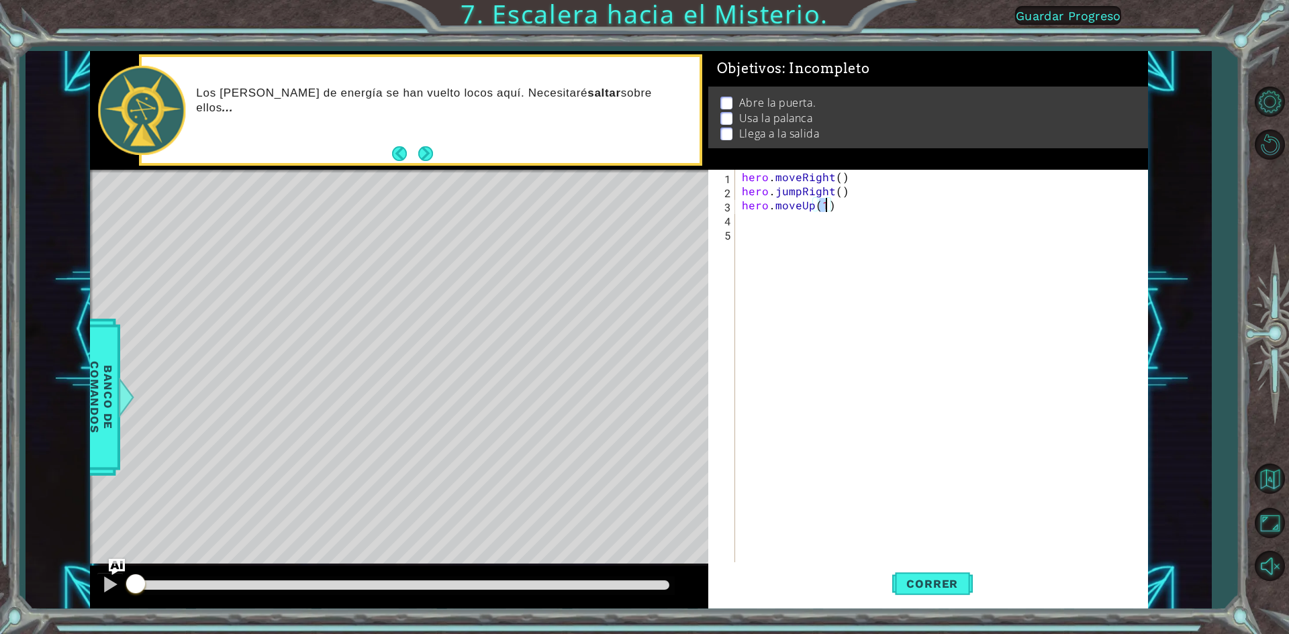
click at [828, 227] on div "hero . moveRight ( ) hero . jumpRight ( ) hero . moveUp ( 1 )" at bounding box center [944, 381] width 411 height 423
click at [828, 224] on div "hero . moveRight ( ) hero . jumpRight ( ) hero . moveUp ( 1 )" at bounding box center [944, 381] width 411 height 423
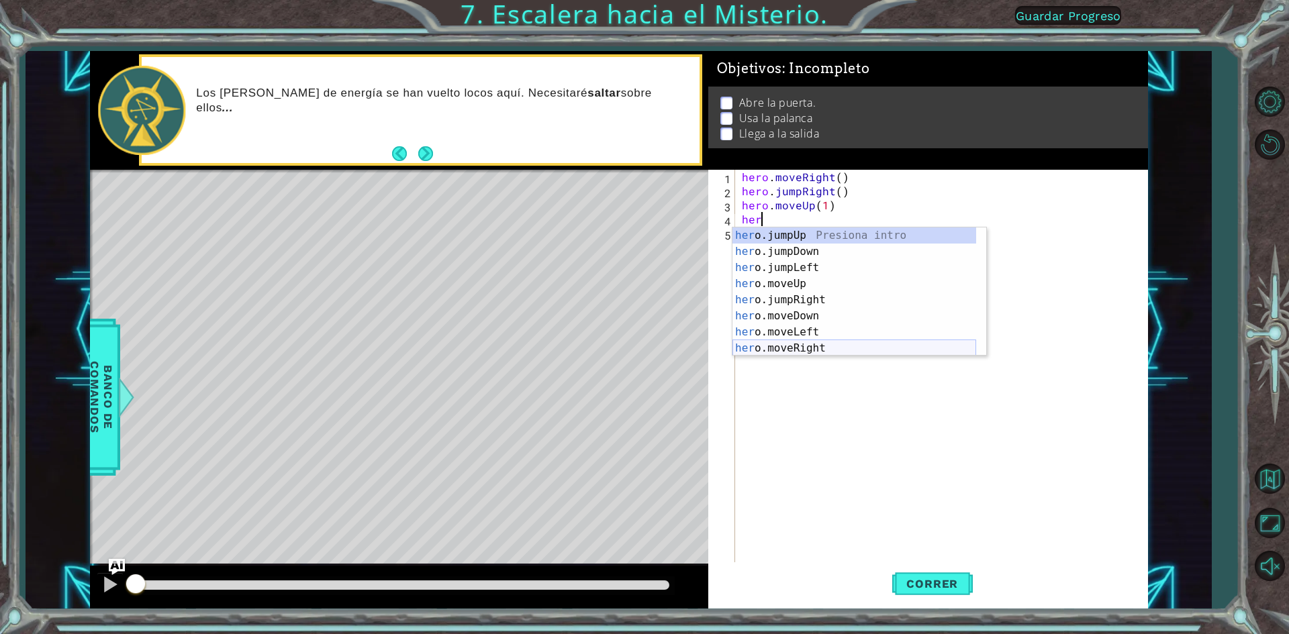
click at [858, 345] on div "her o.jumpUp Presiona intro her o.jumpDown Presiona intro her o.jumpLeft Presio…" at bounding box center [854, 308] width 244 height 161
type textarea "hero.moveRight(1)"
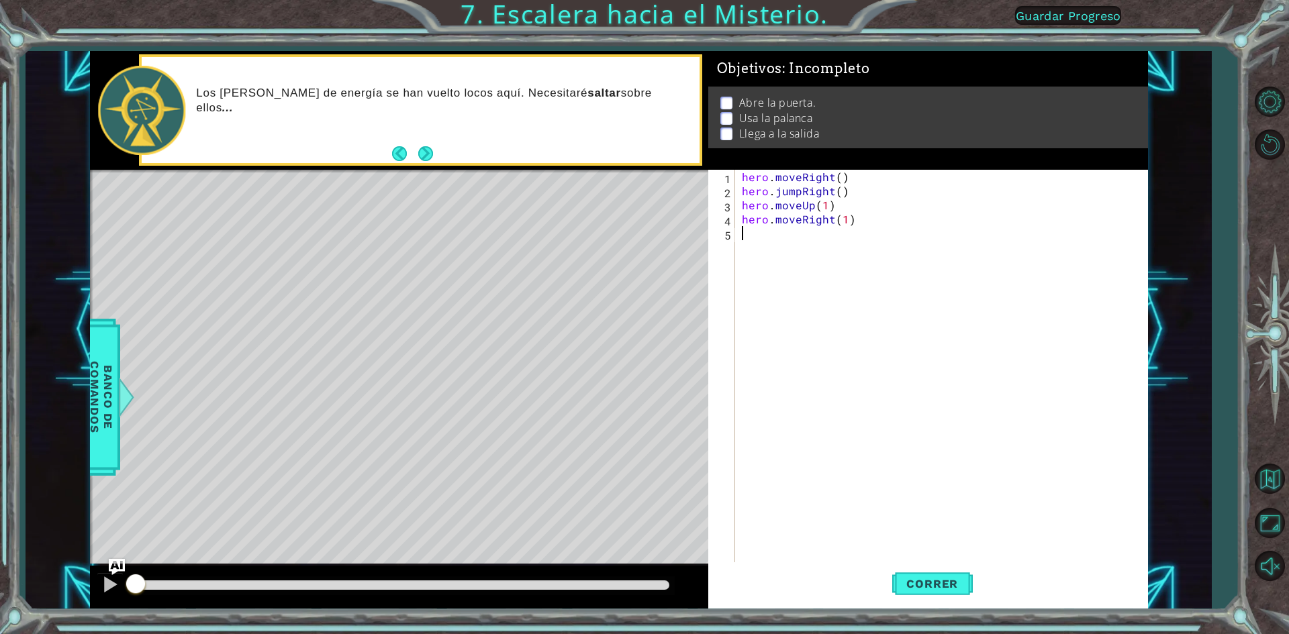
click at [767, 250] on div "hero . moveRight ( ) hero . jumpRight ( ) hero . moveUp ( 1 ) hero . moveRight …" at bounding box center [944, 381] width 411 height 423
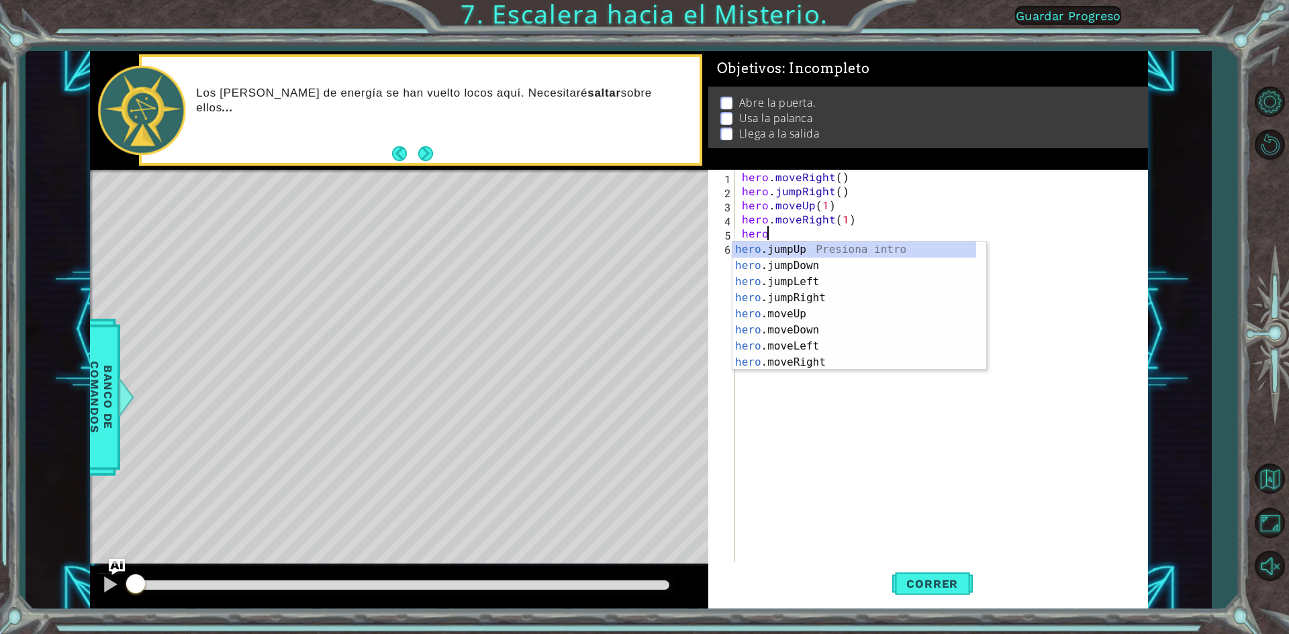
scroll to position [0, 1]
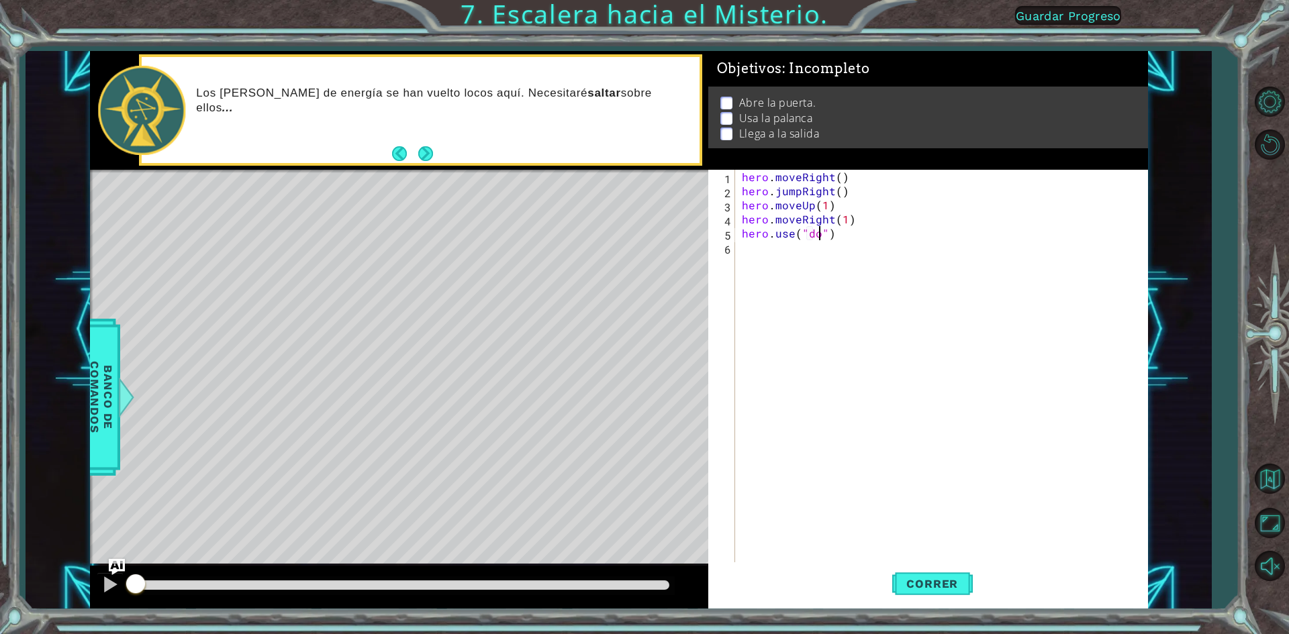
type textarea "hero.use("door")"
click at [770, 283] on div "hero . moveRight ( ) hero . jumpRight ( ) hero . moveUp ( 1 ) hero . moveRight …" at bounding box center [944, 381] width 411 height 423
drag, startPoint x: 926, startPoint y: 577, endPoint x: 913, endPoint y: 579, distance: 12.9
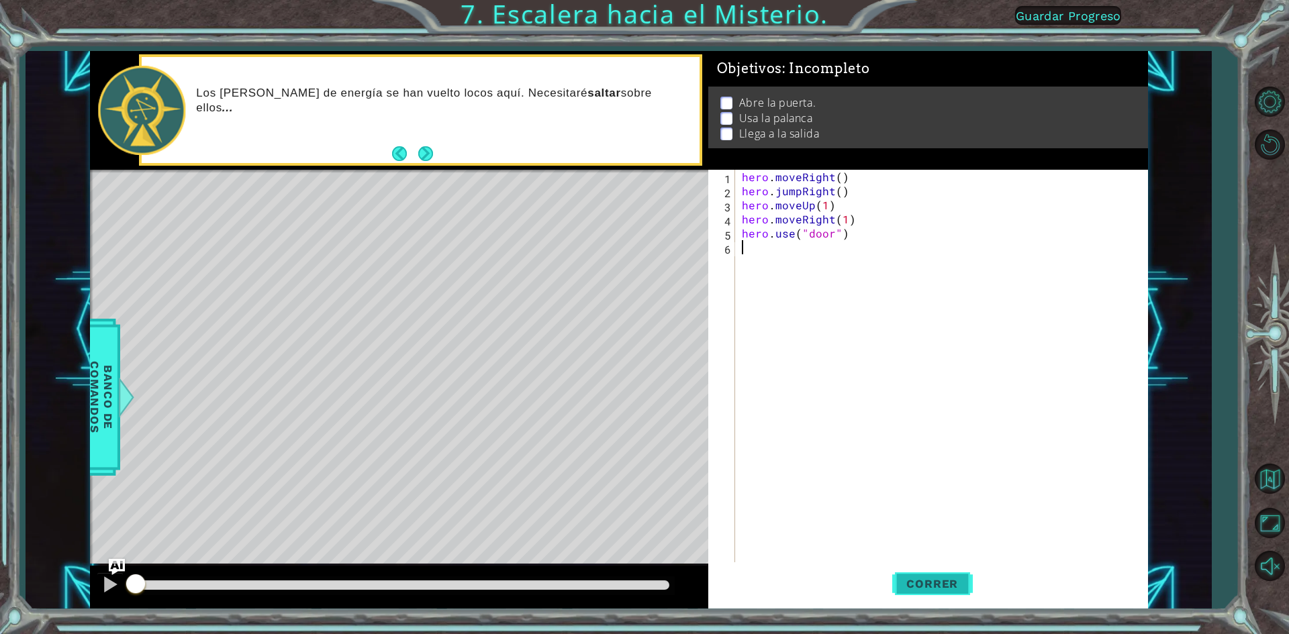
click at [918, 579] on span "Correr" at bounding box center [932, 583] width 79 height 13
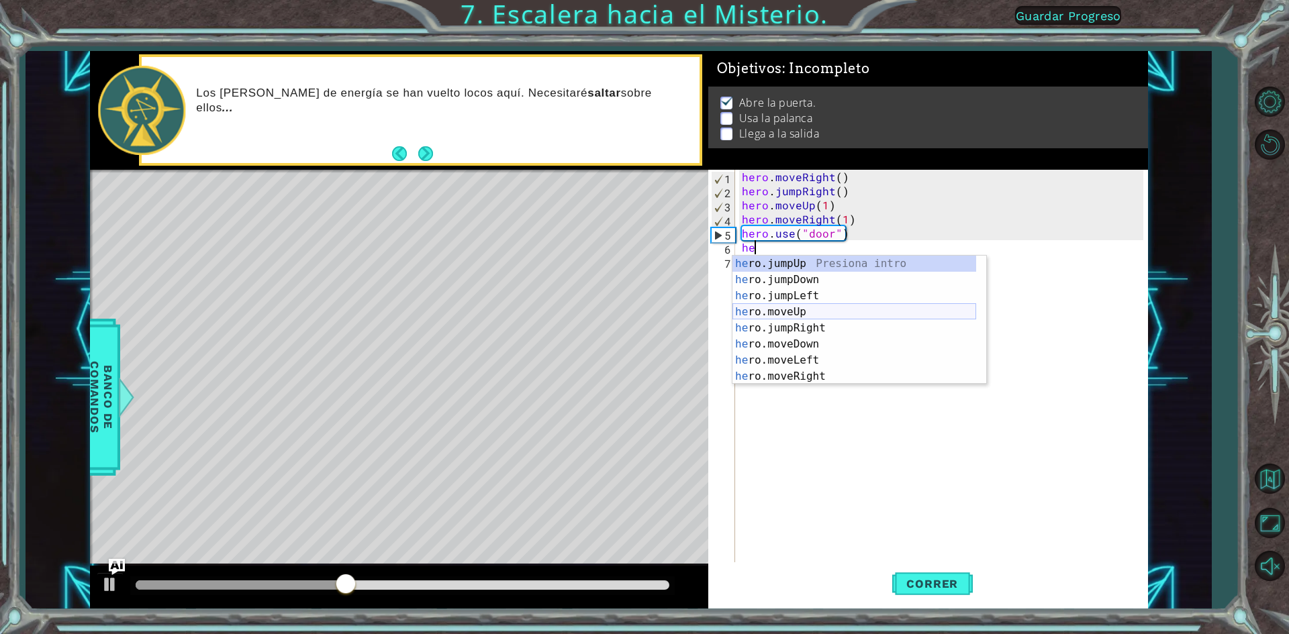
click at [909, 317] on div "he ro.jumpUp Presiona intro he ro.jumpDown Presiona intro he ro.jumpLeft Presio…" at bounding box center [854, 336] width 244 height 161
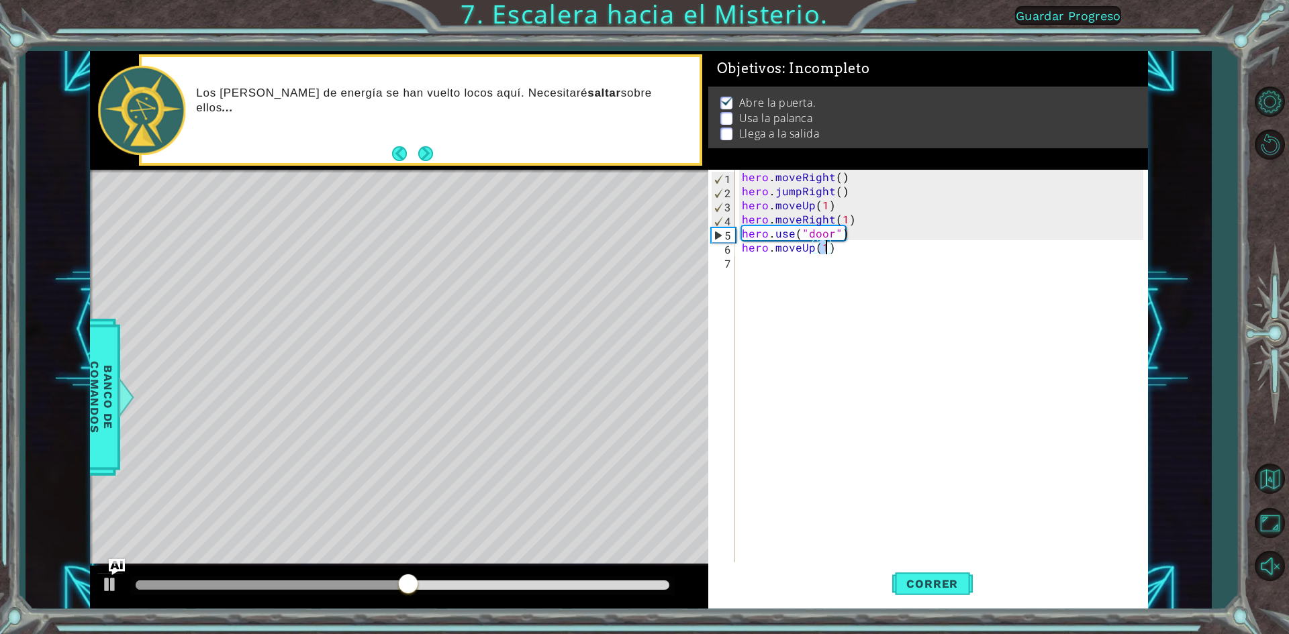
type textarea "hero.moveUp(2)"
click at [842, 278] on div "hero . moveRight ( ) hero . jumpRight ( ) hero . moveUp ( 1 ) hero . moveRight …" at bounding box center [944, 381] width 411 height 423
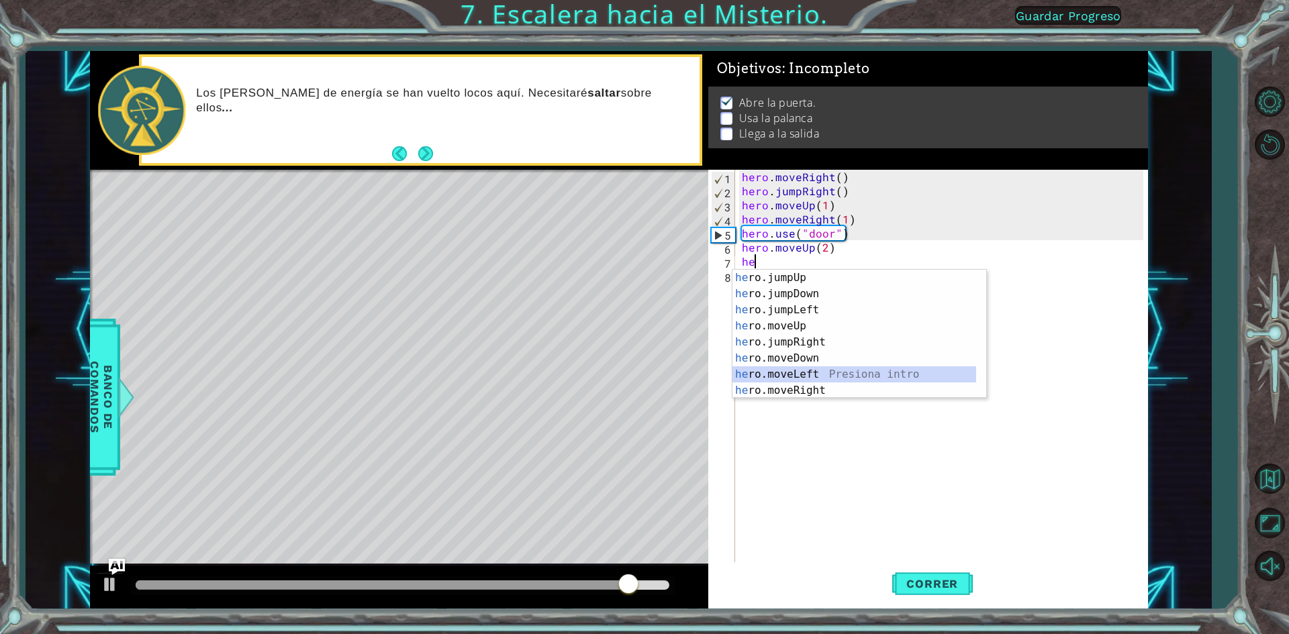
click at [843, 368] on div "he ro.jumpUp Presiona intro he ro.jumpDown Presiona intro he ro.jumpLeft Presio…" at bounding box center [854, 350] width 244 height 161
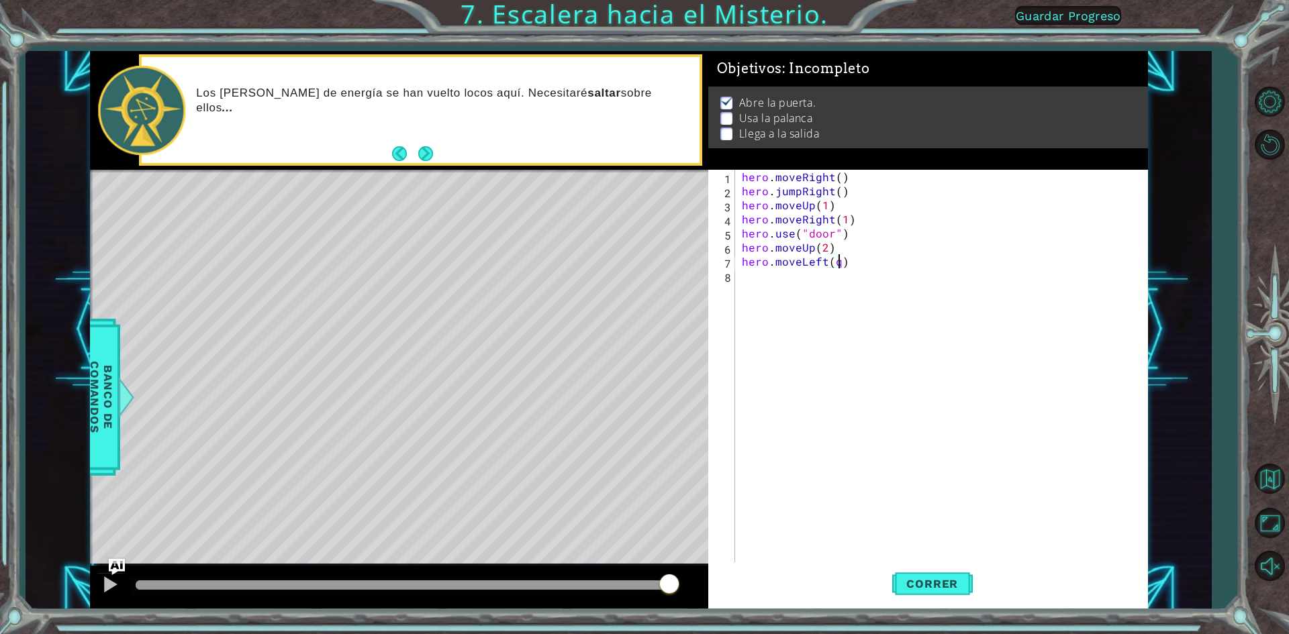
scroll to position [0, 5]
type textarea "hero.moveLeft(2)"
click at [760, 285] on div "hero . moveRight ( ) hero . jumpRight ( ) hero . moveUp ( 1 ) hero . moveRight …" at bounding box center [944, 381] width 411 height 423
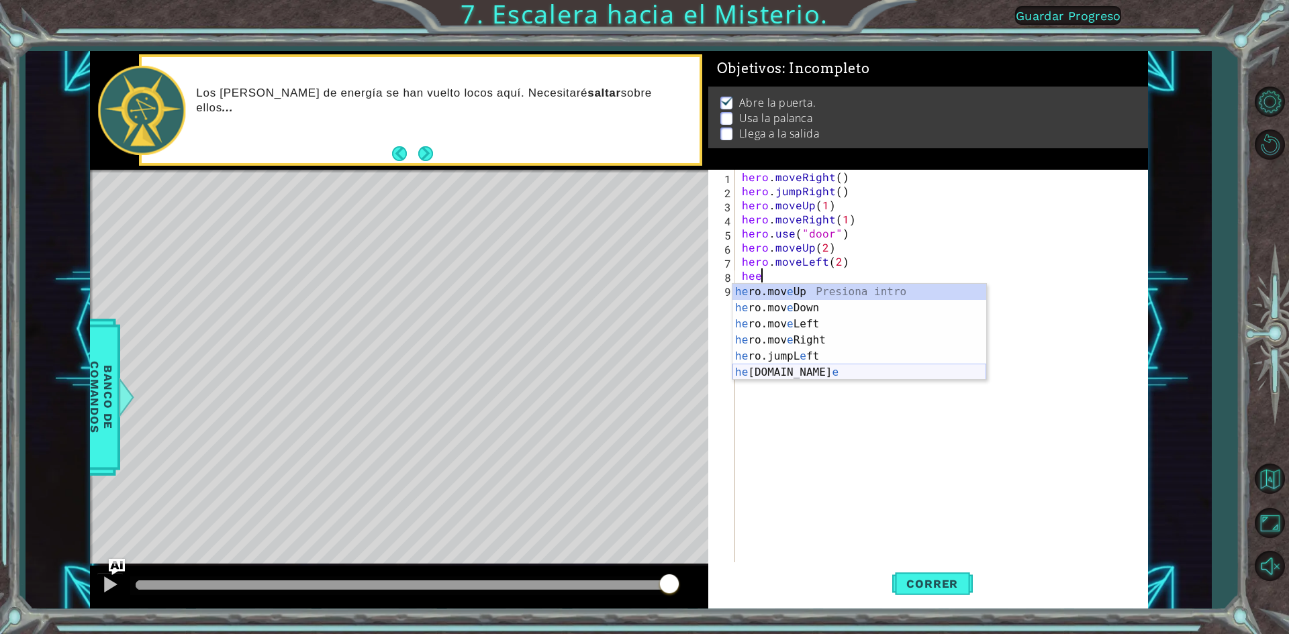
click at [801, 364] on div "he ro.mov e Up Presiona intro he ro.mov e Down Presiona intro he ro.mov e Left …" at bounding box center [859, 348] width 254 height 129
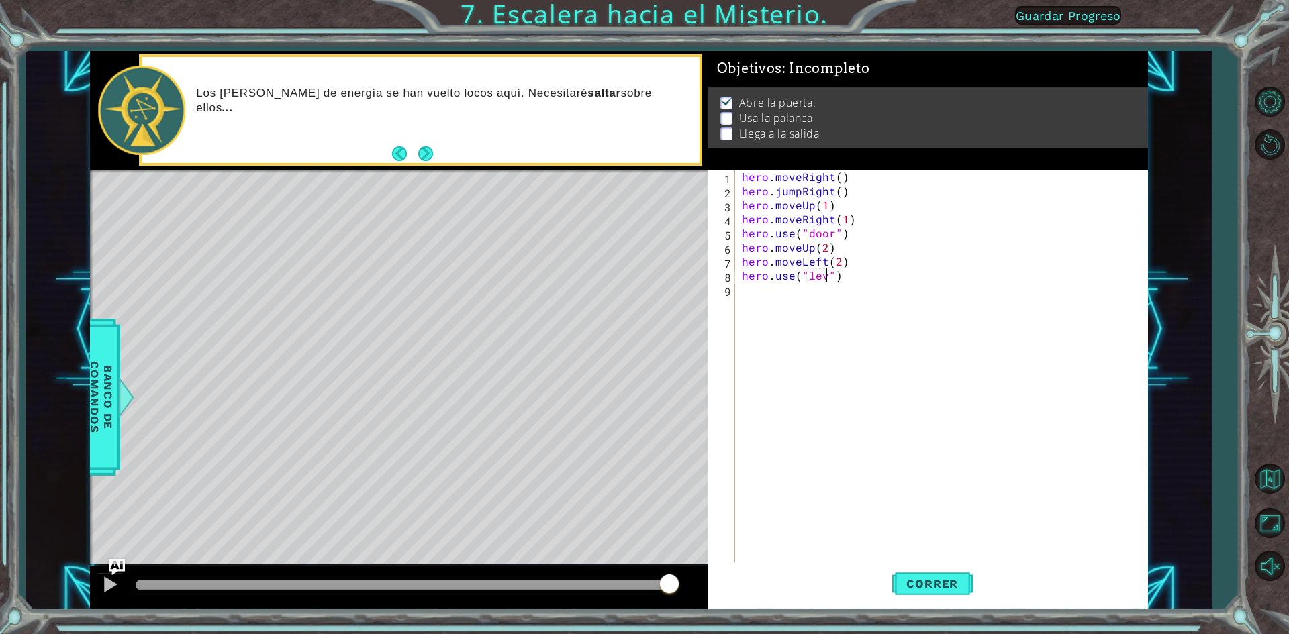
type textarea "hero.use("lever")"
click at [747, 315] on div "hero . moveRight ( ) hero . jumpRight ( ) hero . moveUp ( 1 ) hero . moveRight …" at bounding box center [944, 381] width 411 height 423
click at [963, 580] on span "Correr" at bounding box center [932, 583] width 79 height 13
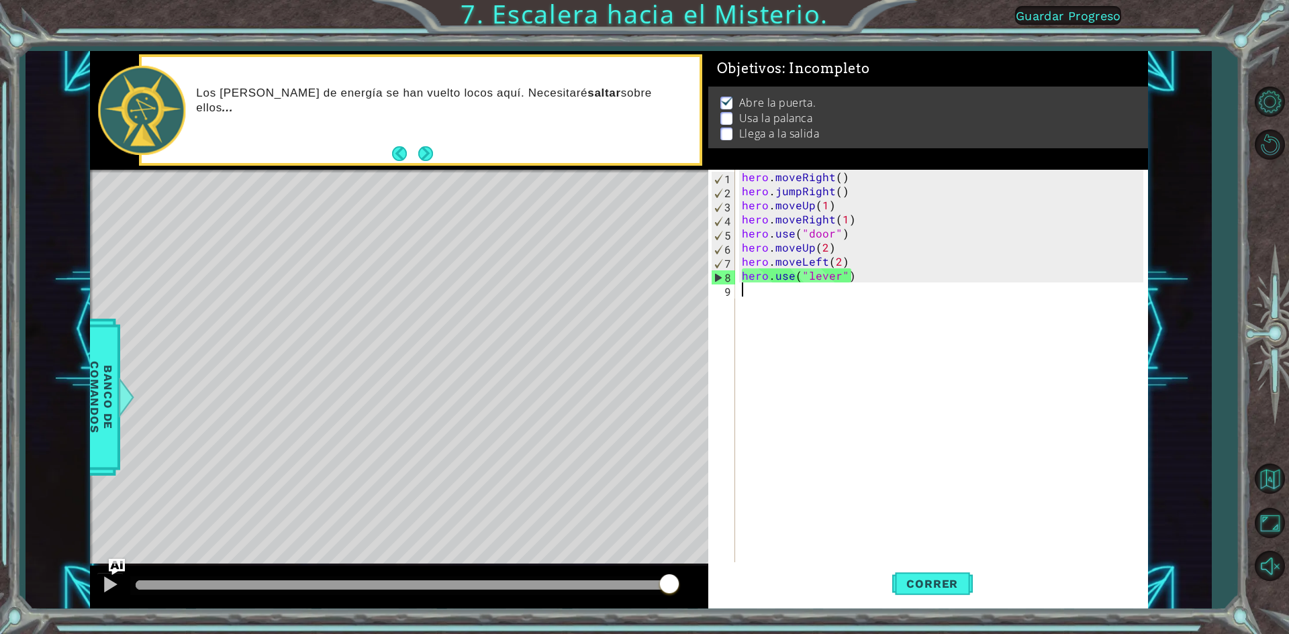
type textarea "he"
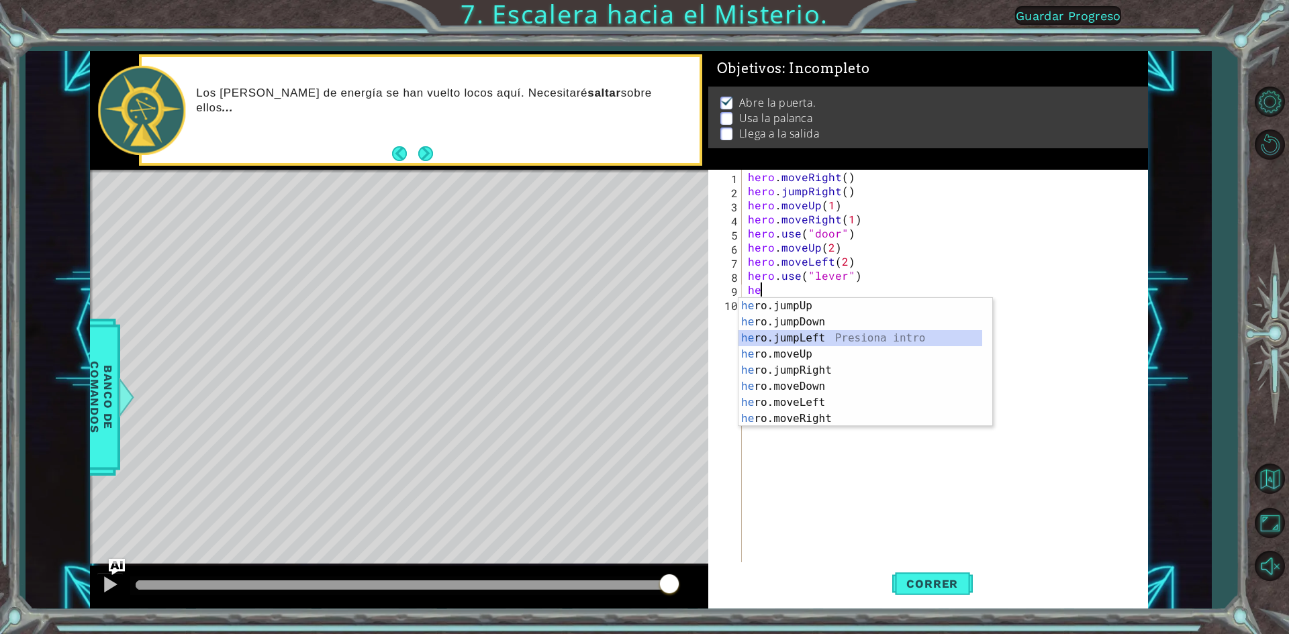
drag, startPoint x: 736, startPoint y: 502, endPoint x: 918, endPoint y: 336, distance: 246.6
click at [918, 336] on div "he ro.jumpUp Presiona intro he ro.jumpDown Presiona intro he ro.jumpLeft Presio…" at bounding box center [860, 378] width 244 height 161
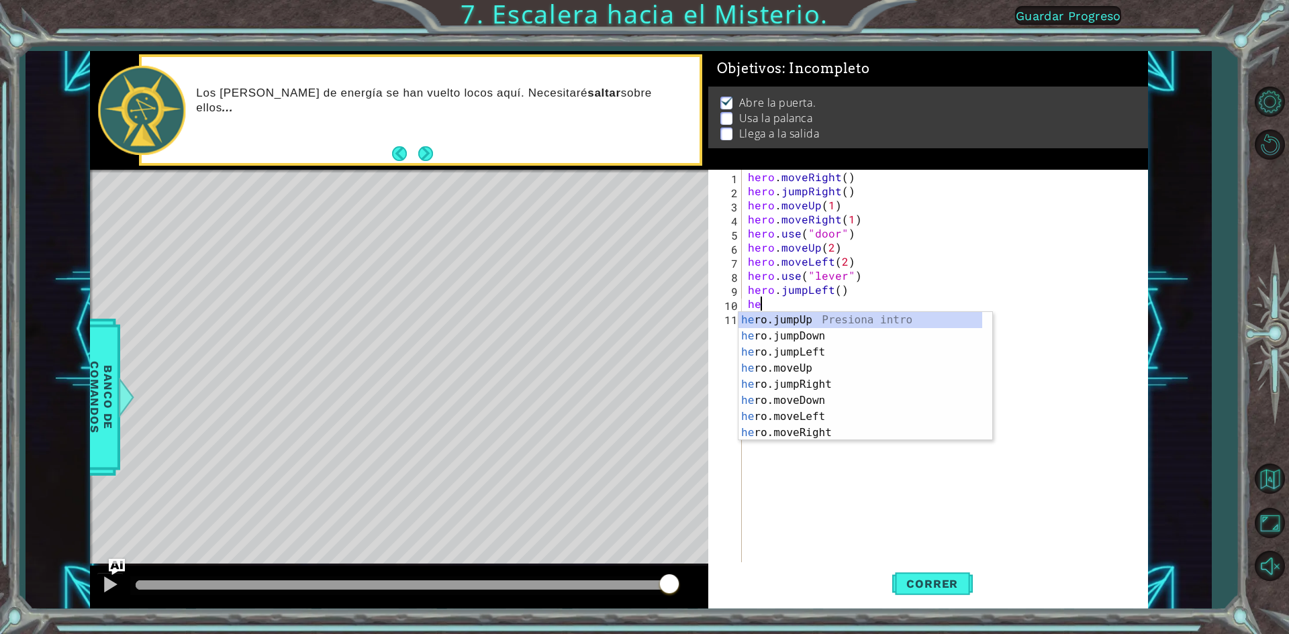
type textarea "her"
click at [900, 314] on div "her o.jumpUp Presiona intro her o.jumpDown Presiona intro her o.jumpLeft Presio…" at bounding box center [860, 392] width 244 height 161
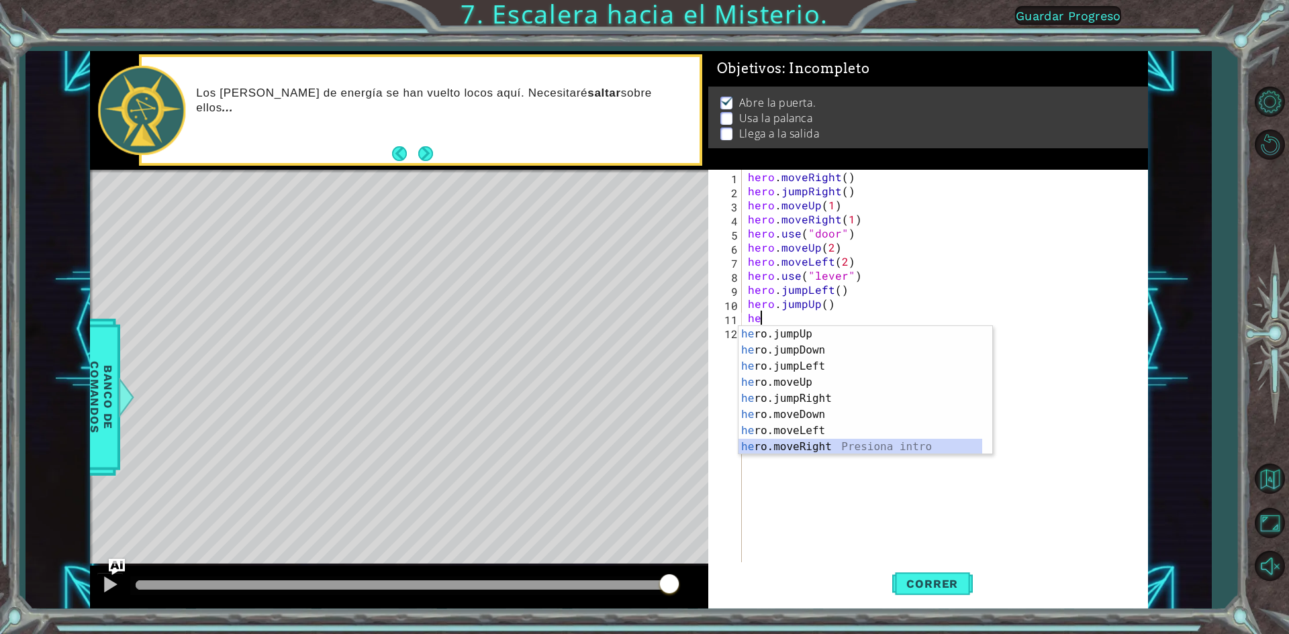
drag, startPoint x: 962, startPoint y: 450, endPoint x: 985, endPoint y: 395, distance: 58.7
click at [985, 395] on div "1 2 3 4 5 6 7 8 9 he ro.jumpUp Presiona intro he ro.jumpDown Presiona intro he …" at bounding box center [865, 390] width 255 height 129
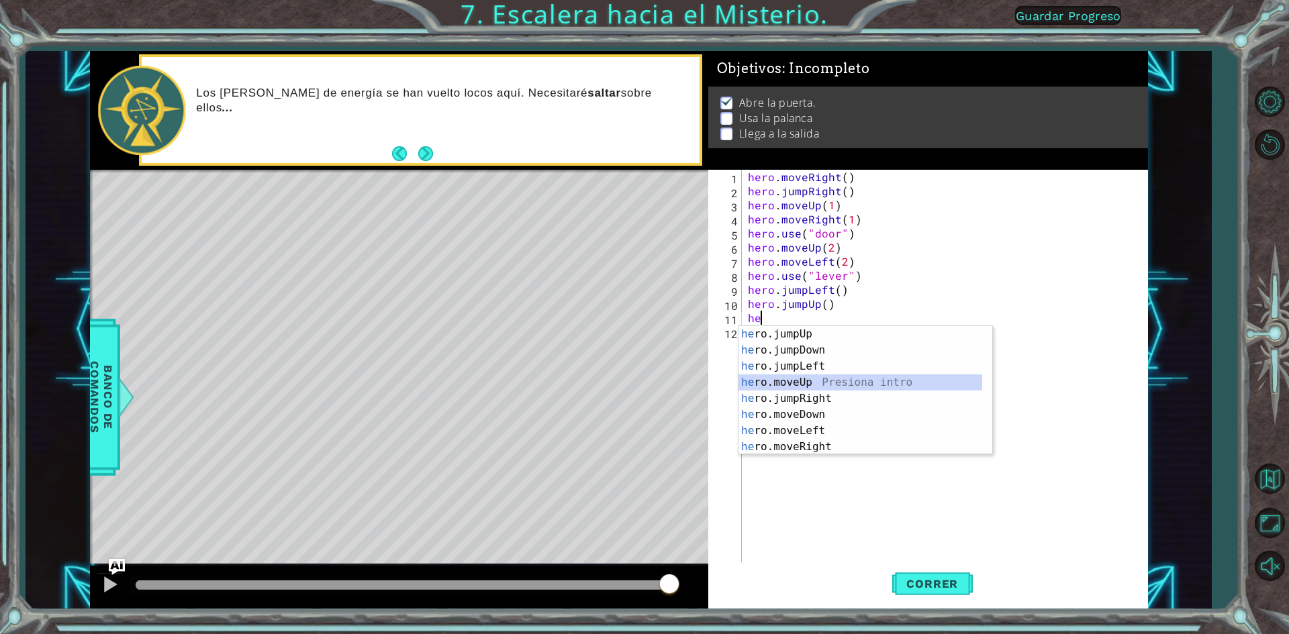
click at [971, 379] on div "he ro.jumpUp Presiona intro he ro.jumpDown Presiona intro he ro.jumpLeft Presio…" at bounding box center [860, 406] width 244 height 161
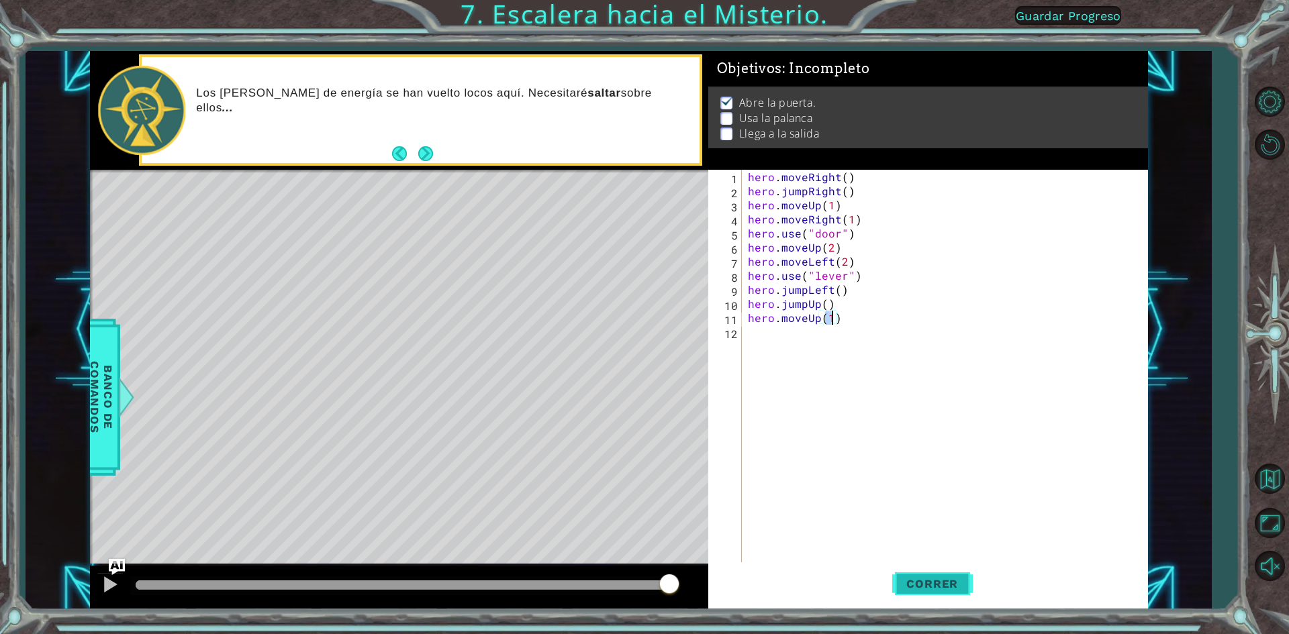
type textarea "hero.moveUp(1)"
click at [943, 593] on button "Correr" at bounding box center [932, 584] width 81 height 44
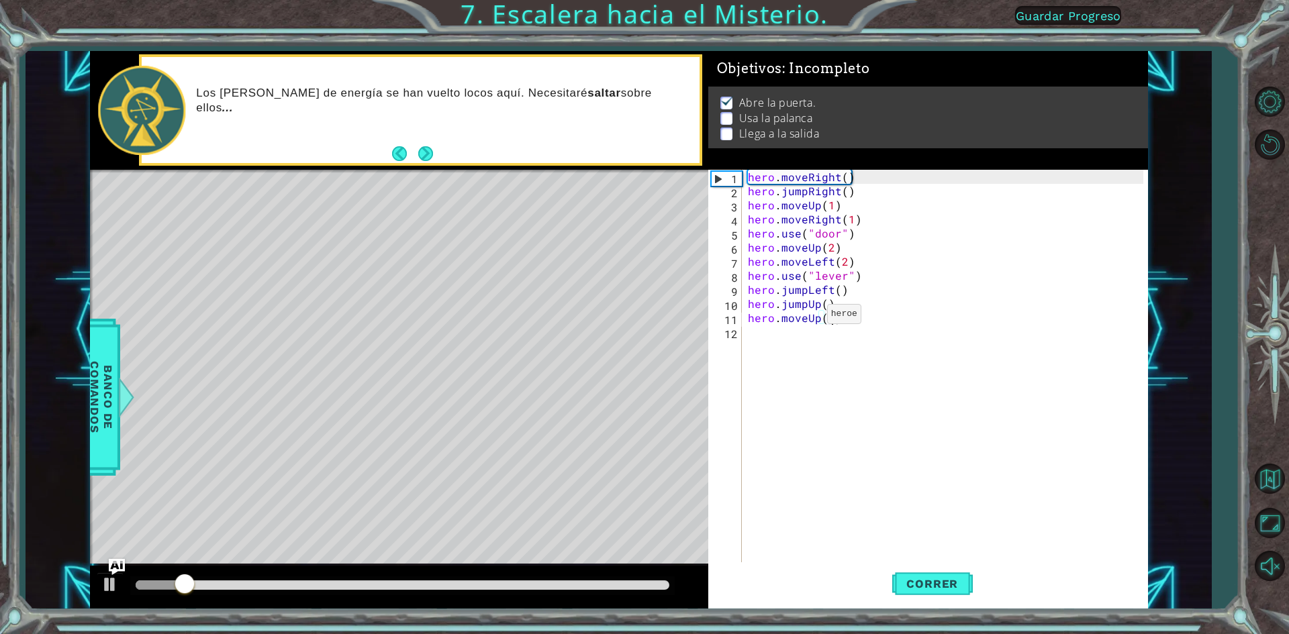
click at [810, 317] on div "hero . moveRight ( ) hero . jumpRight ( ) hero . moveUp ( 1 ) hero . moveRight …" at bounding box center [947, 381] width 405 height 423
click at [864, 338] on div "hero . moveRight ( ) hero . jumpRight ( ) hero . moveUp ( 1 ) hero . moveRight …" at bounding box center [947, 381] width 405 height 423
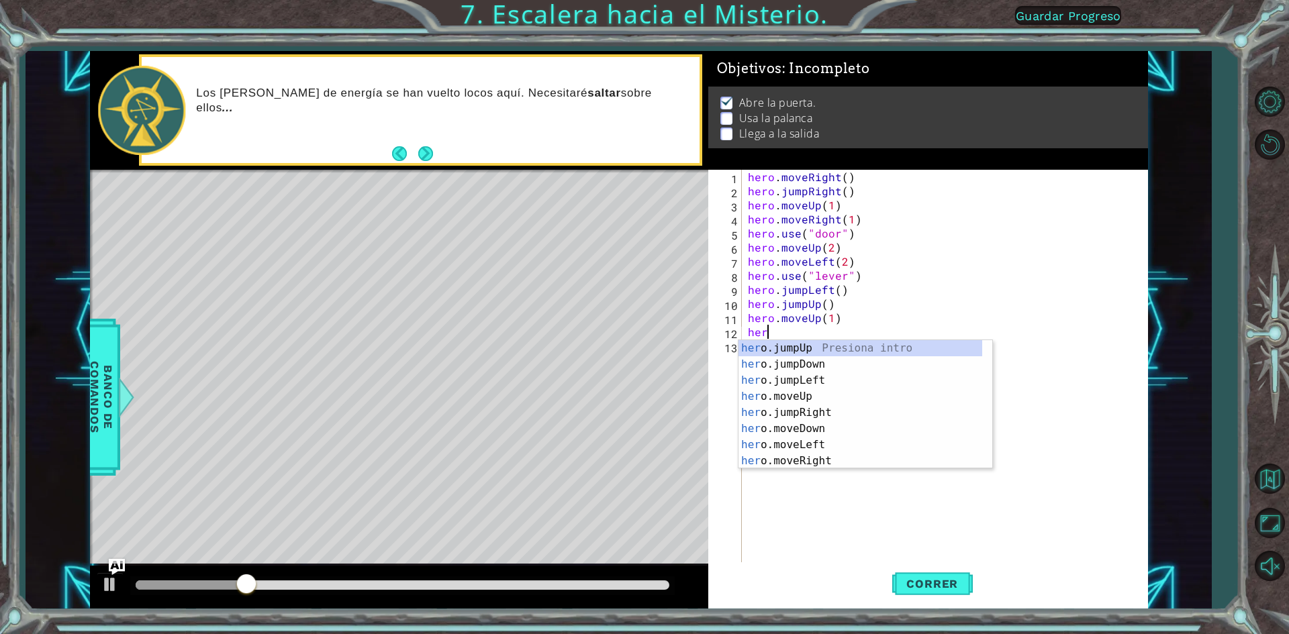
type textarea "hero"
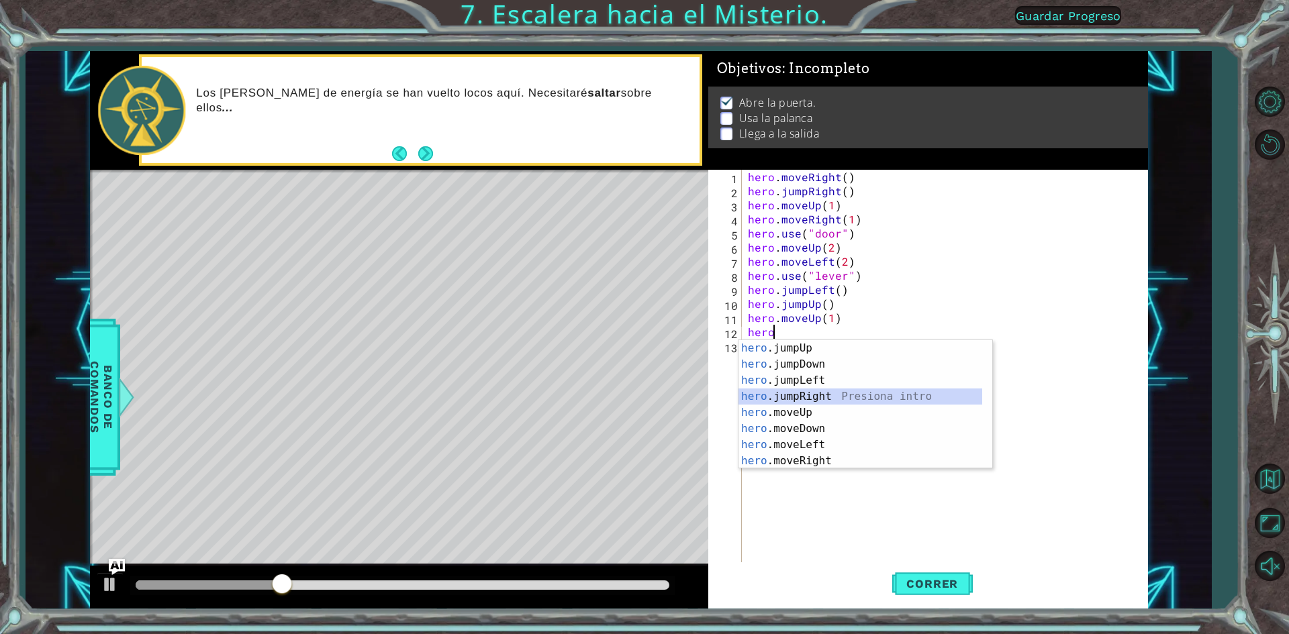
click at [871, 395] on div "hero .jumpUp Presiona intro hero .jumpDown Presiona intro hero .jumpLeft Presio…" at bounding box center [860, 420] width 244 height 161
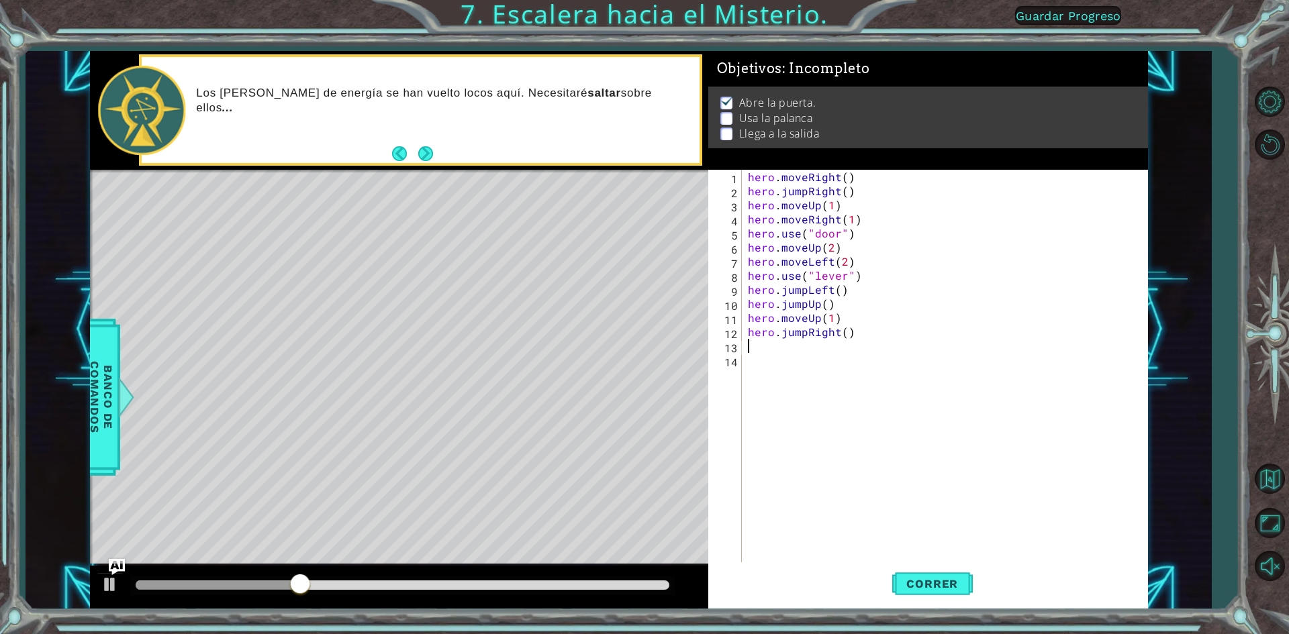
click at [867, 342] on div "hero . moveRight ( ) hero . jumpRight ( ) hero . moveUp ( 1 ) hero . moveRight …" at bounding box center [947, 381] width 405 height 423
click at [826, 343] on div "hero . moveRight ( ) hero . jumpRight ( ) hero . moveUp ( 1 ) hero . moveRight …" at bounding box center [947, 381] width 405 height 423
click at [799, 332] on div "hero . moveRight ( ) hero . jumpRight ( ) hero . moveUp ( 1 ) hero . moveRight …" at bounding box center [947, 381] width 405 height 423
click at [803, 331] on div "hero . moveRight ( ) hero . jumpRight ( ) hero . moveUp ( 1 ) hero . moveRight …" at bounding box center [947, 381] width 405 height 423
type textarea "hero.jumpRight()"
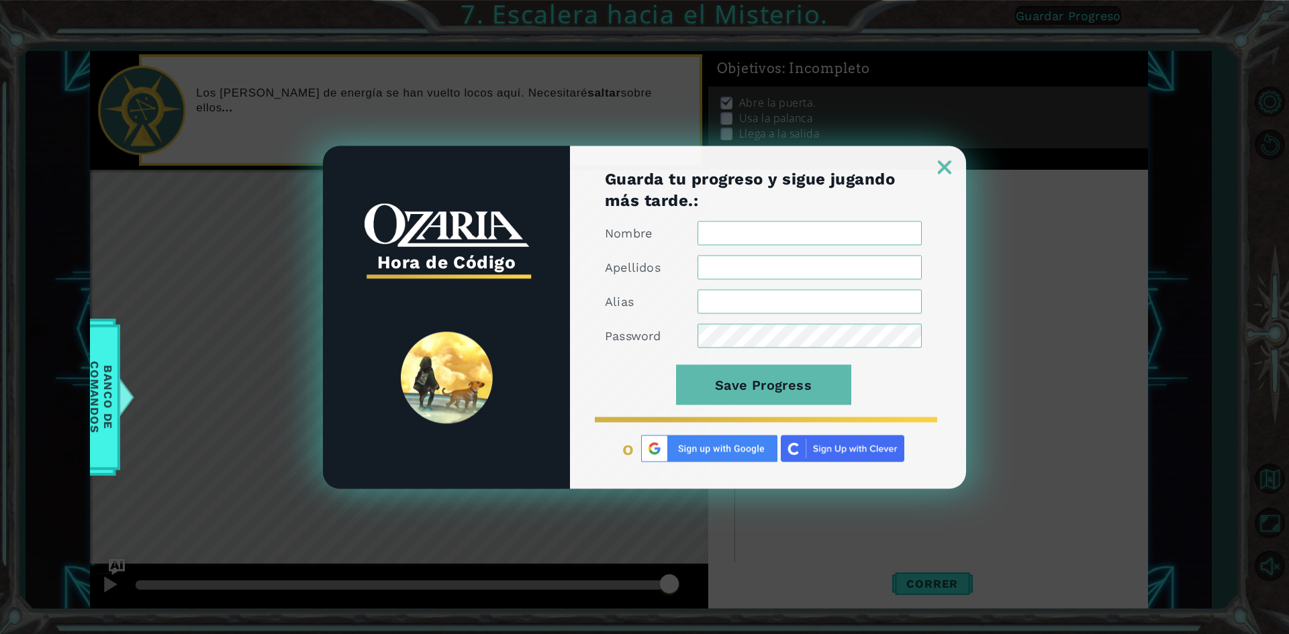
click at [846, 233] on input "Nombre" at bounding box center [809, 233] width 224 height 24
type input "caca"
click at [903, 271] on input "Apellidos" at bounding box center [809, 267] width 224 height 24
type input "kiki"
click at [914, 318] on form "Nombre caca Apellidos kiki Alias Password Save Progress" at bounding box center [763, 320] width 317 height 199
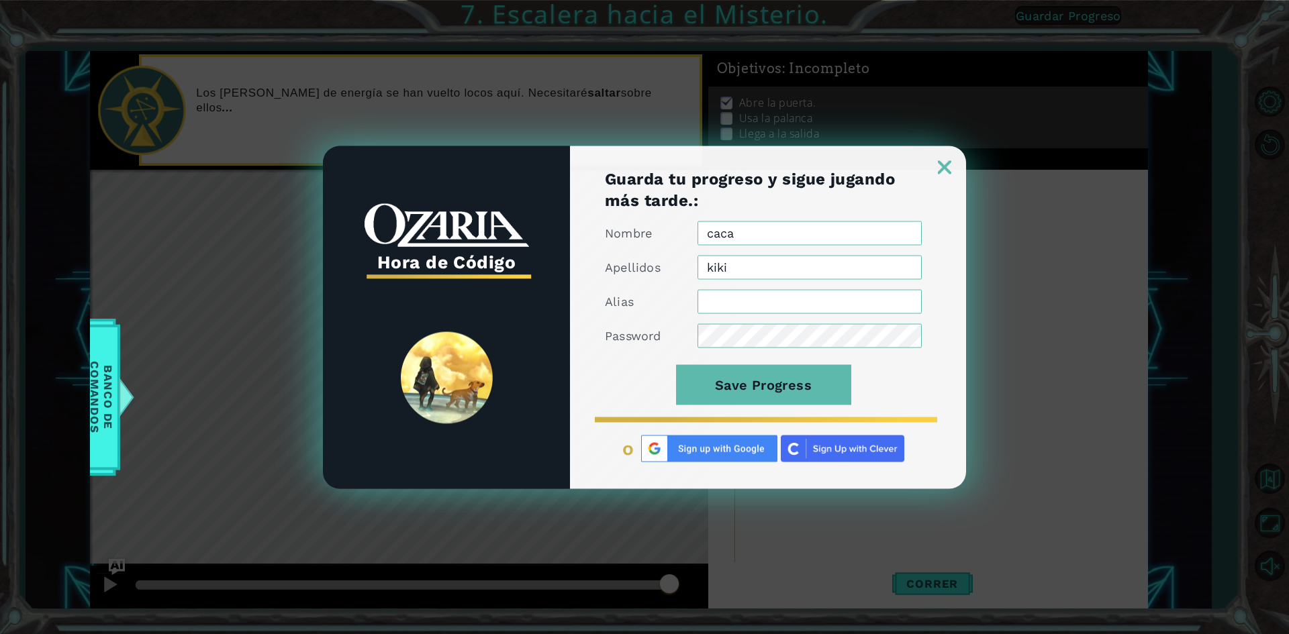
click at [903, 314] on form "Nombre caca Apellidos kiki Alias Password Save Progress" at bounding box center [763, 320] width 317 height 199
click at [848, 243] on input "caca" at bounding box center [809, 233] width 224 height 24
click at [846, 243] on input "caca" at bounding box center [809, 233] width 224 height 24
drag, startPoint x: 846, startPoint y: 243, endPoint x: 836, endPoint y: 246, distance: 10.6
click at [842, 244] on input "caca" at bounding box center [809, 233] width 224 height 24
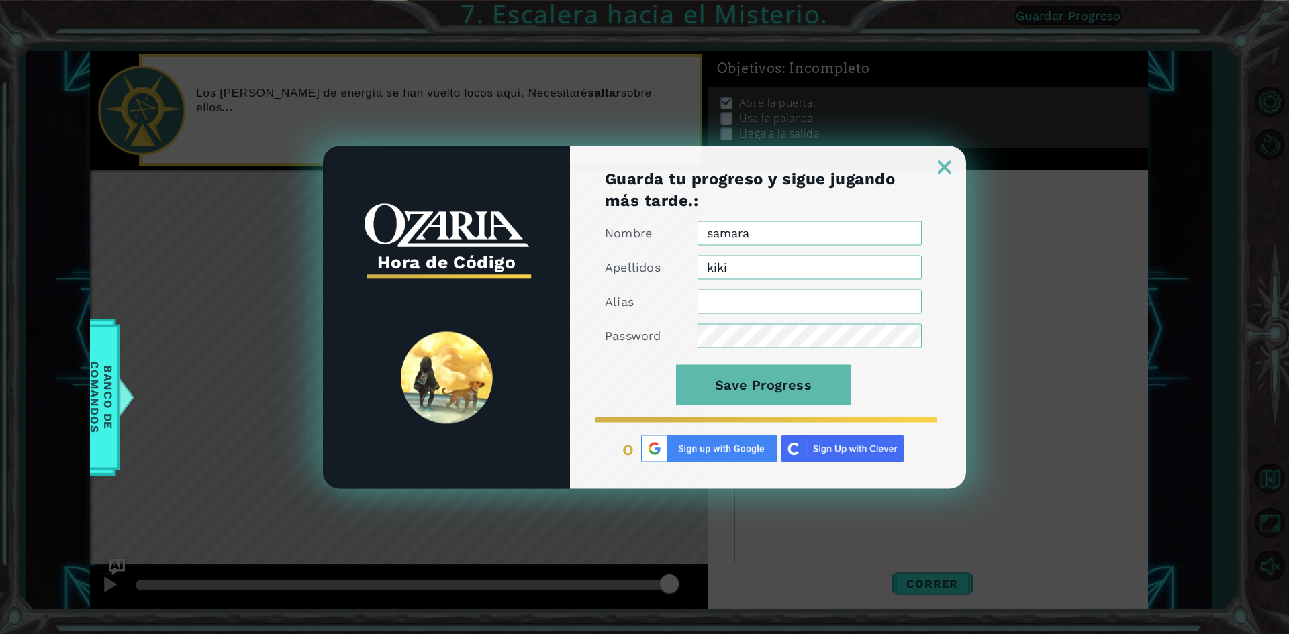
type input "samara"
click at [758, 256] on input "kiki" at bounding box center [809, 267] width 224 height 24
type input "k"
type input "kiki y val"
click at [841, 300] on input "Alias" at bounding box center [809, 301] width 224 height 24
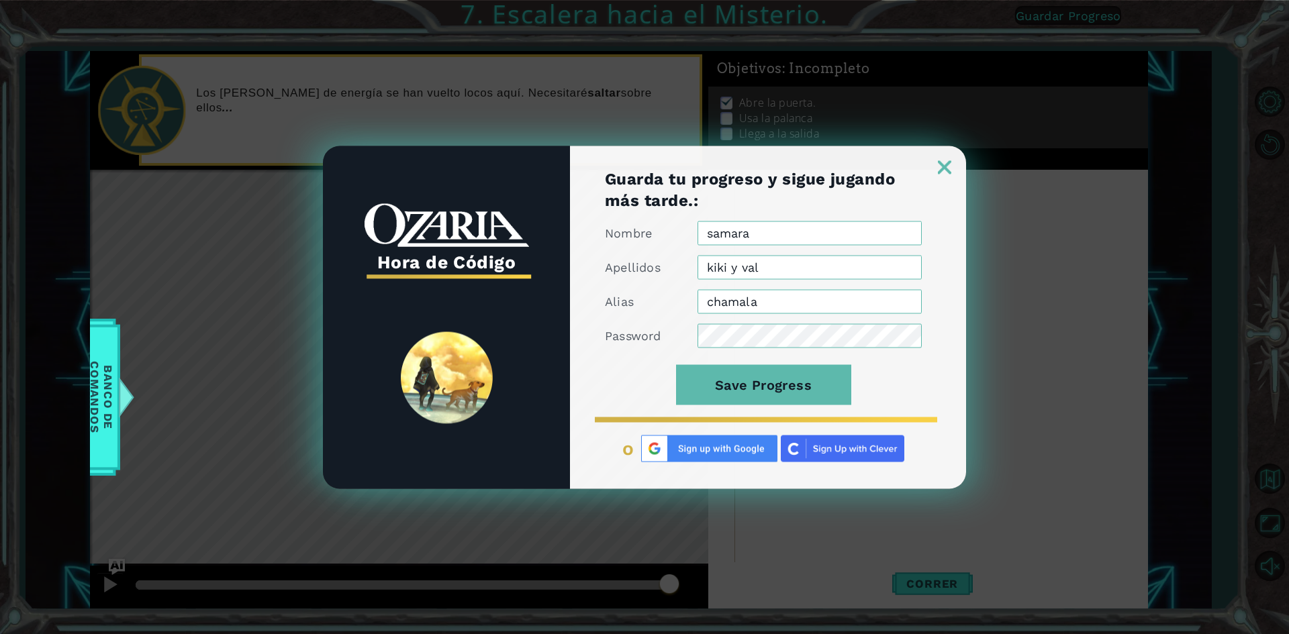
type input "chamala"
click at [883, 52] on div "Hora de Código Guarda tu progreso y sigue jugando más tarde.: Nombre samara Ape…" at bounding box center [644, 317] width 1289 height 634
click at [953, 173] on div at bounding box center [768, 160] width 396 height 28
click at [944, 164] on img at bounding box center [944, 166] width 13 height 13
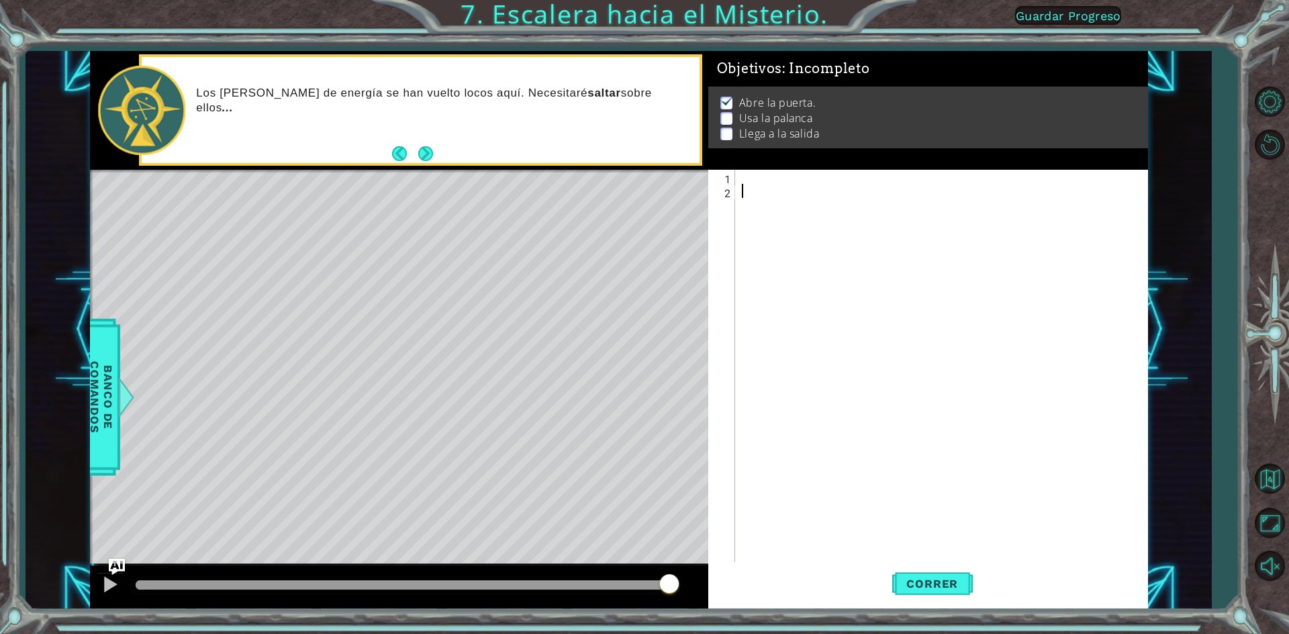
click at [944, 201] on div at bounding box center [944, 381] width 411 height 423
drag, startPoint x: 863, startPoint y: 212, endPoint x: 759, endPoint y: 381, distance: 198.6
click at [759, 381] on div at bounding box center [944, 381] width 411 height 423
drag, startPoint x: 858, startPoint y: 350, endPoint x: 1075, endPoint y: 15, distance: 398.8
click at [1075, 15] on span "Guardar Progreso" at bounding box center [1068, 16] width 105 height 14
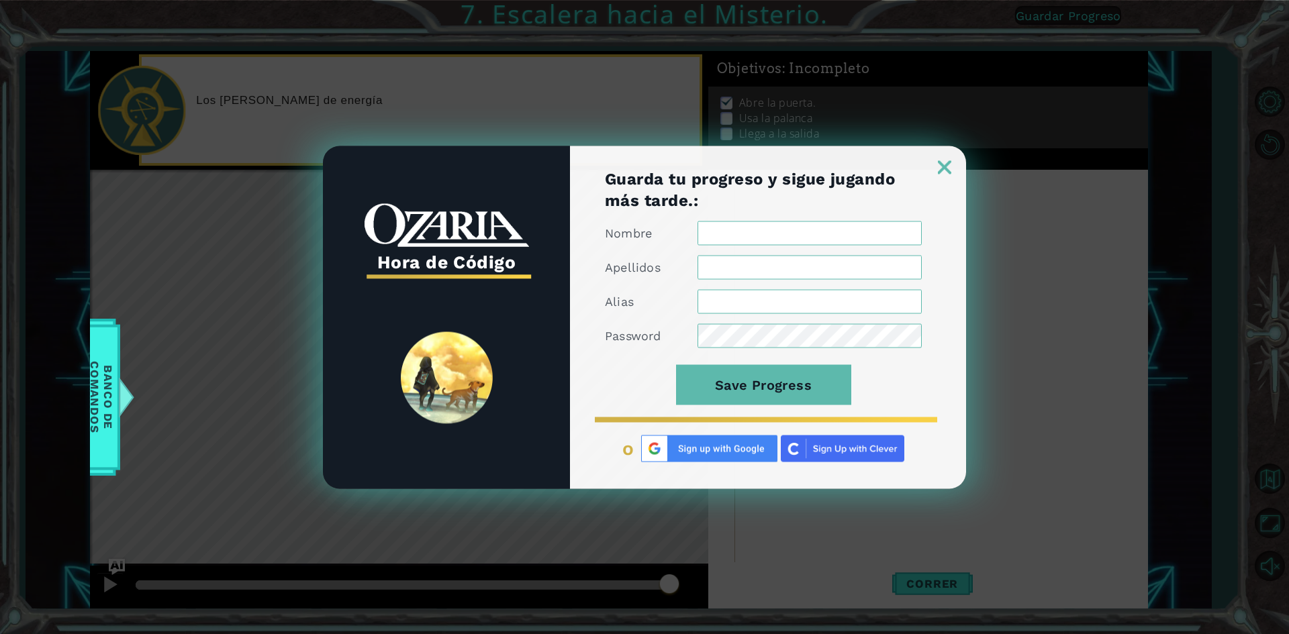
click at [743, 238] on input "Nombre" at bounding box center [809, 233] width 224 height 24
type input "samara"
click at [734, 265] on input "Apellidos" at bounding box center [809, 267] width 224 height 24
type input "ramirez"
click at [803, 297] on input "Alias" at bounding box center [809, 301] width 224 height 24
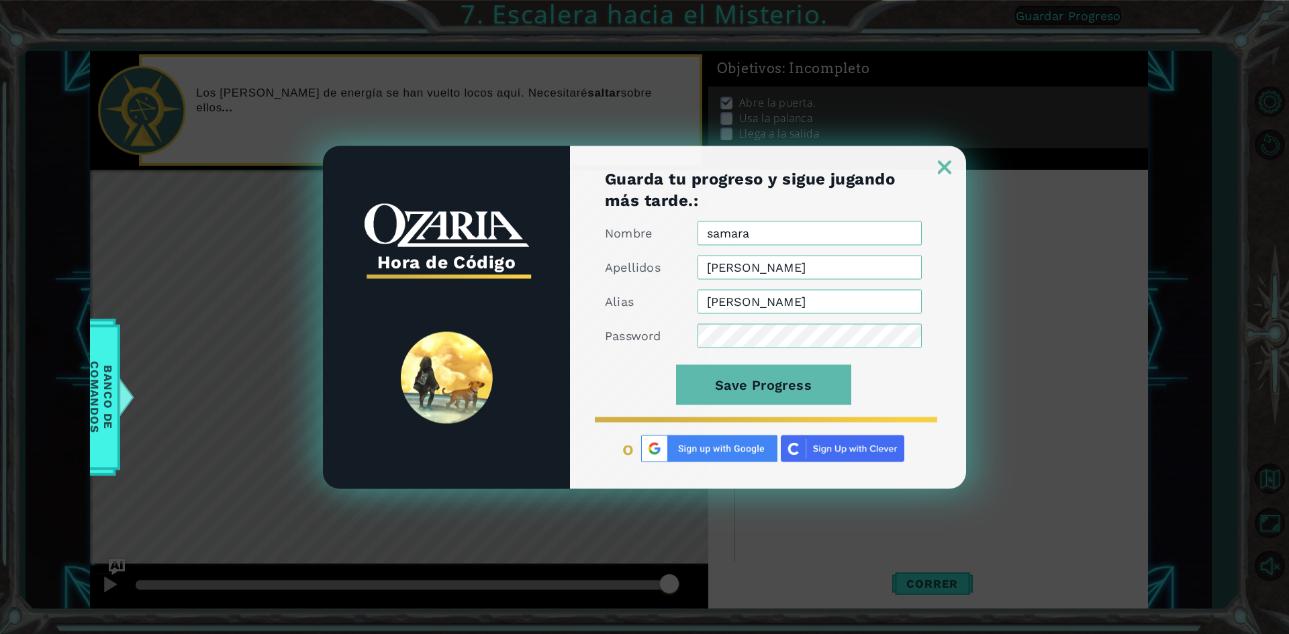
click at [676, 364] on button "Save Progress" at bounding box center [763, 384] width 175 height 40
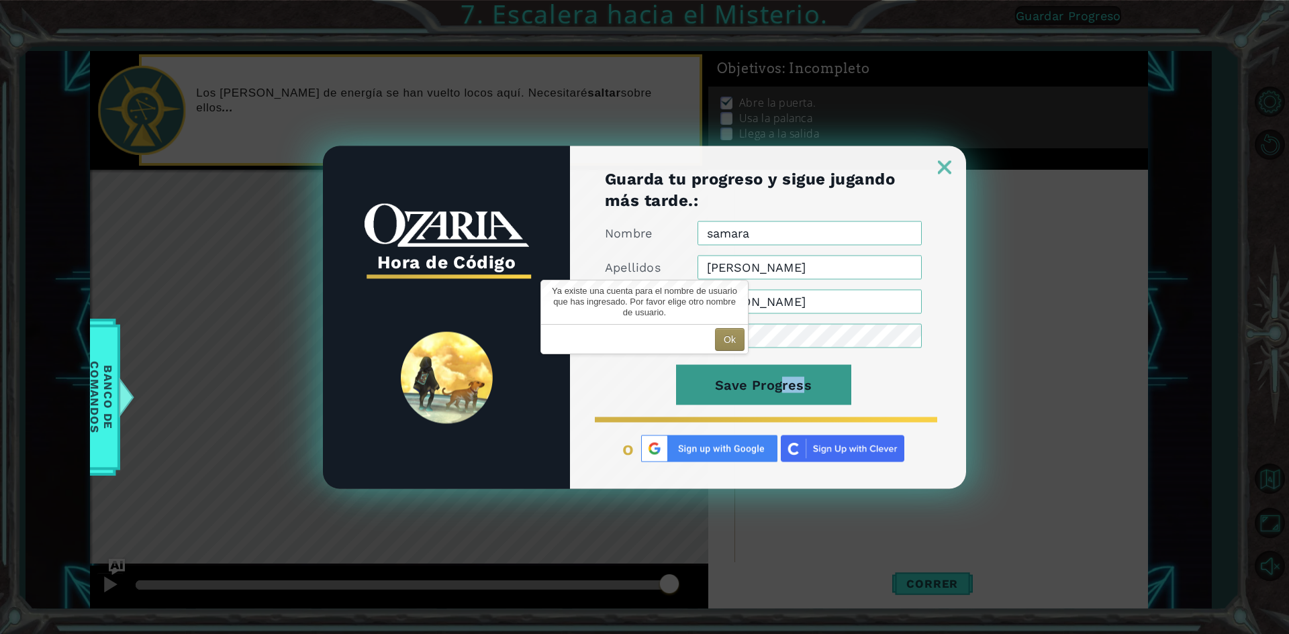
drag, startPoint x: 736, startPoint y: 363, endPoint x: 745, endPoint y: 387, distance: 25.7
click at [740, 379] on form "Nombre samara Apellidos ramirez Alias samy Password Save Progress" at bounding box center [763, 320] width 317 height 199
click at [745, 388] on button "Save Progress" at bounding box center [763, 384] width 175 height 40
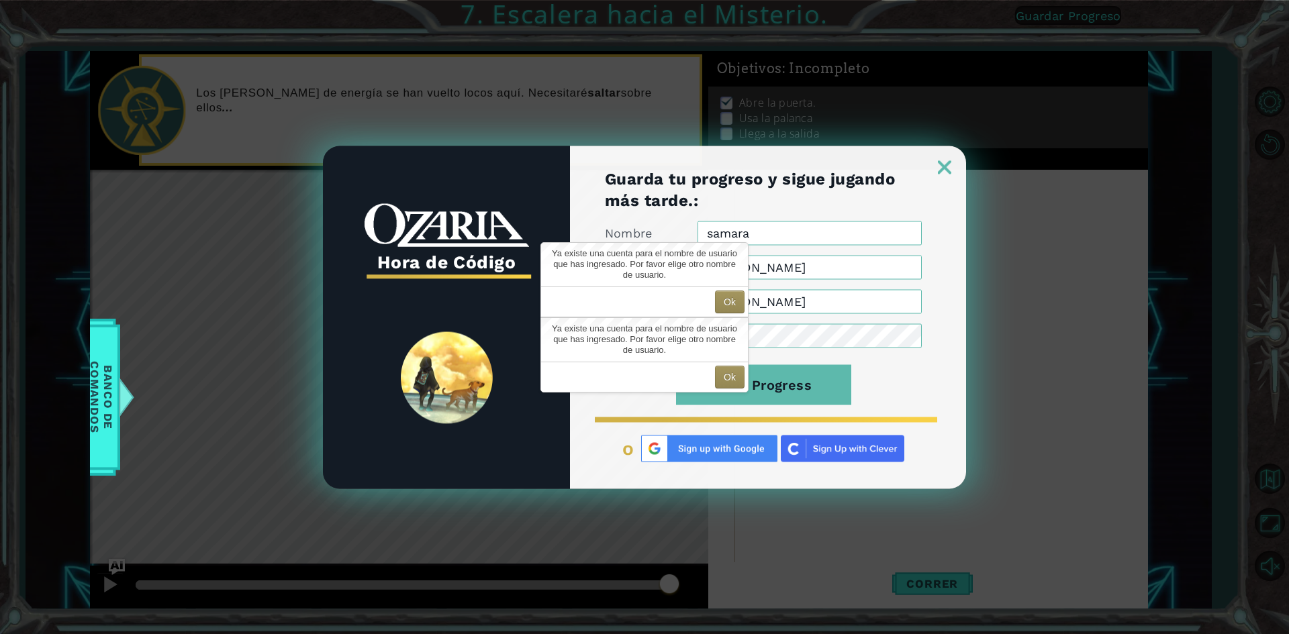
click at [733, 319] on div "Ya existe una cuenta para el nombre de usuario que has ingresado. Por favor eli…" at bounding box center [644, 340] width 207 height 44
click at [730, 315] on div "Ok" at bounding box center [644, 302] width 207 height 30
click at [728, 312] on div "Ok" at bounding box center [644, 302] width 207 height 30
click at [728, 305] on button "Ok" at bounding box center [730, 302] width 30 height 23
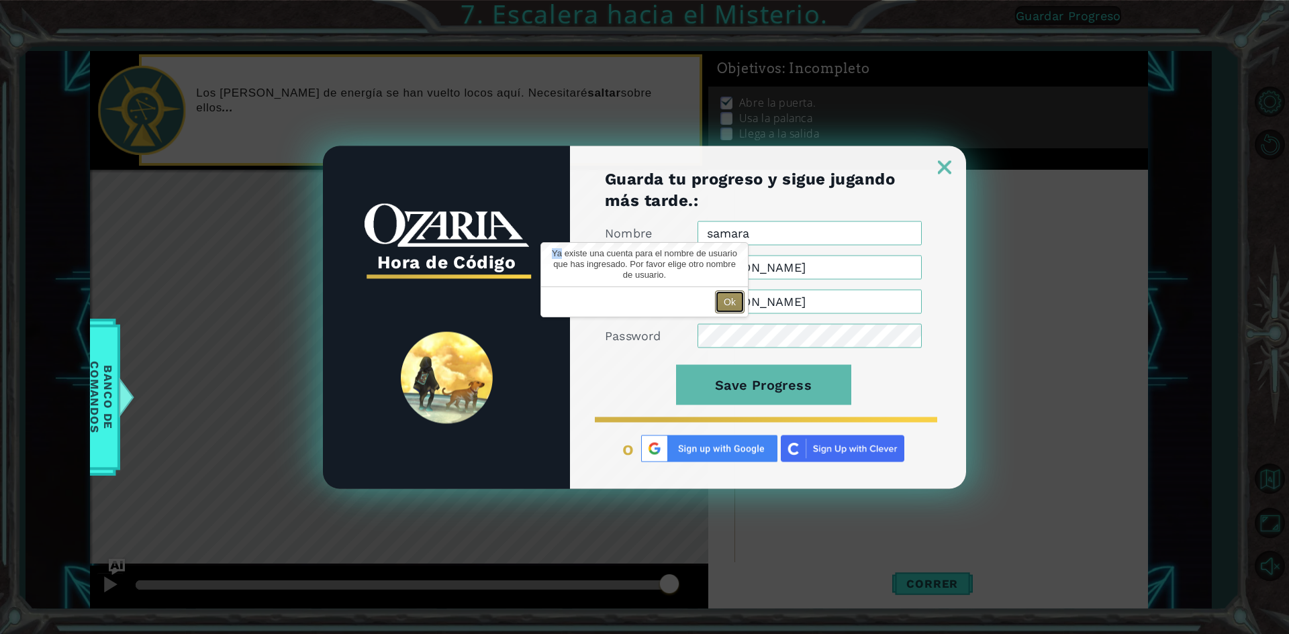
click at [717, 300] on button "Ok" at bounding box center [730, 302] width 30 height 23
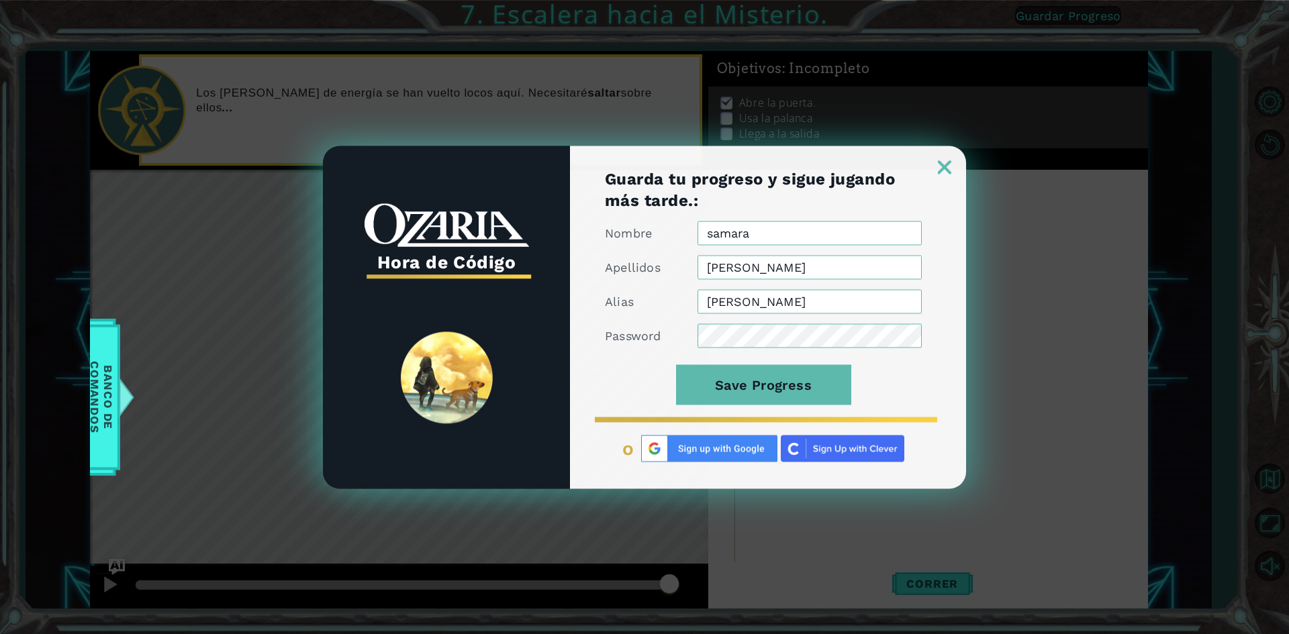
click at [802, 297] on input "samy" at bounding box center [809, 301] width 224 height 24
type input "s"
click at [676, 364] on button "Save Progress" at bounding box center [763, 384] width 175 height 40
type input "ch"
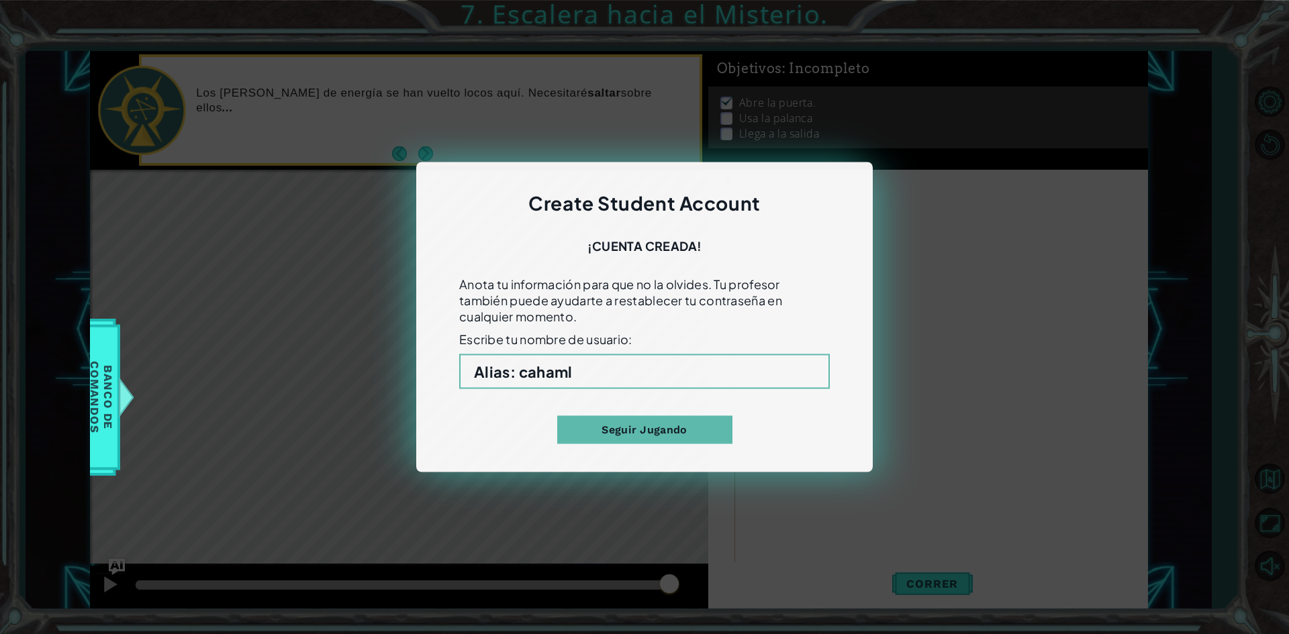
click at [681, 381] on div "Alias : cahaml" at bounding box center [644, 371] width 370 height 35
click at [679, 428] on button "Seguir Jugando" at bounding box center [644, 430] width 175 height 28
